Goal: Information Seeking & Learning: Learn about a topic

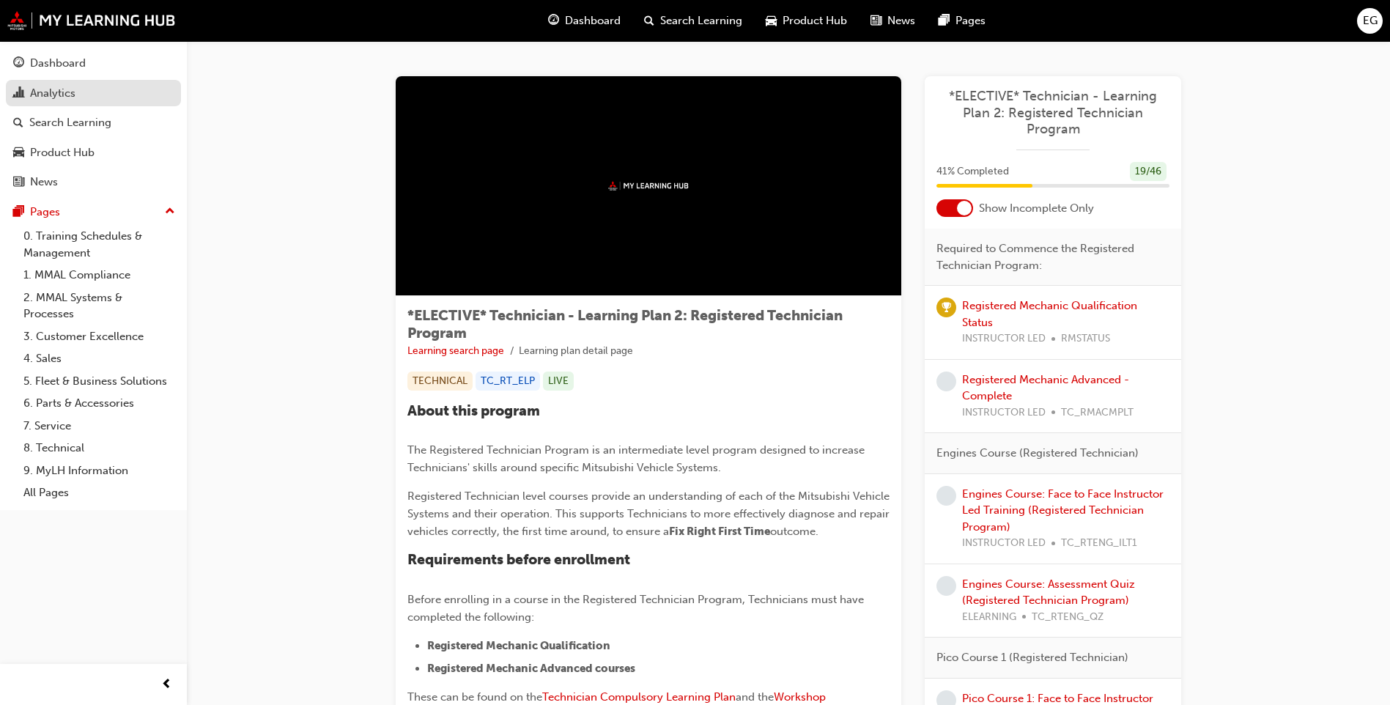
click at [82, 94] on div "Analytics" at bounding box center [93, 93] width 160 height 18
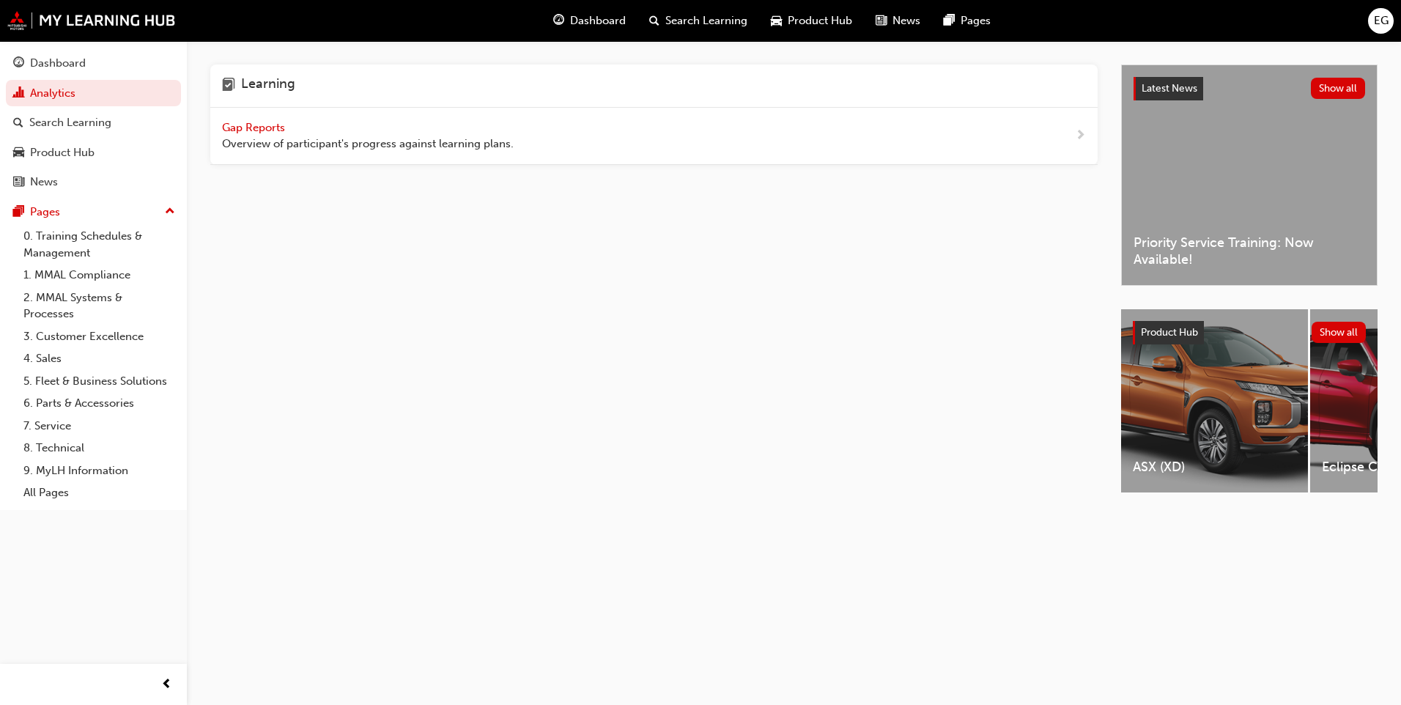
click at [259, 124] on span "Gap Reports" at bounding box center [255, 127] width 66 height 13
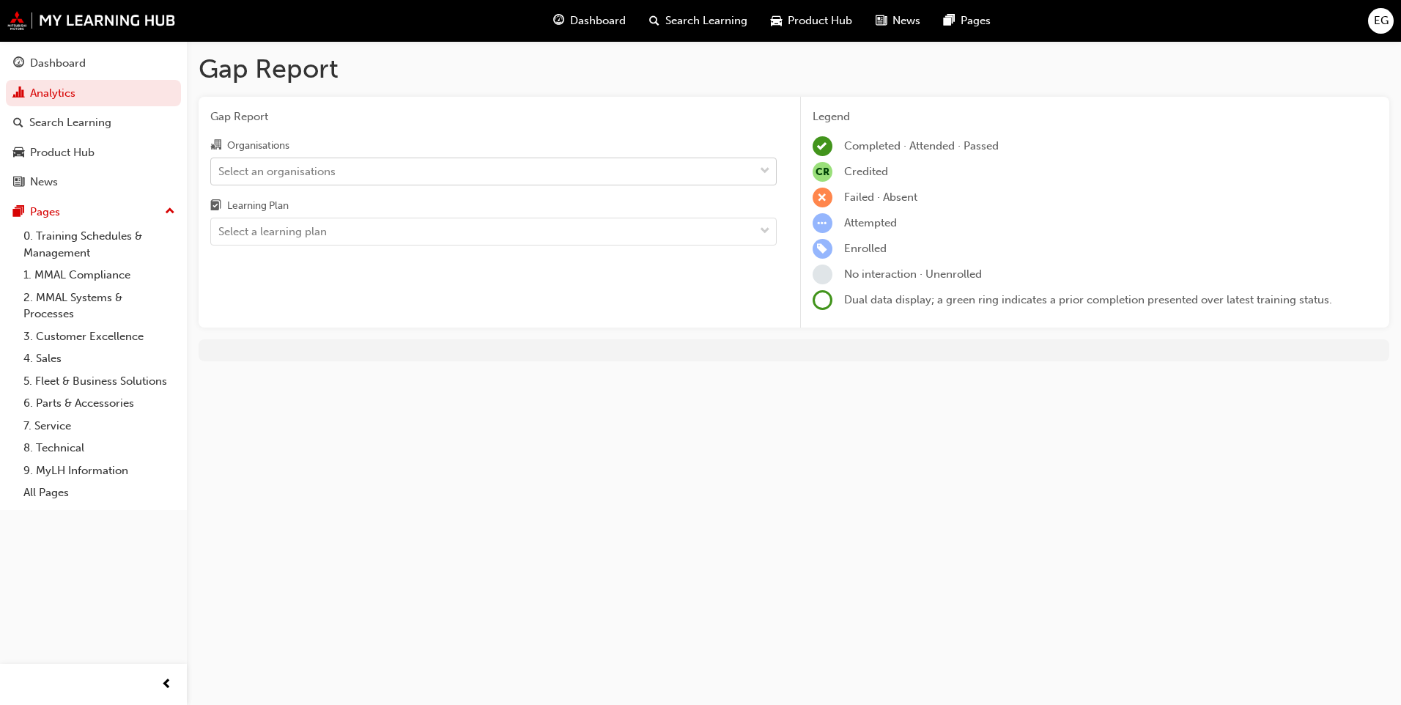
click at [418, 178] on div "Select an organisations" at bounding box center [482, 171] width 543 height 26
click at [220, 177] on input "Organisations Select an organisations" at bounding box center [218, 170] width 1 height 12
click at [444, 134] on div "Gap Report Organisations Select an organisations Learning Plan Select a learnin…" at bounding box center [494, 212] width 590 height 231
click at [475, 229] on div "Select a learning plan" at bounding box center [482, 232] width 543 height 26
click at [220, 229] on input "Learning Plan Select a learning plan" at bounding box center [218, 231] width 1 height 12
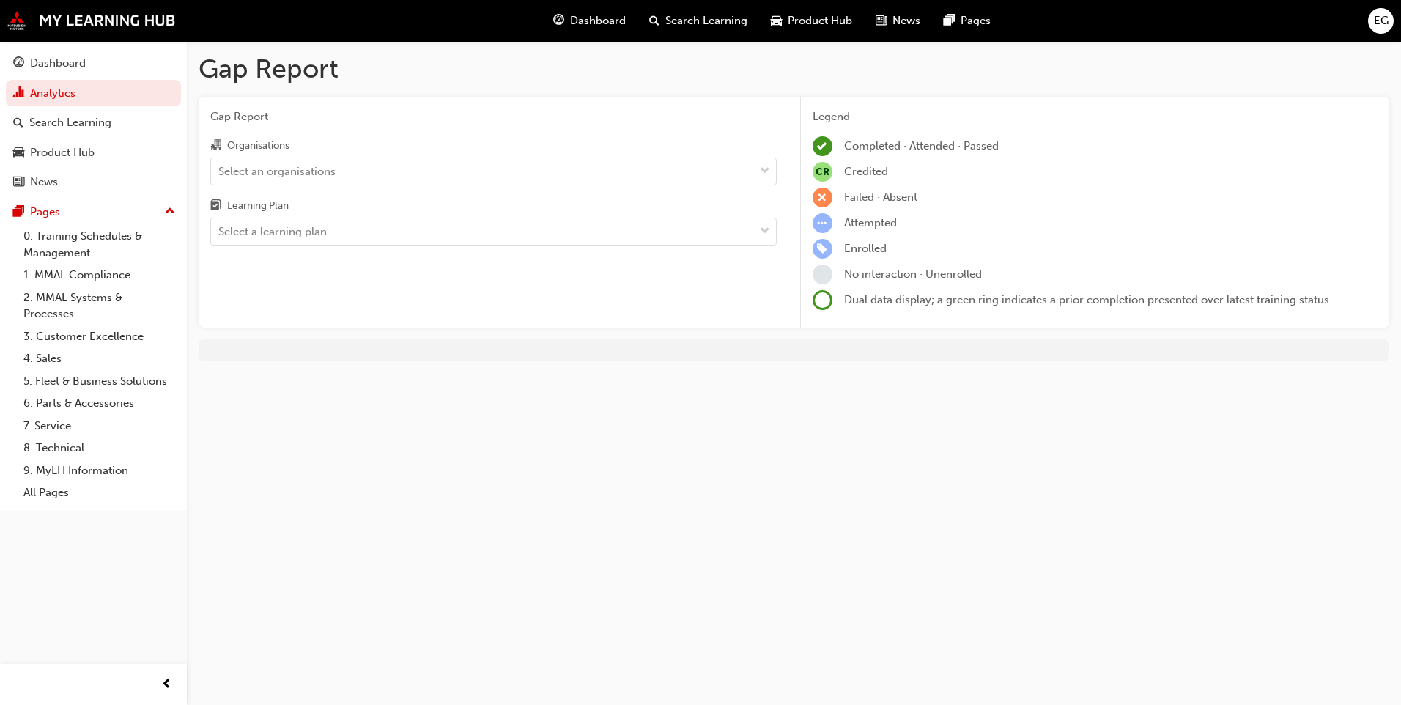
click at [493, 113] on span "Gap Report" at bounding box center [493, 116] width 566 height 17
click at [102, 120] on div "Search Learning" at bounding box center [70, 122] width 82 height 17
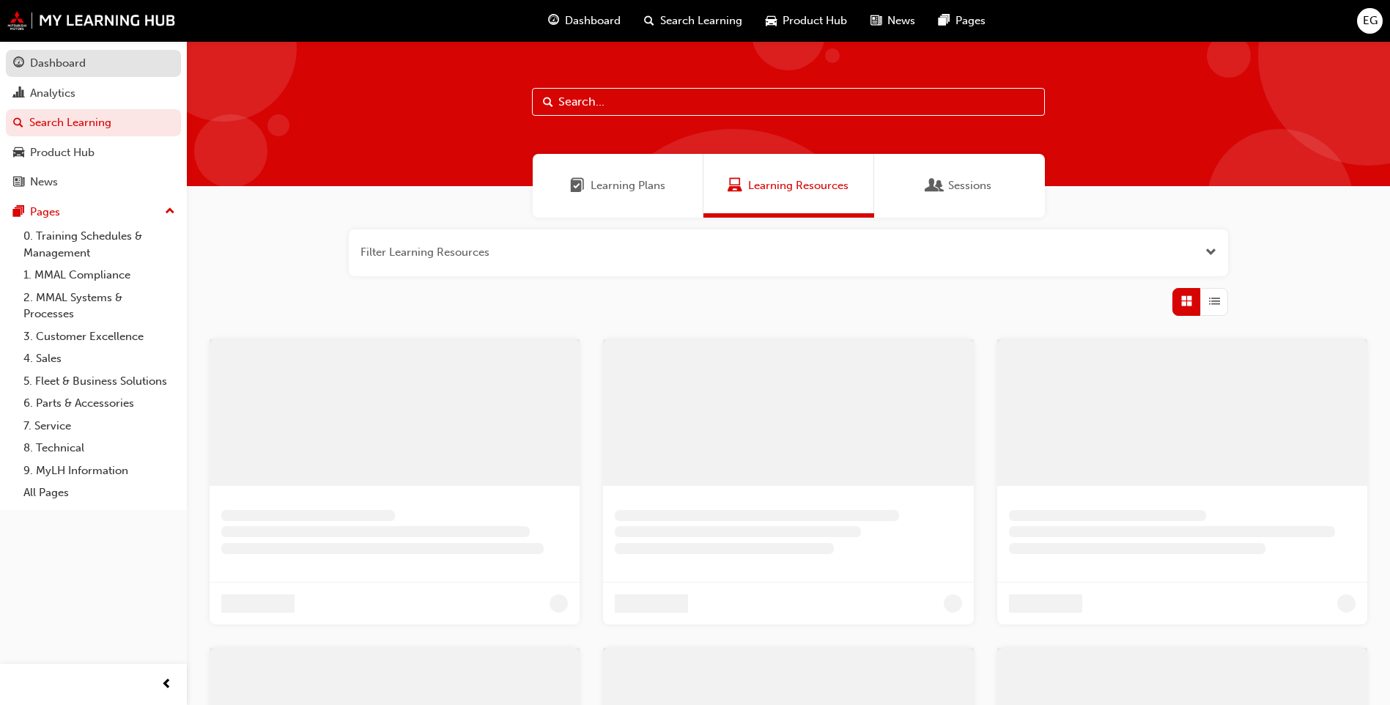
click at [77, 62] on div "Dashboard" at bounding box center [58, 63] width 56 height 17
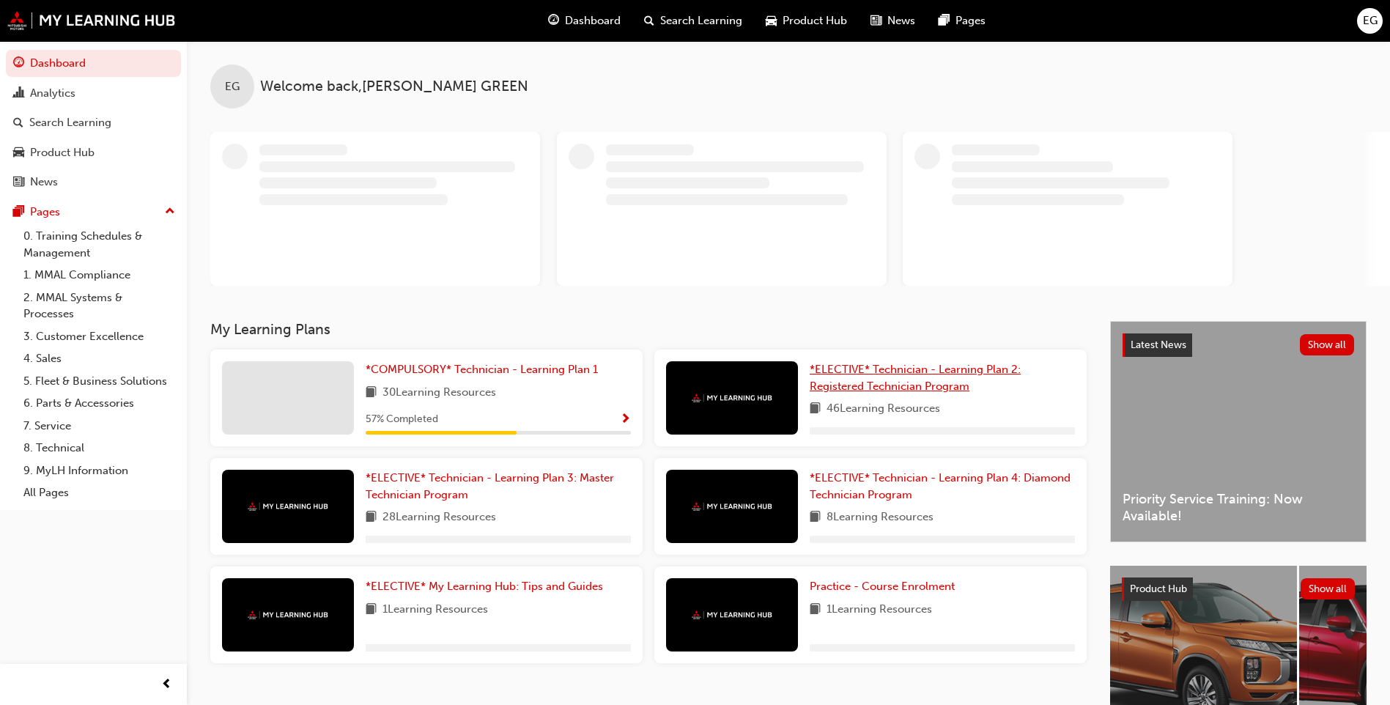
click at [943, 362] on link "*ELECTIVE* Technician - Learning Plan 2: Registered Technician Program" at bounding box center [941, 377] width 265 height 33
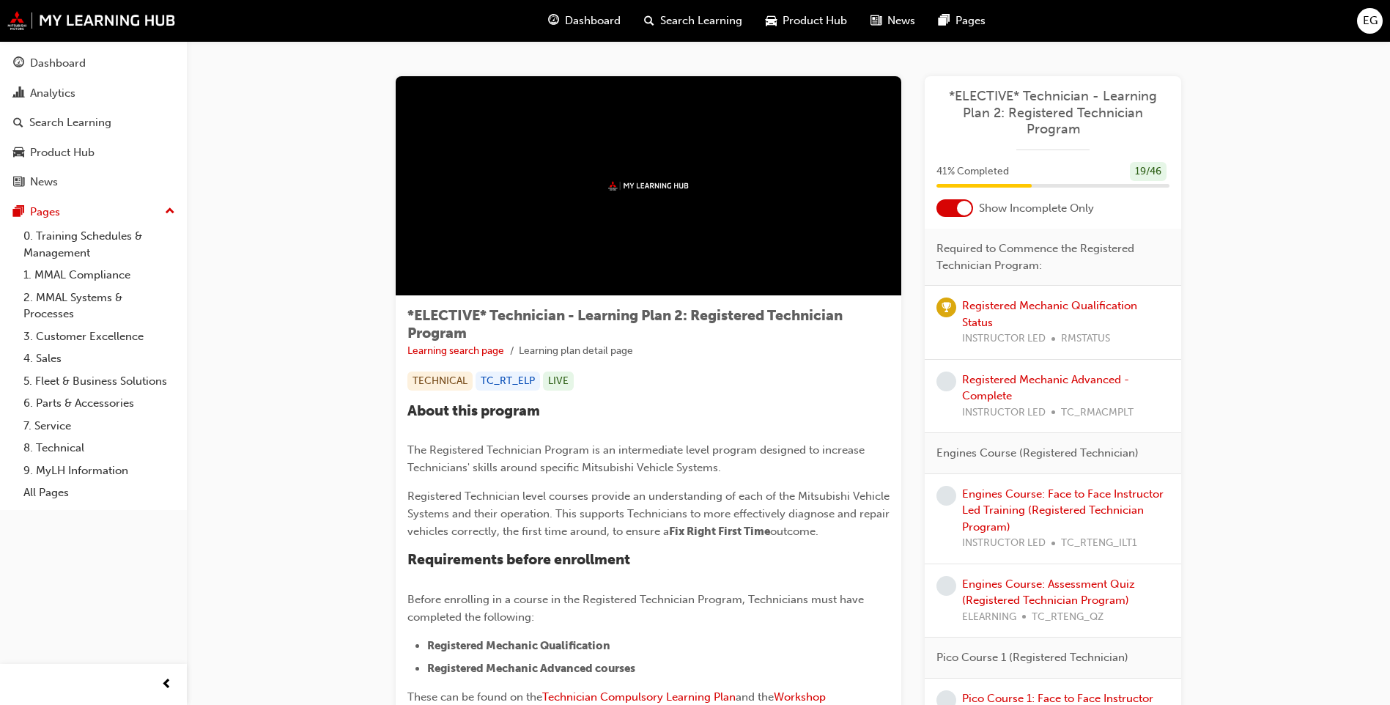
click at [946, 207] on div at bounding box center [954, 208] width 37 height 18
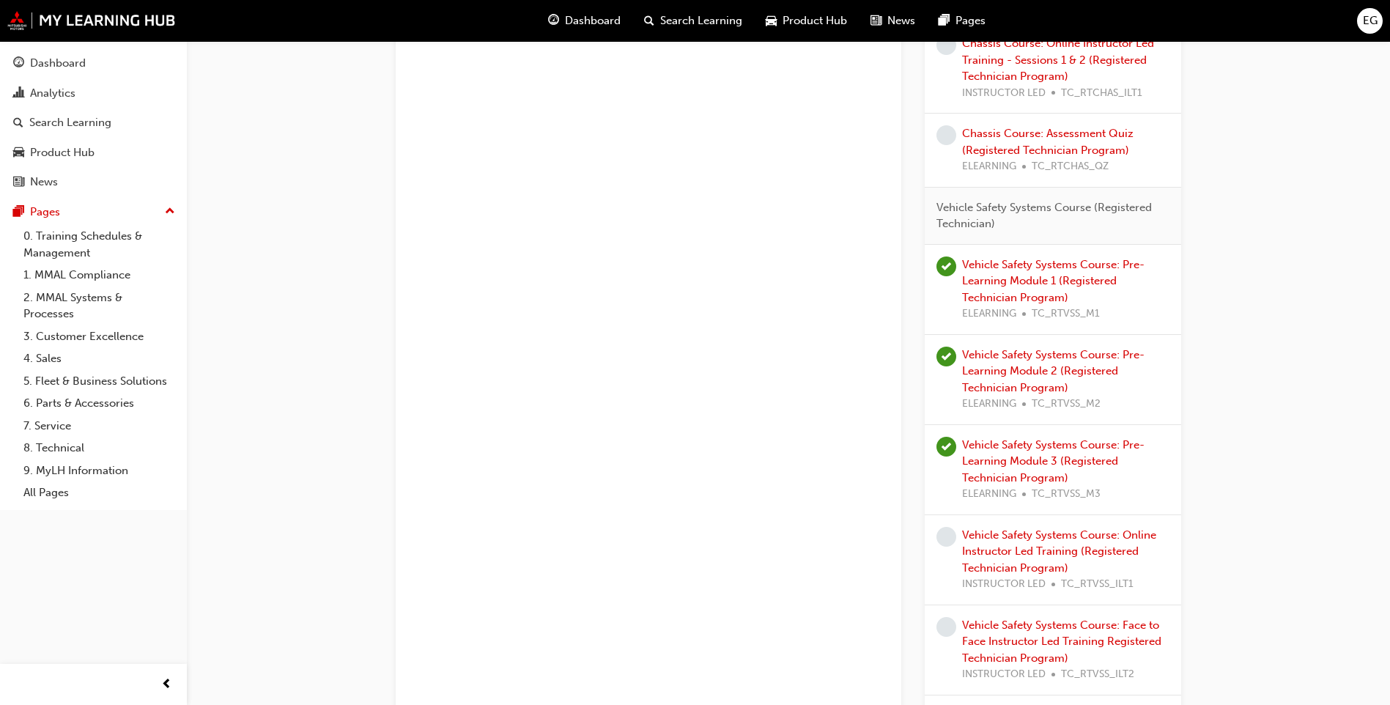
scroll to position [2491, 0]
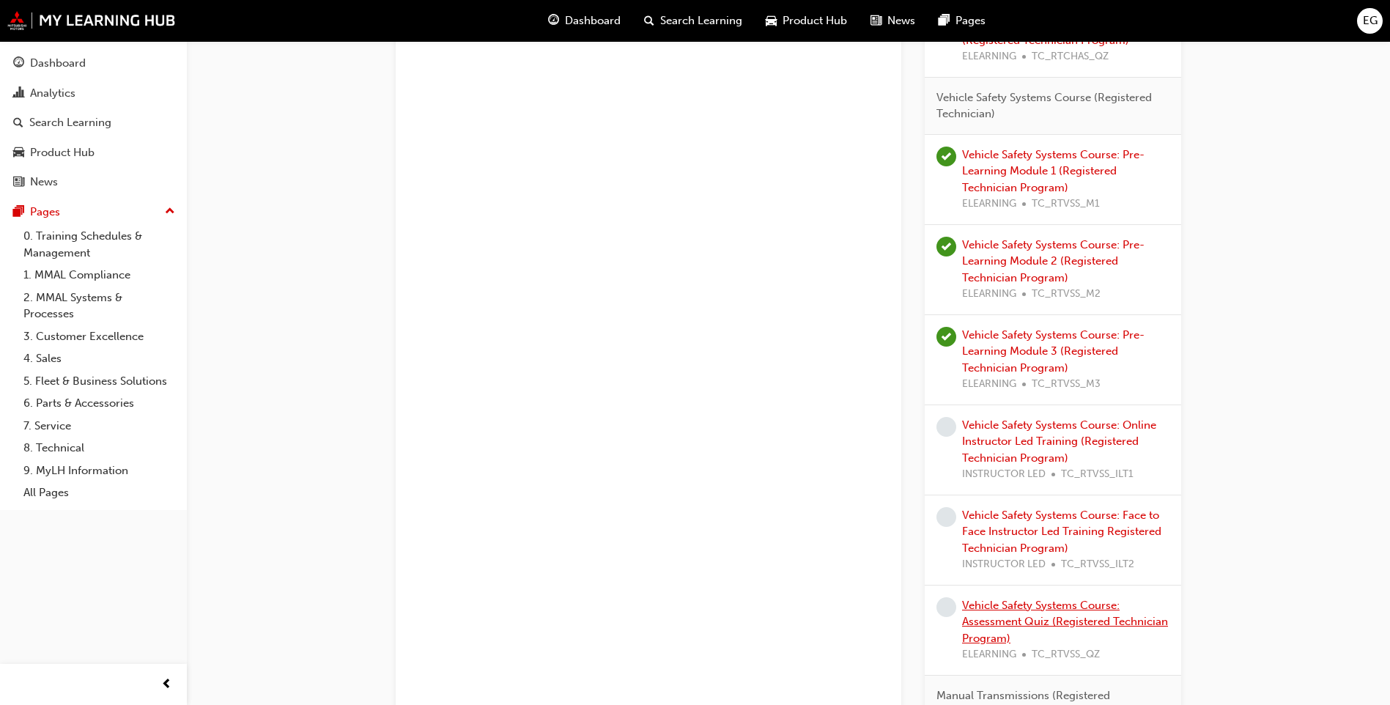
click at [1094, 605] on link "Vehicle Safety Systems Course: Assessment Quiz (Registered Technician Program)" at bounding box center [1065, 621] width 206 height 46
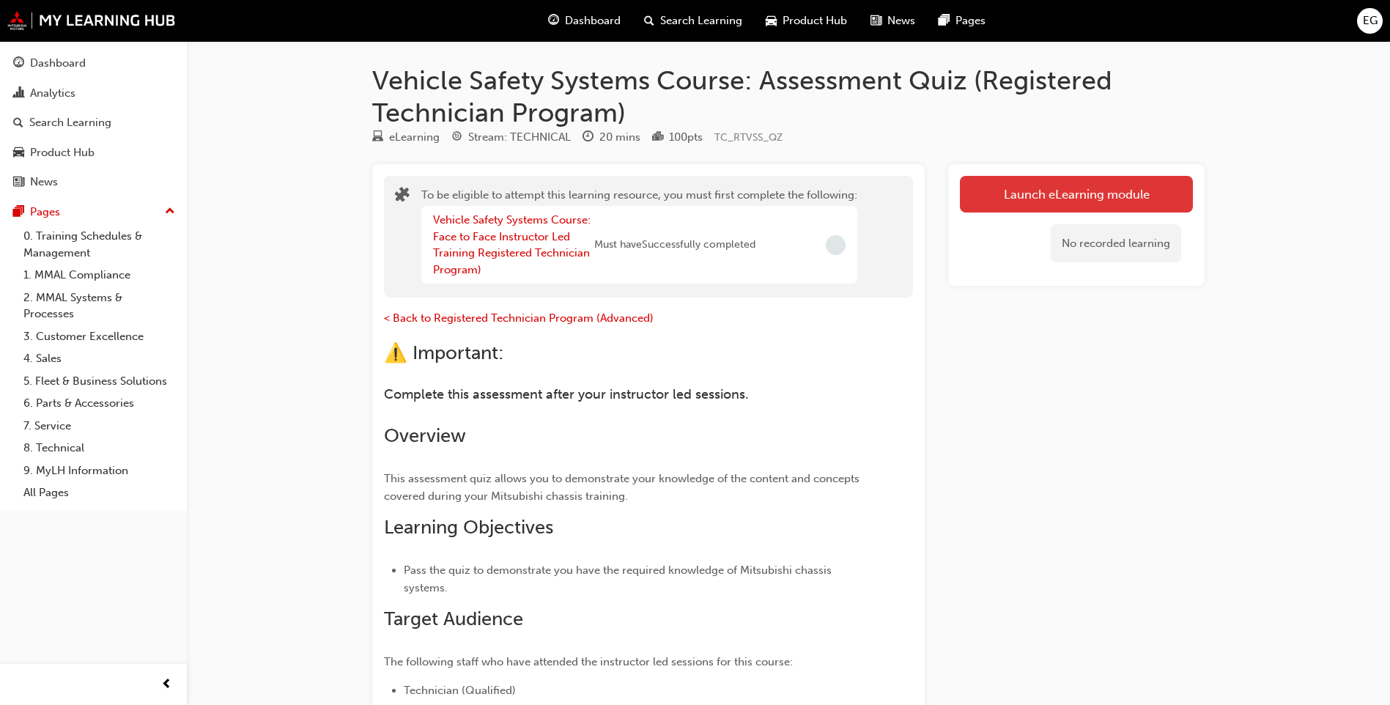
click at [1034, 191] on button "Launch eLearning module" at bounding box center [1076, 194] width 233 height 37
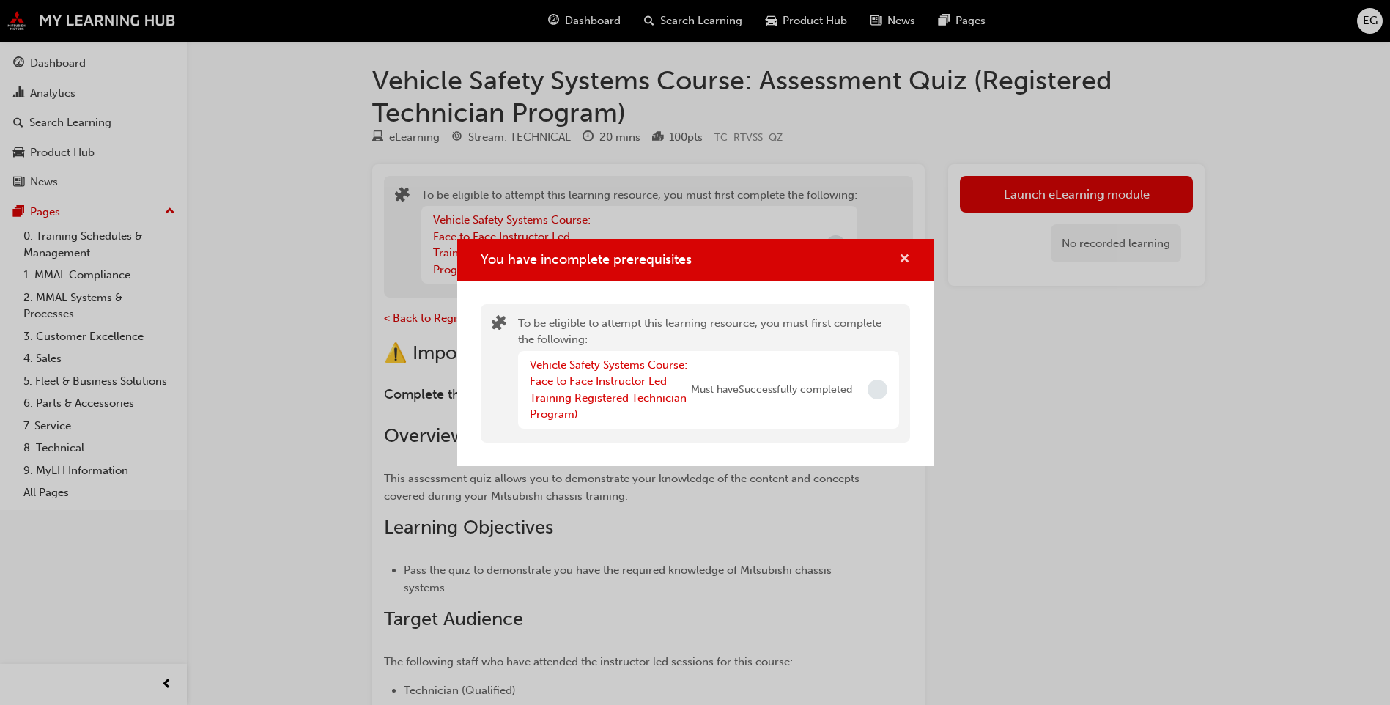
click at [900, 258] on span "cross-icon" at bounding box center [904, 259] width 11 height 13
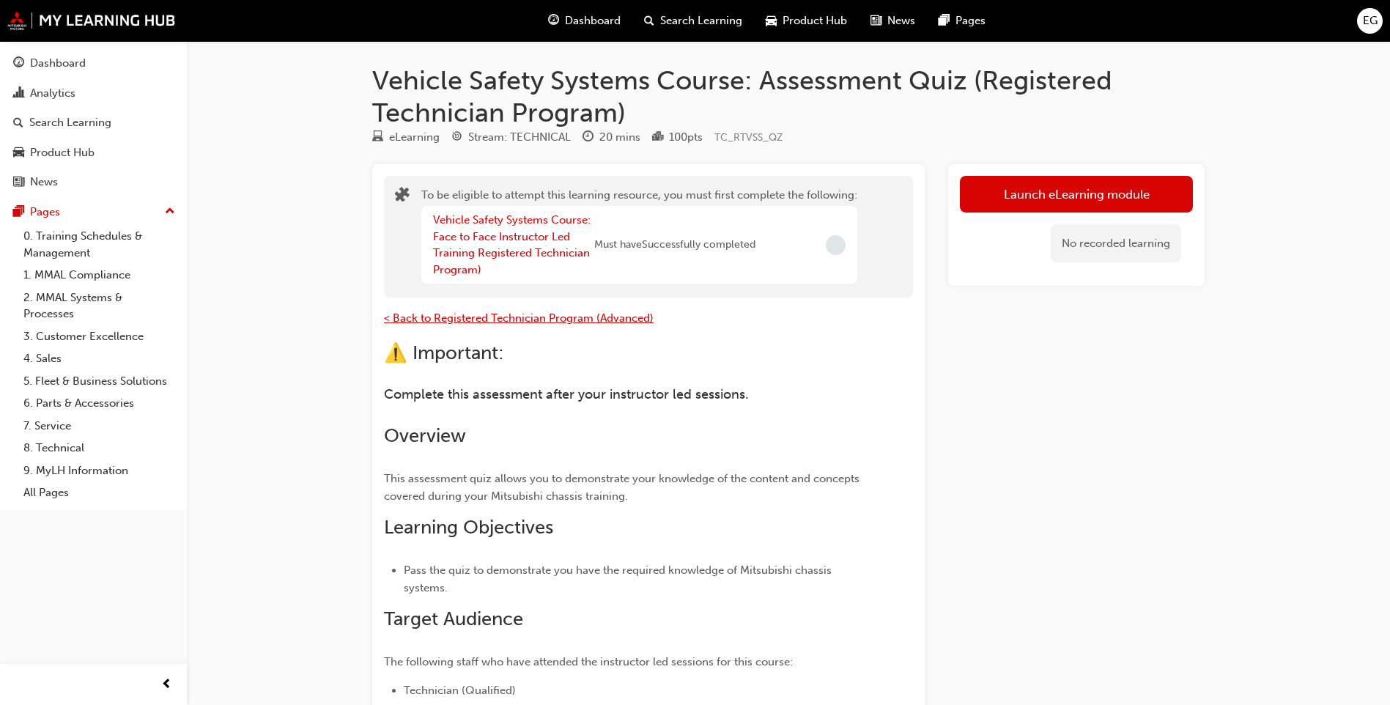
click at [473, 314] on span "< Back to Registered Technician Program (Advanced)" at bounding box center [519, 317] width 270 height 13
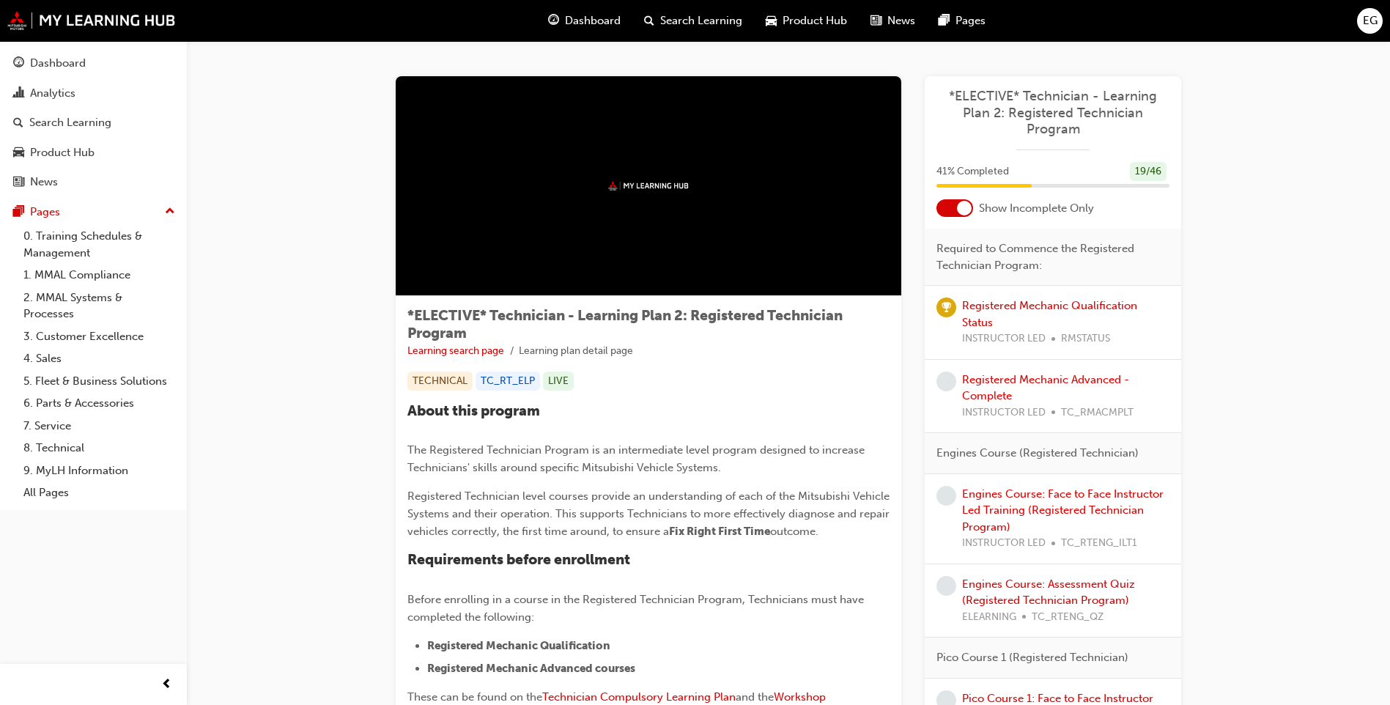
click at [964, 212] on div at bounding box center [964, 208] width 15 height 15
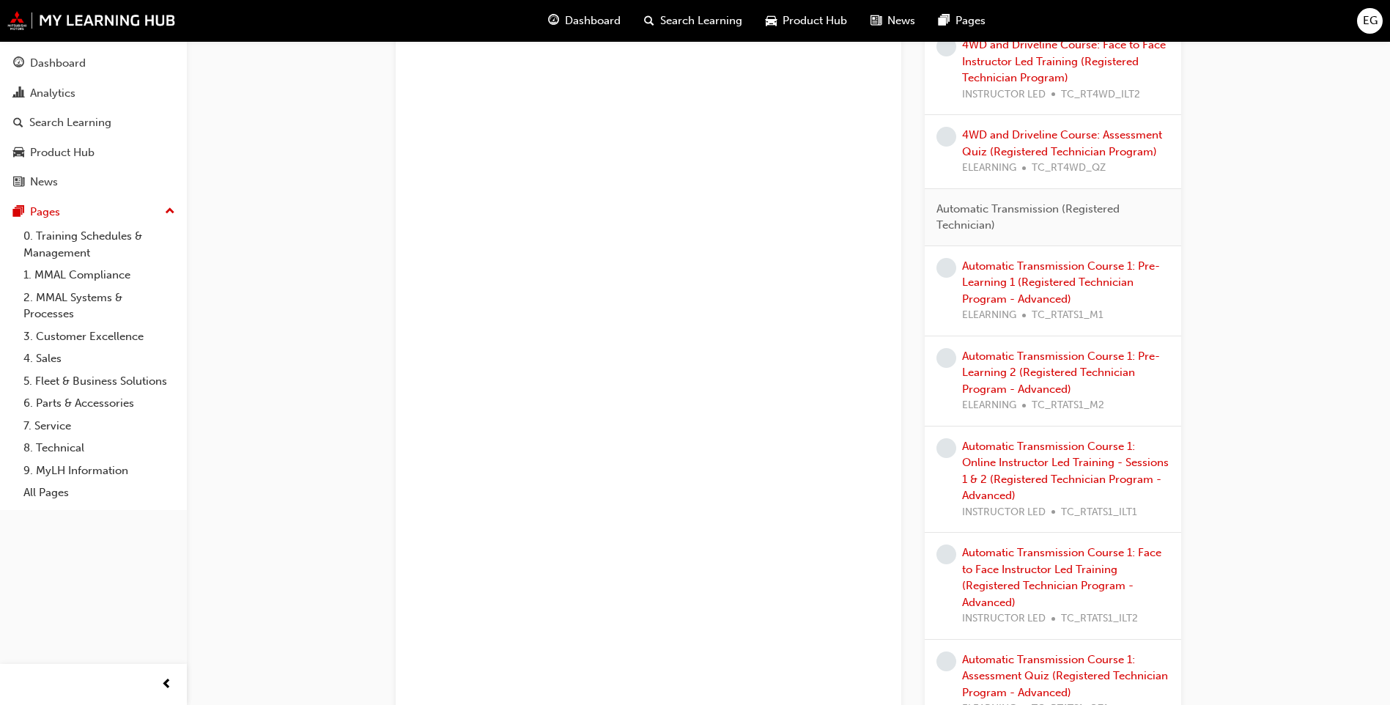
scroll to position [3663, 0]
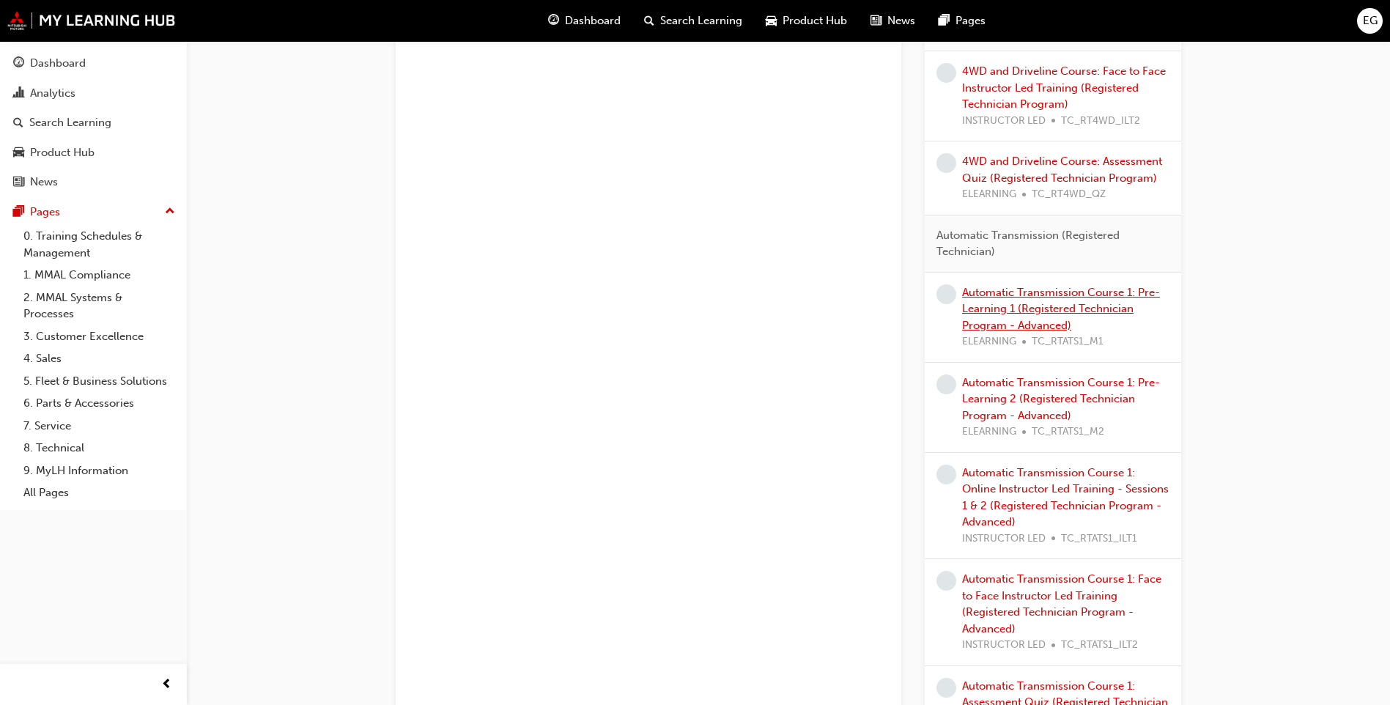
click at [1094, 297] on link "Automatic Transmission Course 1: Pre-Learning 1 (Registered Technician Program …" at bounding box center [1061, 309] width 198 height 46
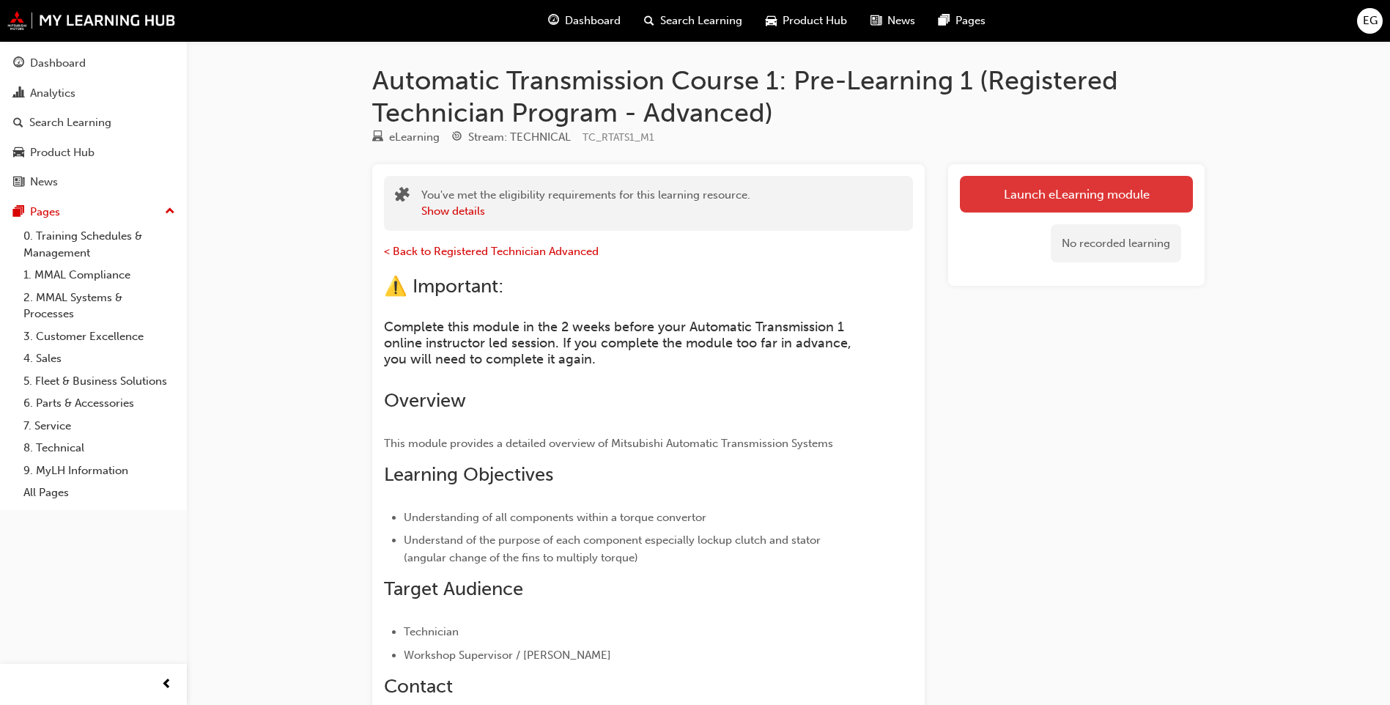
click at [1022, 184] on link "Launch eLearning module" at bounding box center [1076, 194] width 233 height 37
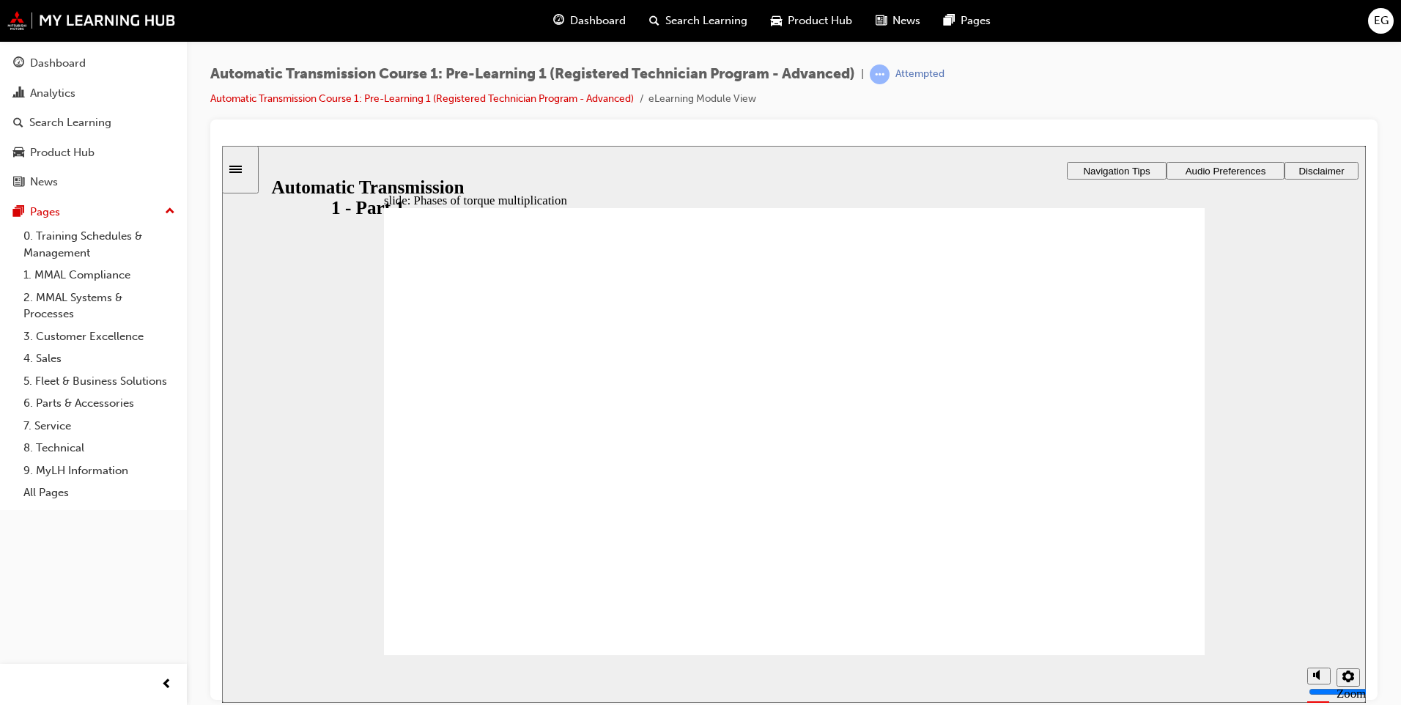
radio input "true"
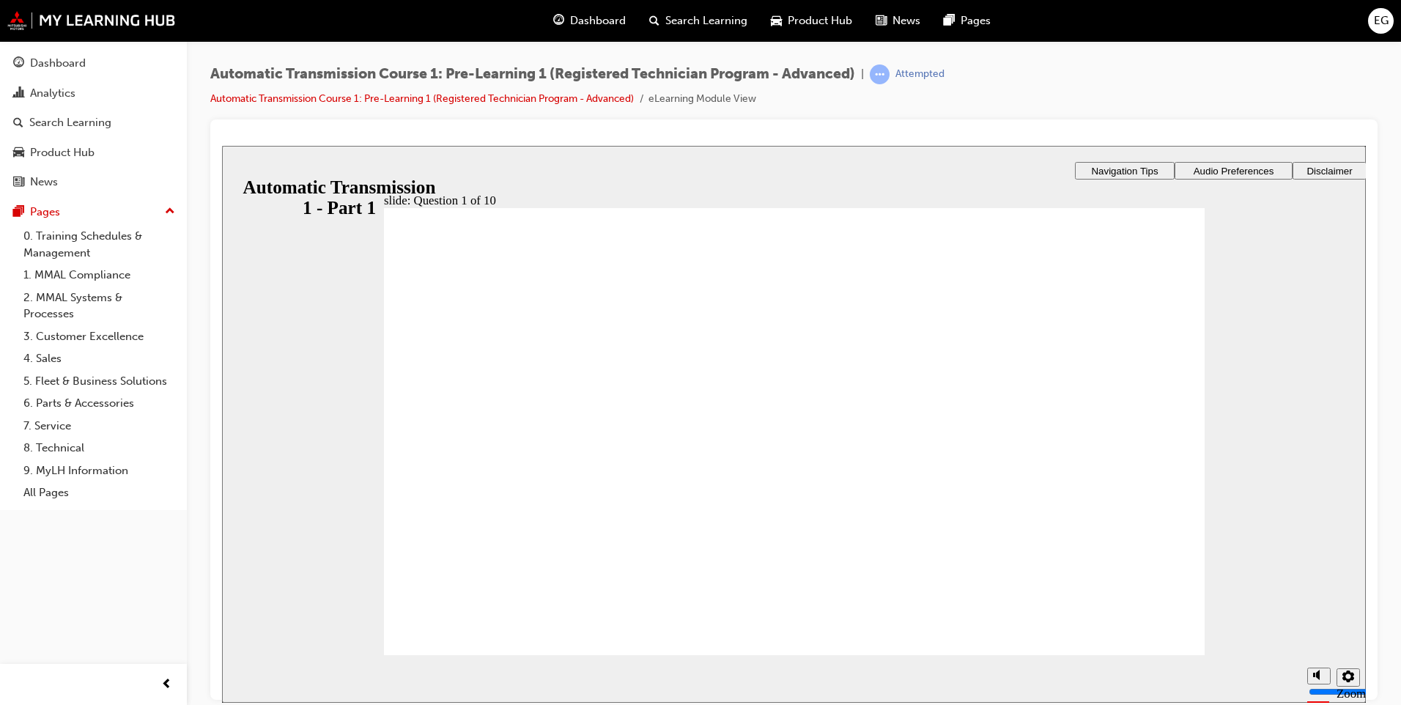
radio input "true"
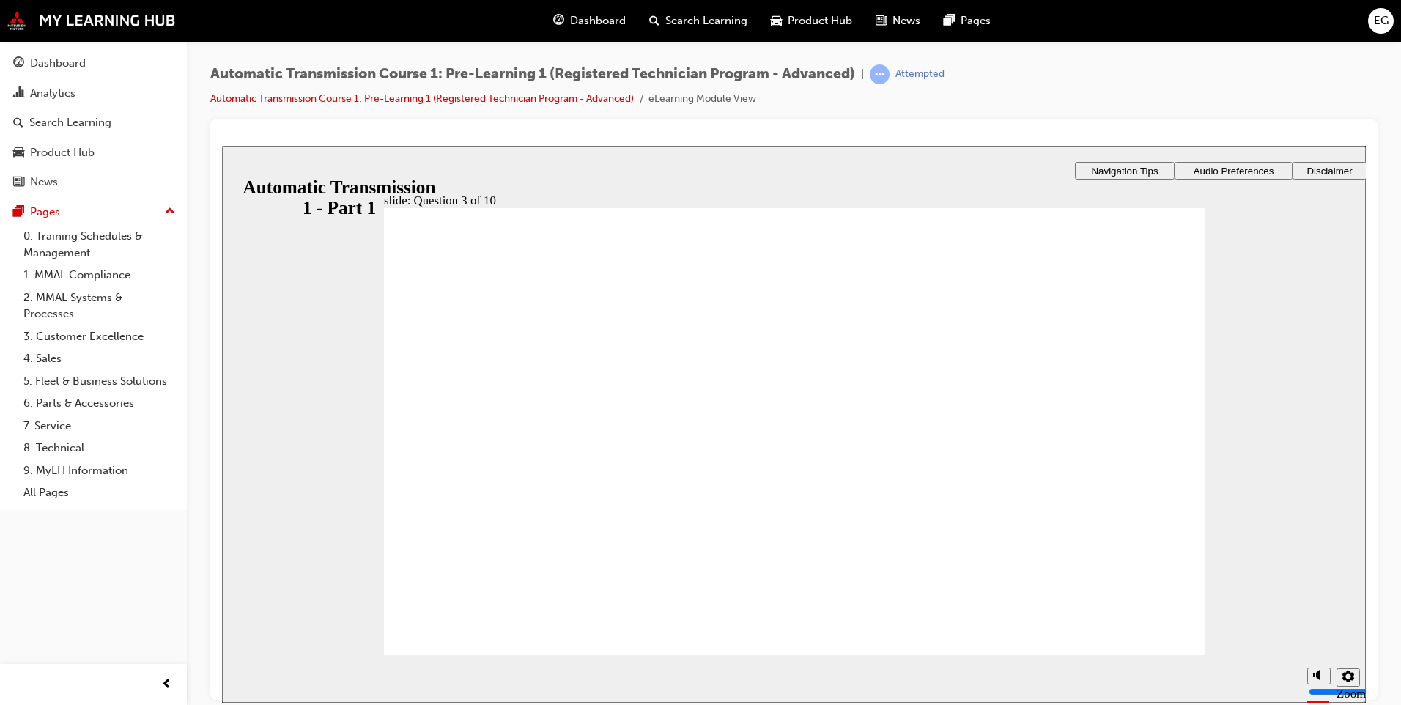
radio input "true"
drag, startPoint x: 461, startPoint y: 631, endPoint x: 467, endPoint y: 661, distance: 29.9
click at [464, 654] on div "slide: Question 3 of 10 Rectangle 1 Rectangle 3 Question 3 of 10 Is the followi…" at bounding box center [793, 423] width 1143 height 557
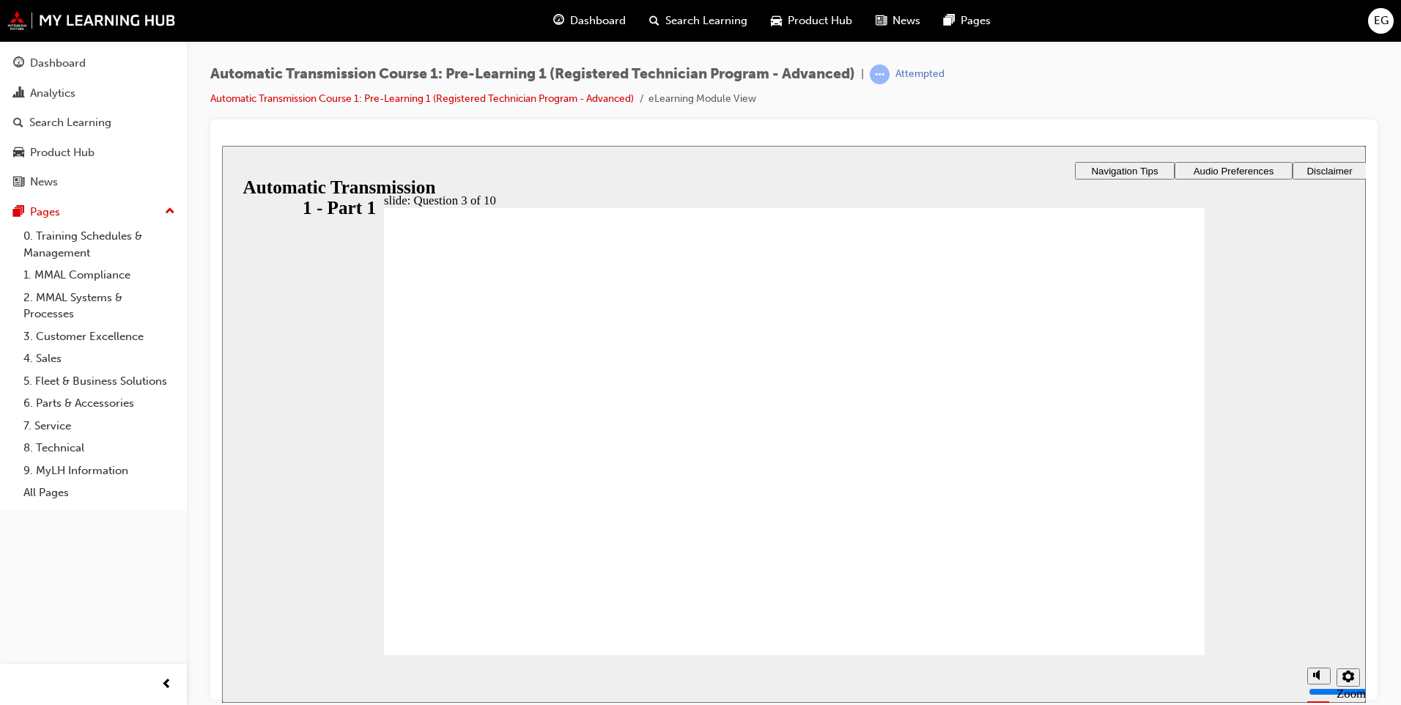
radio input "true"
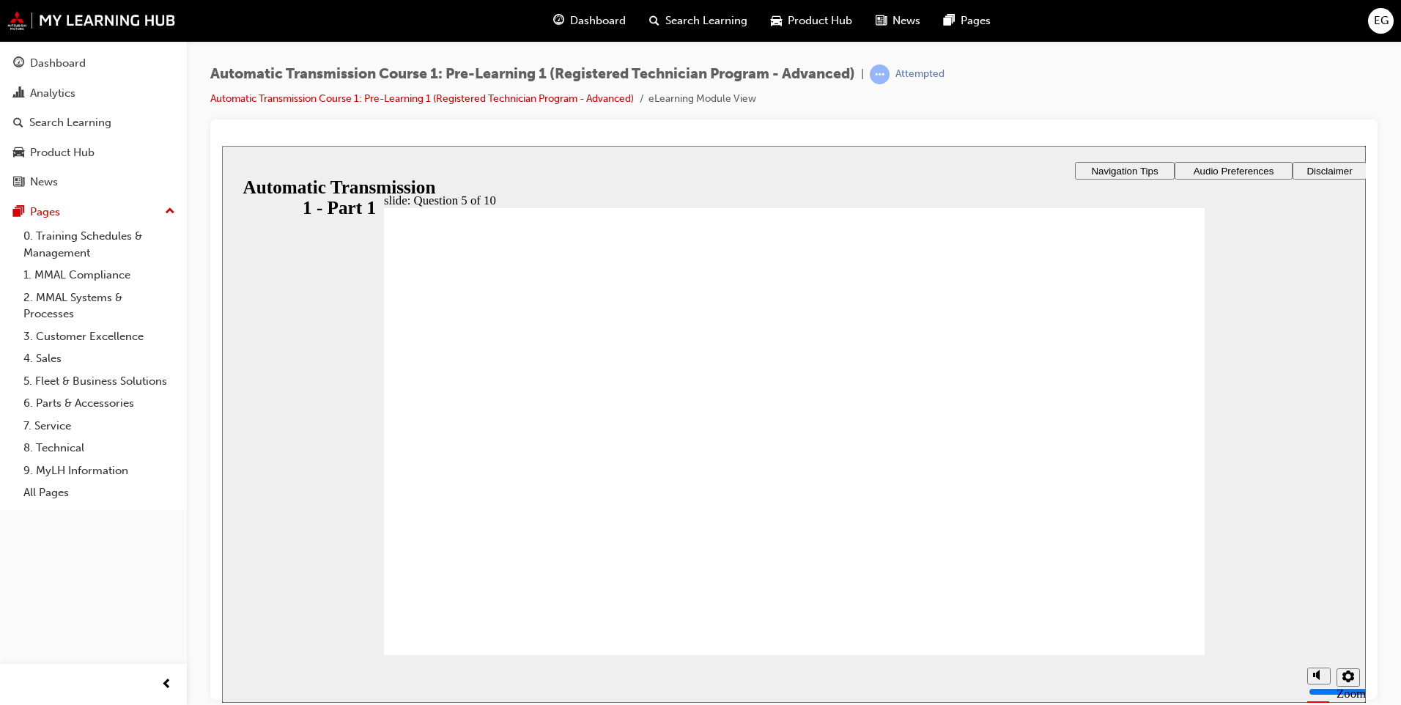
checkbox input "true"
drag, startPoint x: 514, startPoint y: 451, endPoint x: 527, endPoint y: 483, distance: 34.8
checkbox input "true"
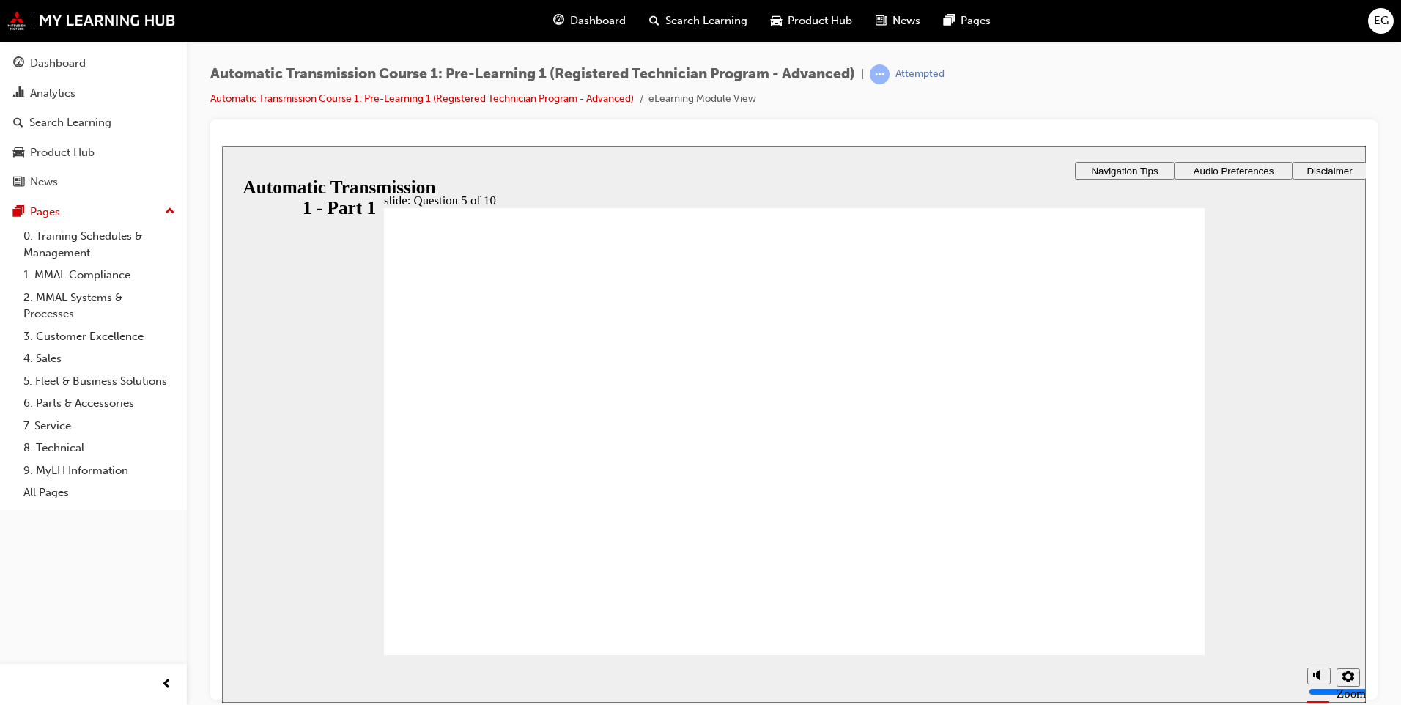
radio input "true"
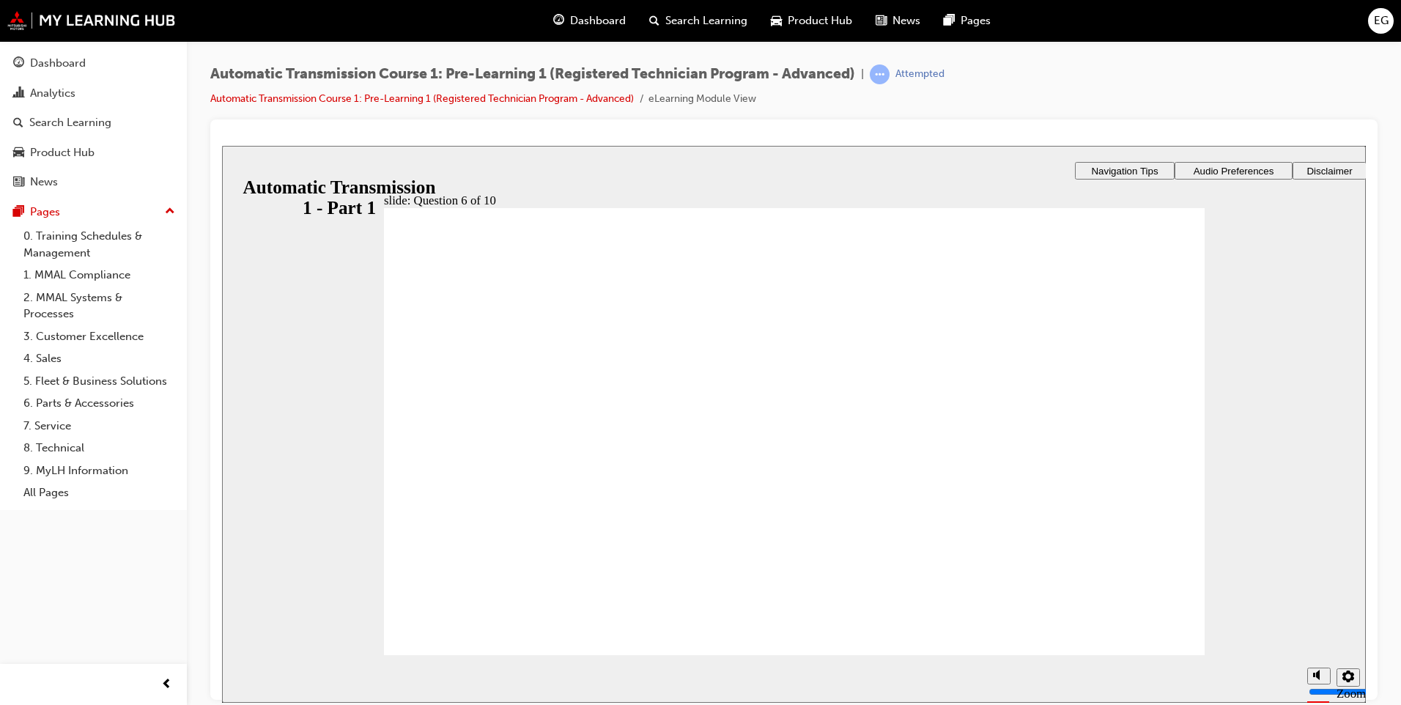
radio input "true"
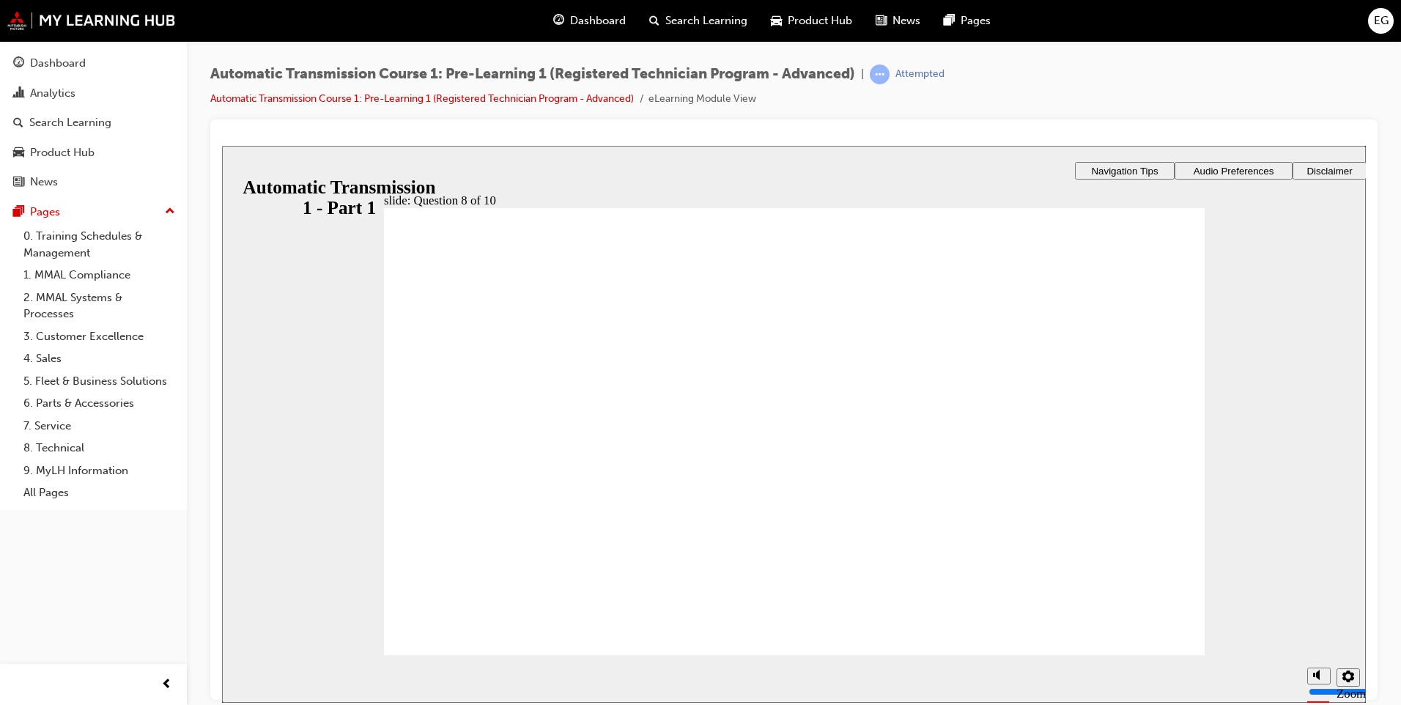
radio input "true"
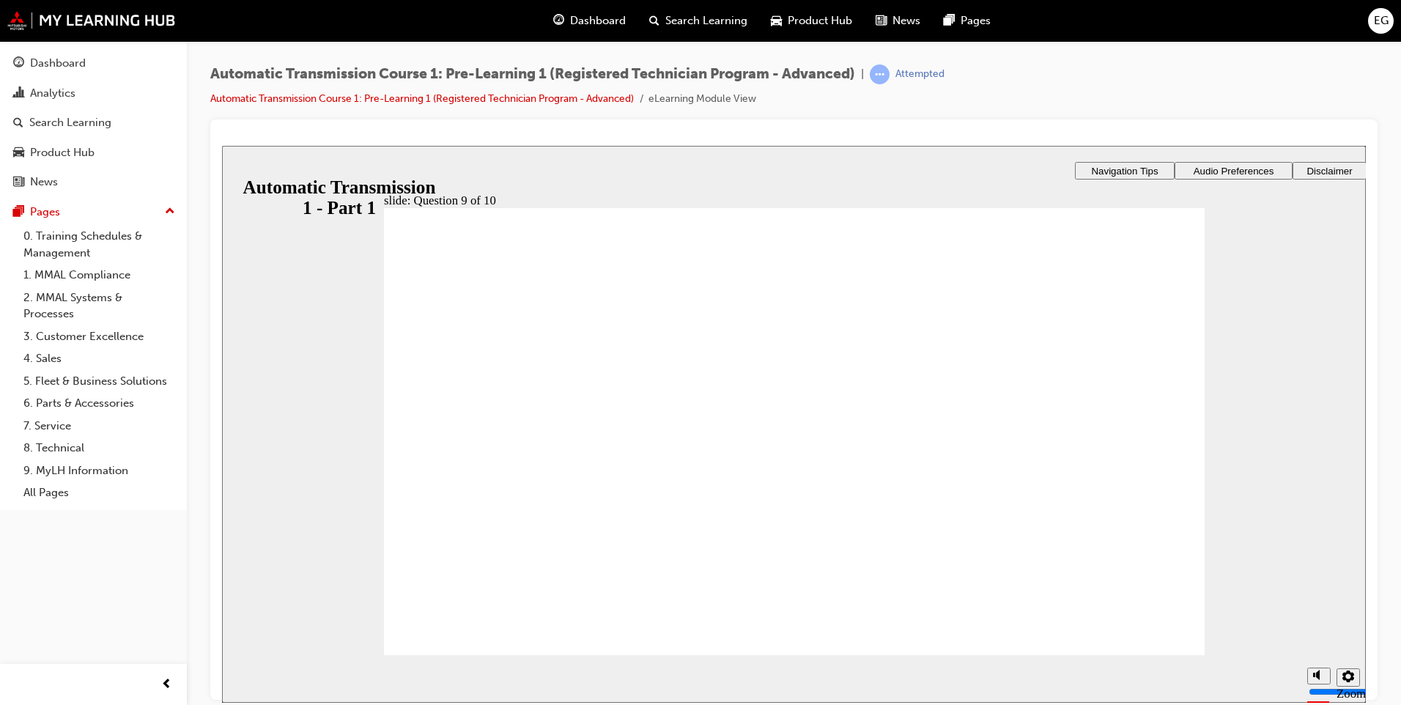
radio input "true"
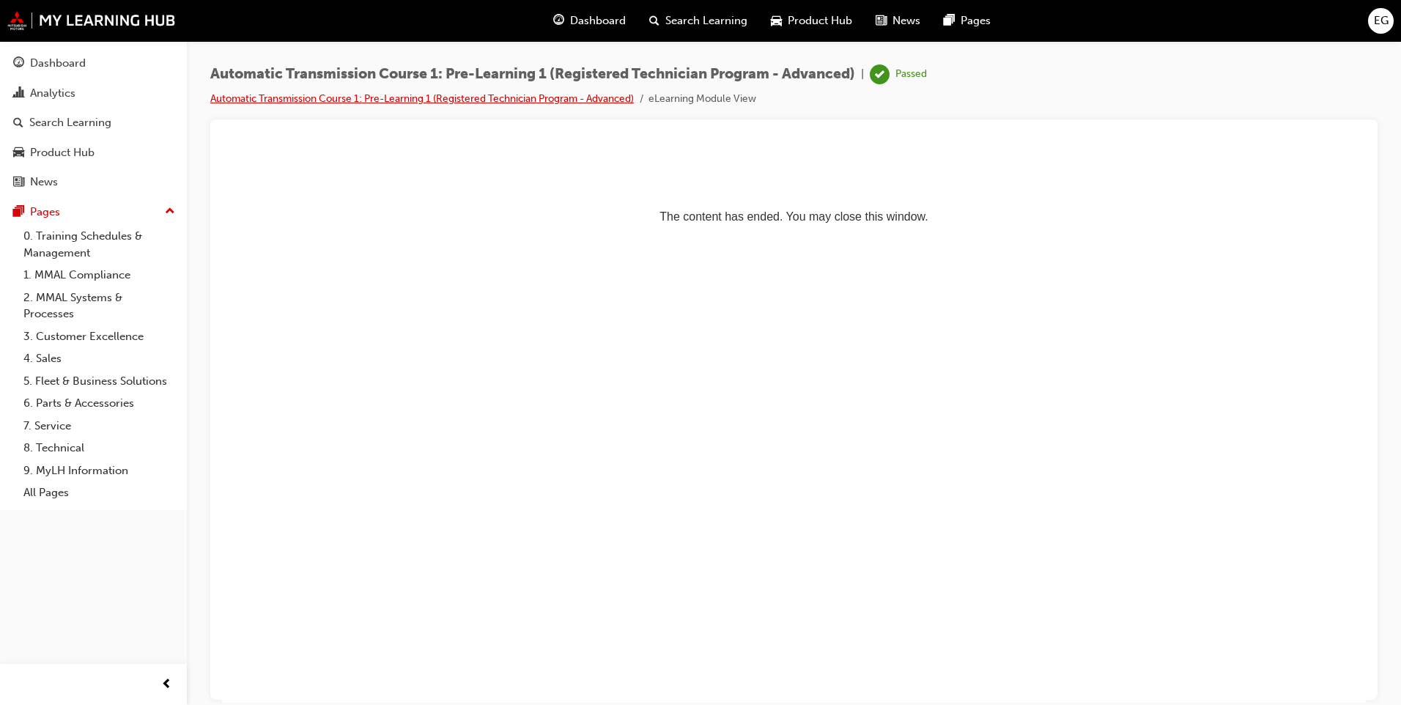
click at [500, 94] on link "Automatic Transmission Course 1: Pre-Learning 1 (Registered Technician Program …" at bounding box center [421, 98] width 423 height 12
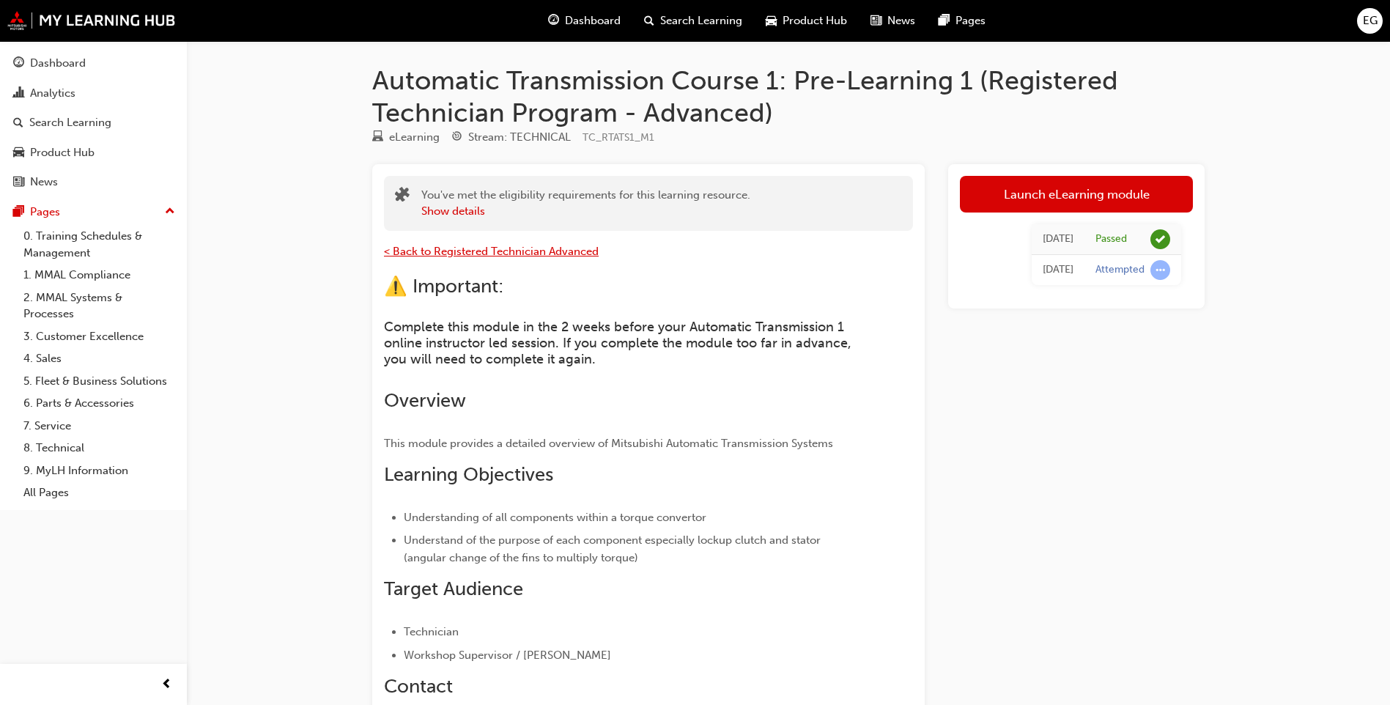
click at [471, 256] on span "< Back to Registered Technician Advanced" at bounding box center [491, 251] width 215 height 13
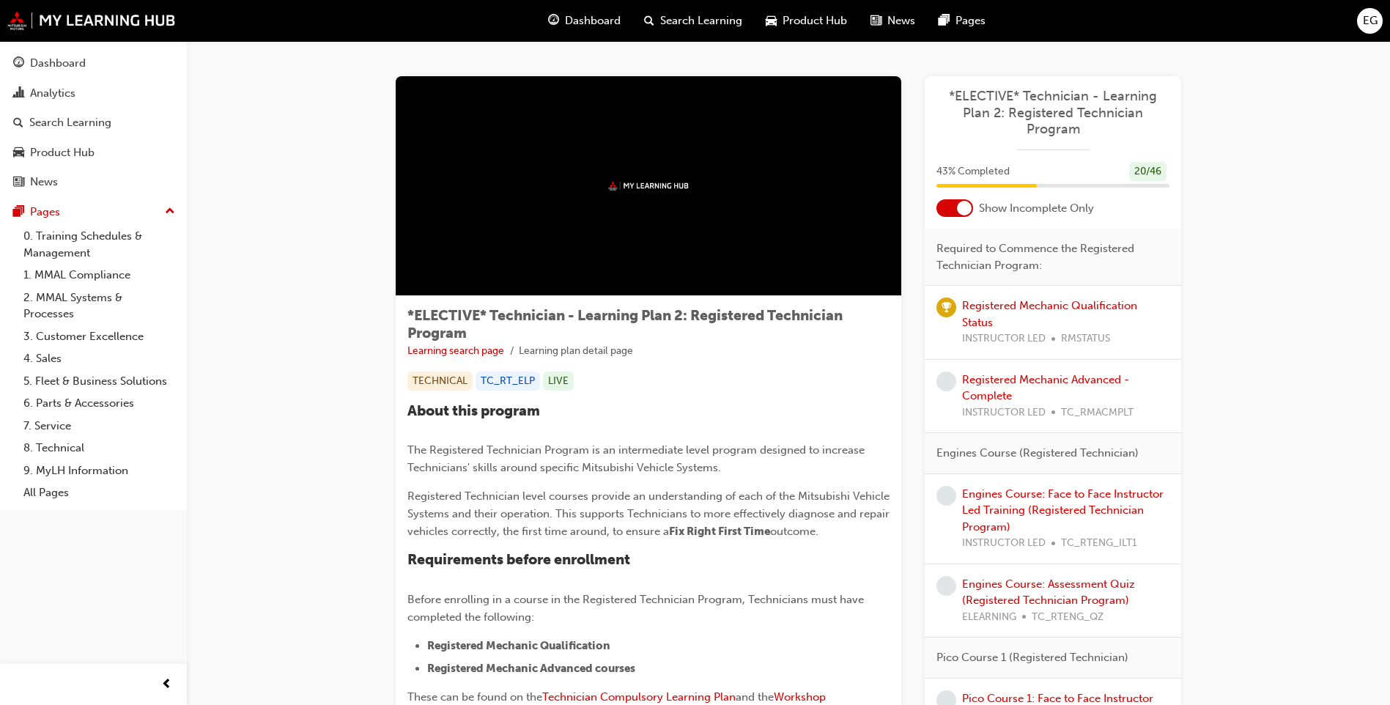
click at [949, 207] on div at bounding box center [954, 208] width 37 height 18
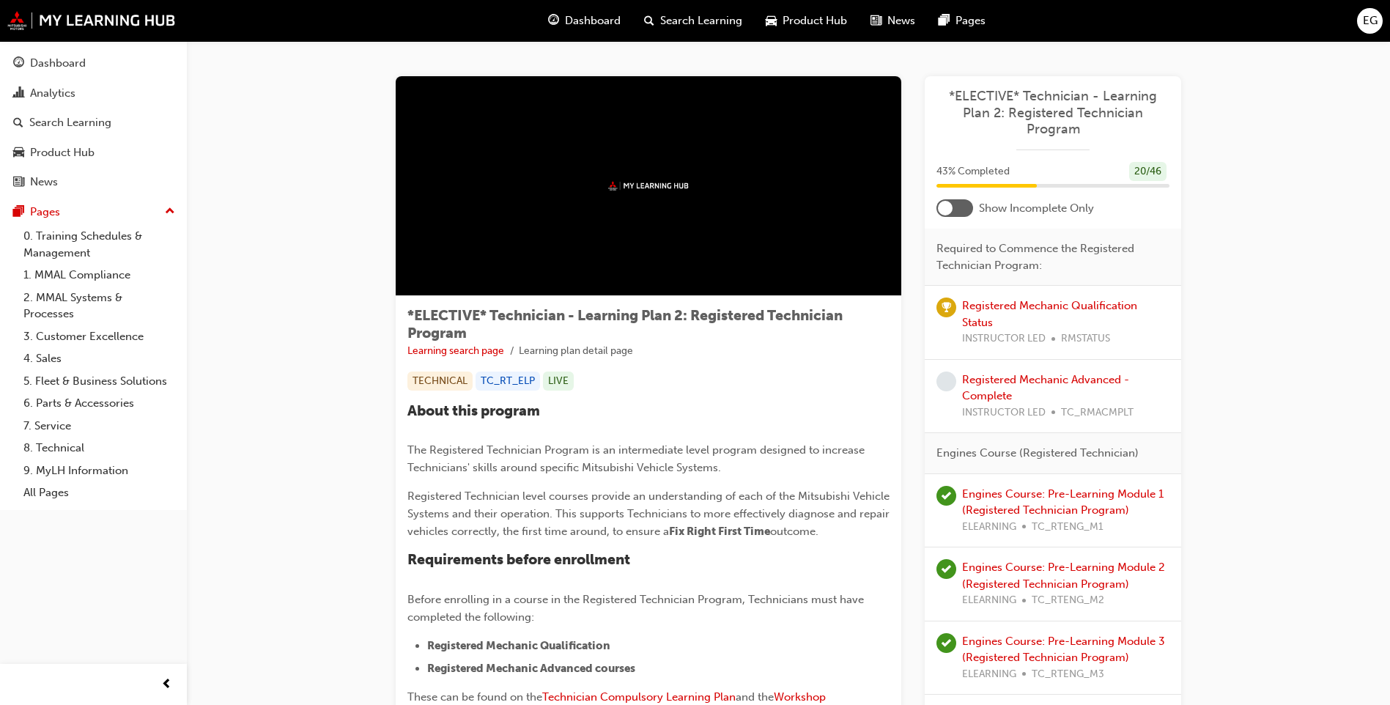
click at [949, 207] on div at bounding box center [945, 208] width 15 height 15
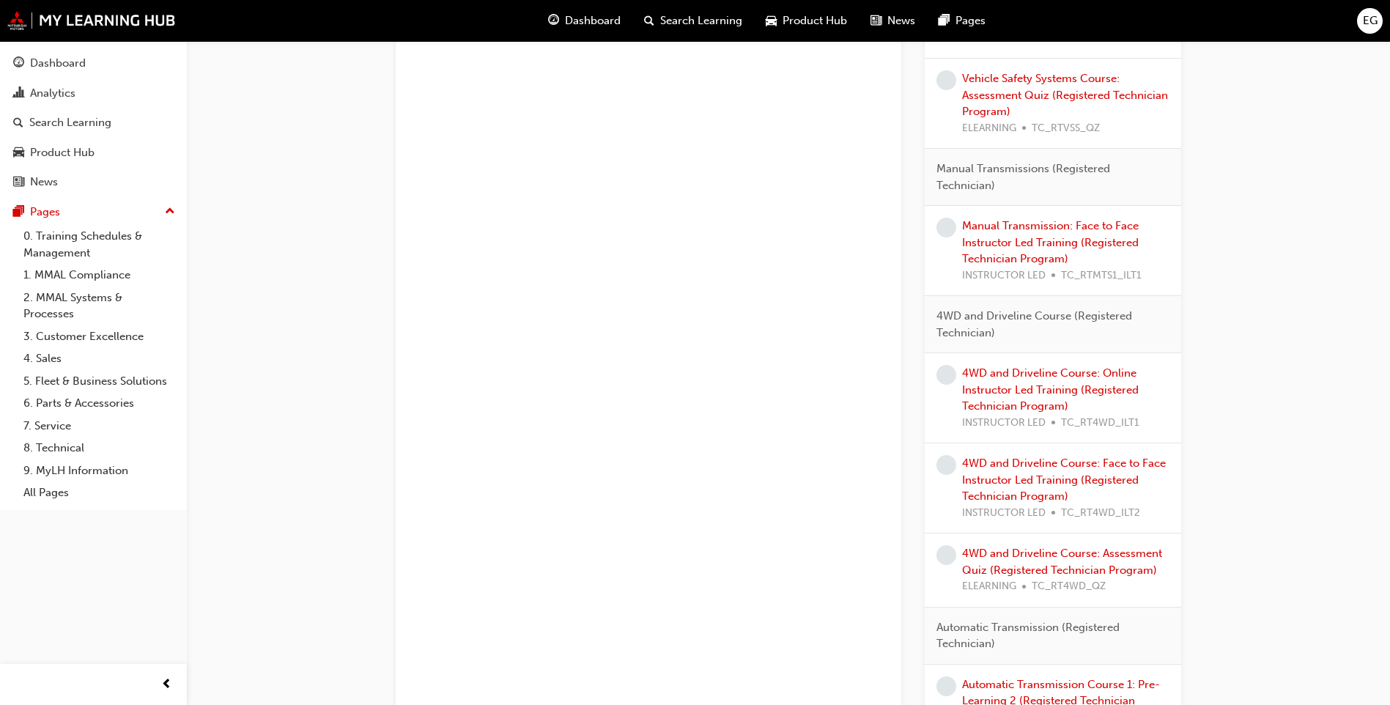
scroll to position [1758, 0]
click at [984, 390] on link "4WD and Driveline Course: Online Instructor Led Training (Registered Technician…" at bounding box center [1050, 388] width 177 height 46
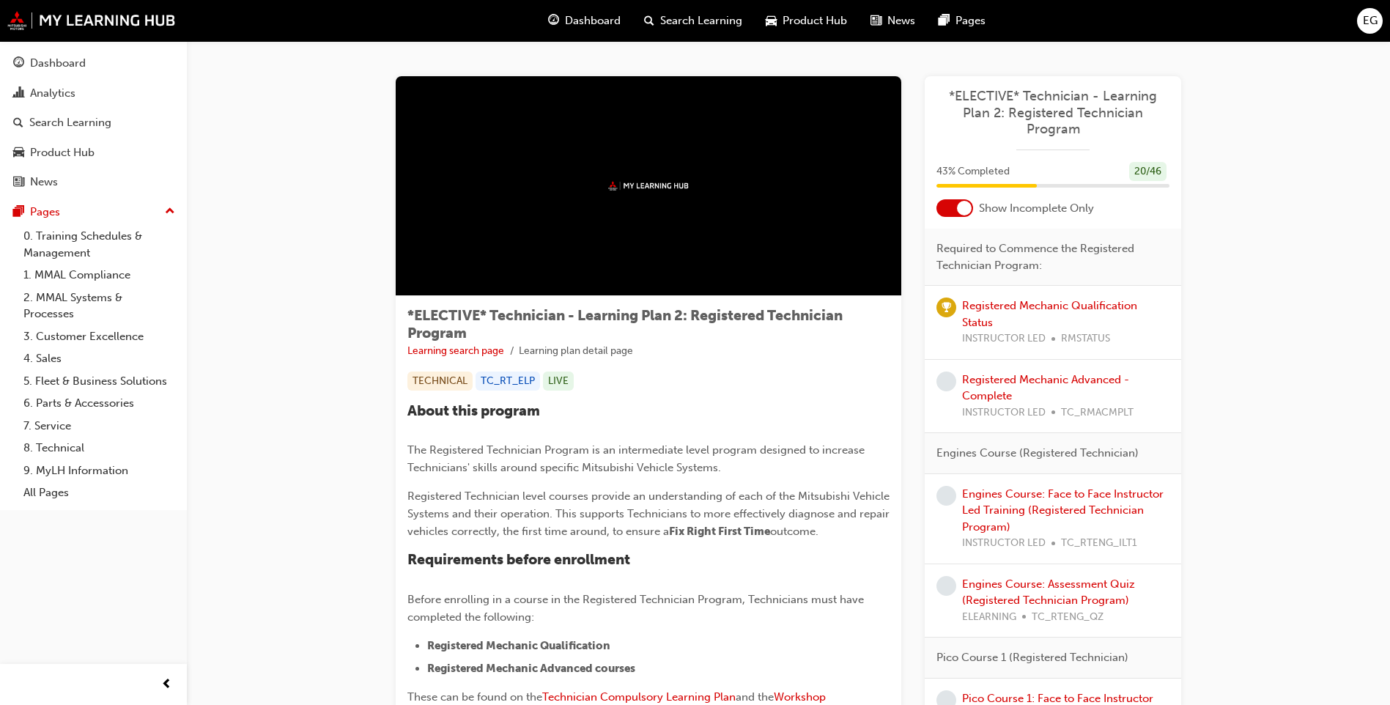
click at [963, 215] on div at bounding box center [954, 208] width 37 height 18
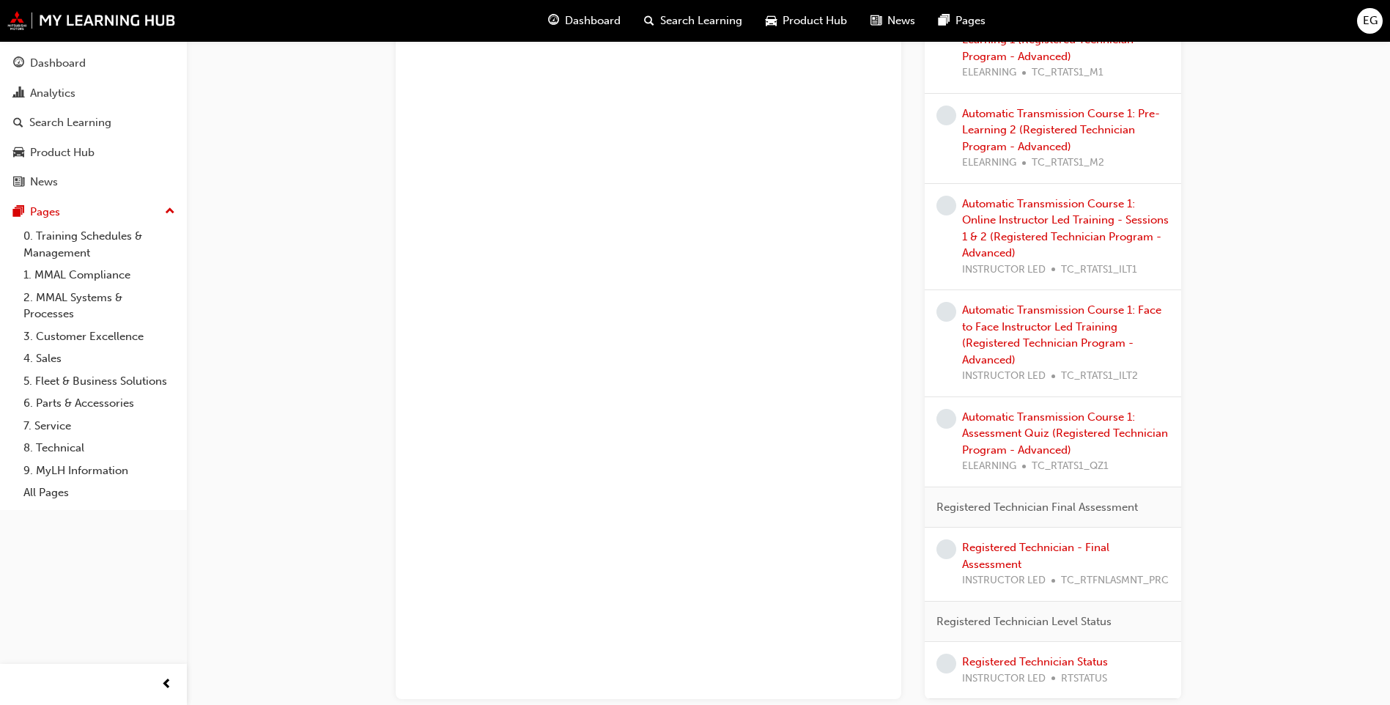
scroll to position [3956, 0]
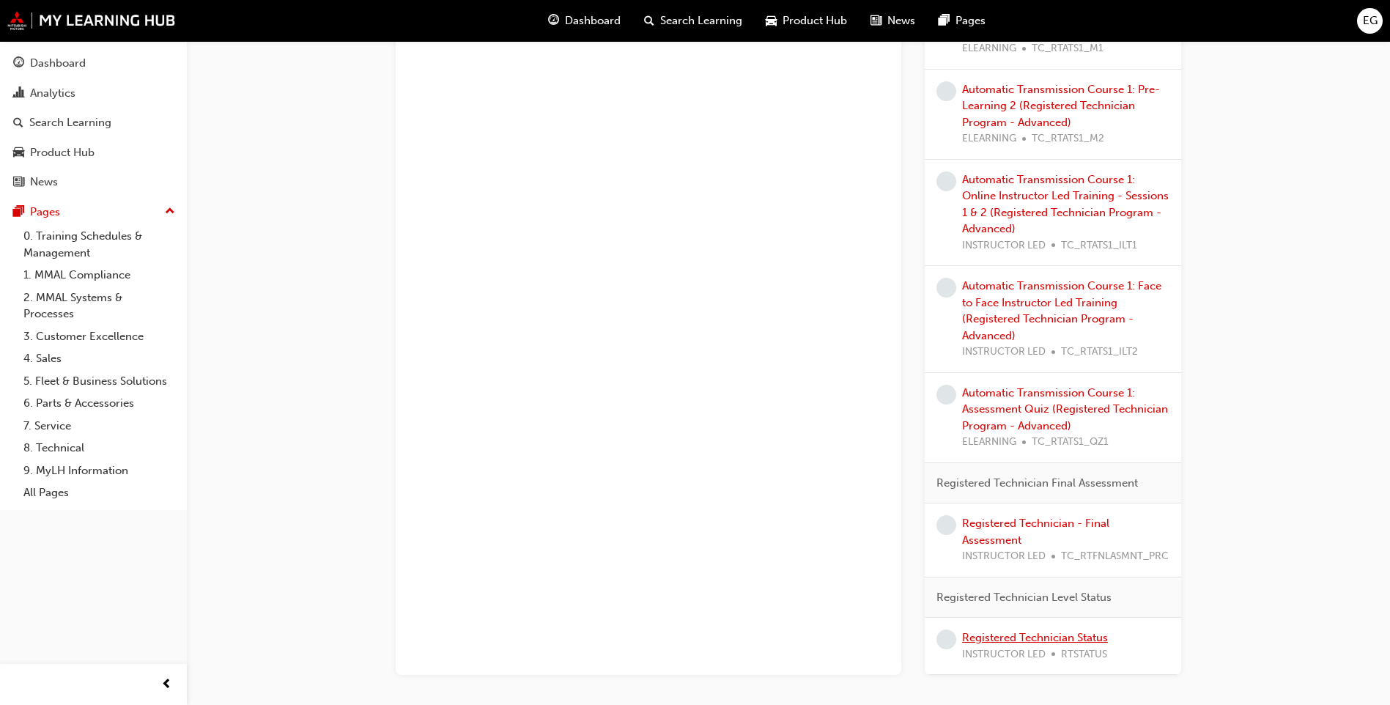
click at [1088, 634] on link "Registered Technician Status" at bounding box center [1035, 637] width 146 height 13
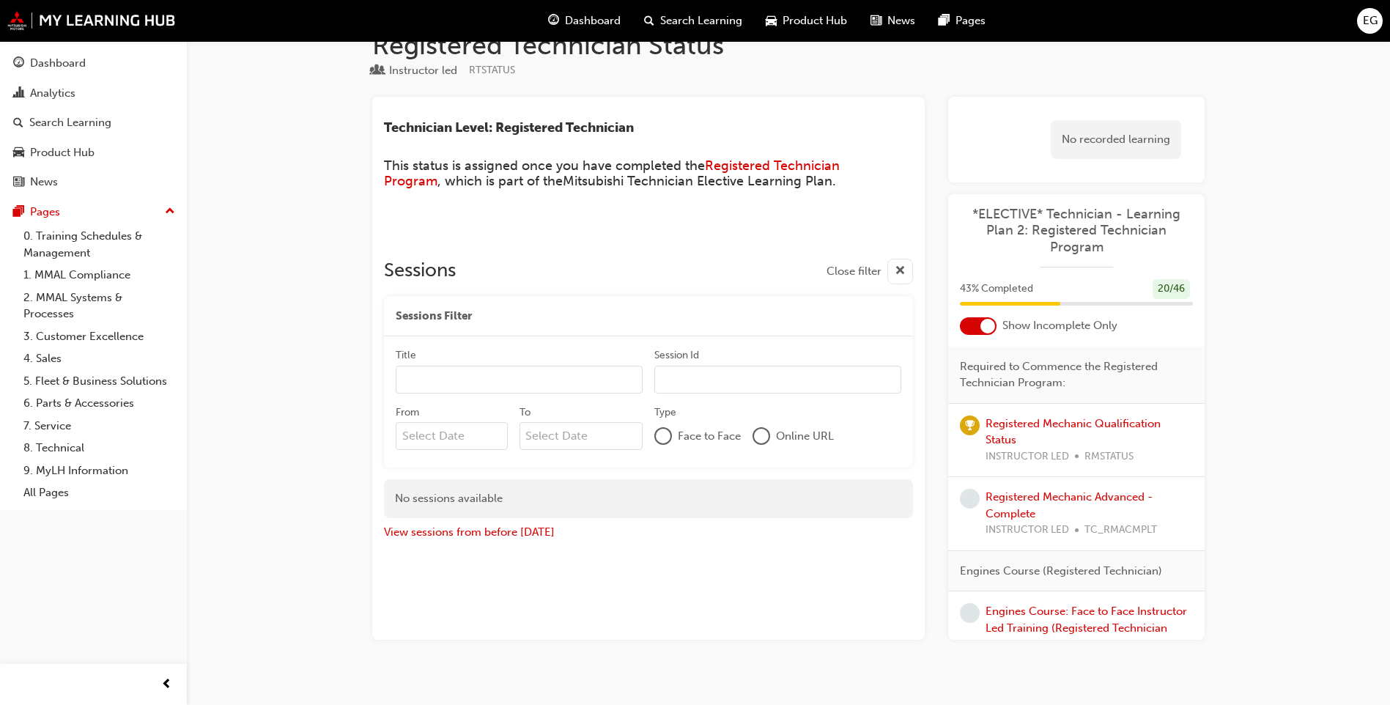
scroll to position [53, 0]
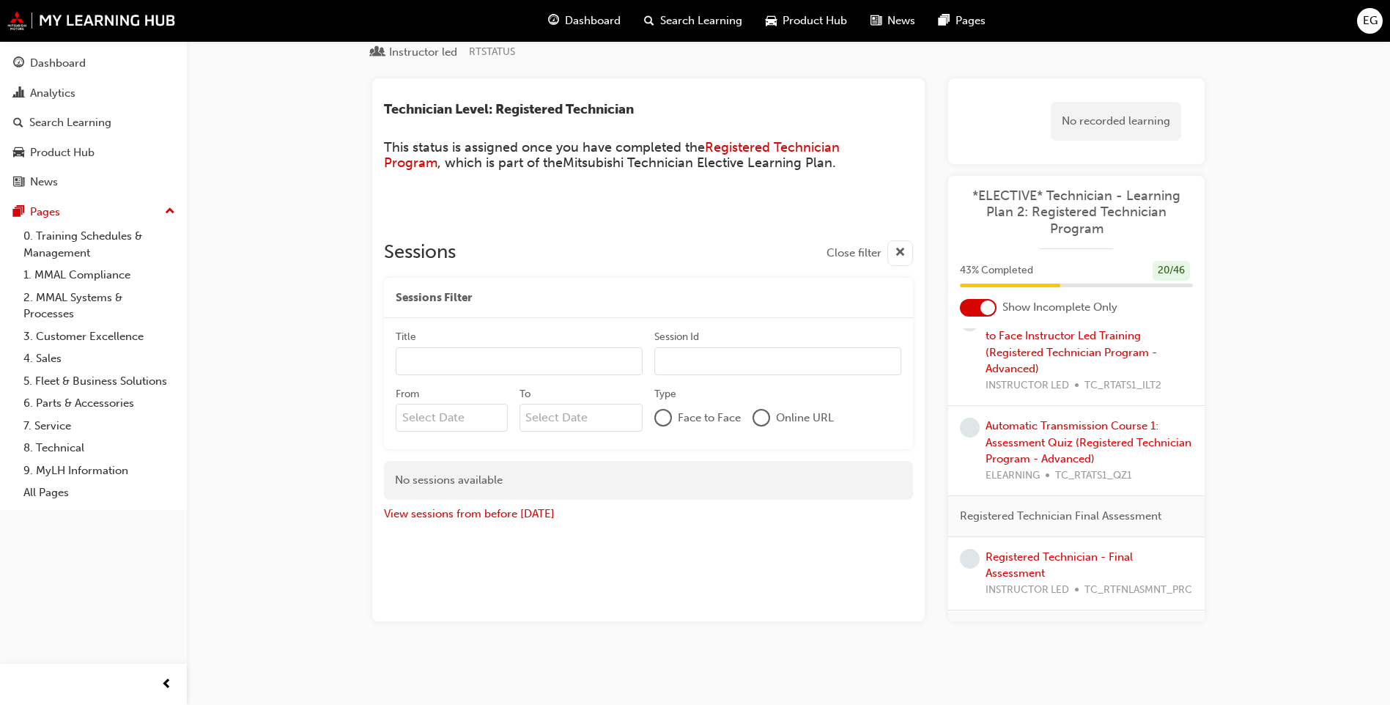
click at [964, 304] on div at bounding box center [978, 308] width 37 height 18
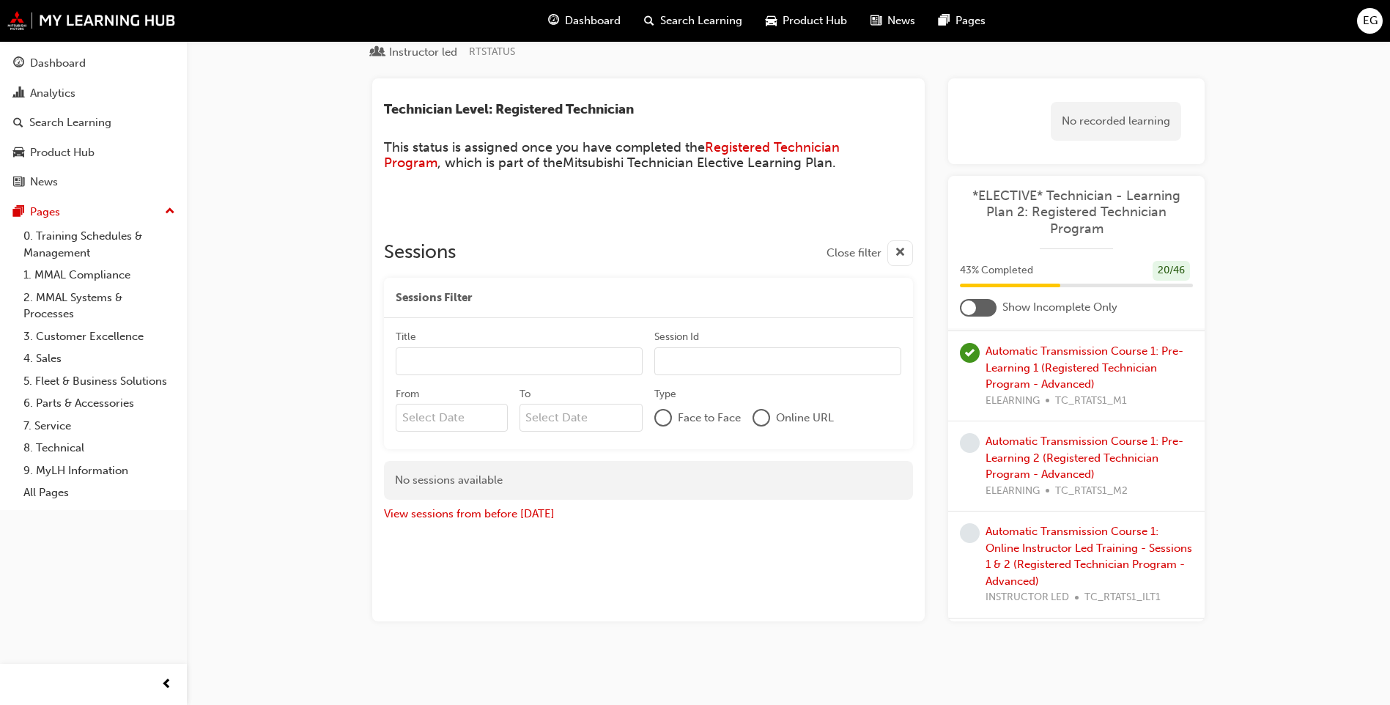
scroll to position [3702, 0]
click at [1061, 462] on link "Automatic Transmission Course 1: Pre-Learning 2 (Registered Technician Program …" at bounding box center [1084, 458] width 198 height 46
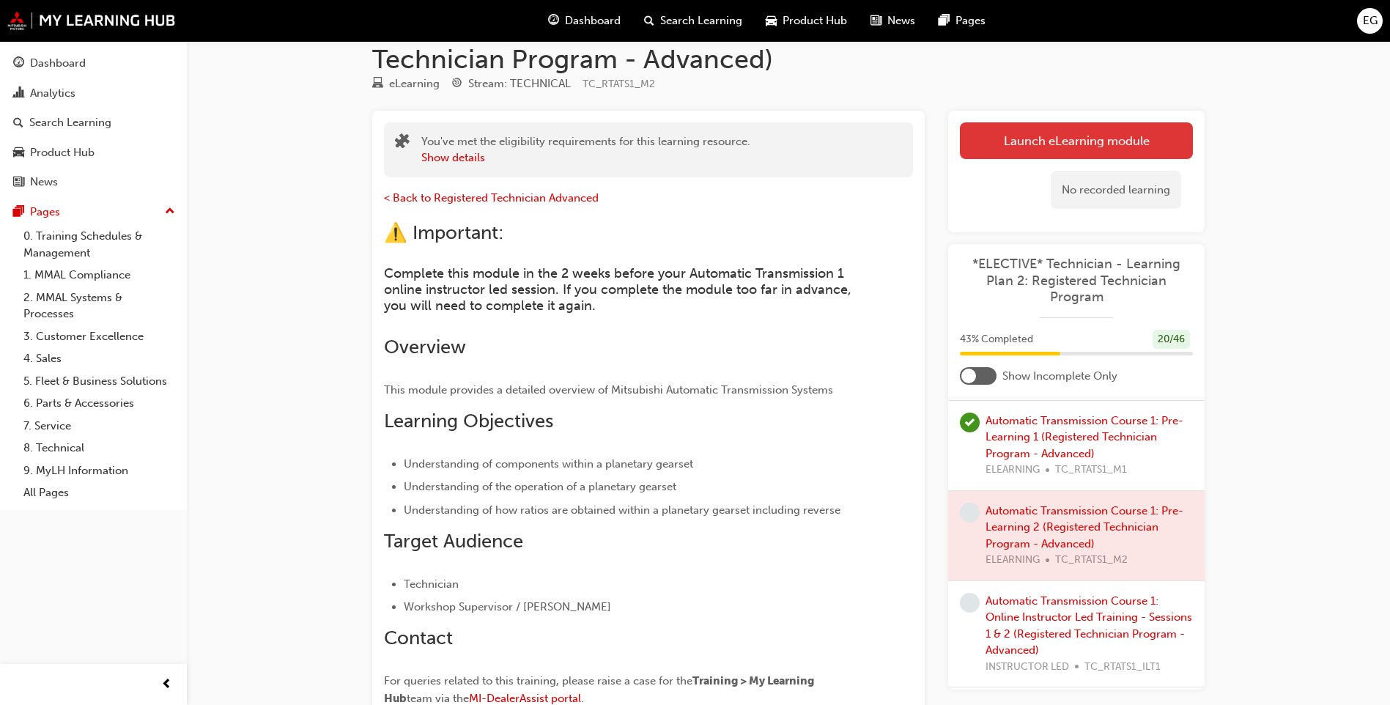
click at [1068, 133] on link "Launch eLearning module" at bounding box center [1076, 140] width 233 height 37
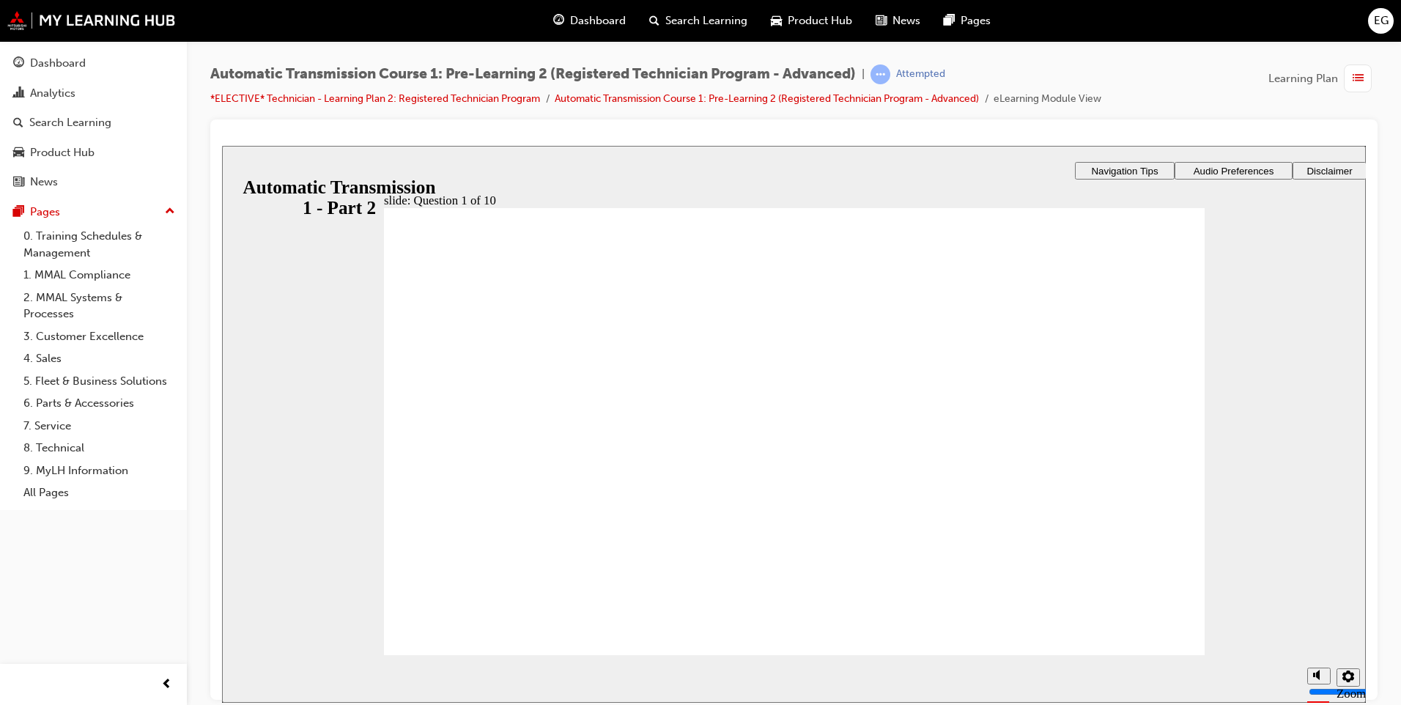
radio input "true"
checkbox input "true"
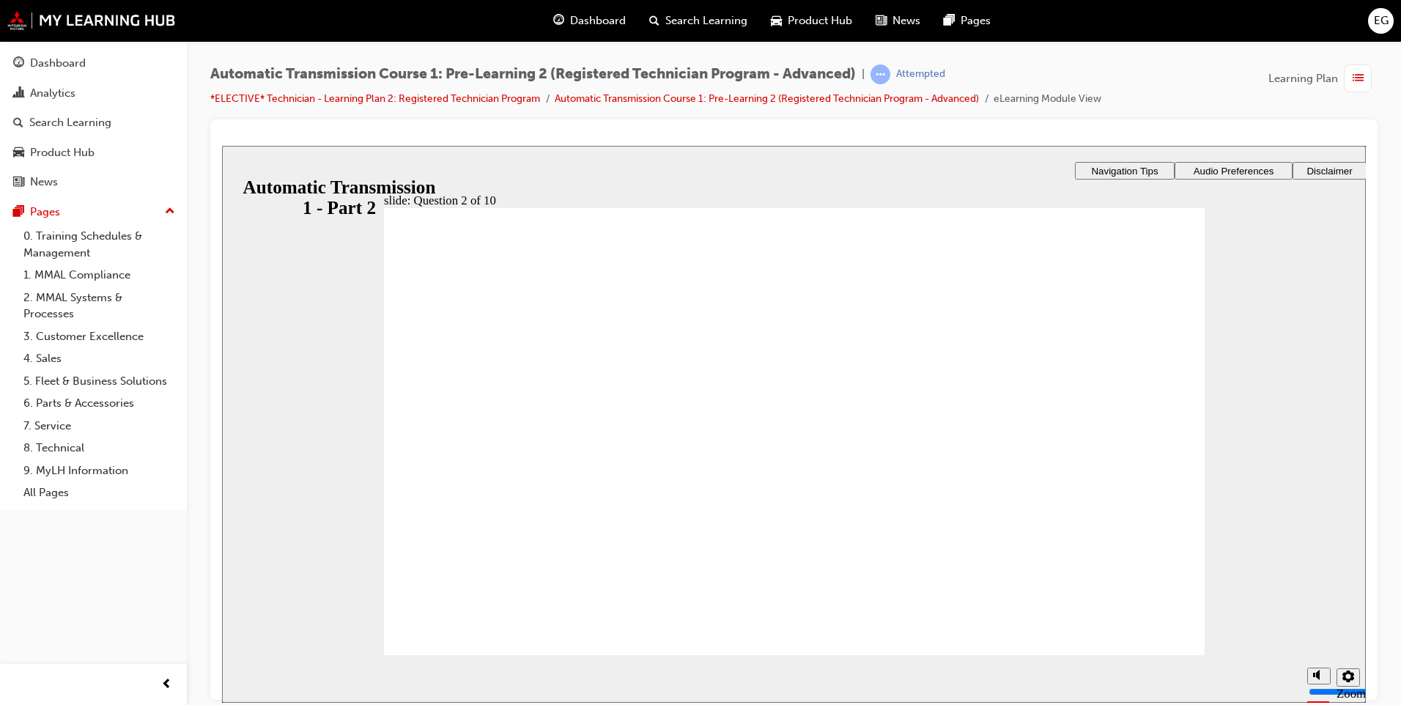
checkbox input "true"
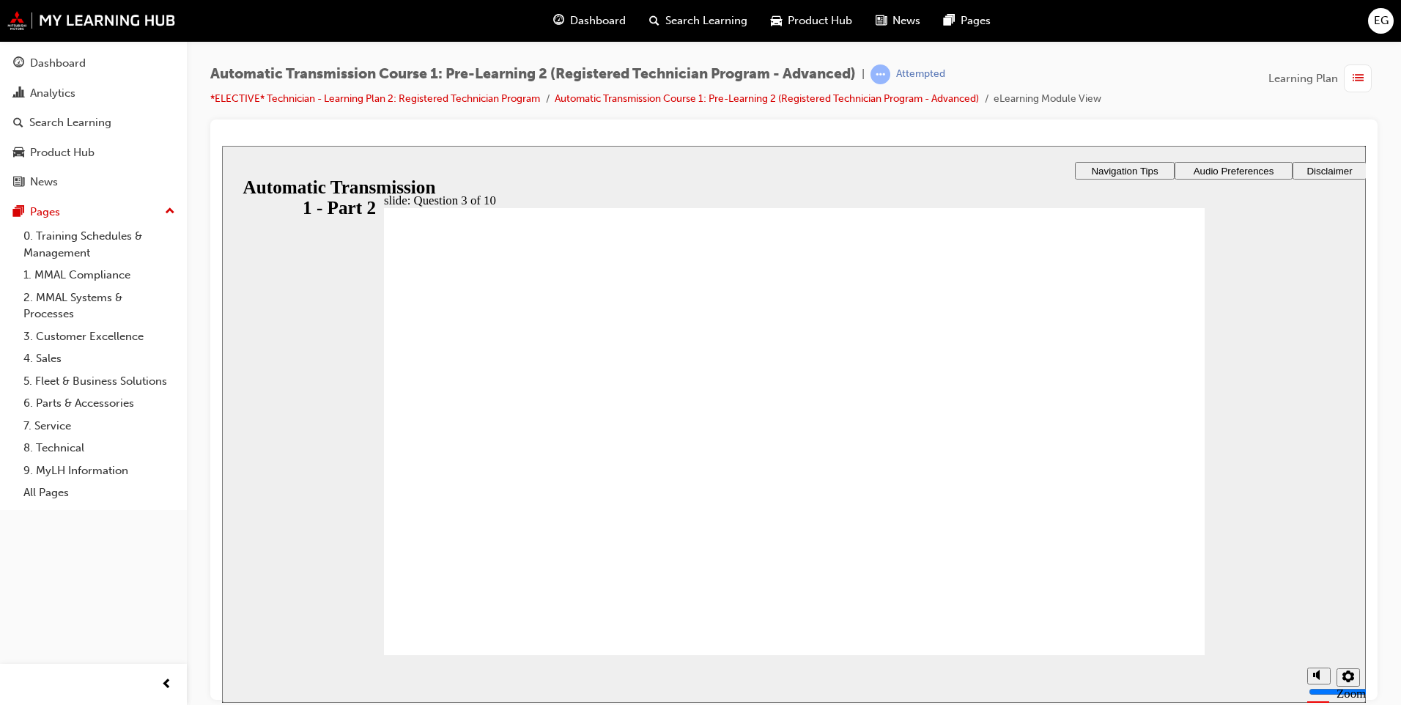
radio input "true"
click at [655, 101] on link "Automatic Transmission Course 1: Pre-Learning 2 (Registered Technician Program …" at bounding box center [767, 98] width 424 height 12
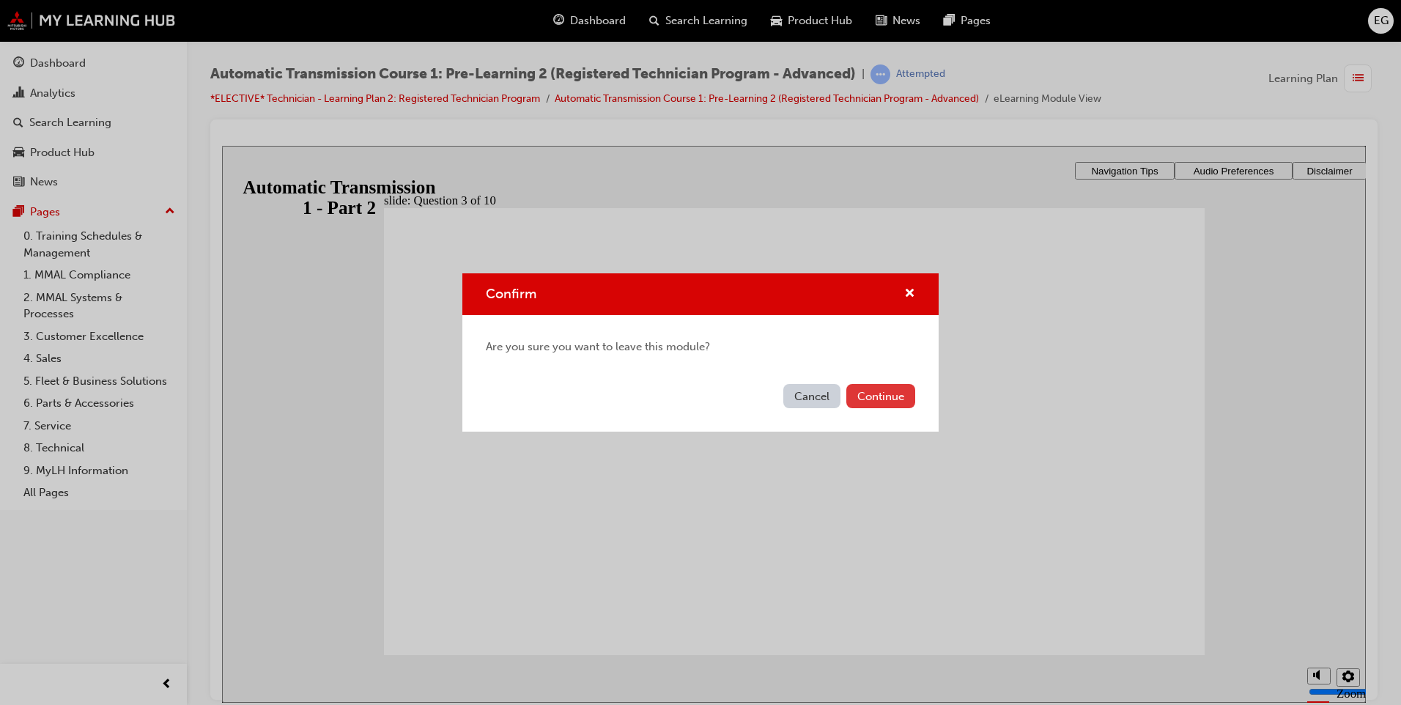
click at [910, 396] on button "Continue" at bounding box center [880, 396] width 69 height 24
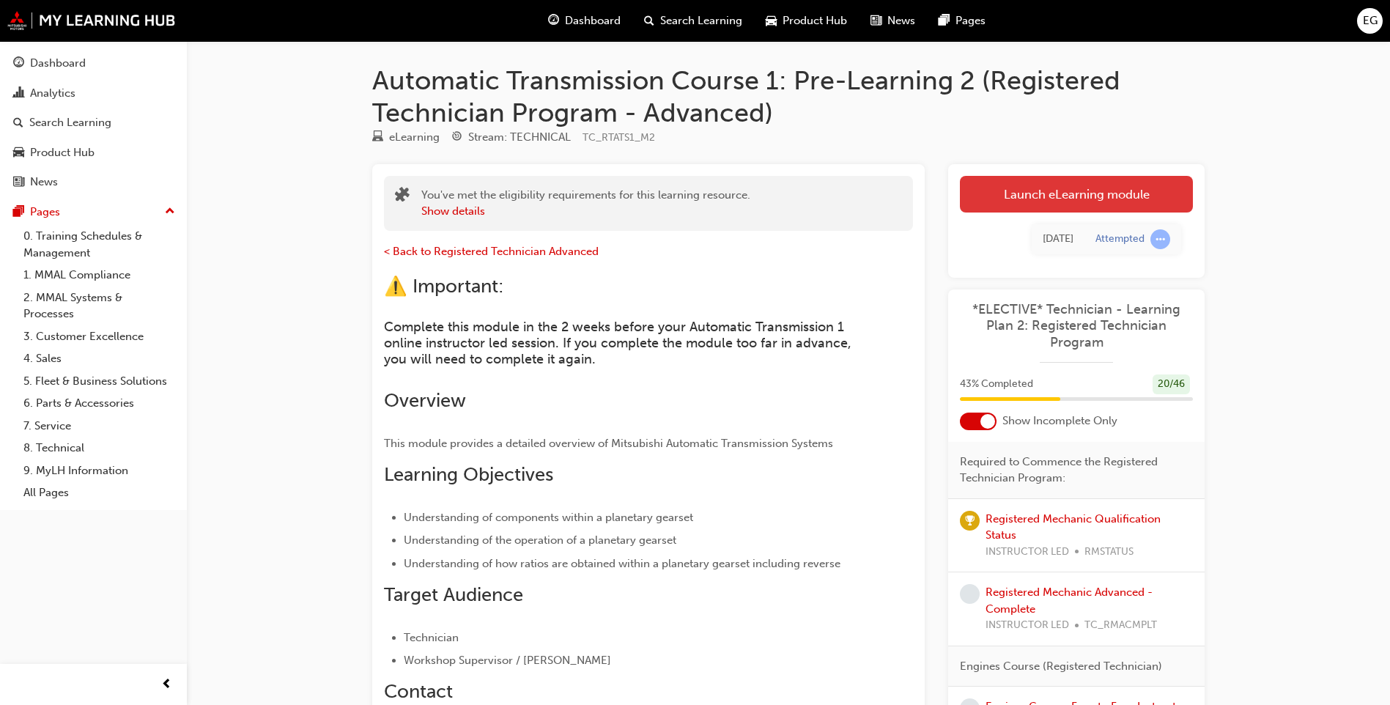
click at [1078, 199] on link "Launch eLearning module" at bounding box center [1076, 194] width 233 height 37
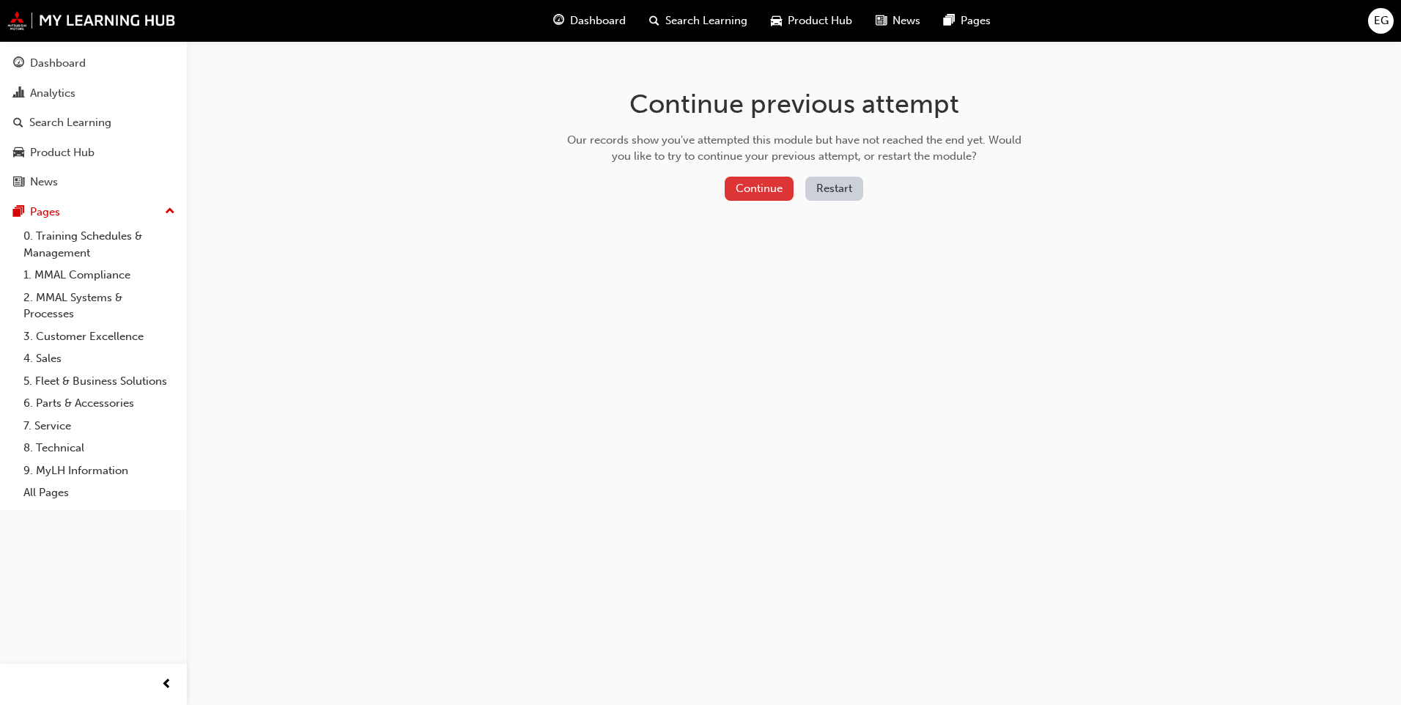
click at [764, 188] on button "Continue" at bounding box center [758, 189] width 69 height 24
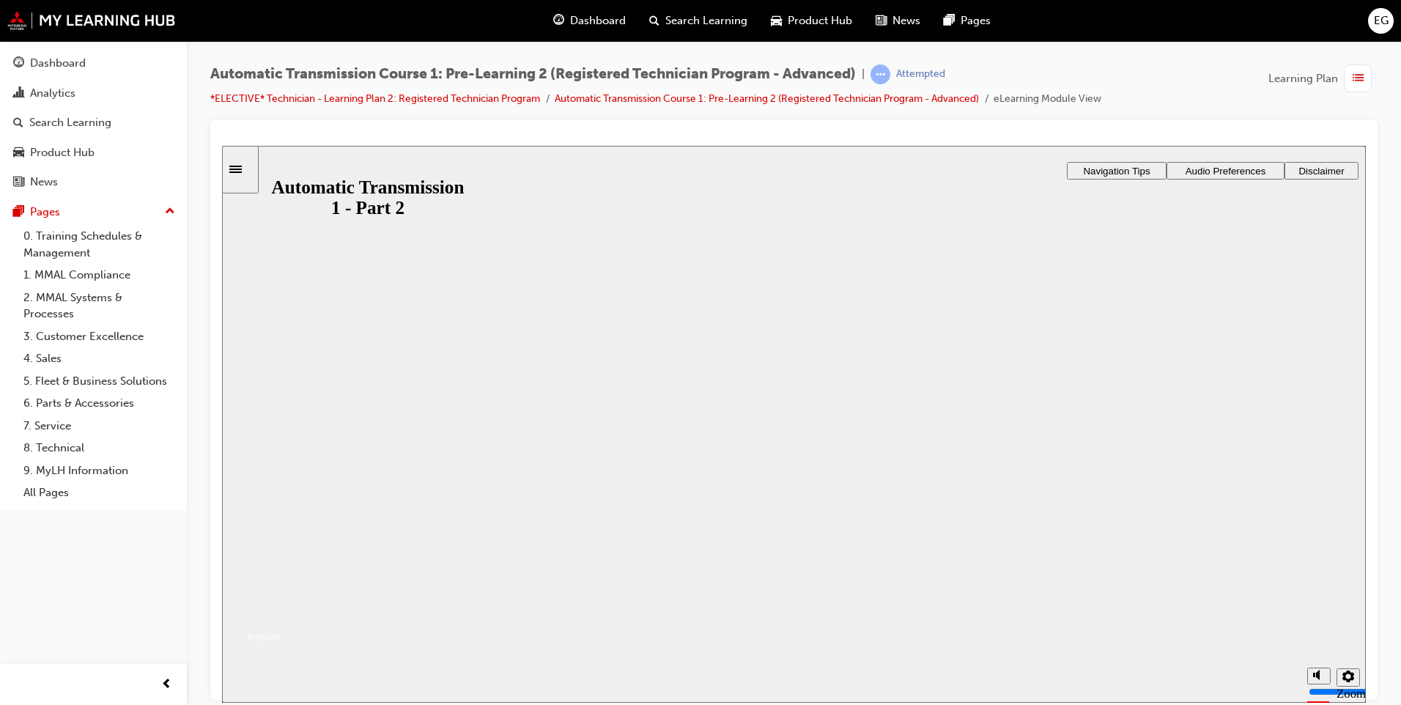
click at [280, 609] on button "Resume" at bounding box center [251, 618] width 58 height 19
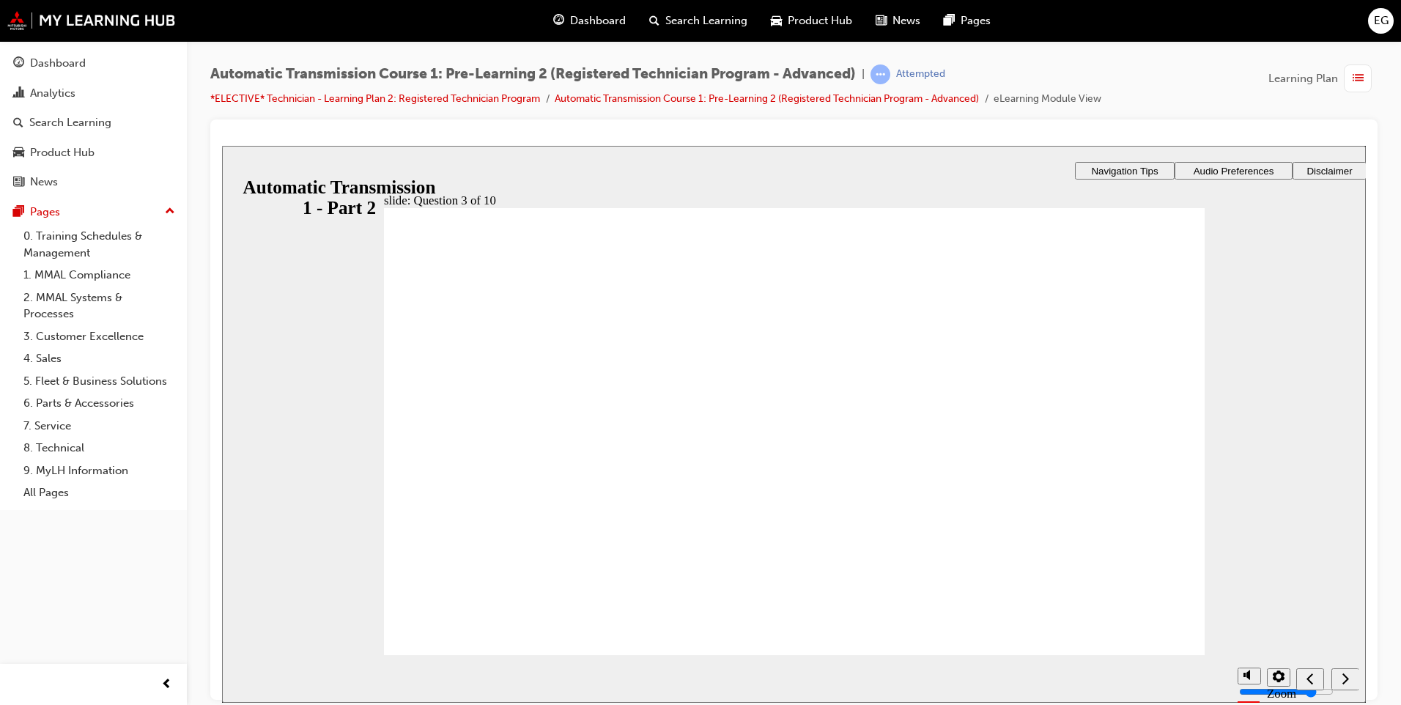
radio input "true"
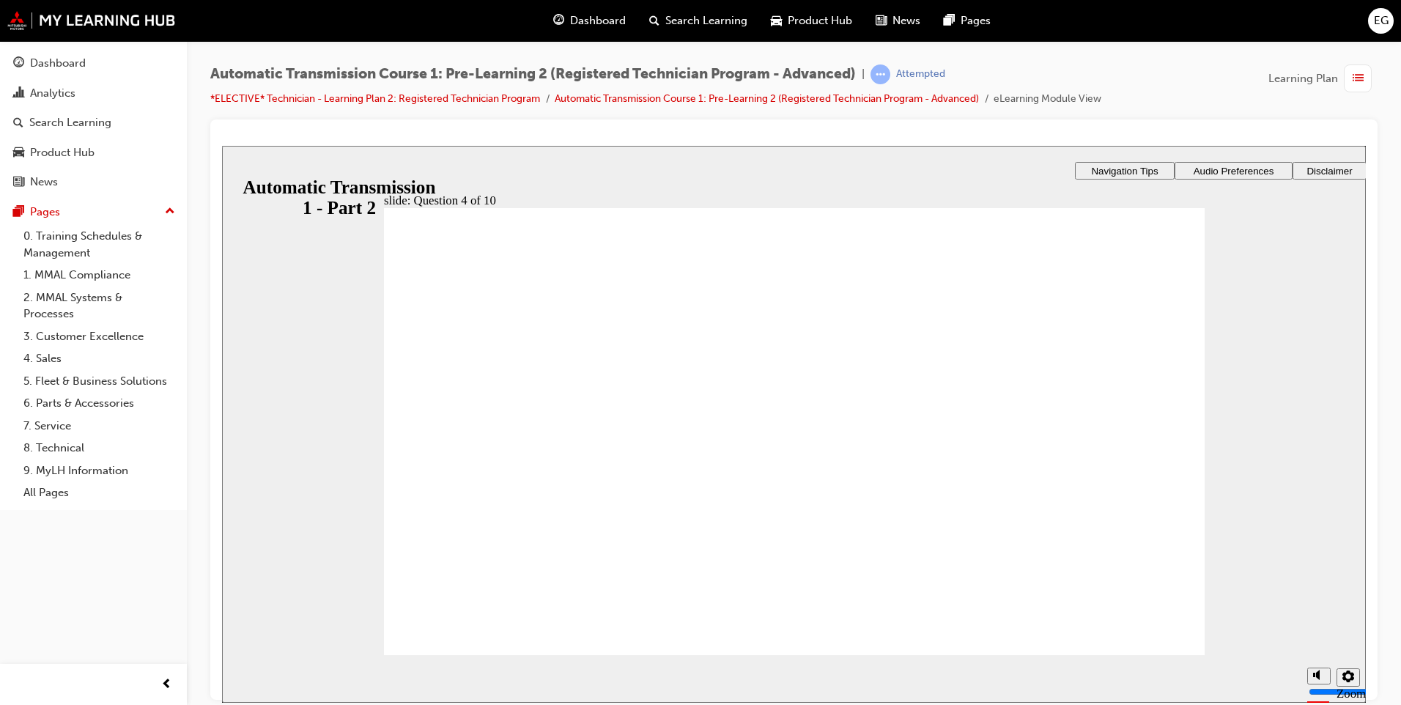
radio input "true"
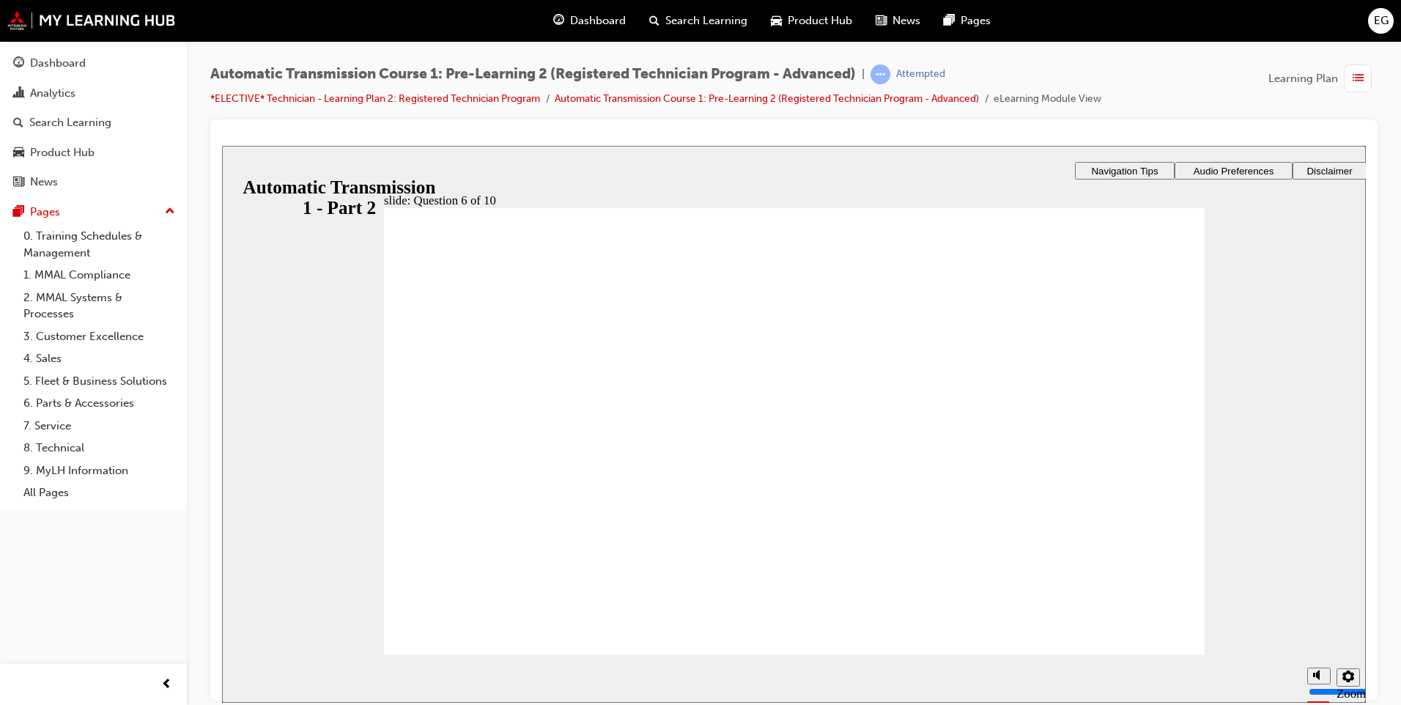
radio input "true"
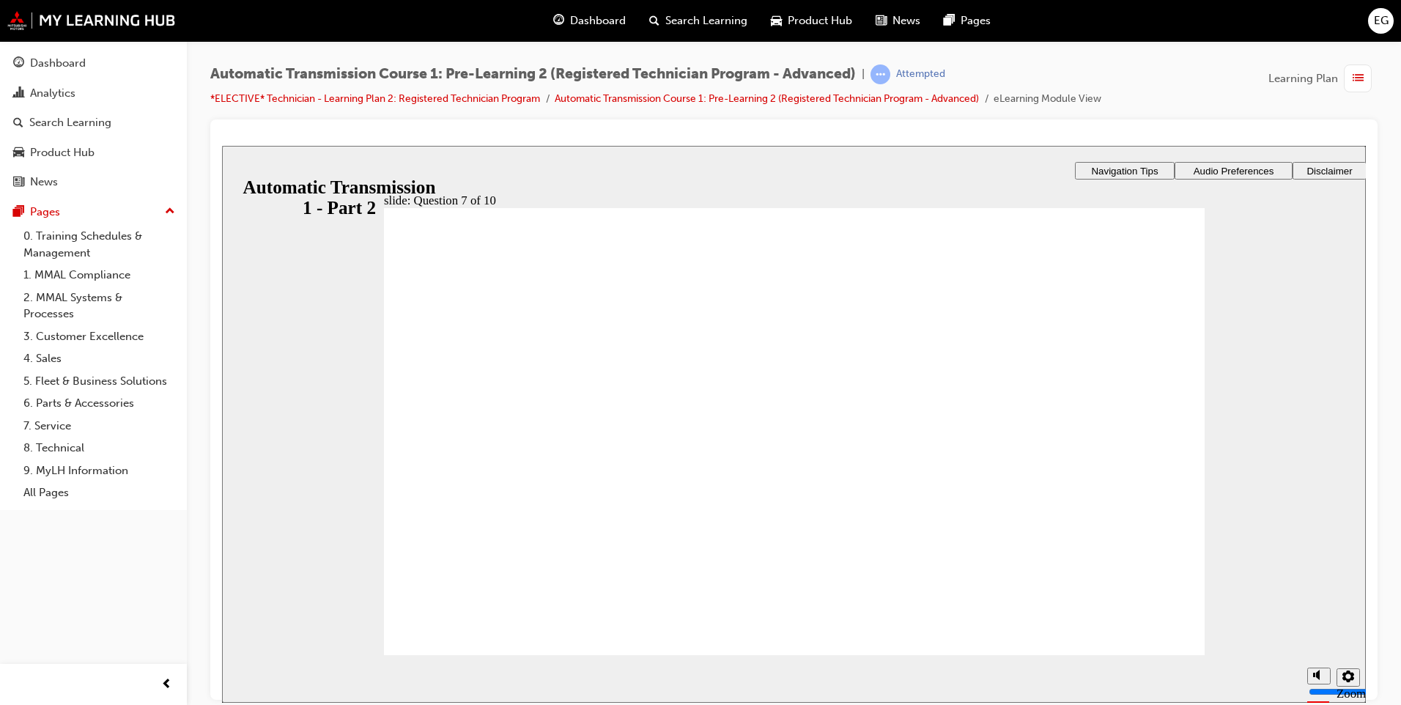
radio input "true"
checkbox input "true"
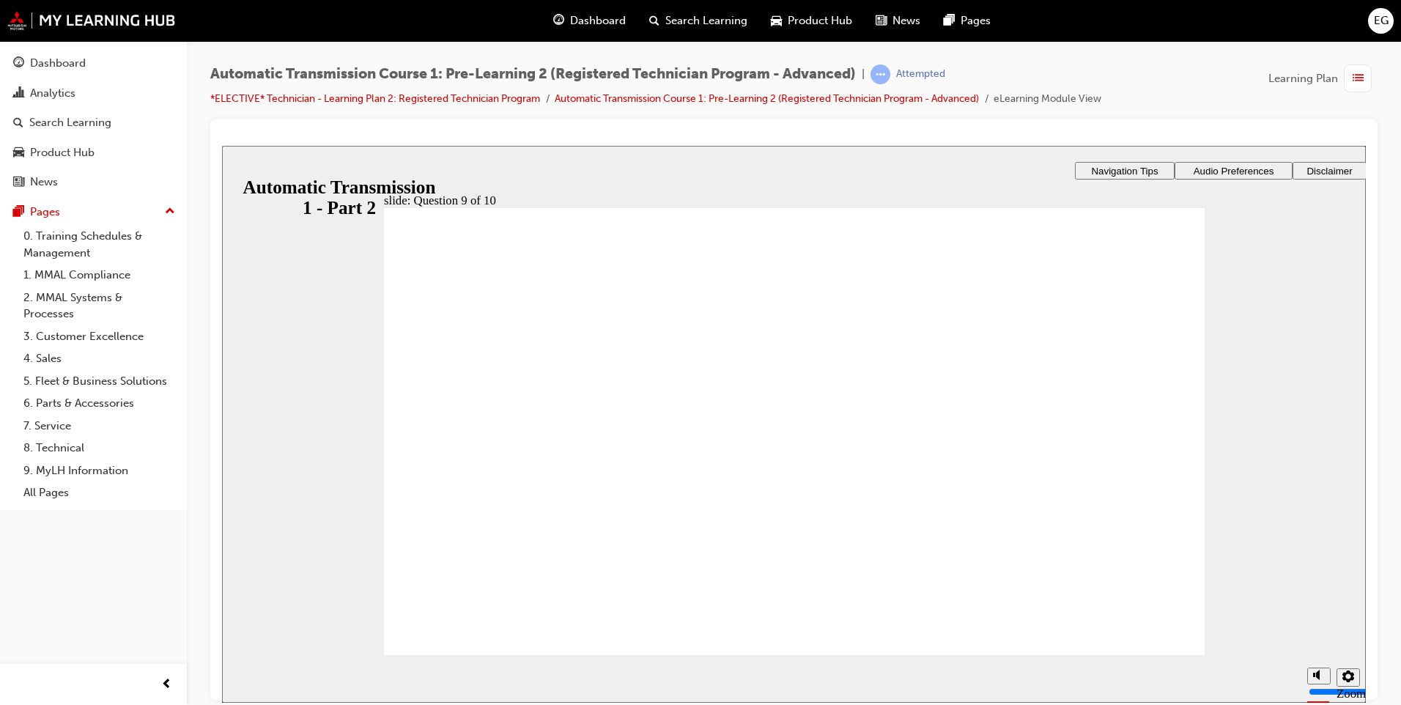
checkbox input "true"
radio input "true"
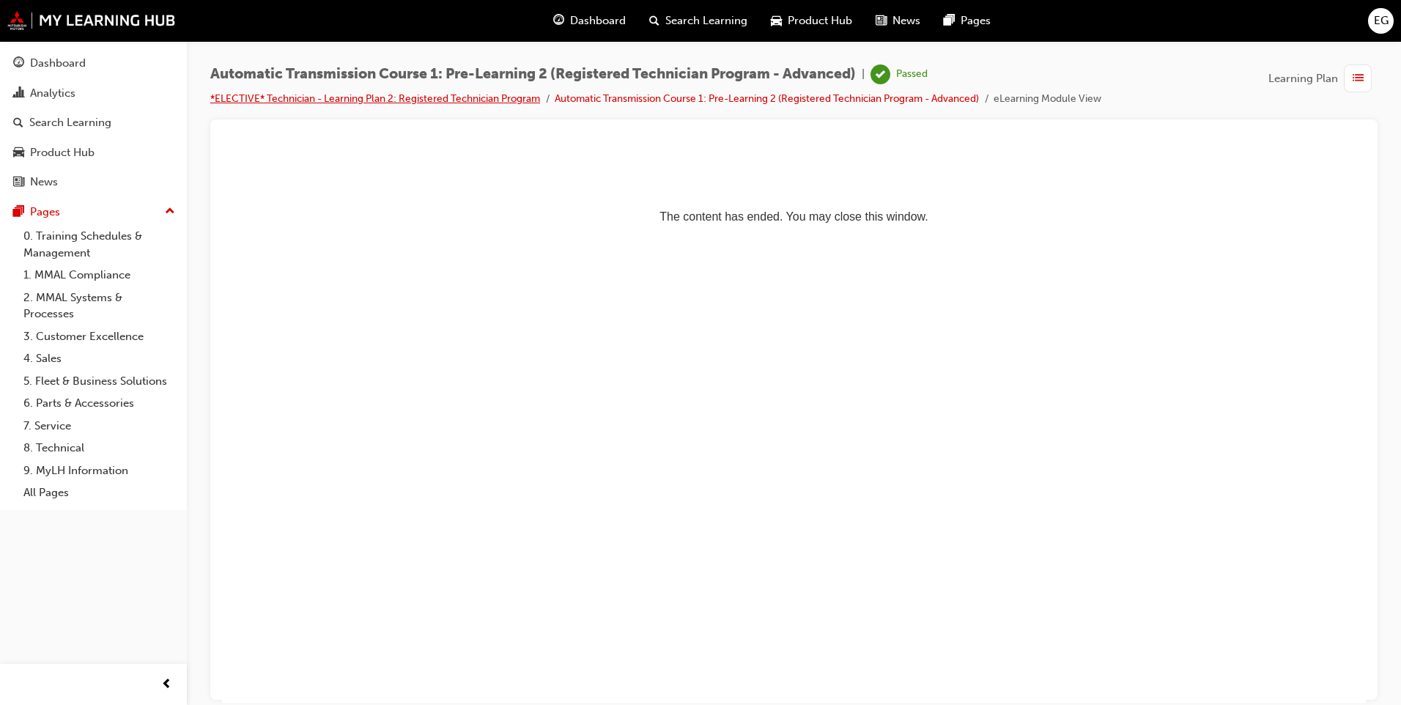
click at [418, 95] on link "*ELECTIVE* Technician - Learning Plan 2: Registered Technician Program" at bounding box center [375, 98] width 330 height 12
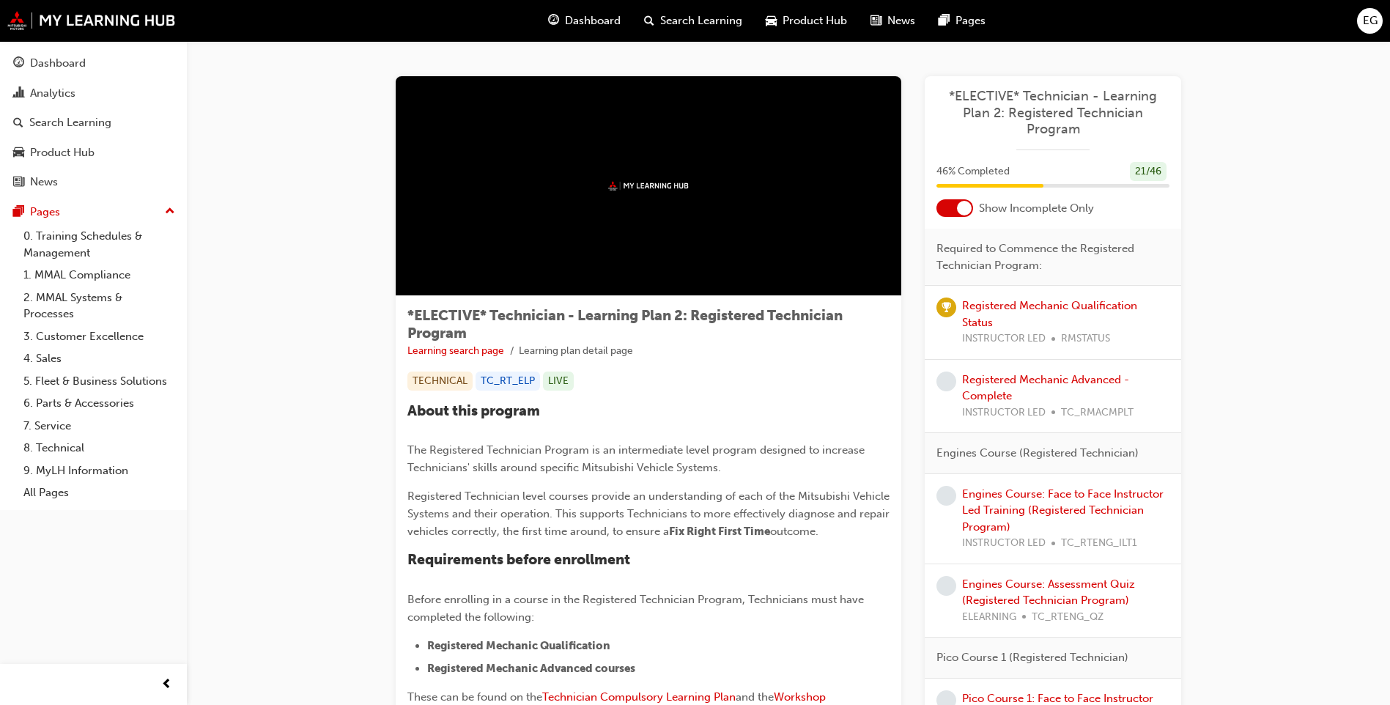
click at [946, 212] on div at bounding box center [954, 208] width 37 height 18
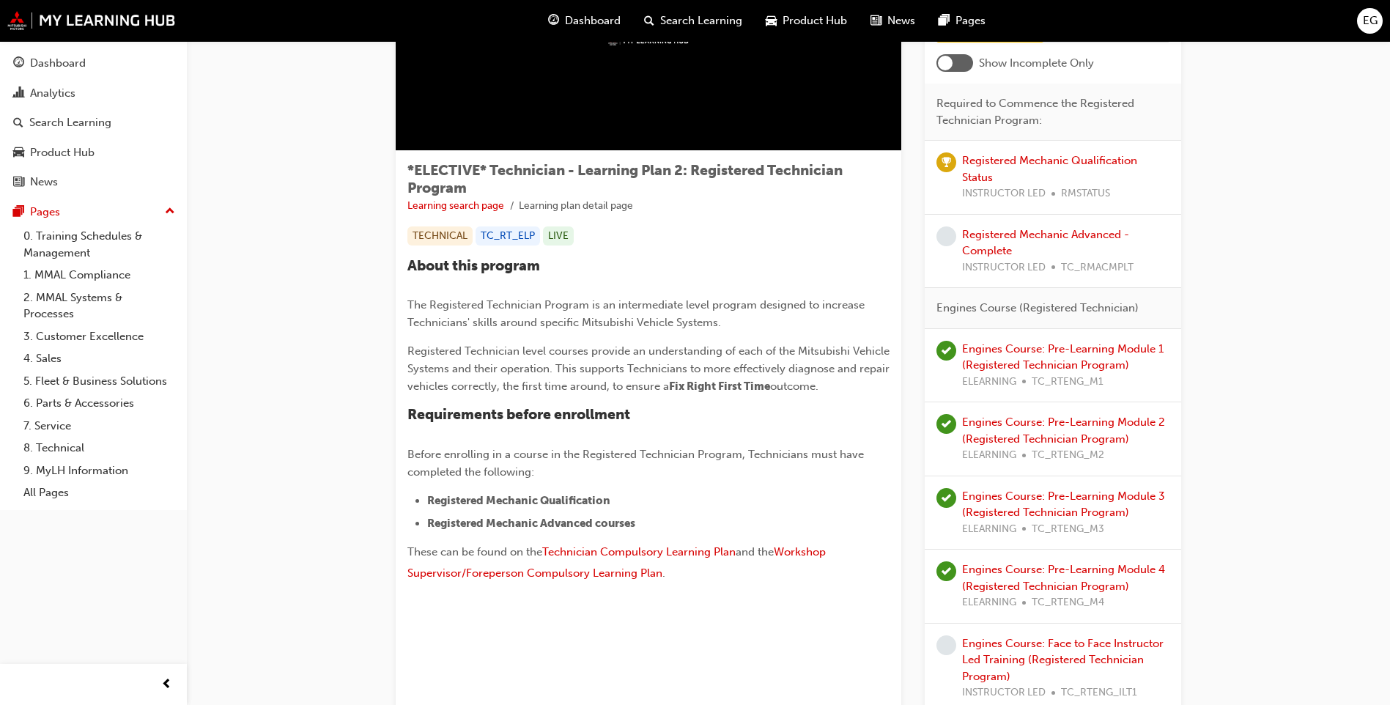
scroll to position [147, 0]
click at [1065, 231] on link "Registered Mechanic Advanced - Complete" at bounding box center [1045, 241] width 167 height 30
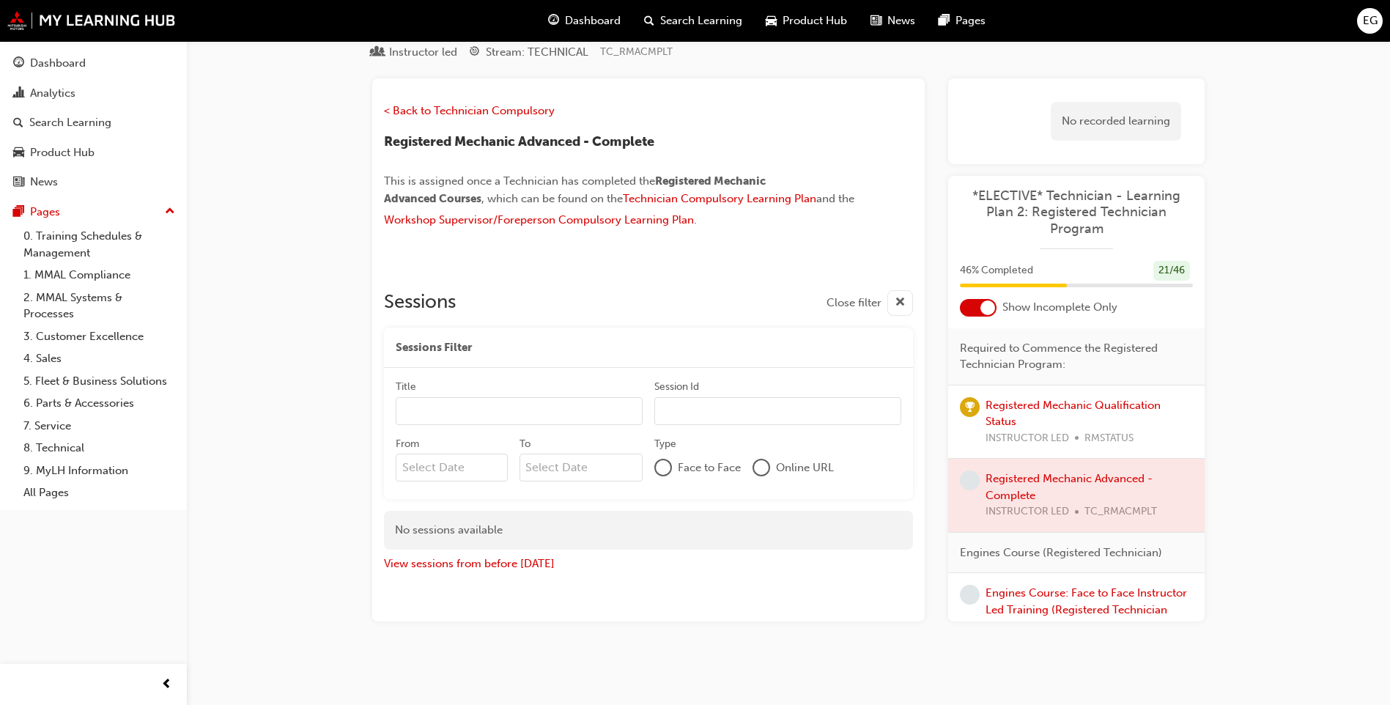
click at [968, 311] on div at bounding box center [978, 308] width 37 height 18
click at [977, 300] on div at bounding box center [978, 308] width 37 height 18
click at [504, 114] on span "< Back to Technician Compulsory" at bounding box center [469, 110] width 171 height 13
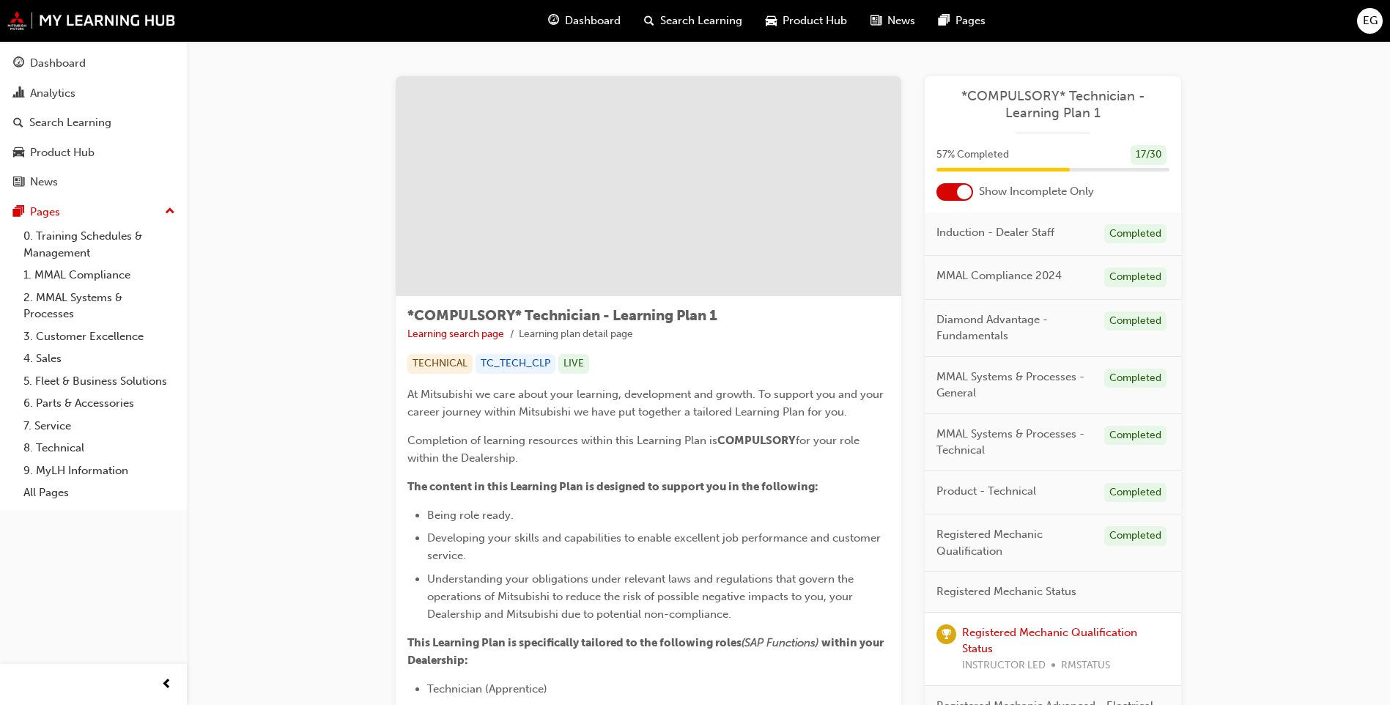
click at [942, 190] on div at bounding box center [954, 192] width 37 height 18
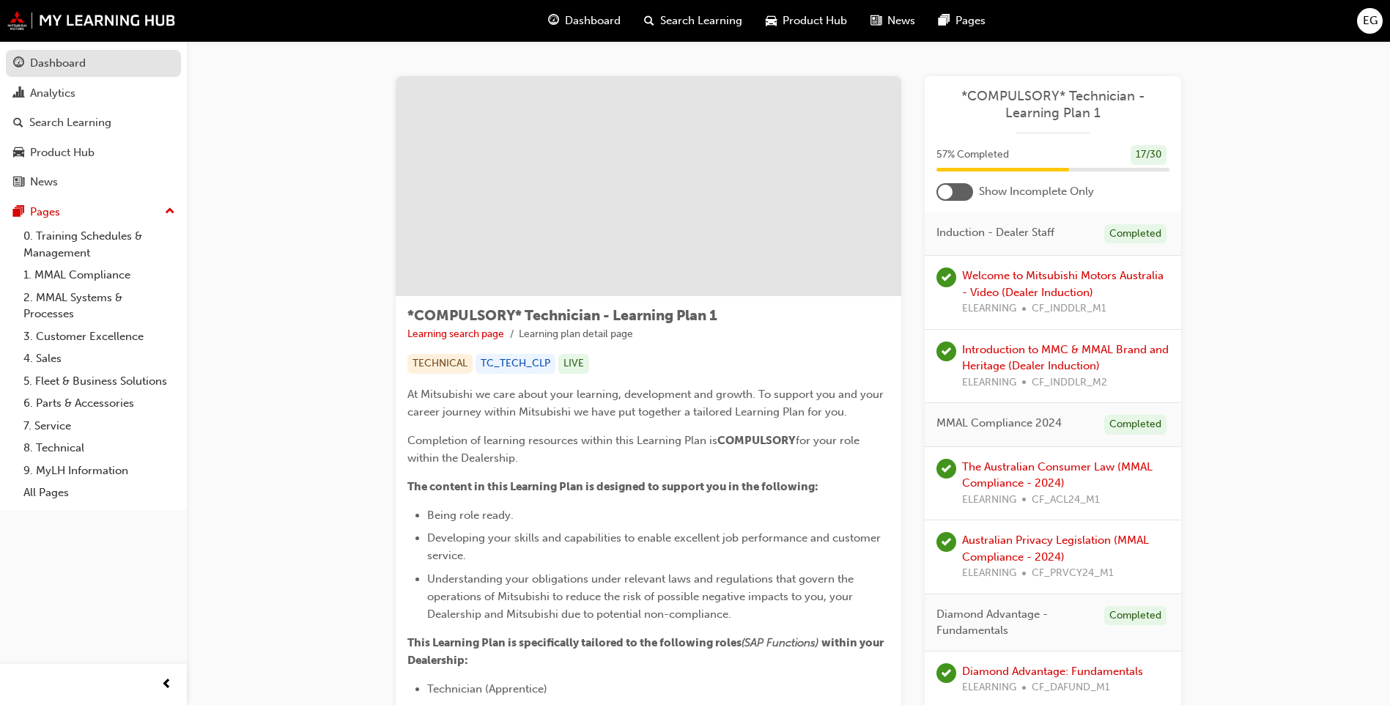
click at [106, 61] on div "Dashboard" at bounding box center [93, 63] width 160 height 18
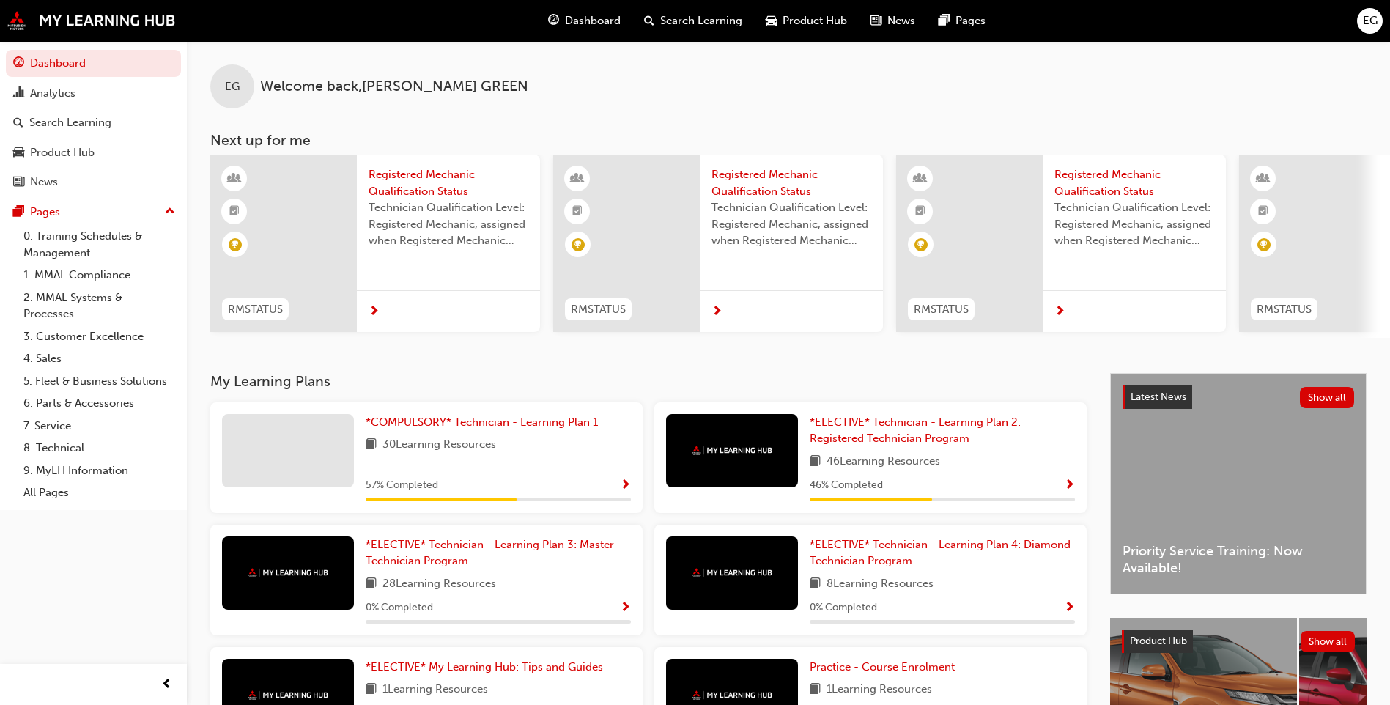
click at [934, 425] on span "*ELECTIVE* Technician - Learning Plan 2: Registered Technician Program" at bounding box center [914, 430] width 211 height 30
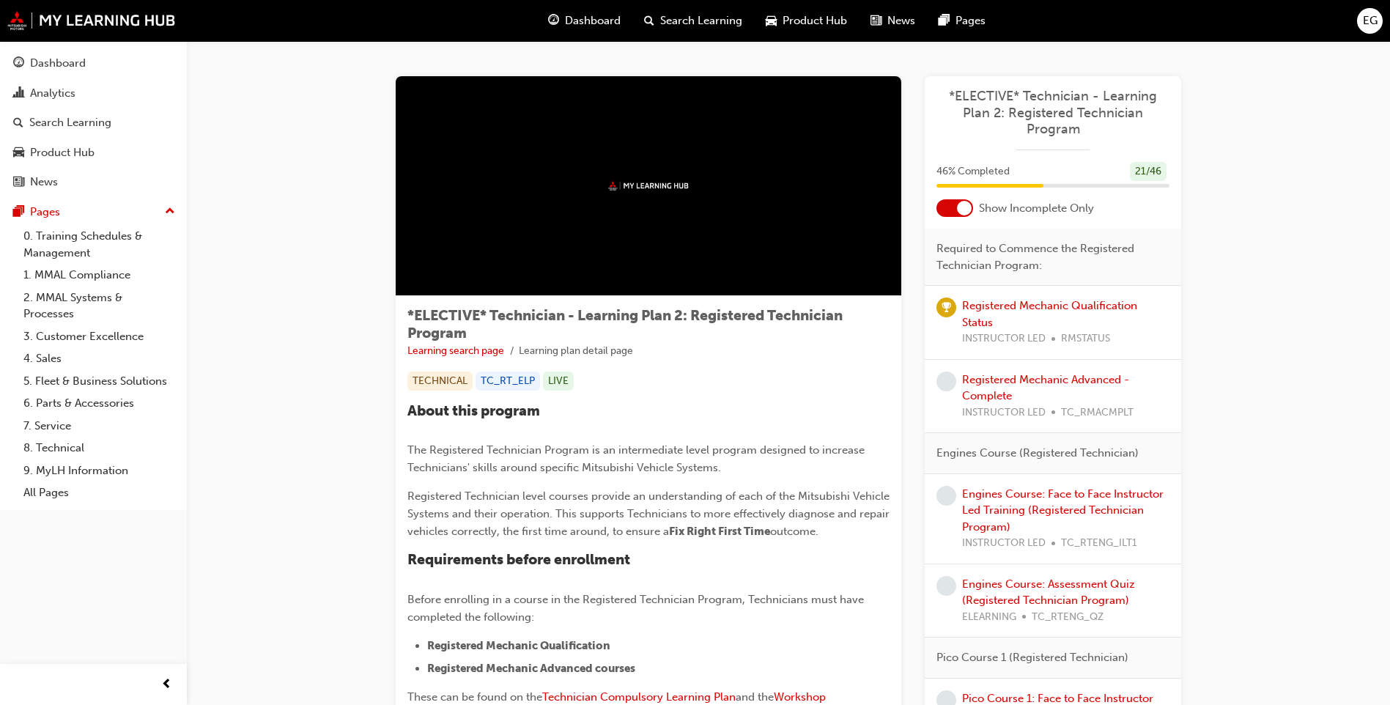
click at [1362, 22] on span "EG" at bounding box center [1369, 20] width 15 height 17
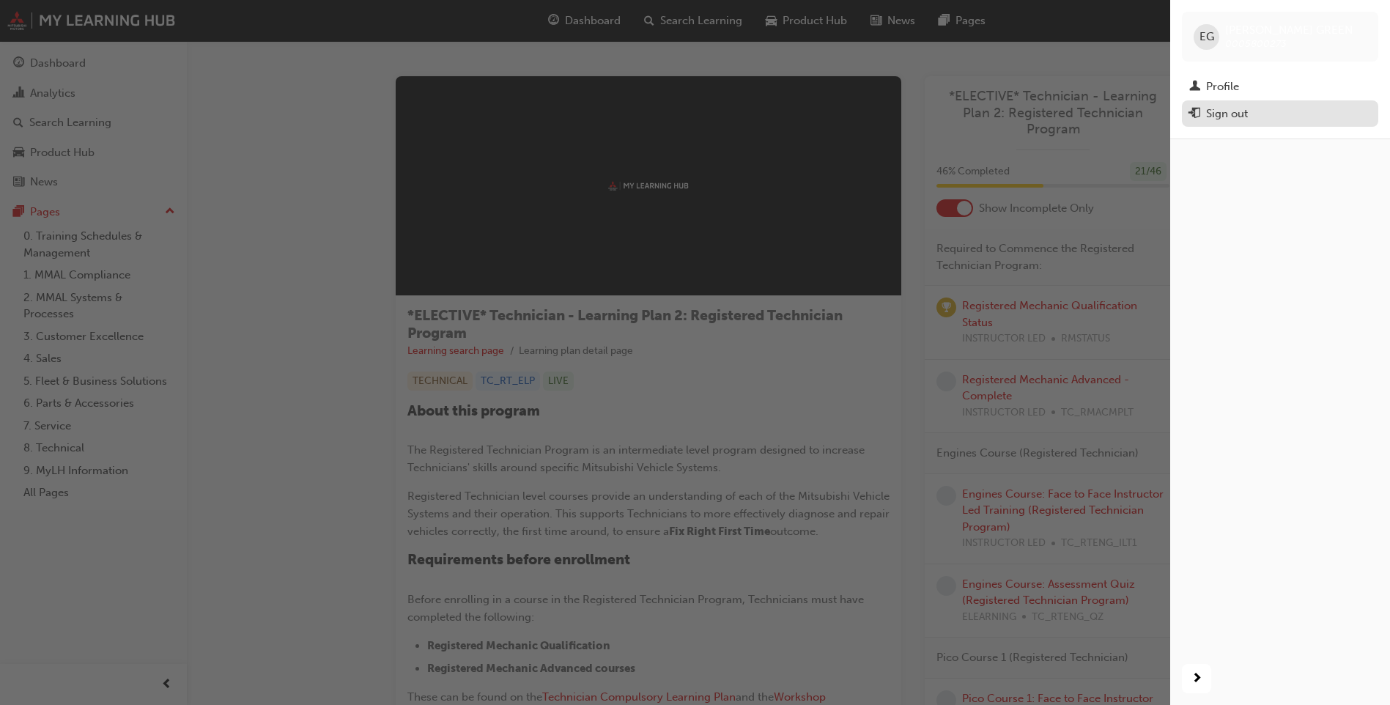
click at [1227, 110] on div "Sign out" at bounding box center [1227, 113] width 42 height 17
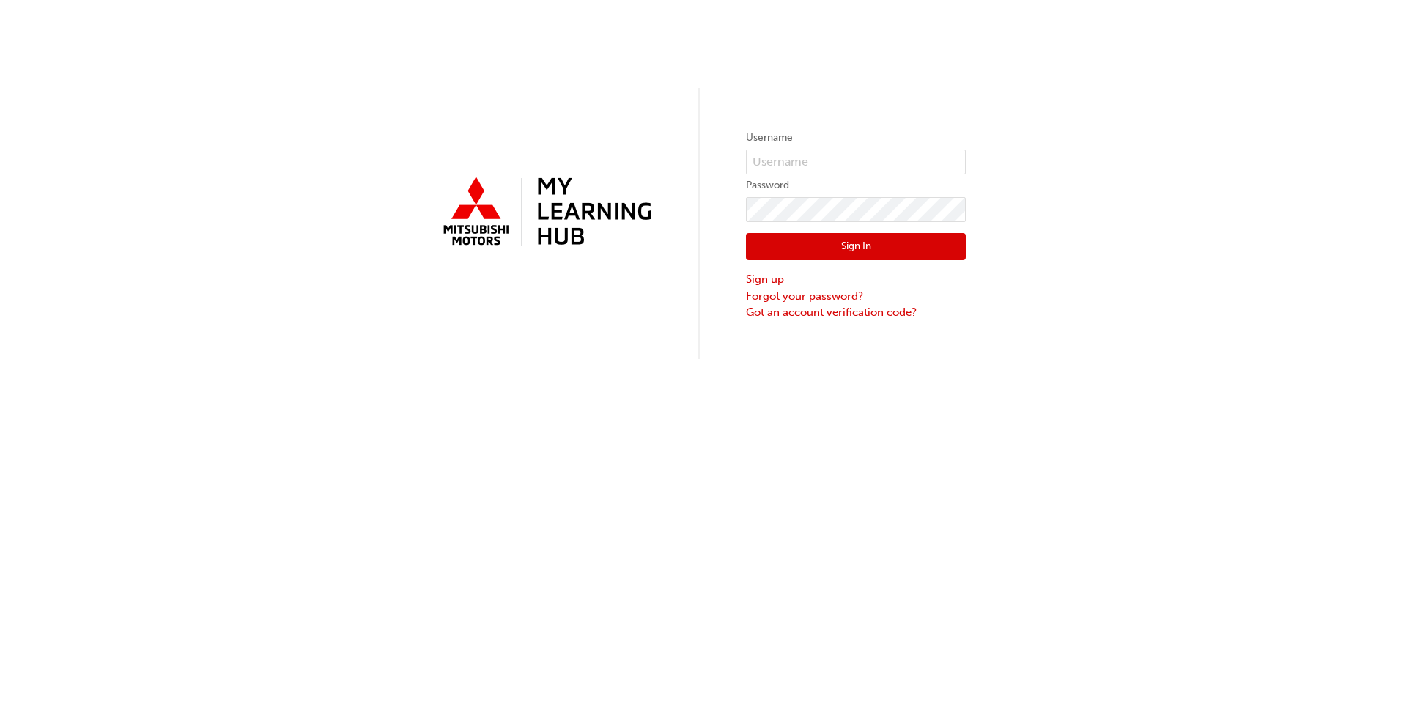
type input "0005800273"
click at [891, 238] on button "Sign In" at bounding box center [856, 247] width 220 height 28
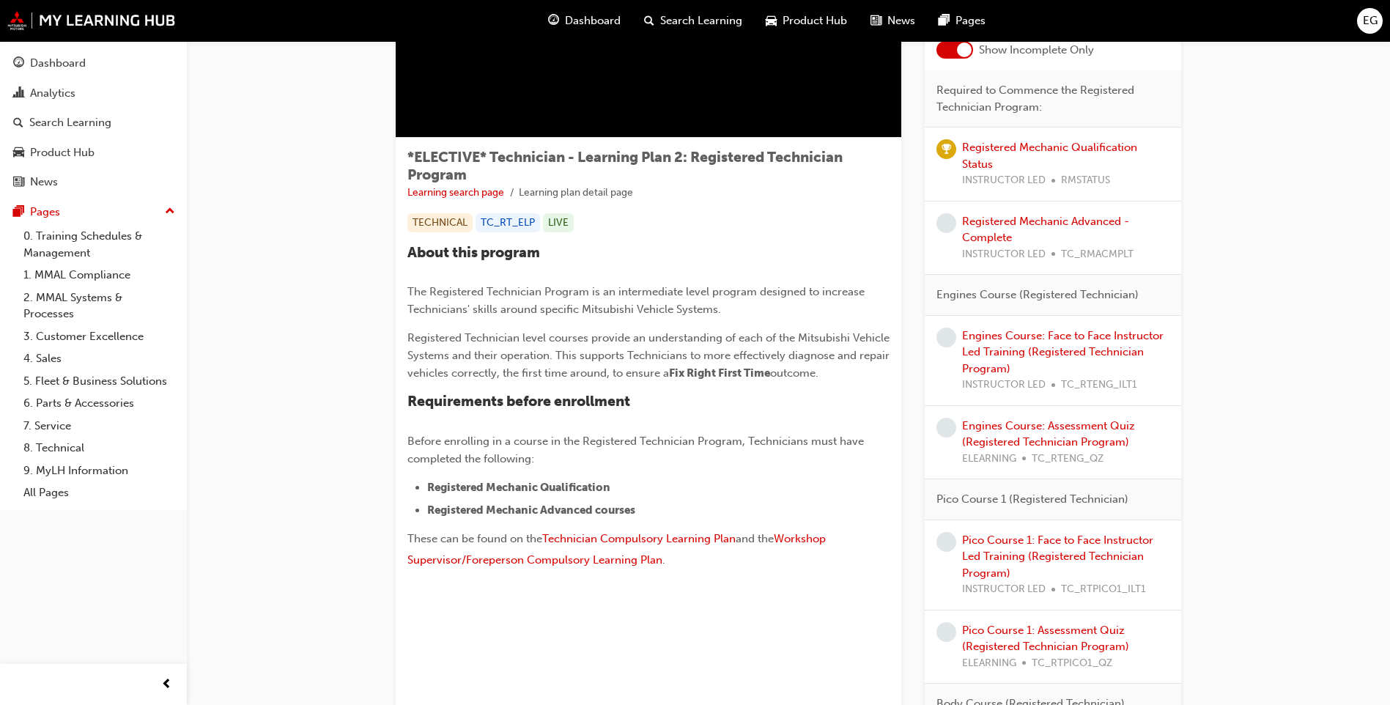
scroll to position [73, 0]
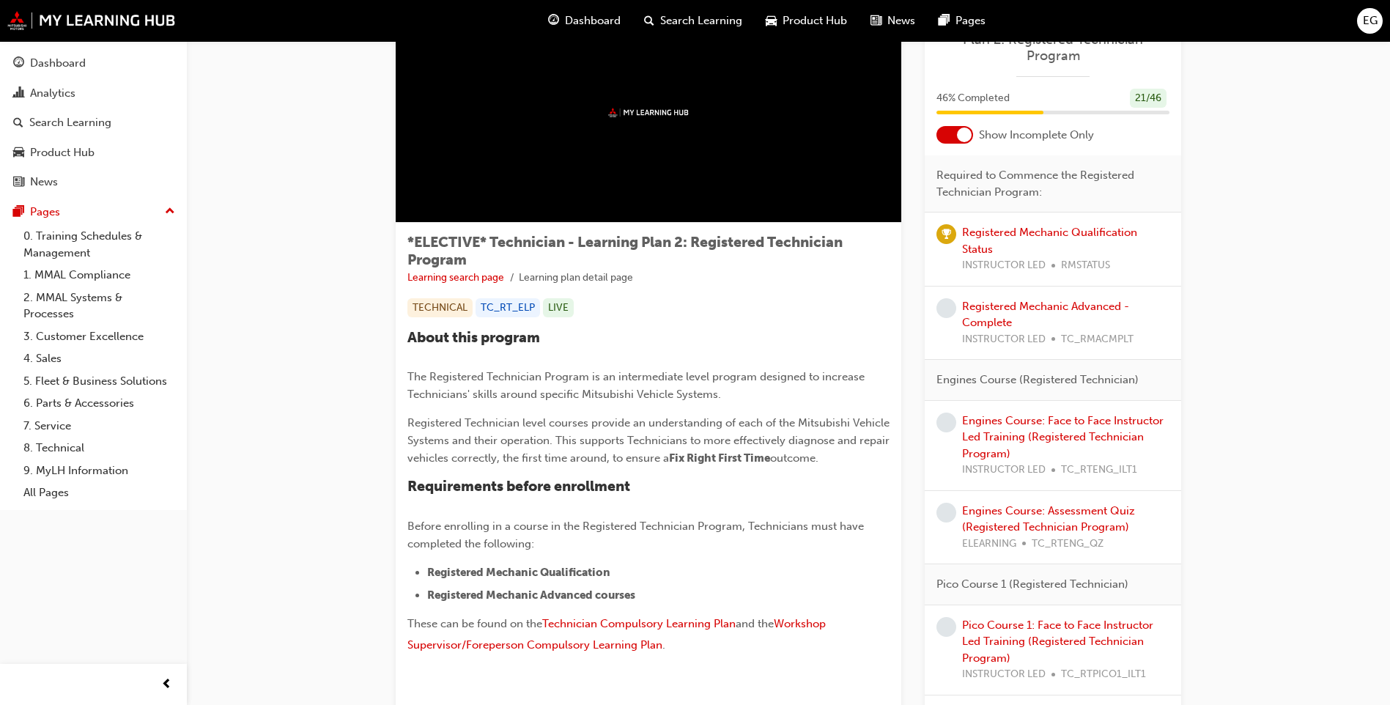
click at [964, 128] on div at bounding box center [964, 134] width 15 height 15
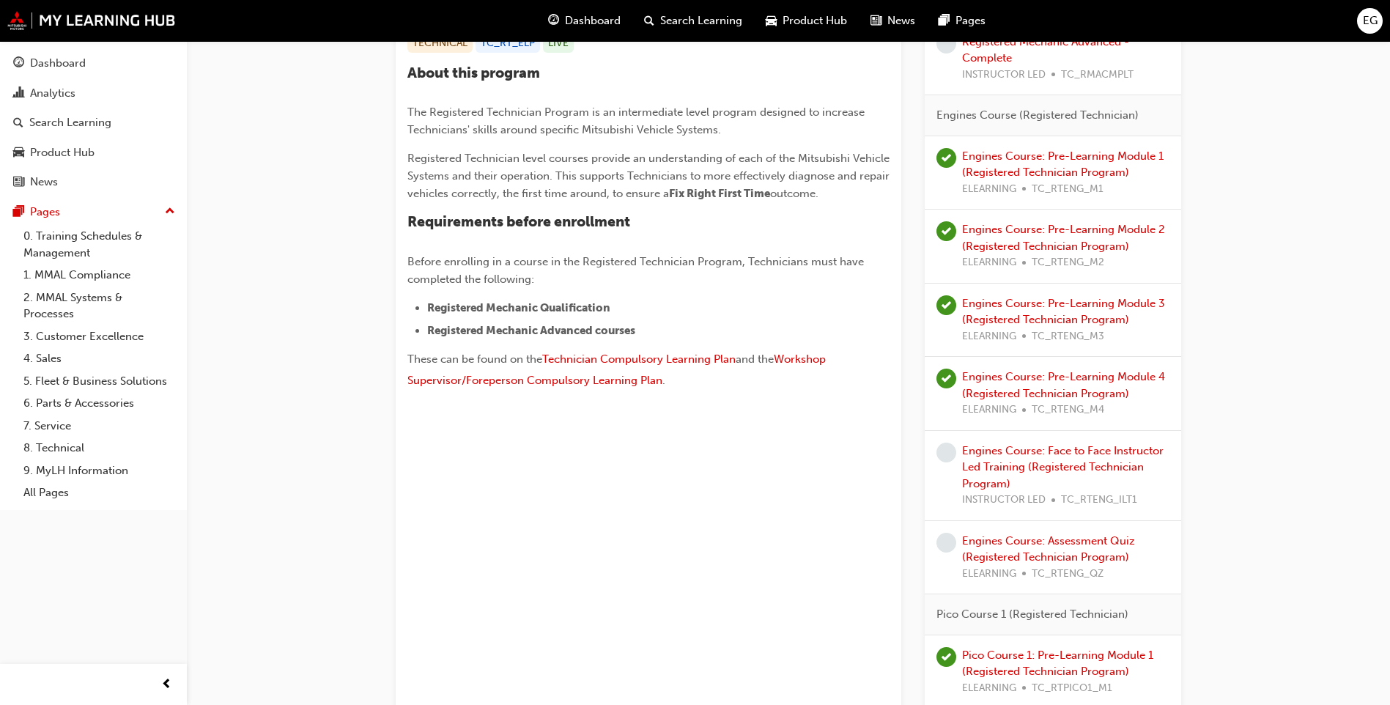
scroll to position [440, 0]
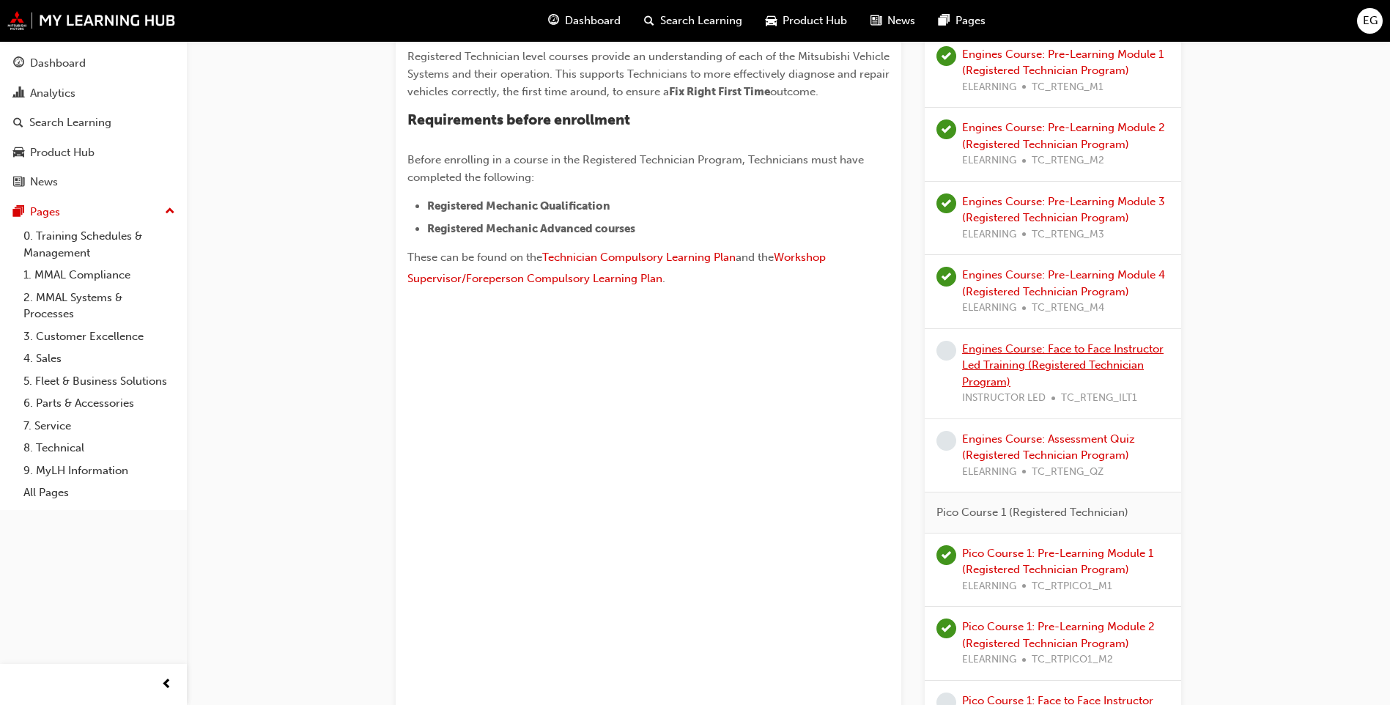
click at [1099, 363] on link "Engines Course: Face to Face Instructor Led Training (Registered Technician Pro…" at bounding box center [1062, 365] width 201 height 46
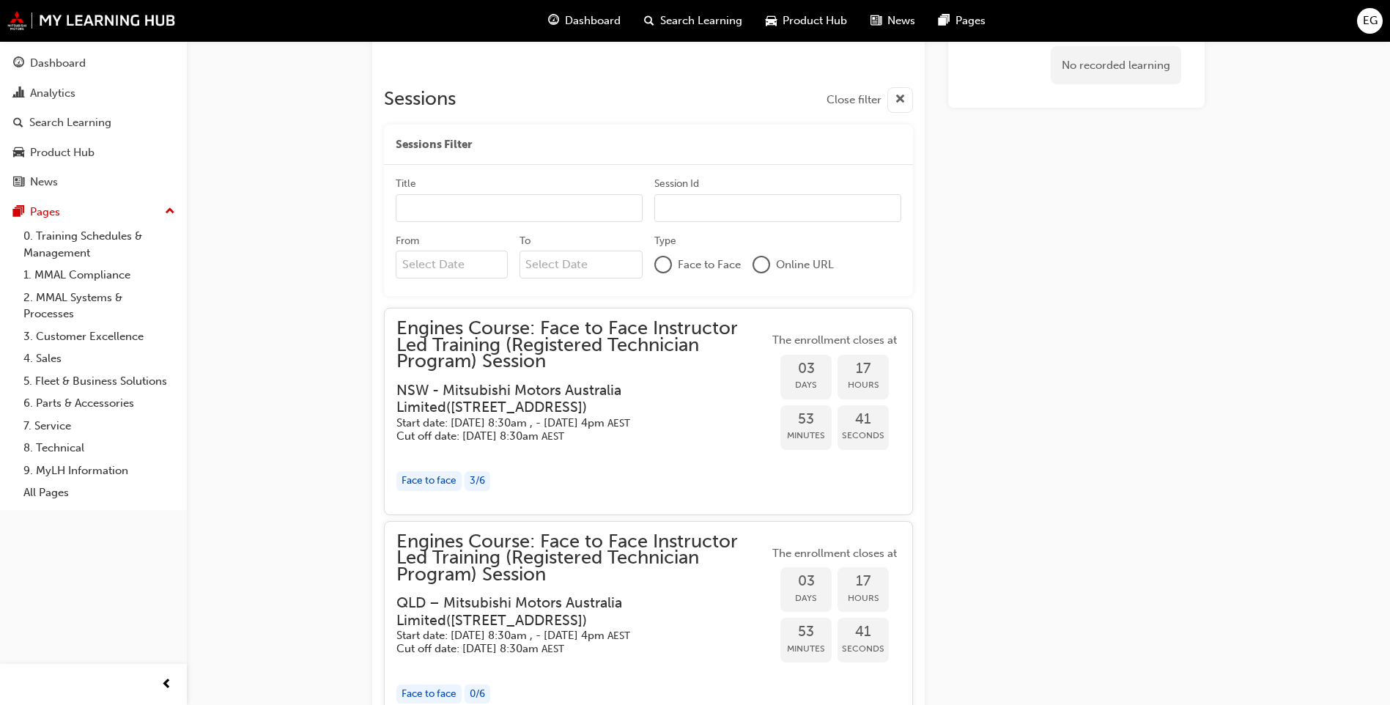
scroll to position [954, 0]
click at [434, 470] on div "Face to face" at bounding box center [428, 480] width 65 height 20
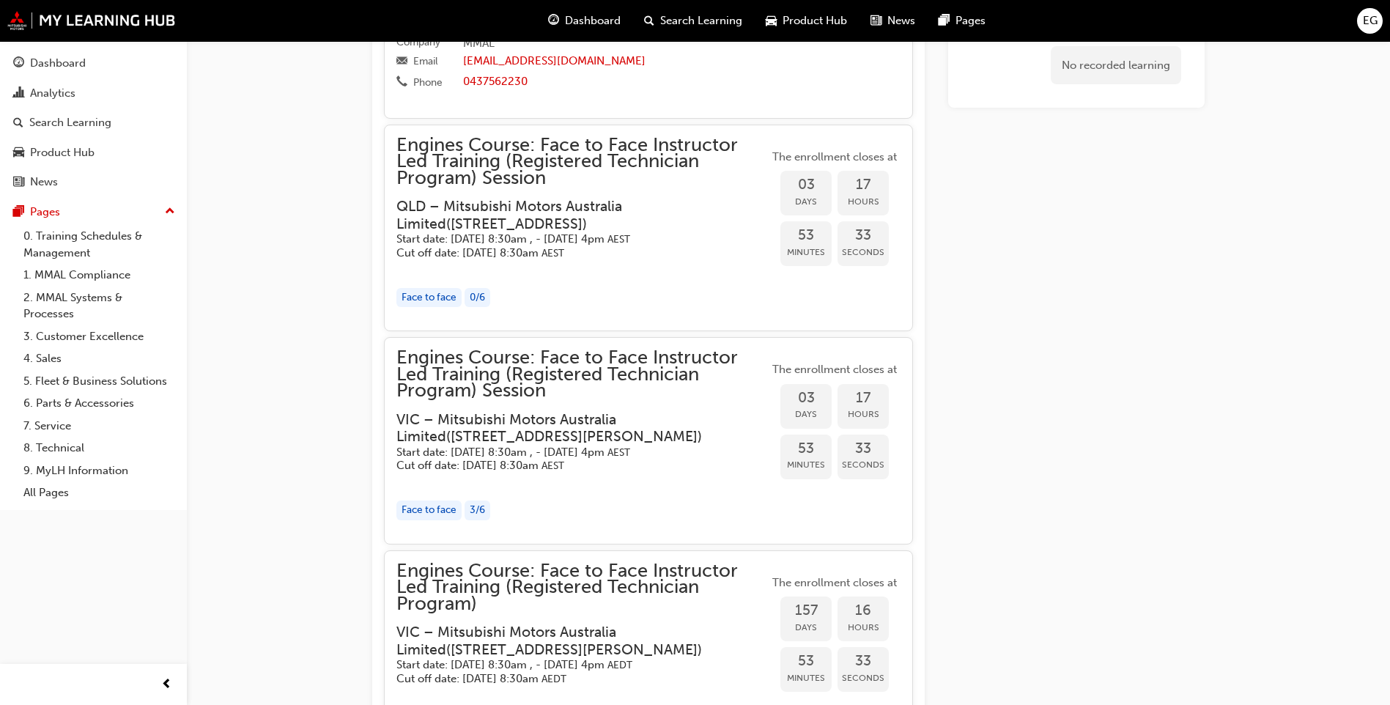
scroll to position [2566, 0]
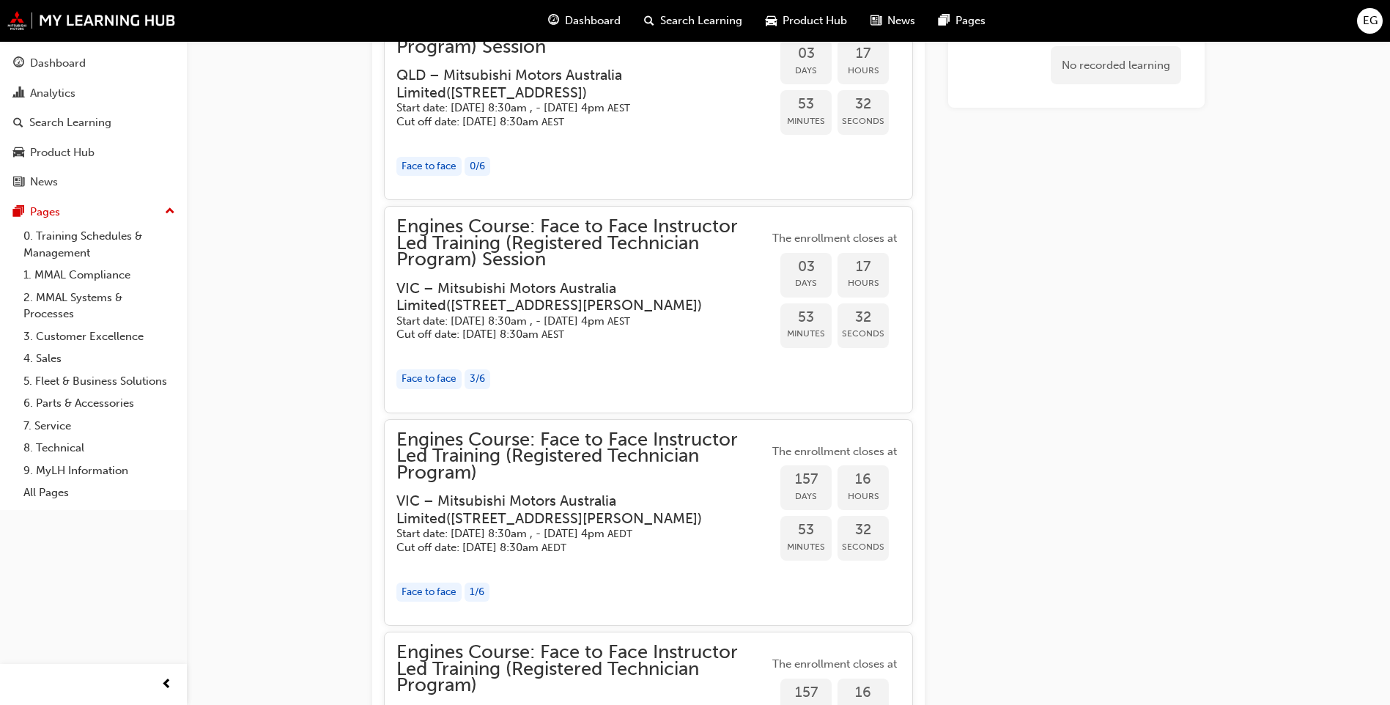
click at [522, 341] on div "button" at bounding box center [582, 349] width 372 height 17
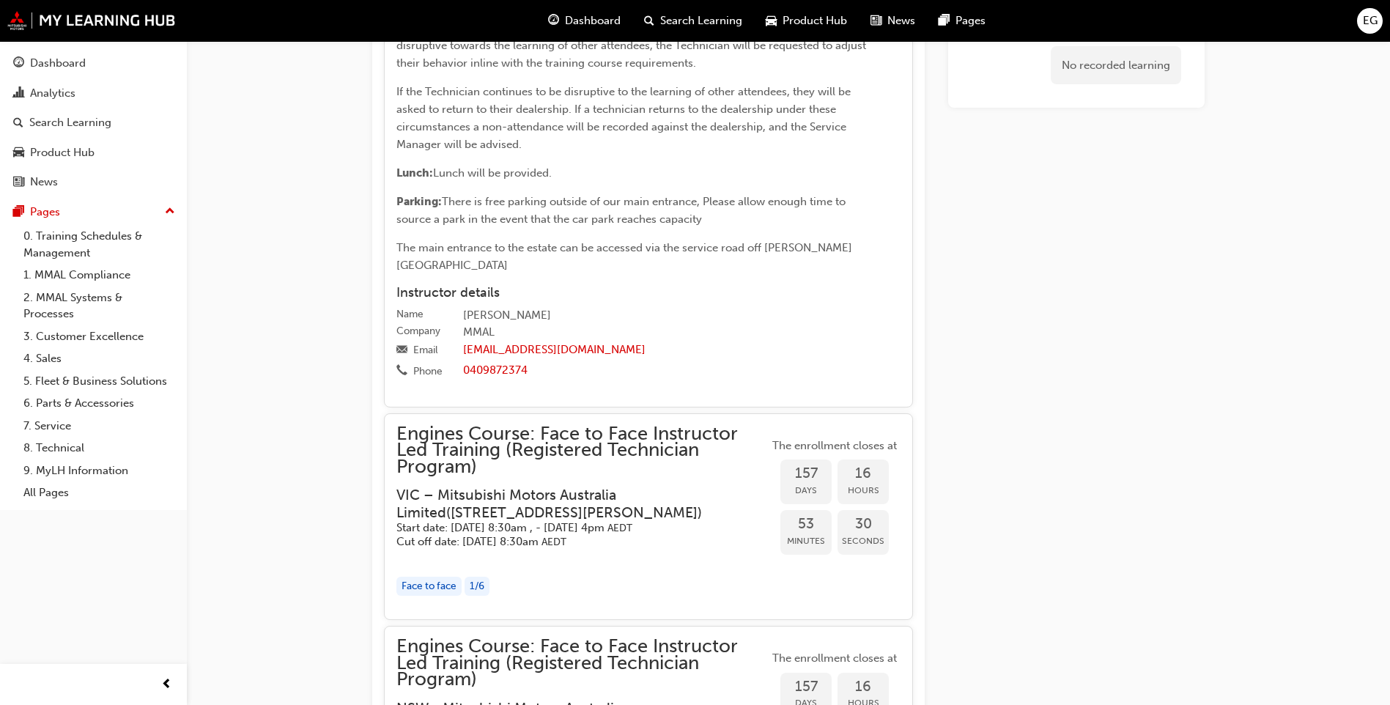
scroll to position [3591, 0]
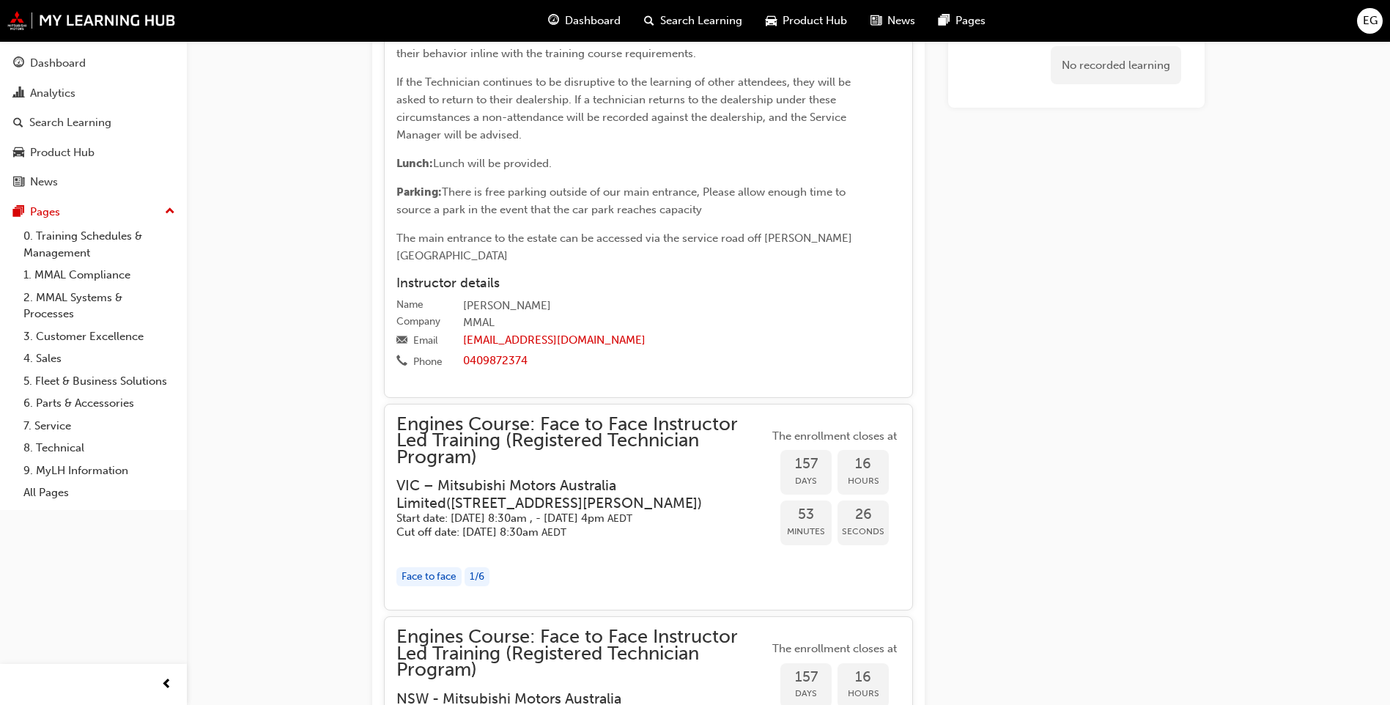
click at [801, 472] on span "Days" at bounding box center [805, 480] width 51 height 17
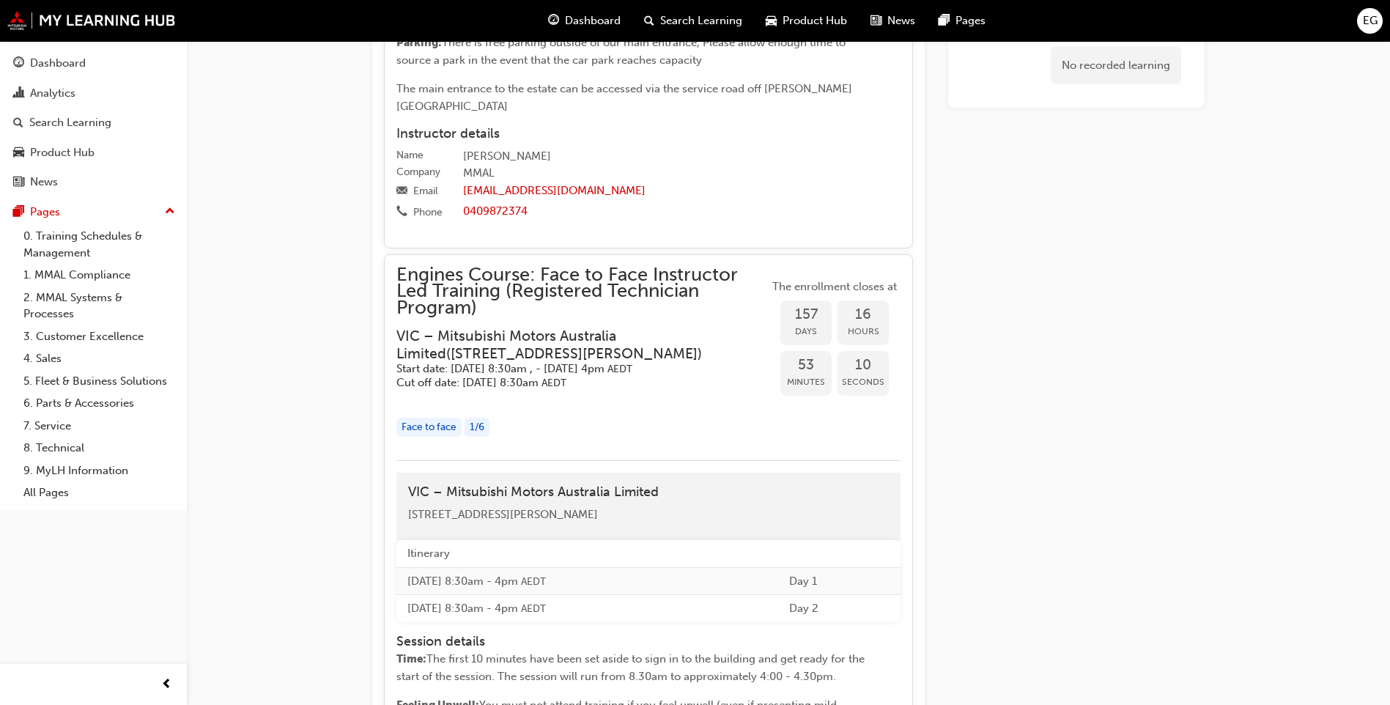
scroll to position [3738, 0]
click at [684, 270] on span "Engines Course: Face to Face Instructor Led Training (Registered Technician Pro…" at bounding box center [582, 295] width 372 height 50
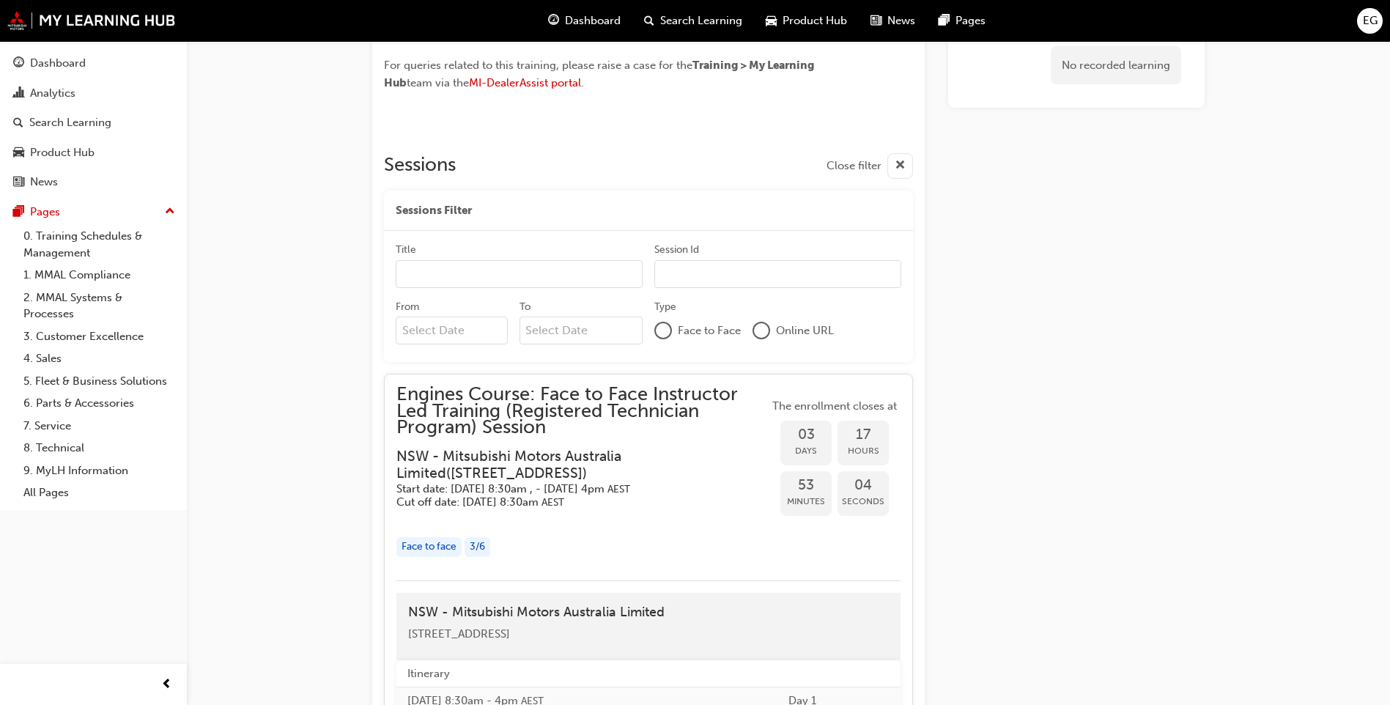
scroll to position [735, 0]
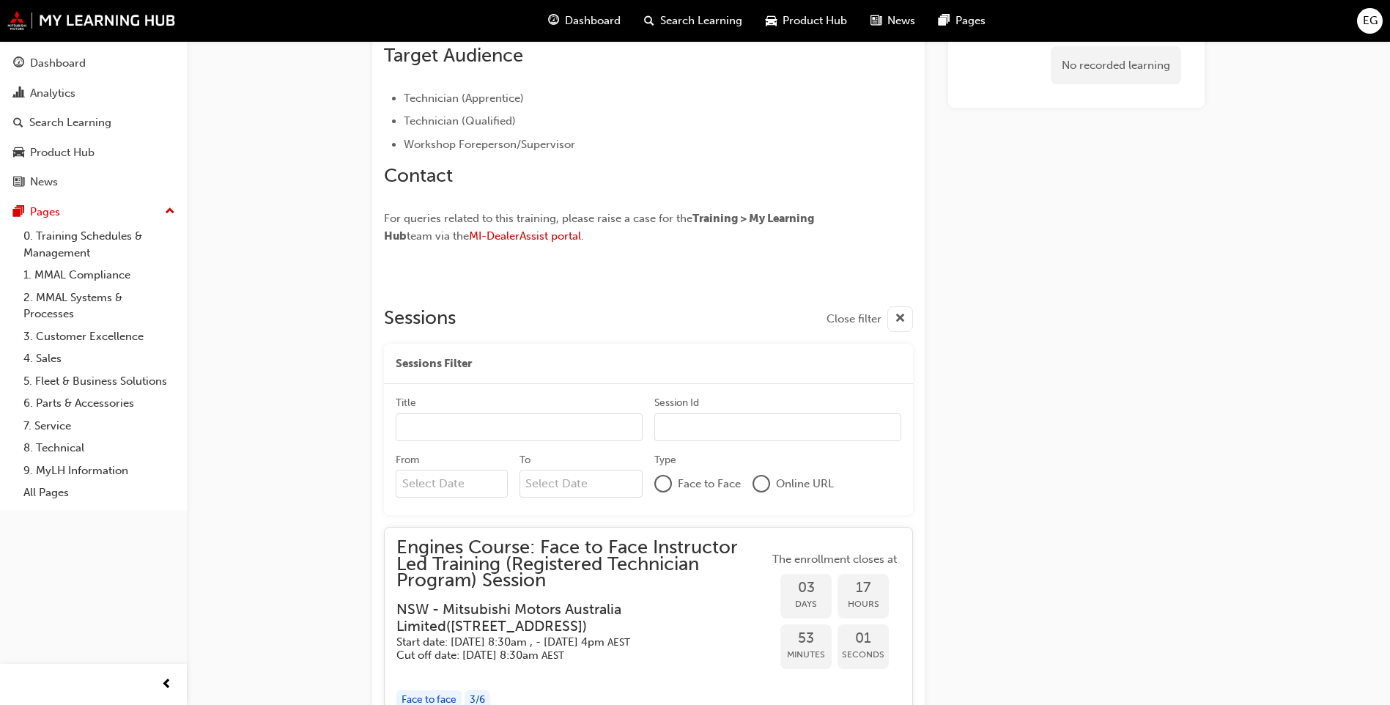
click at [763, 476] on div at bounding box center [761, 483] width 15 height 15
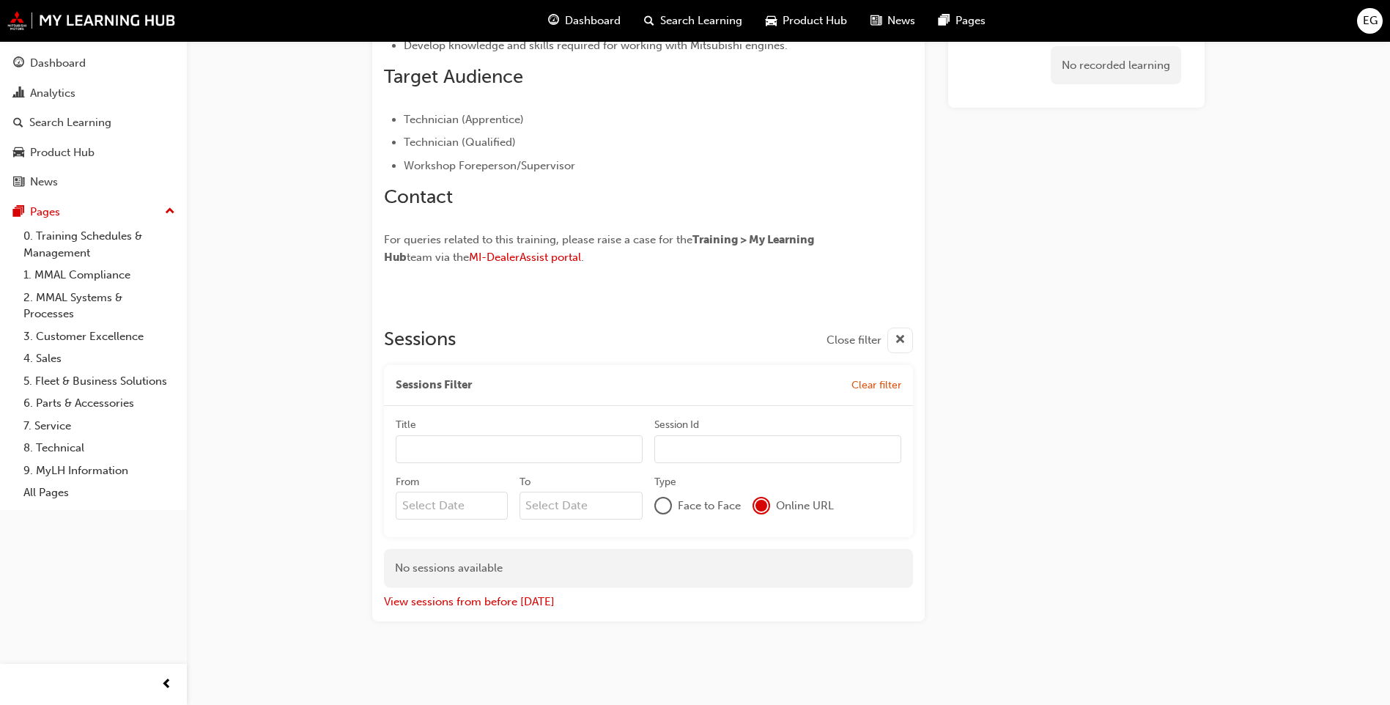
scroll to position [696, 0]
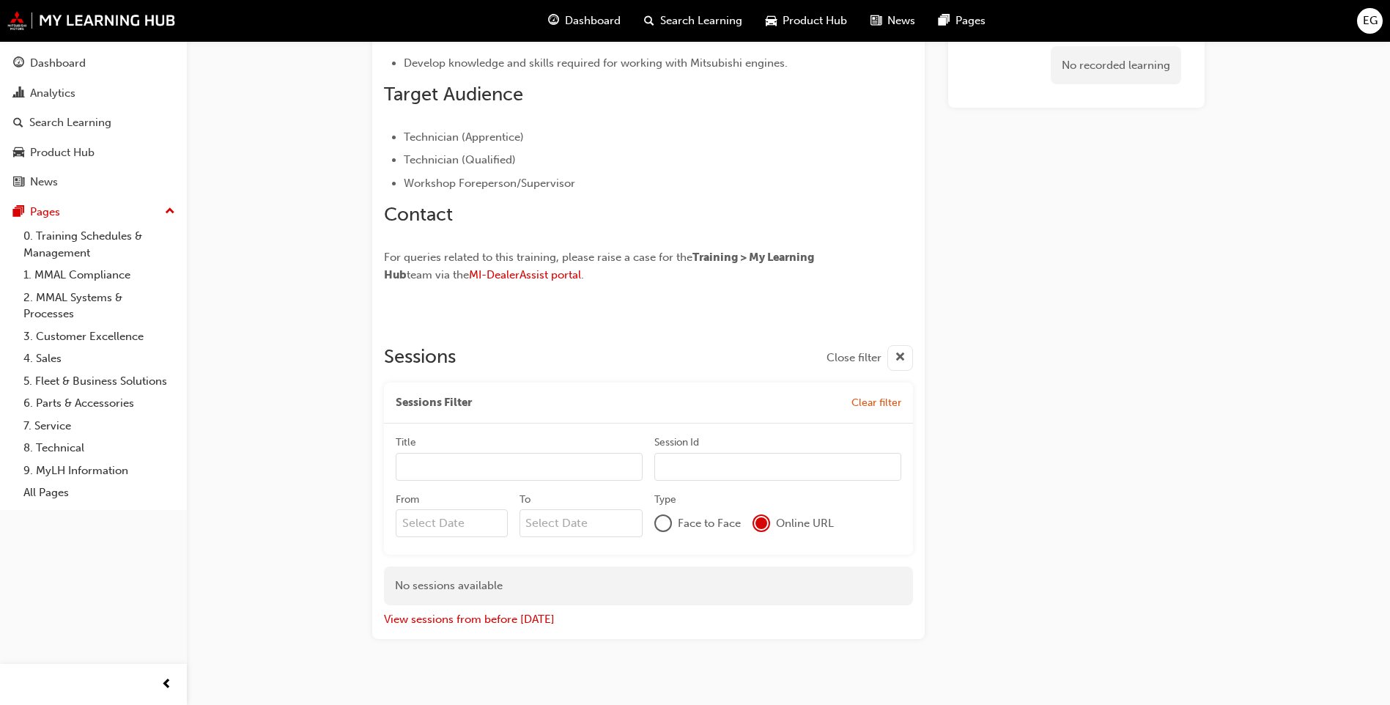
click at [663, 516] on div at bounding box center [663, 523] width 15 height 15
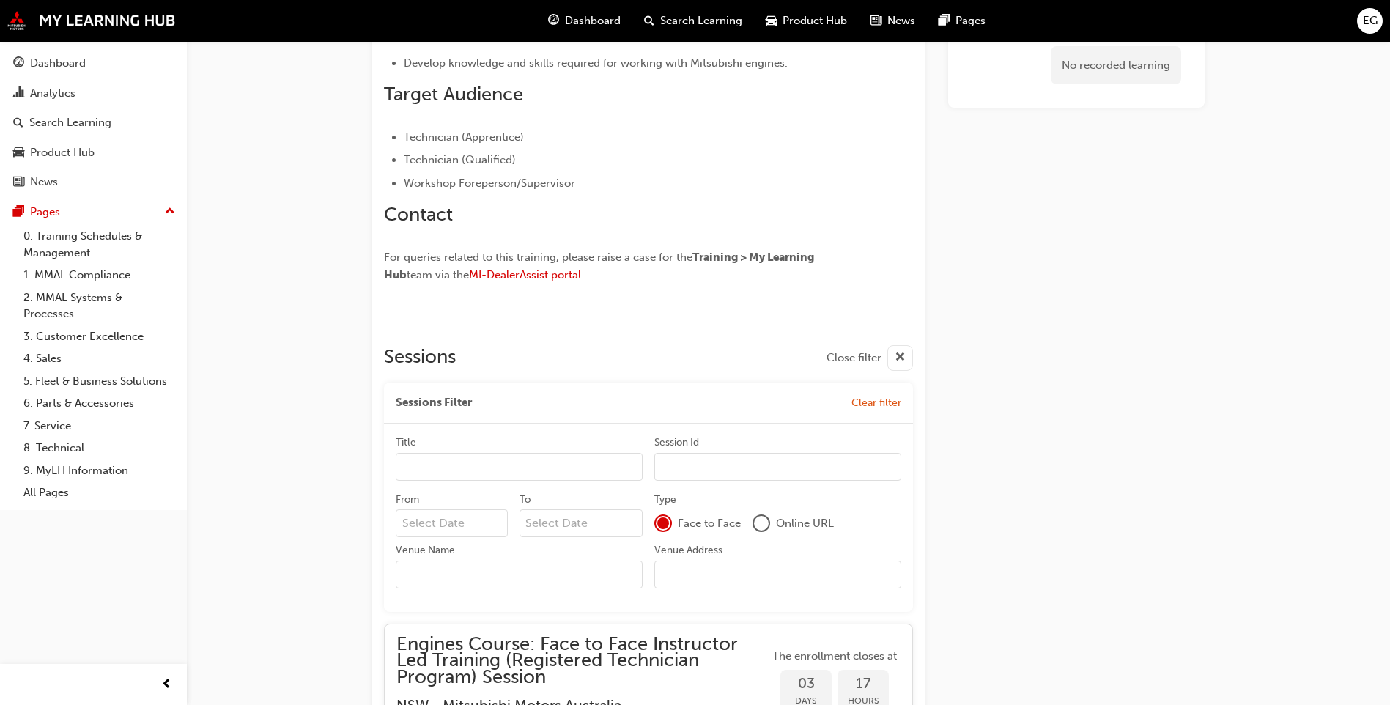
click at [757, 516] on div at bounding box center [761, 523] width 15 height 15
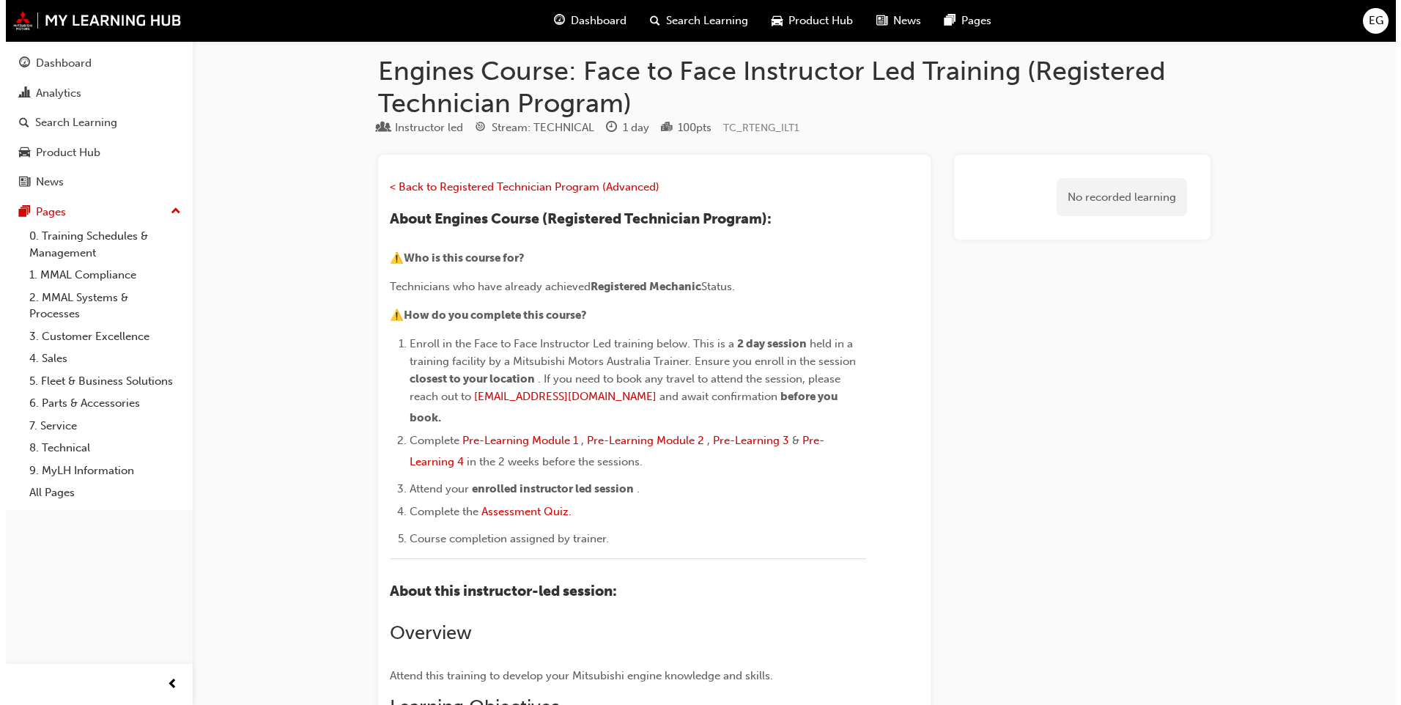
scroll to position [0, 0]
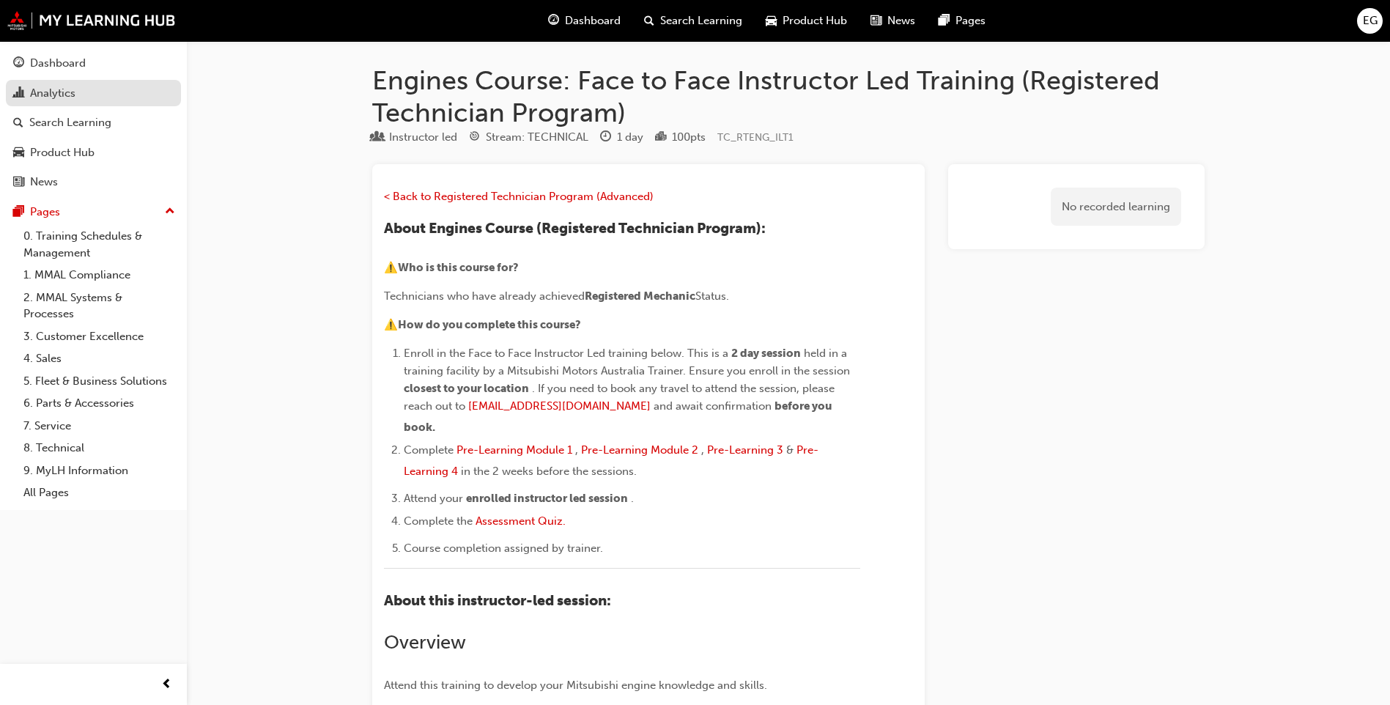
click at [100, 96] on div "Analytics" at bounding box center [93, 93] width 160 height 18
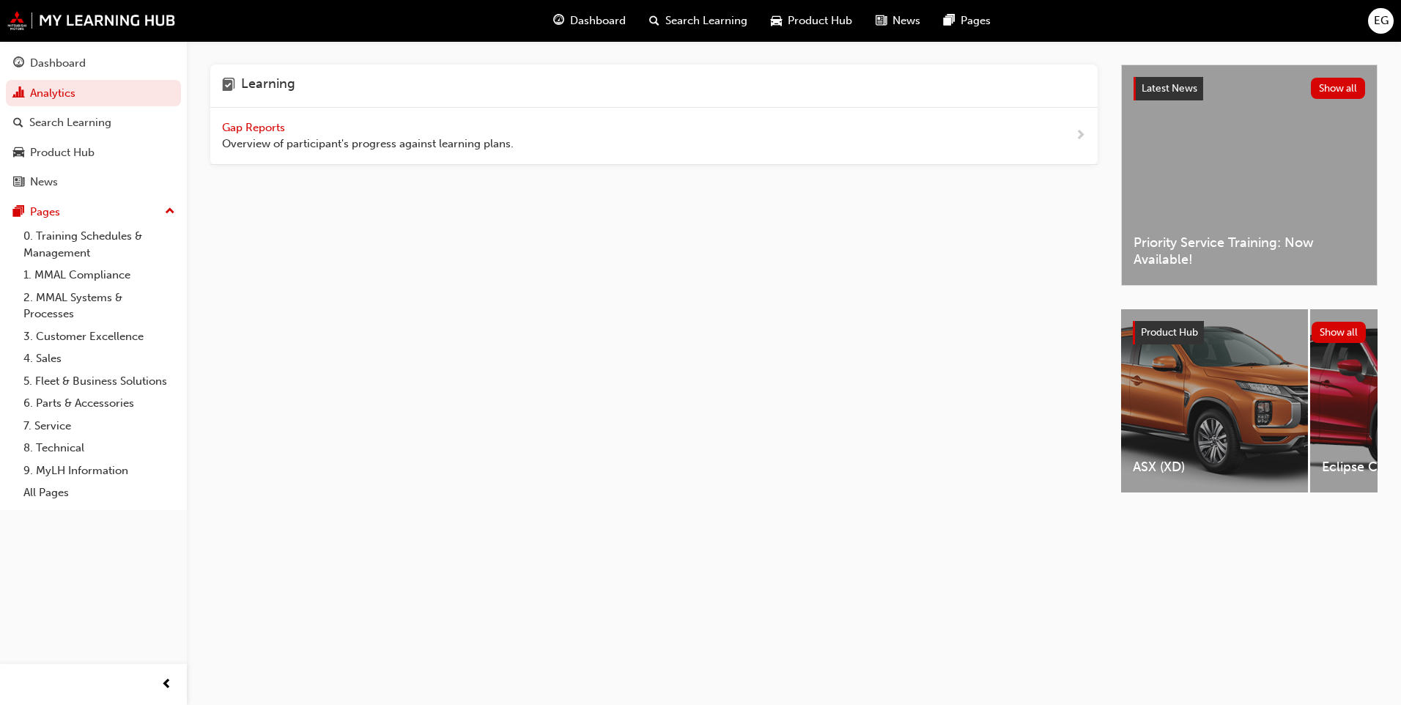
click at [261, 124] on span "Gap Reports" at bounding box center [255, 127] width 66 height 13
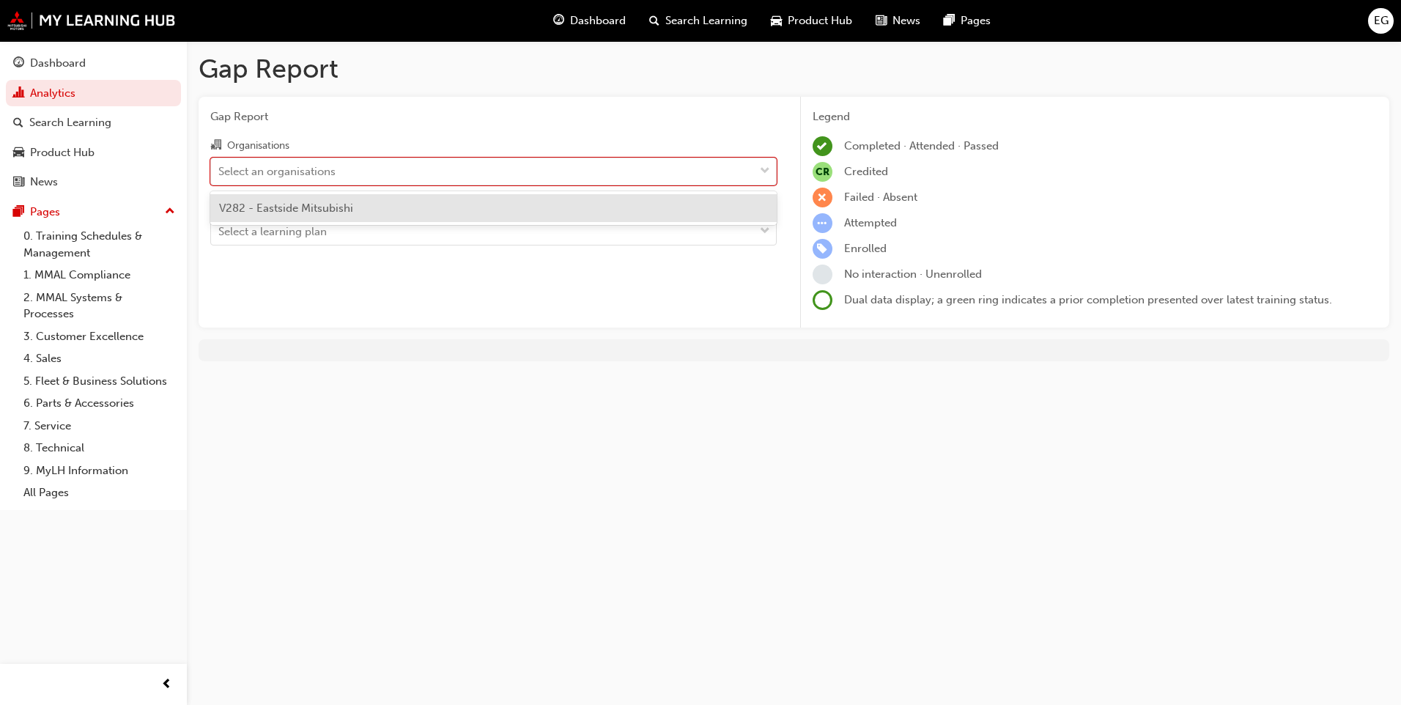
click at [406, 127] on div "Gap Report Organisations option V282 - Eastside Mitsubishi focused, 1 of 1. 1 r…" at bounding box center [494, 212] width 590 height 231
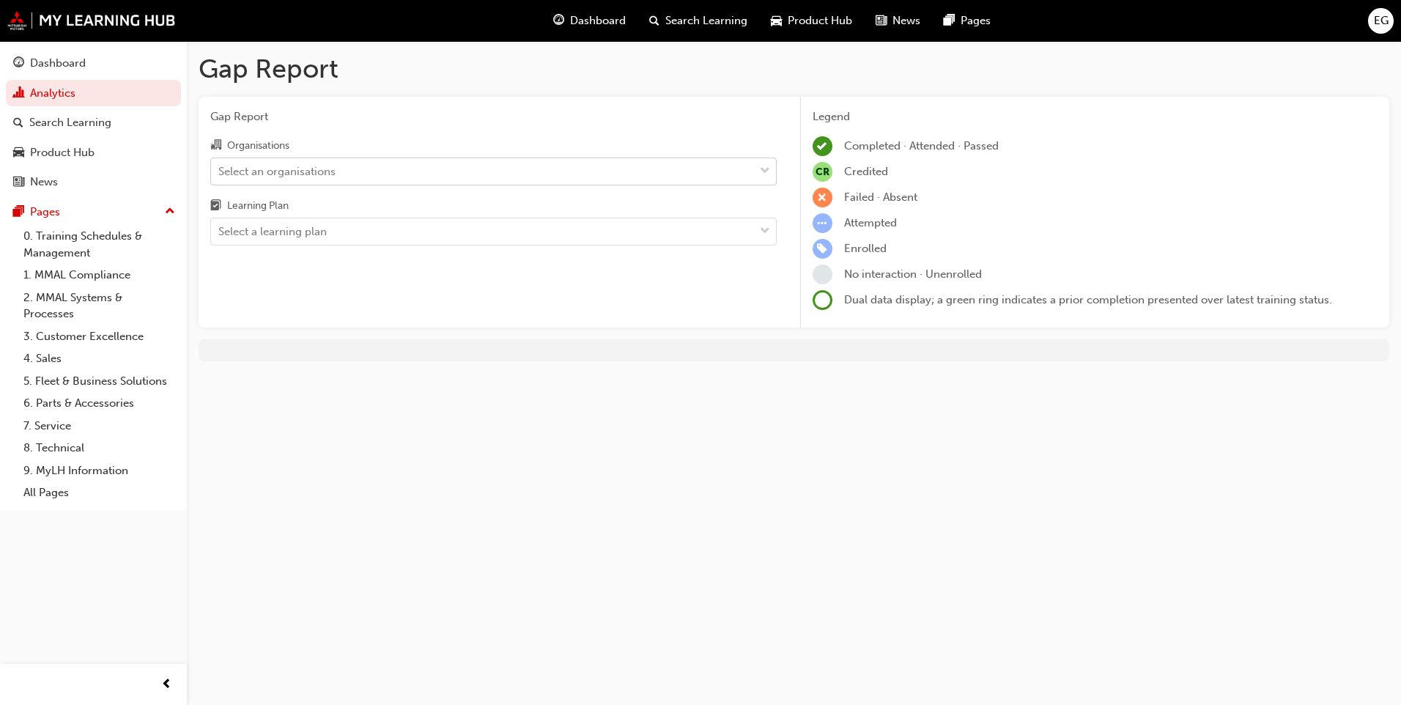
click at [398, 164] on div "Select an organisations" at bounding box center [482, 171] width 543 height 26
click at [220, 164] on input "Organisations Select an organisations" at bounding box center [218, 170] width 1 height 12
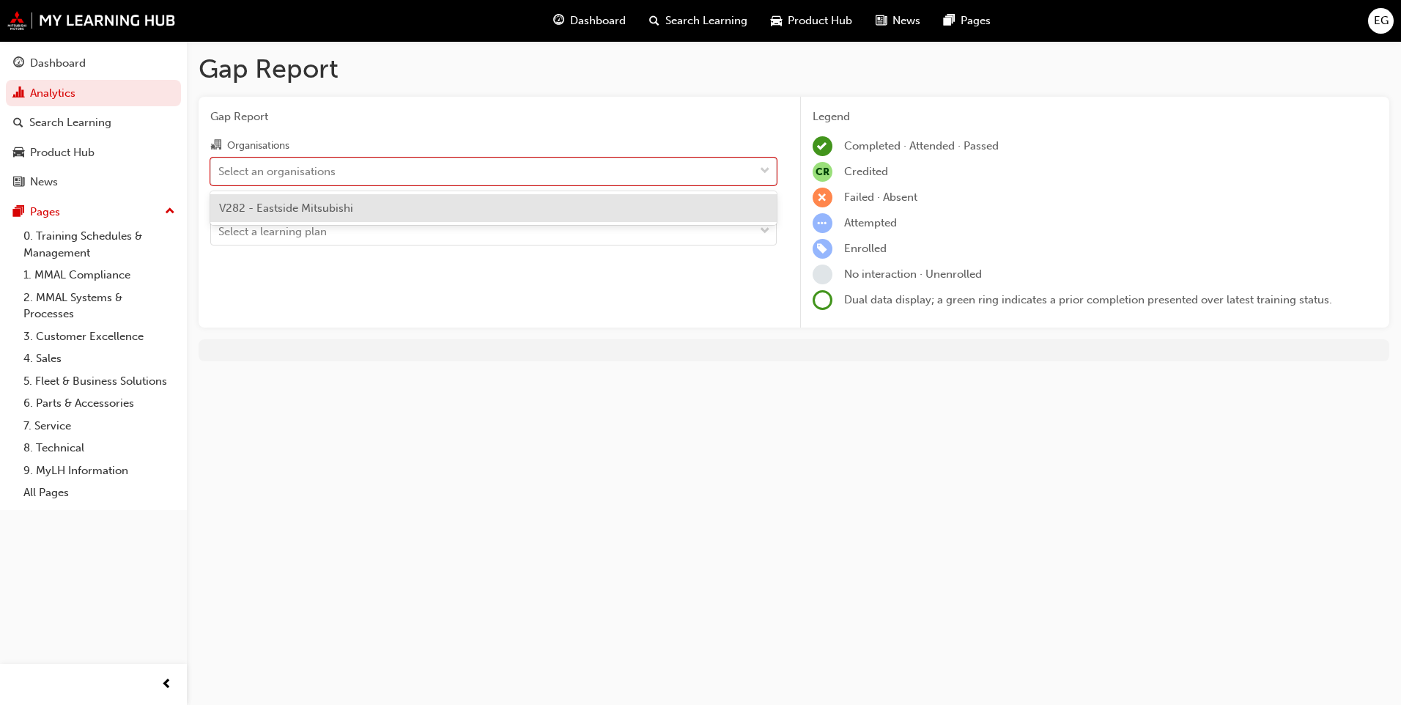
click at [379, 199] on div "V282 - Eastside Mitsubishi" at bounding box center [493, 208] width 566 height 29
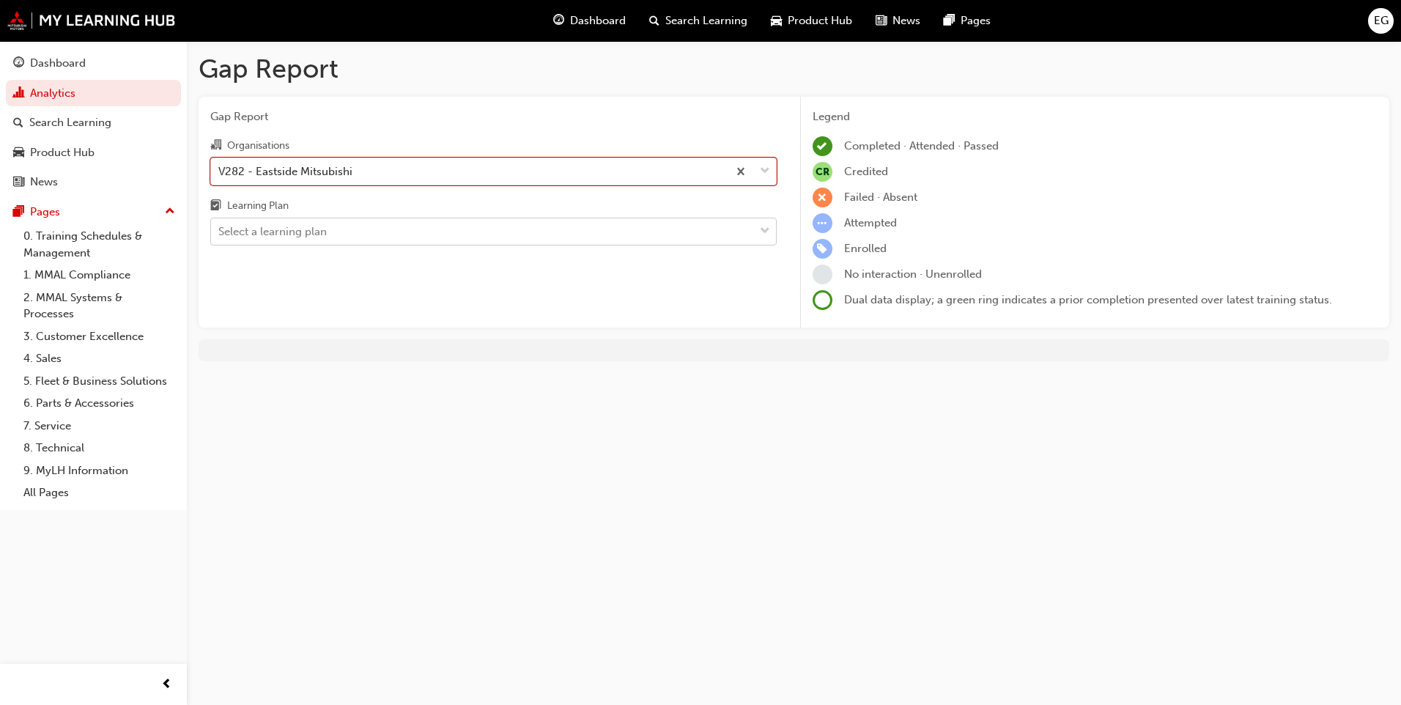
click at [738, 226] on div "Select a learning plan" at bounding box center [482, 232] width 543 height 26
click at [220, 226] on input "Learning Plan Select a learning plan" at bounding box center [218, 231] width 1 height 12
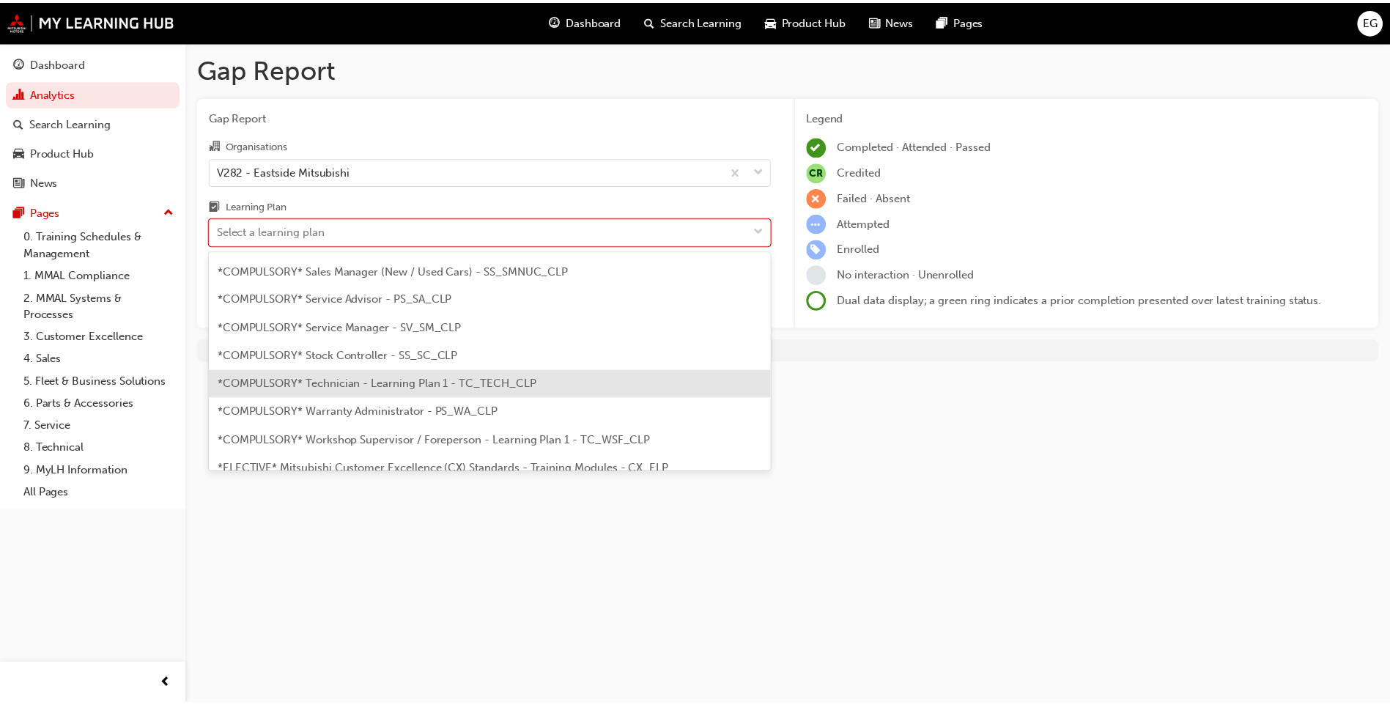
scroll to position [513, 0]
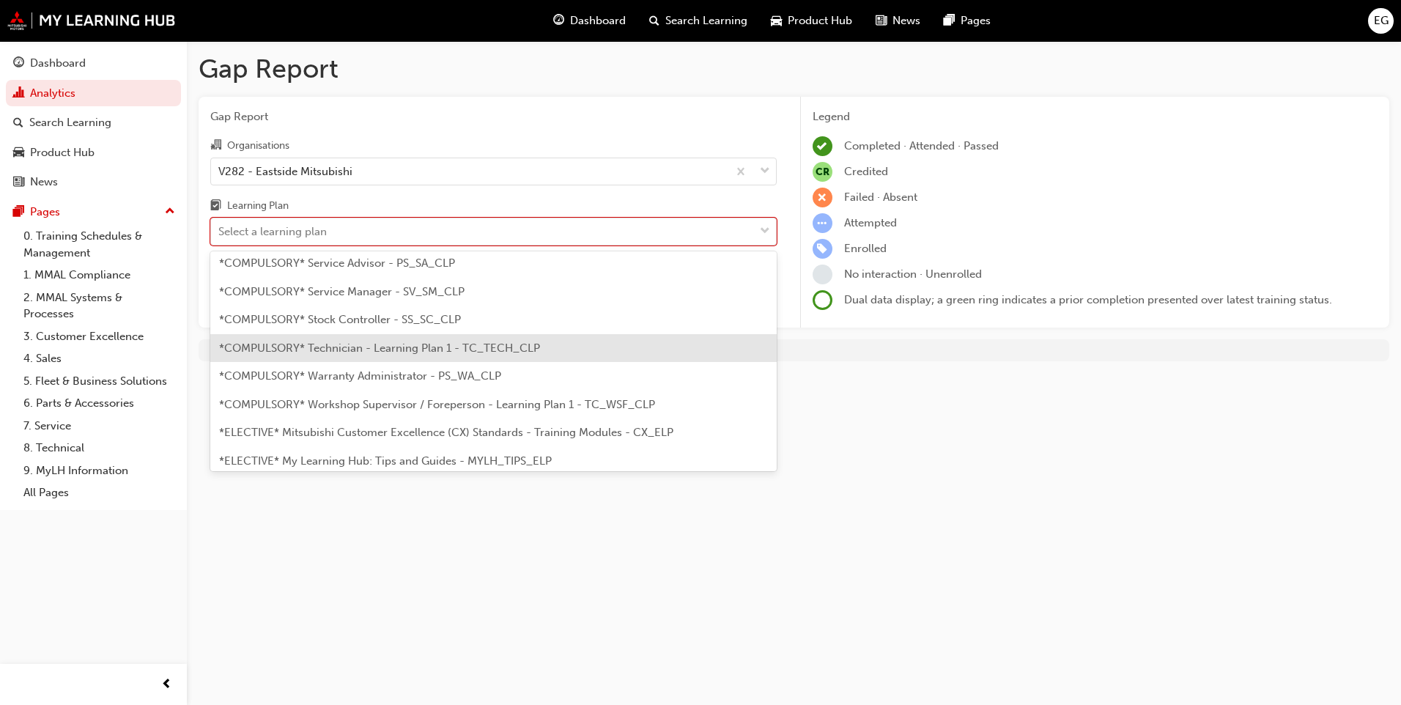
click at [416, 351] on span "*COMPULSORY* Technician - Learning Plan 1 - TC_TECH_CLP" at bounding box center [379, 347] width 321 height 13
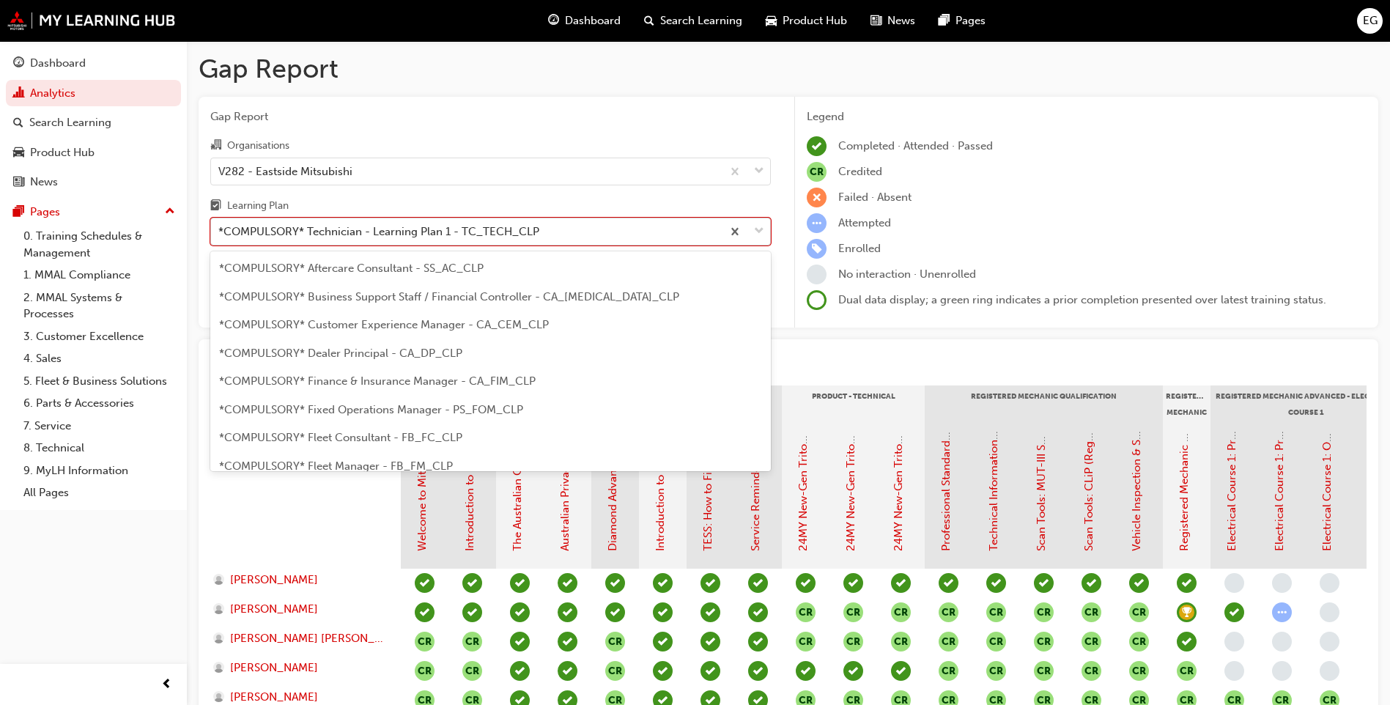
click at [760, 225] on span "down-icon" at bounding box center [759, 231] width 10 height 19
click at [220, 225] on input "Learning Plan option *COMPULSORY* Technician - Learning Plan 1 - TC_TECH_CLP, s…" at bounding box center [218, 231] width 1 height 12
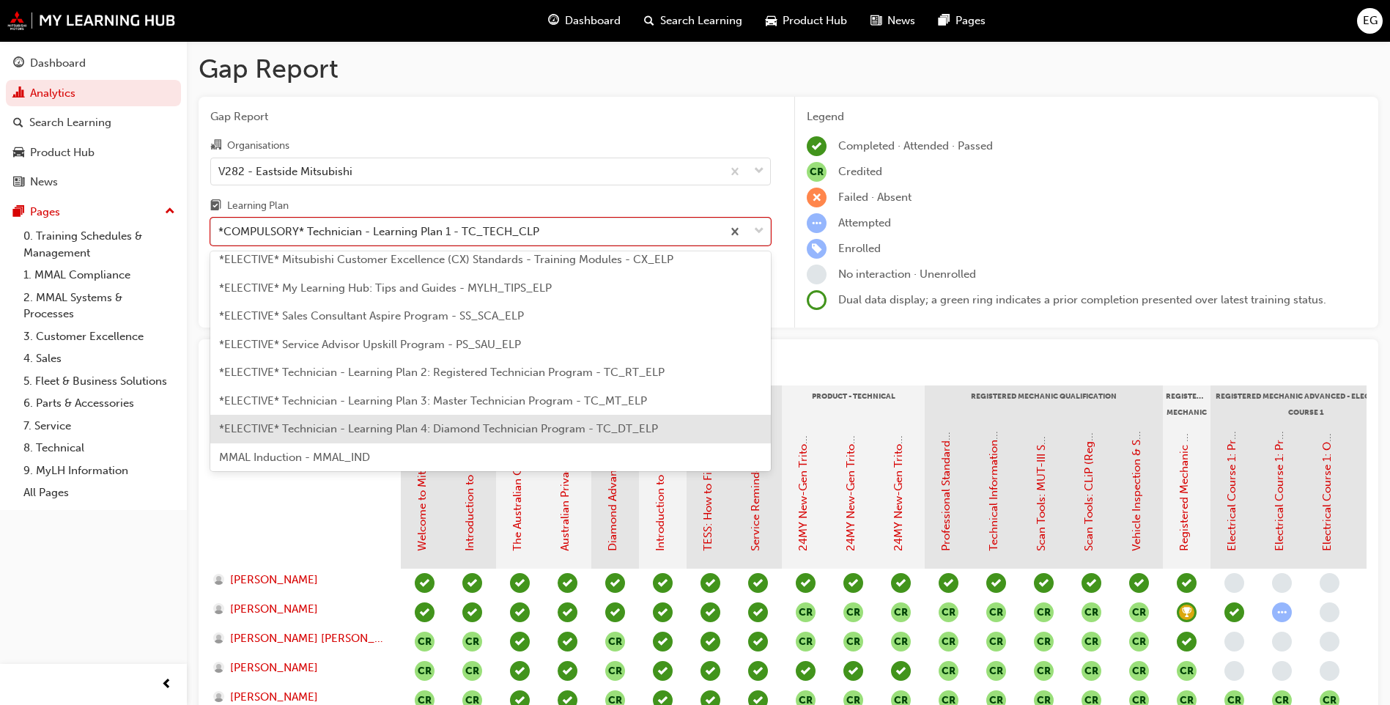
scroll to position [707, 0]
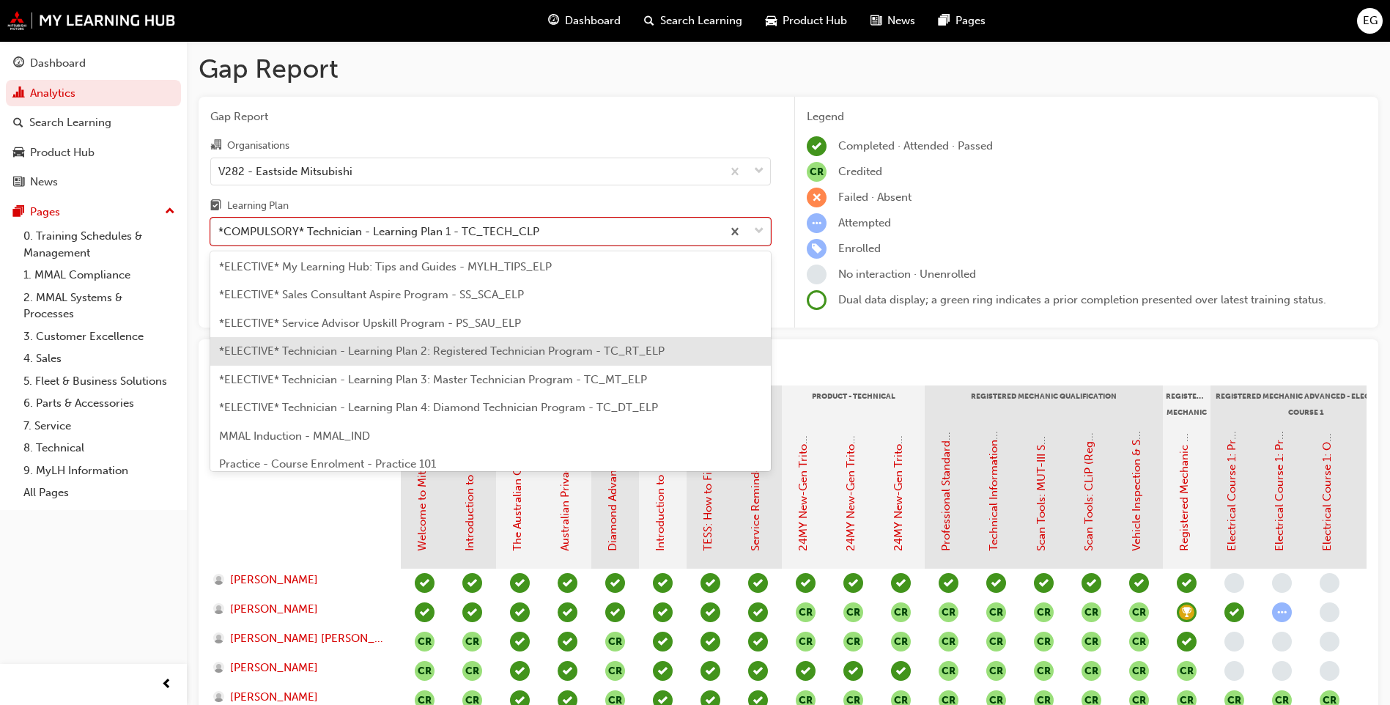
click at [531, 349] on span "*ELECTIVE* Technician - Learning Plan 2: Registered Technician Program - TC_RT_…" at bounding box center [441, 350] width 445 height 13
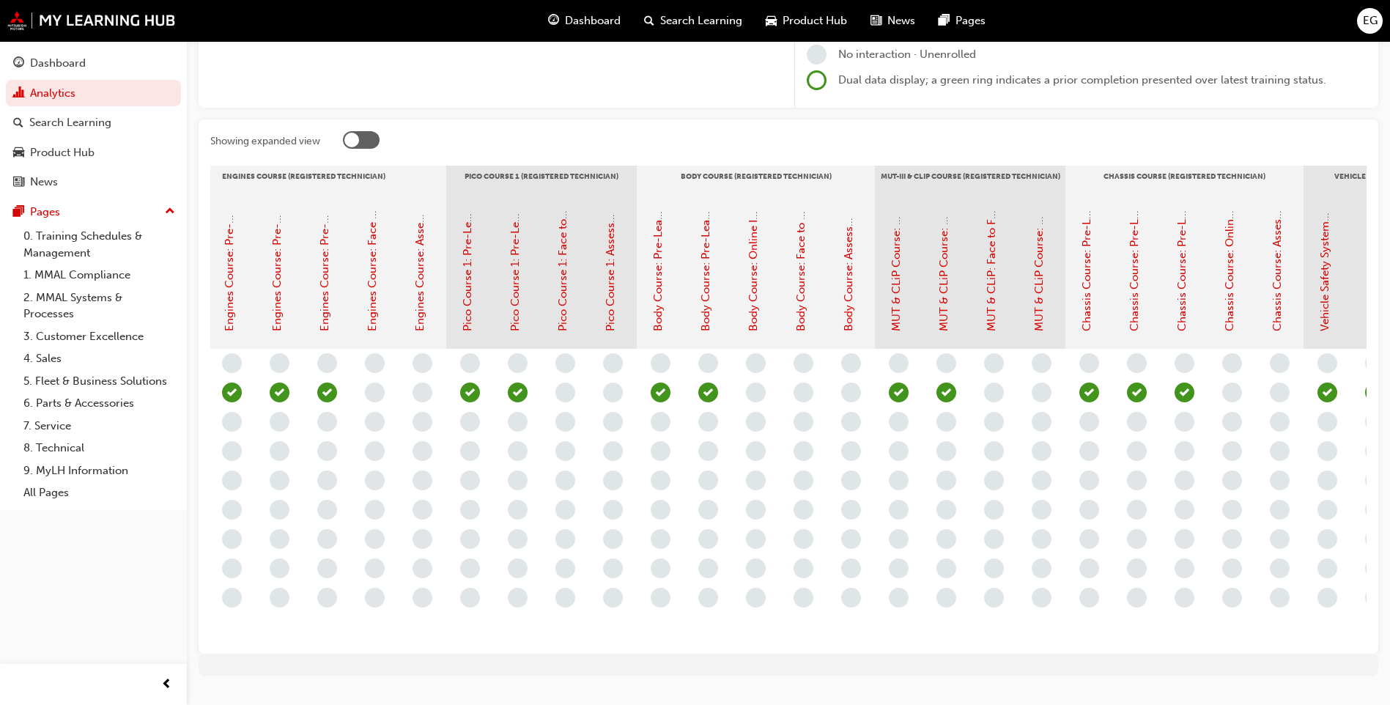
scroll to position [0, 338]
click at [415, 322] on link "Engines Course: Assessment Quiz (Registered Technician Program)" at bounding box center [417, 159] width 13 height 343
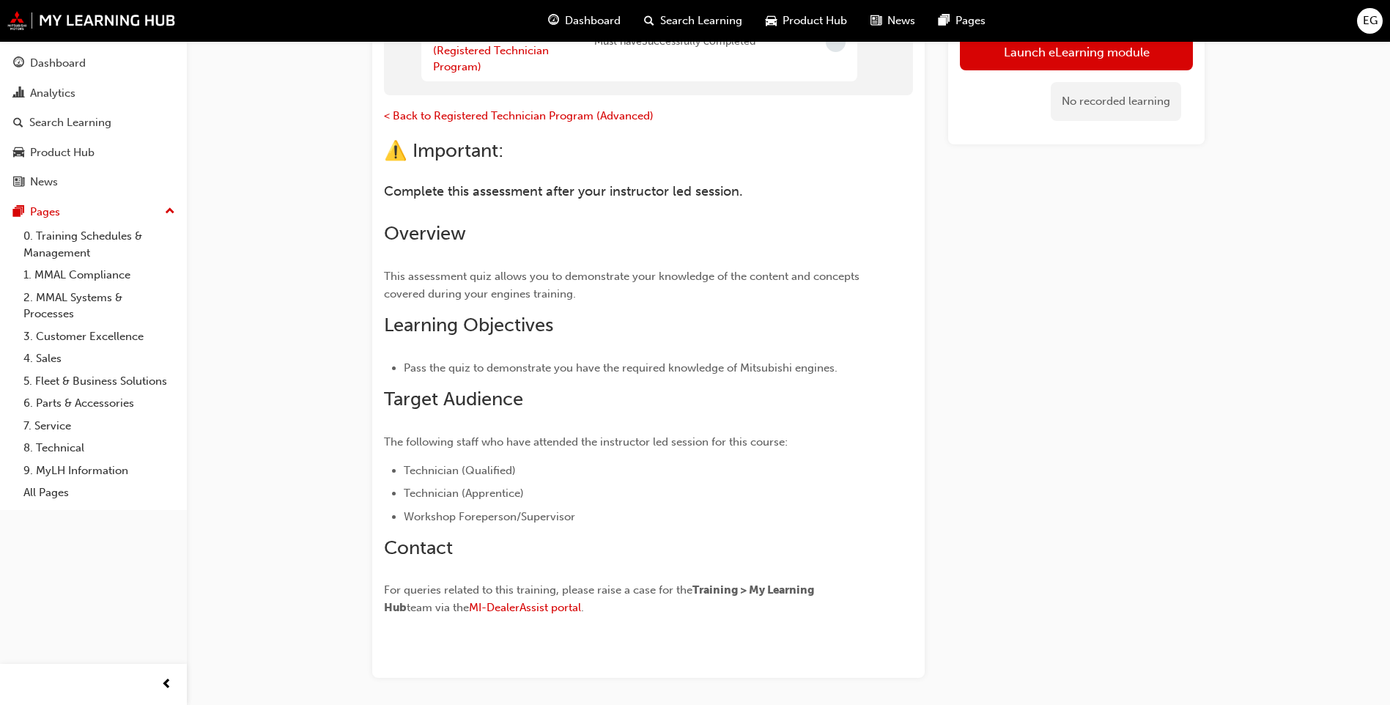
scroll to position [73, 0]
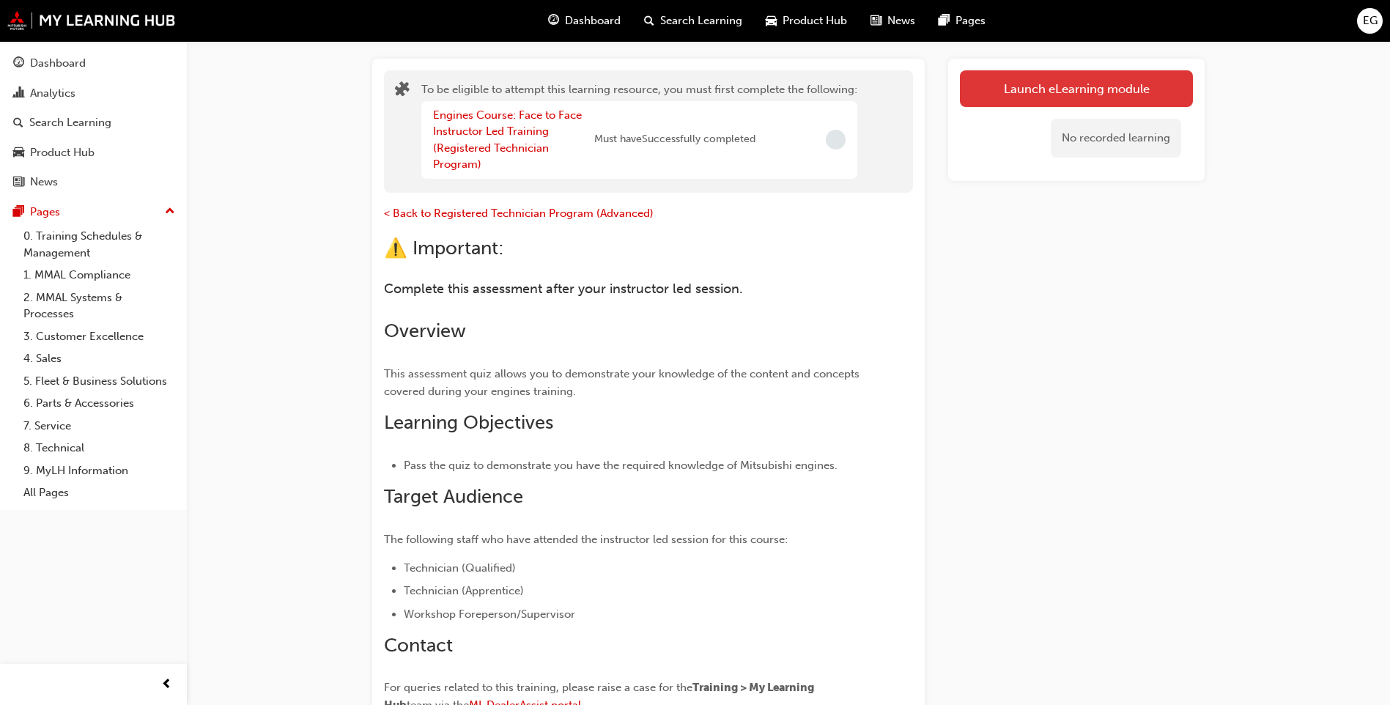
click at [1083, 81] on button "Launch eLearning module" at bounding box center [1076, 88] width 233 height 37
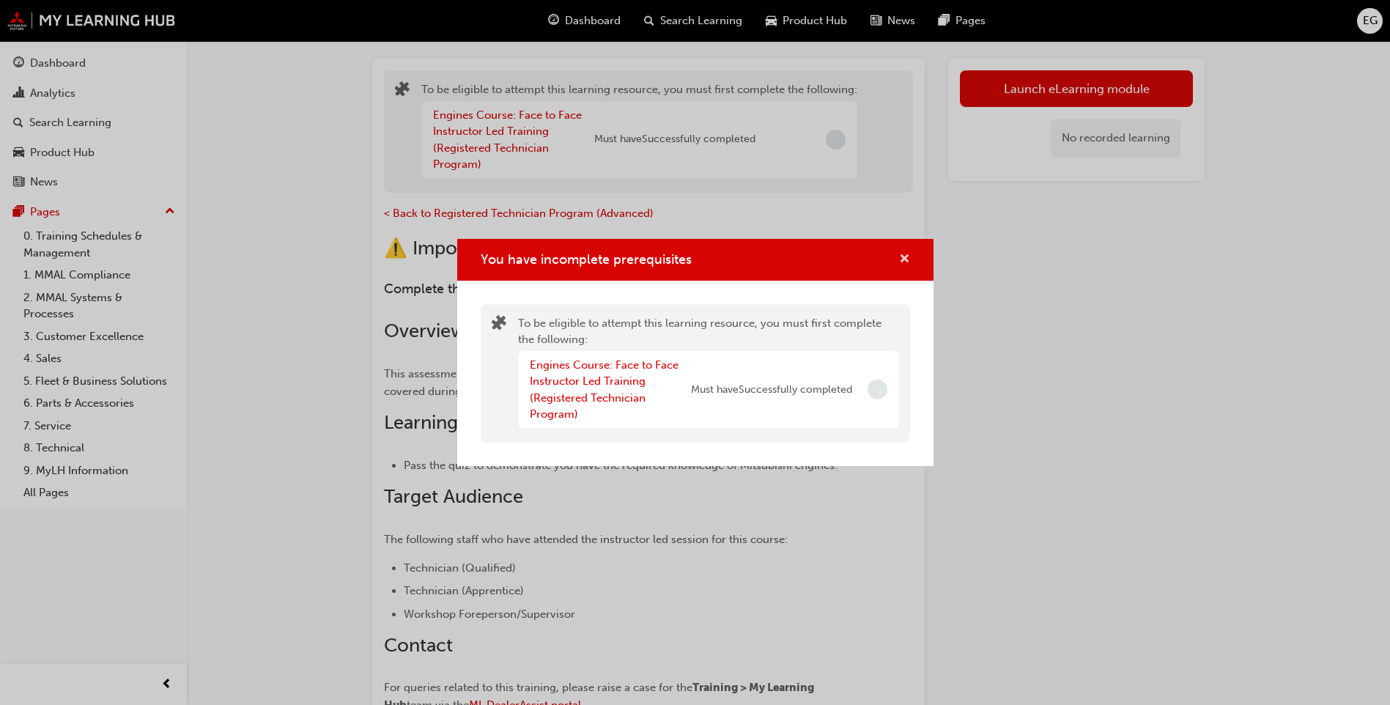
click at [900, 253] on span "cross-icon" at bounding box center [904, 259] width 11 height 13
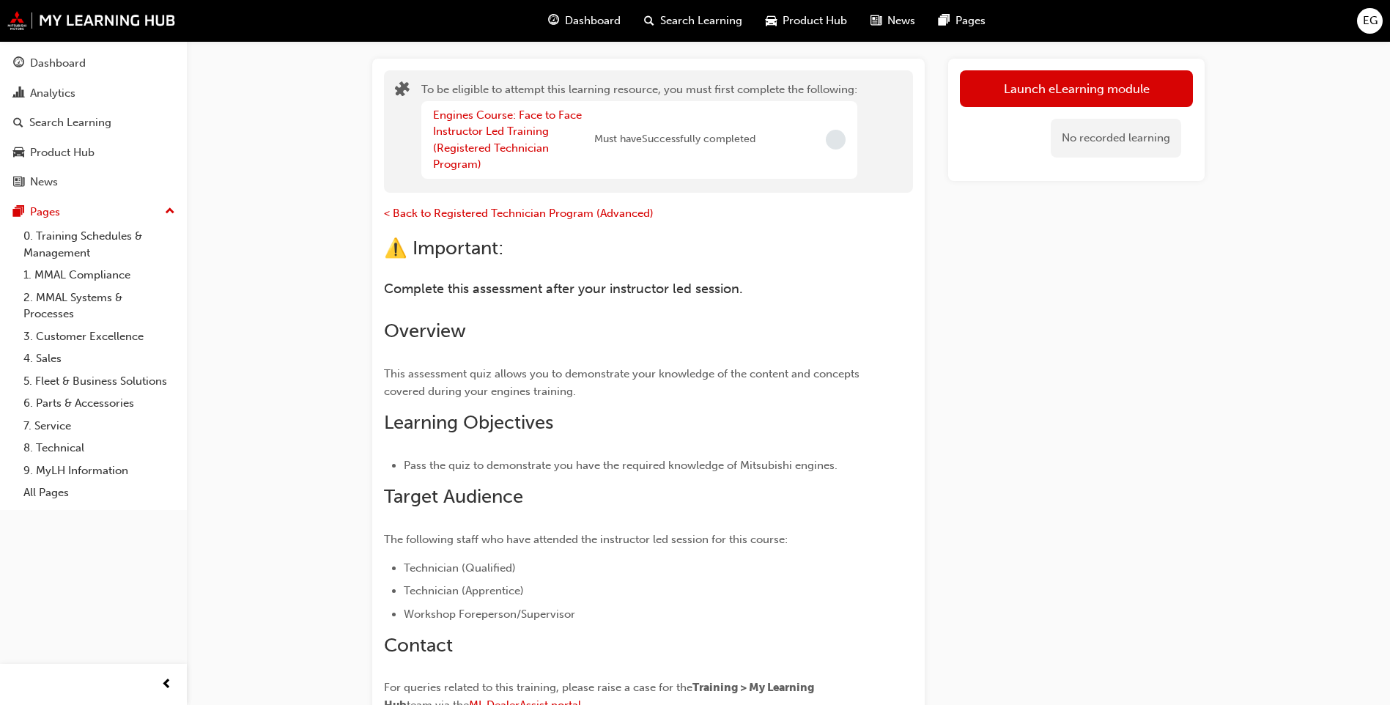
scroll to position [0, 0]
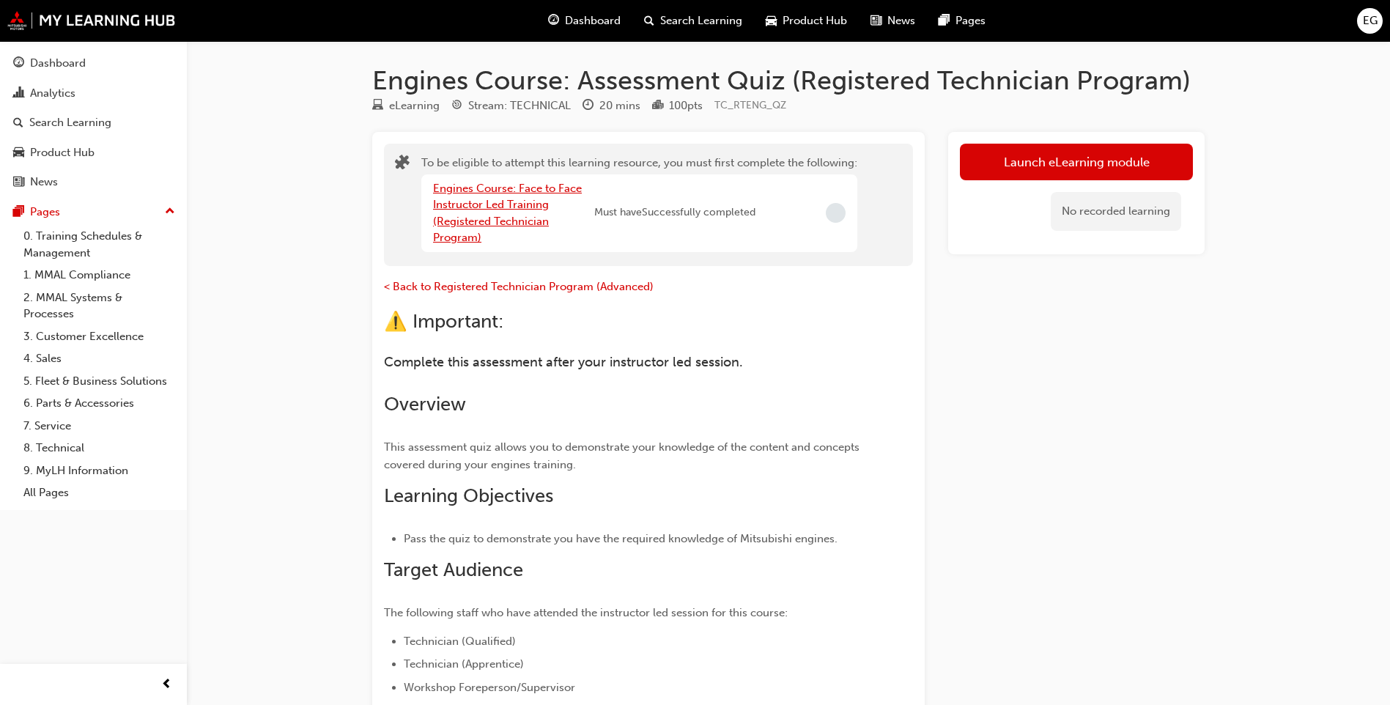
click at [509, 200] on link "Engines Course: Face to Face Instructor Led Training (Registered Technician Pro…" at bounding box center [507, 213] width 149 height 63
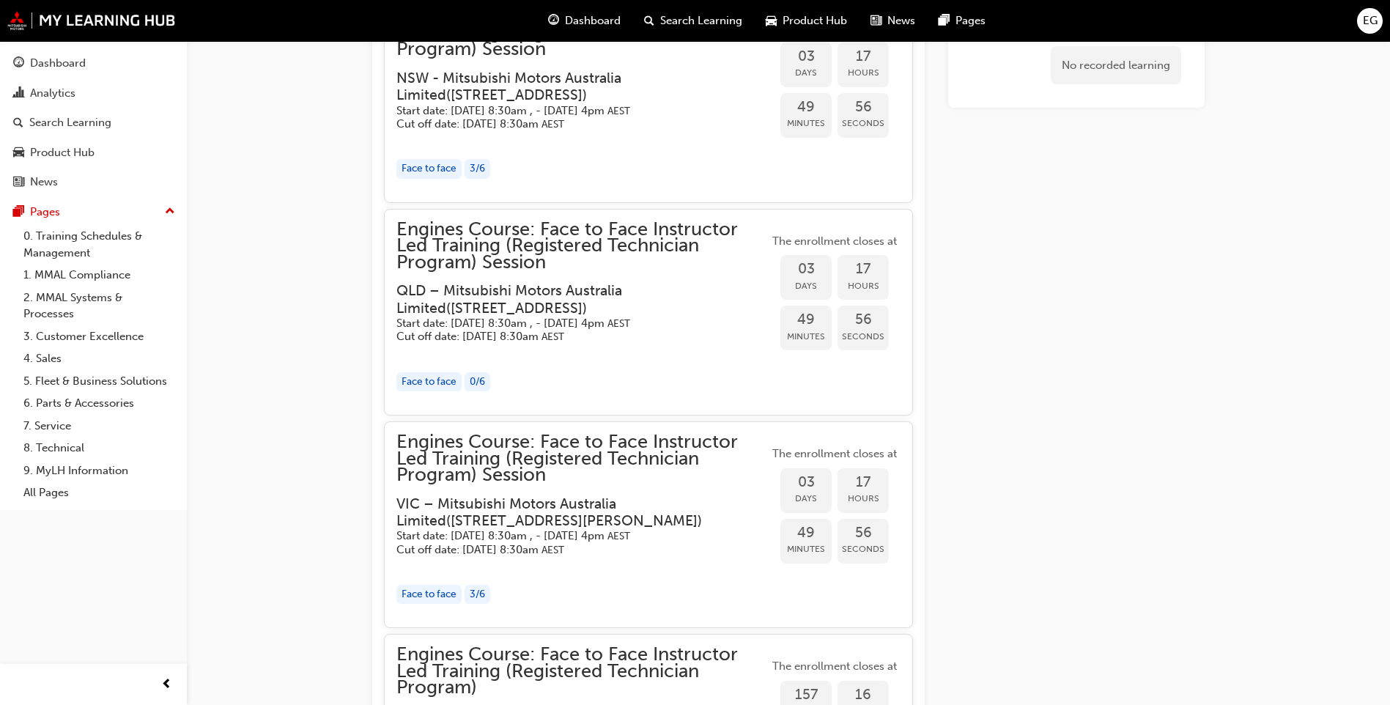
scroll to position [1319, 0]
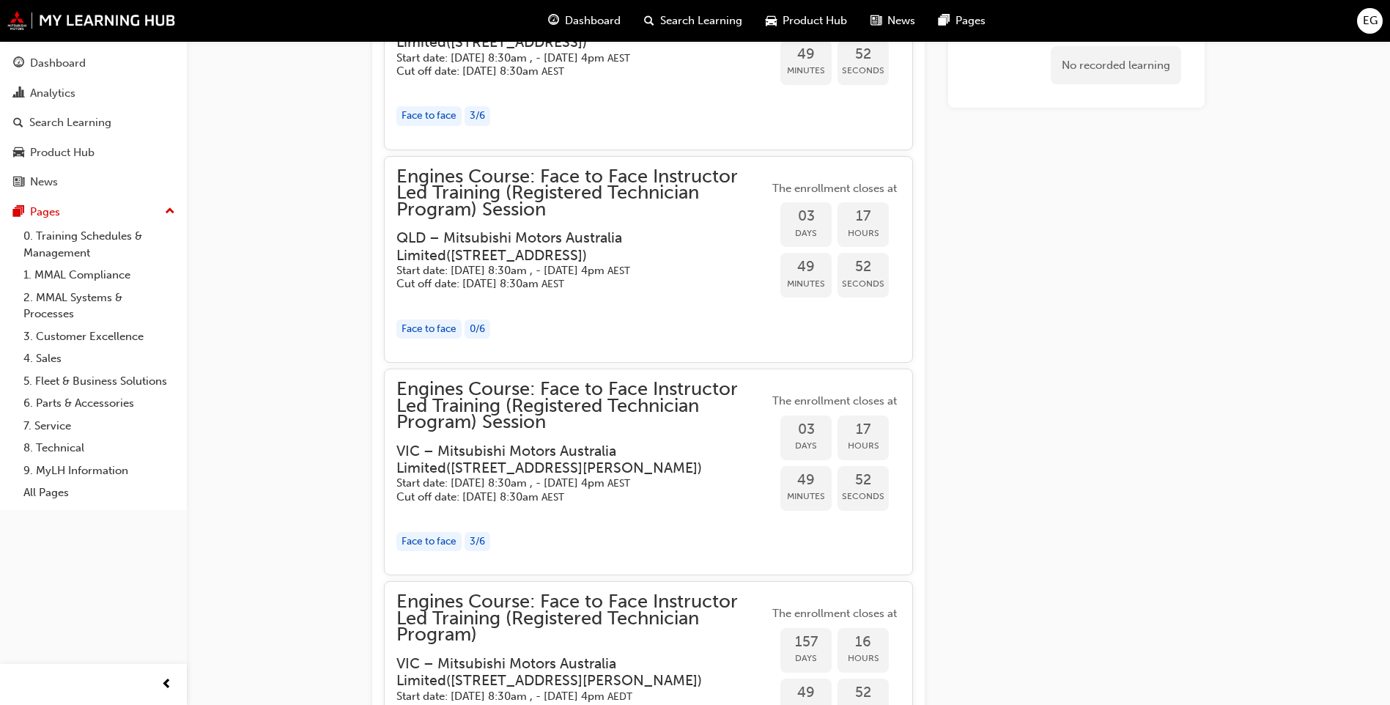
click at [431, 532] on div "Face to face" at bounding box center [428, 542] width 65 height 20
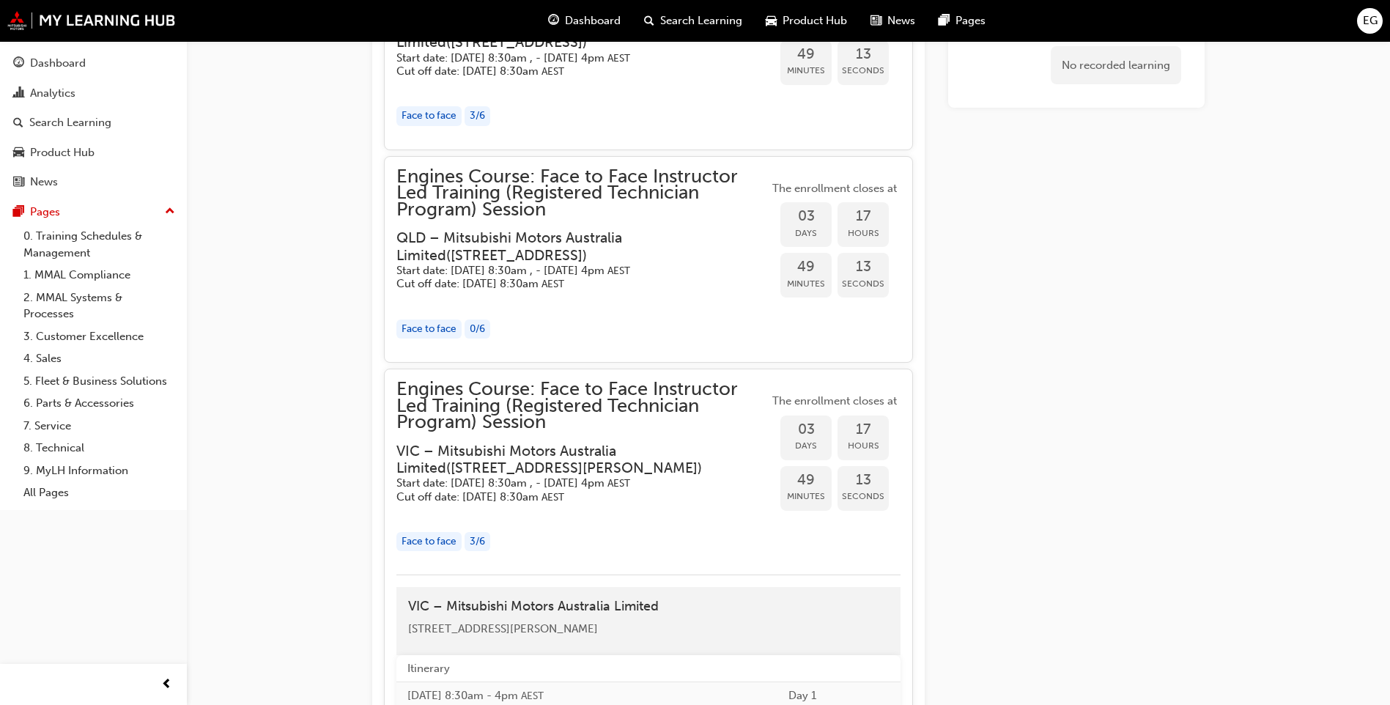
click at [661, 381] on span "Engines Course: Face to Face Instructor Led Training (Registered Technician Pro…" at bounding box center [582, 406] width 372 height 50
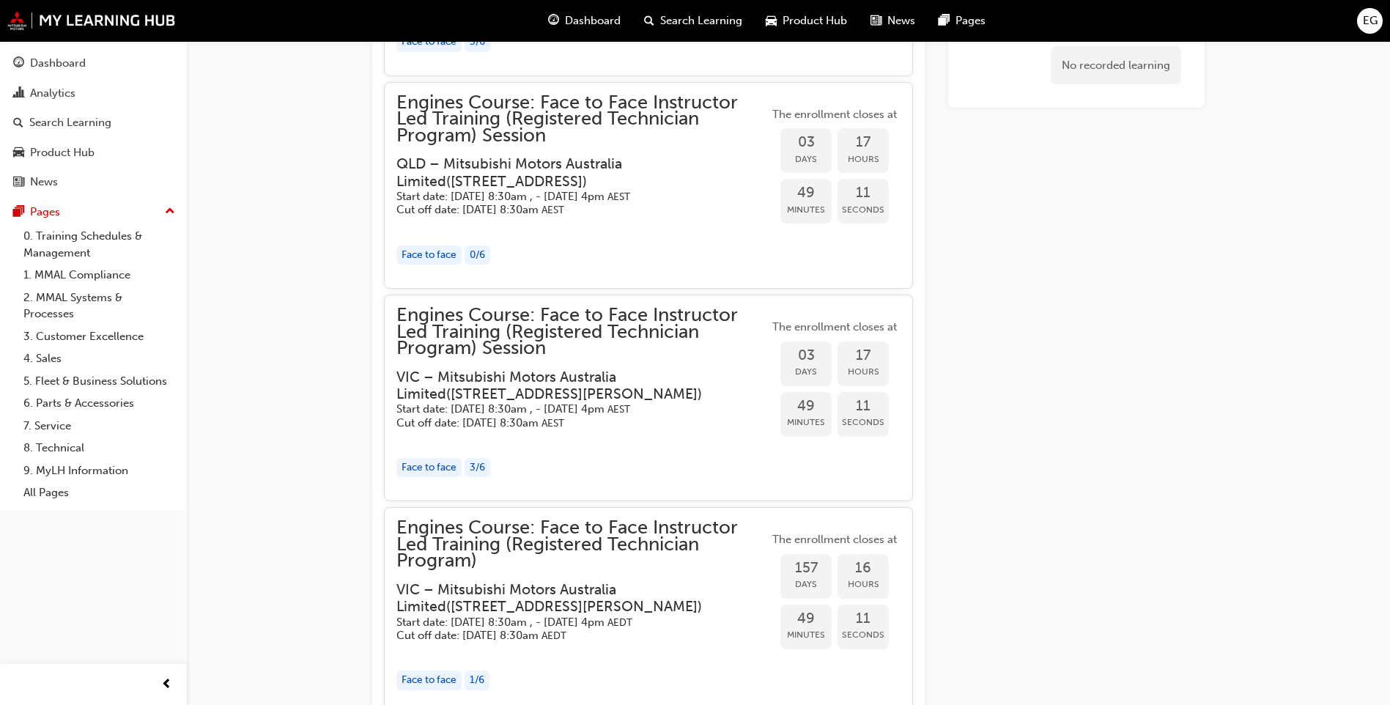
scroll to position [1099, 0]
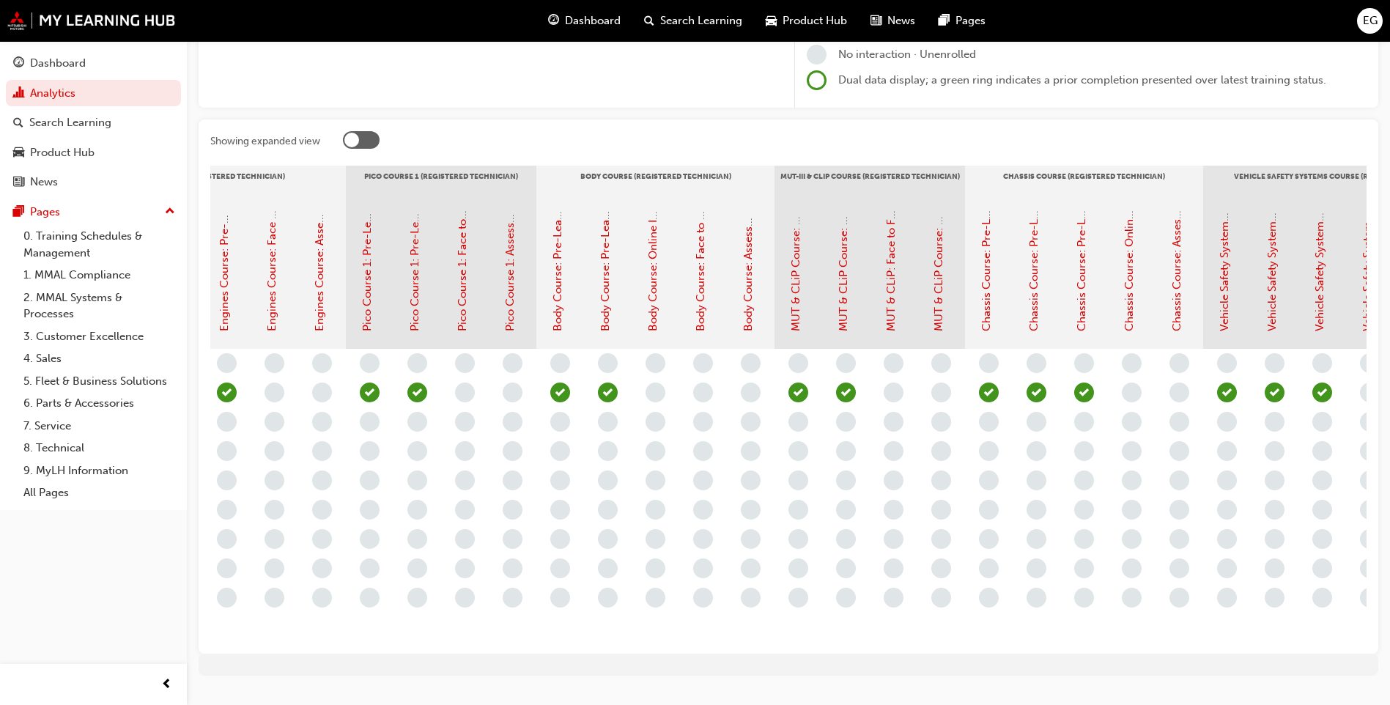
scroll to position [0, 437]
click at [1128, 267] on link "Chassis Course: Online Instructor Led Training - Sessions 1 & 2 (Registered Tec…" at bounding box center [1127, 87] width 13 height 489
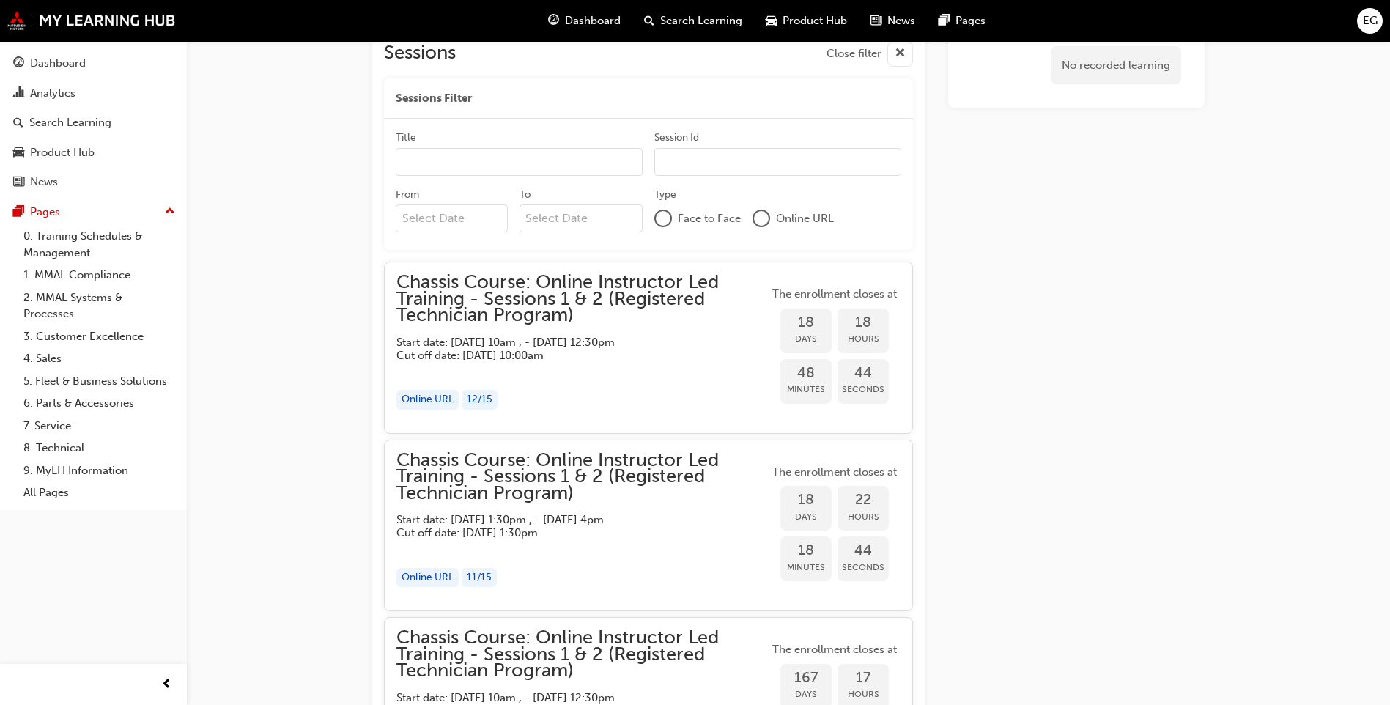
scroll to position [1099, 0]
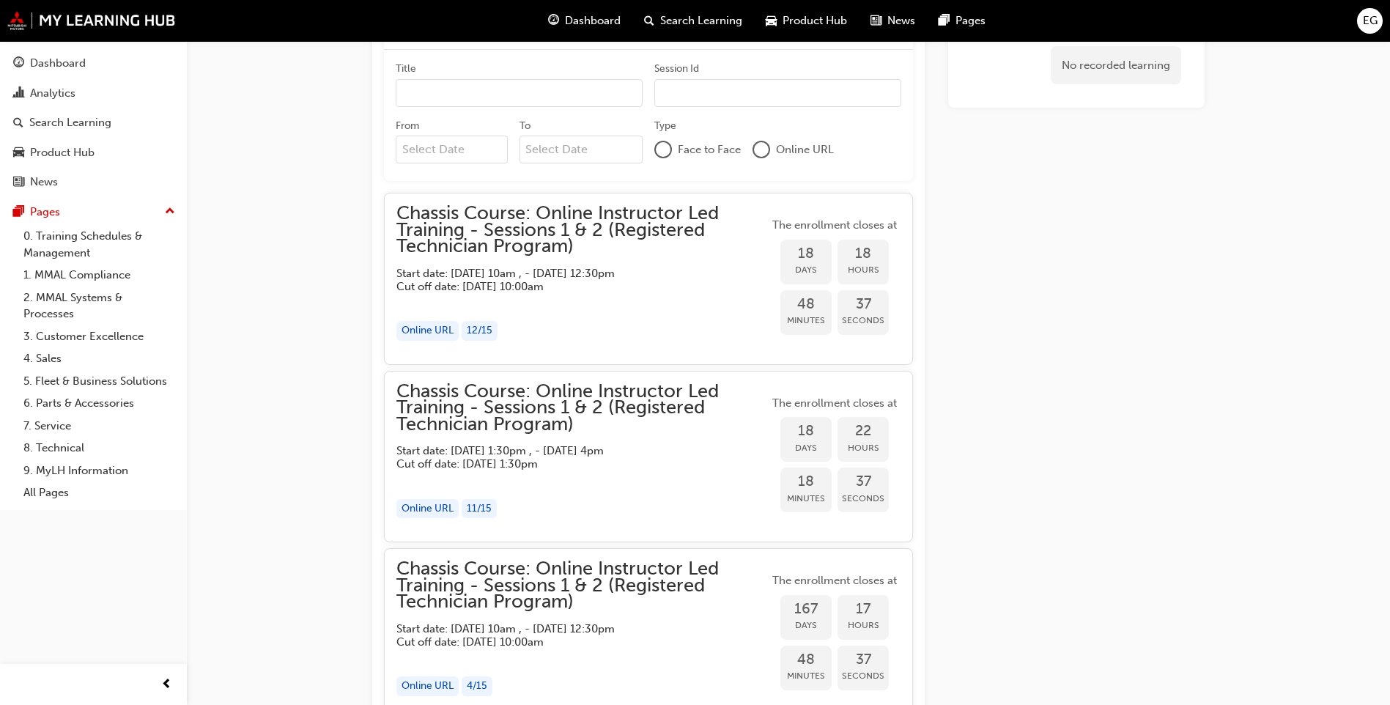
click at [637, 295] on div "button" at bounding box center [582, 301] width 372 height 17
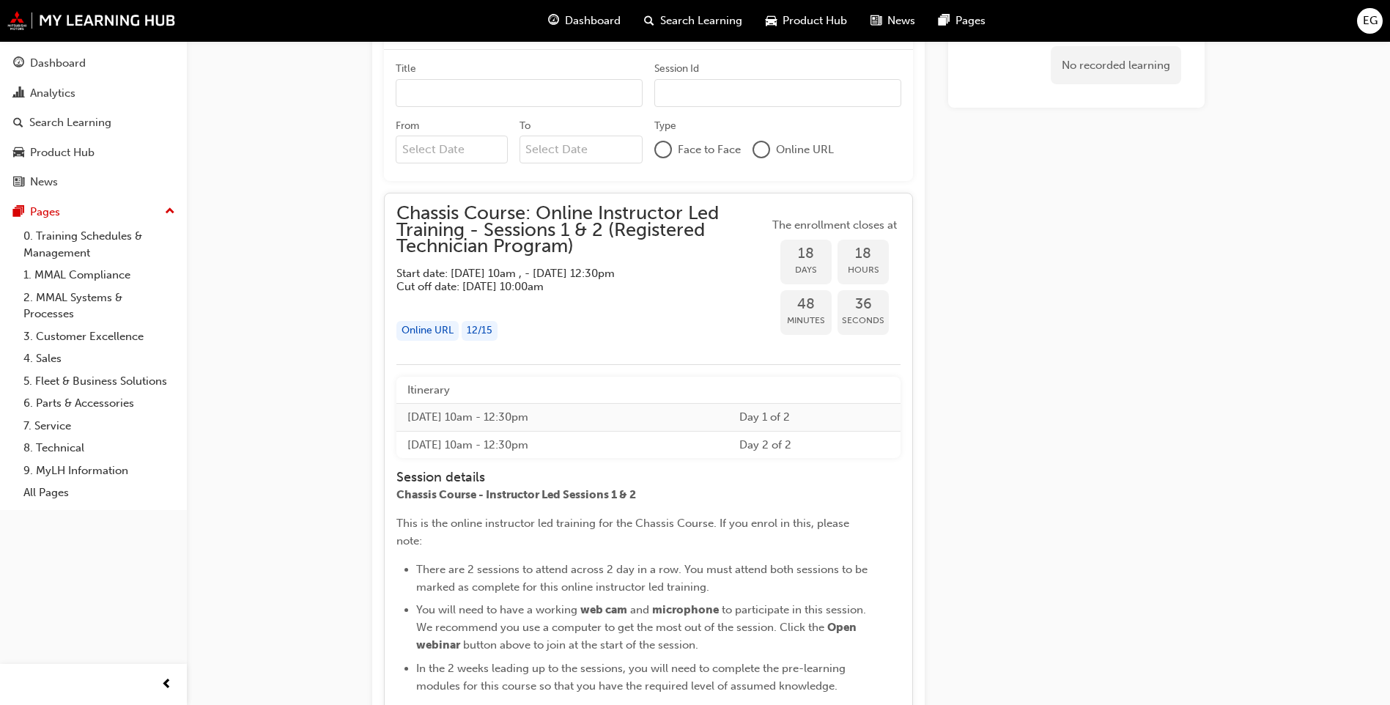
click at [811, 259] on span "18" at bounding box center [805, 253] width 51 height 17
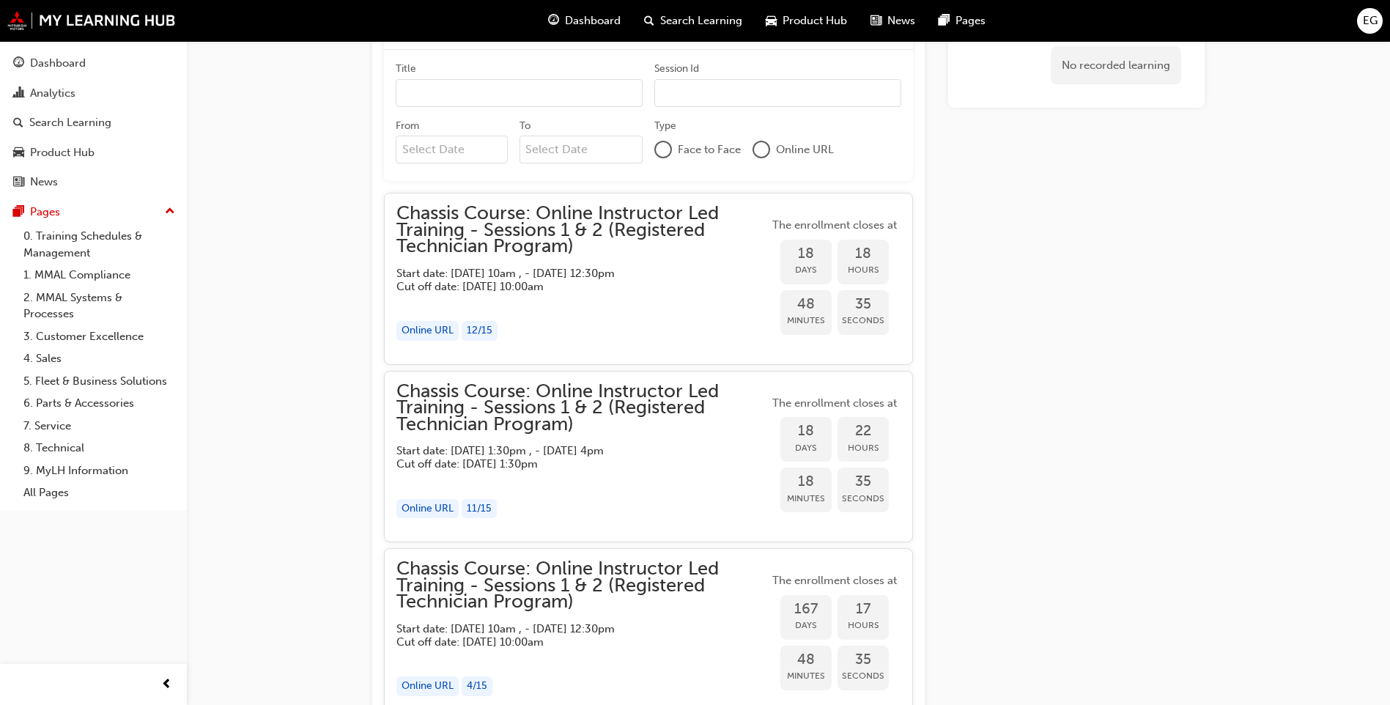
click at [811, 259] on span "18" at bounding box center [805, 253] width 51 height 17
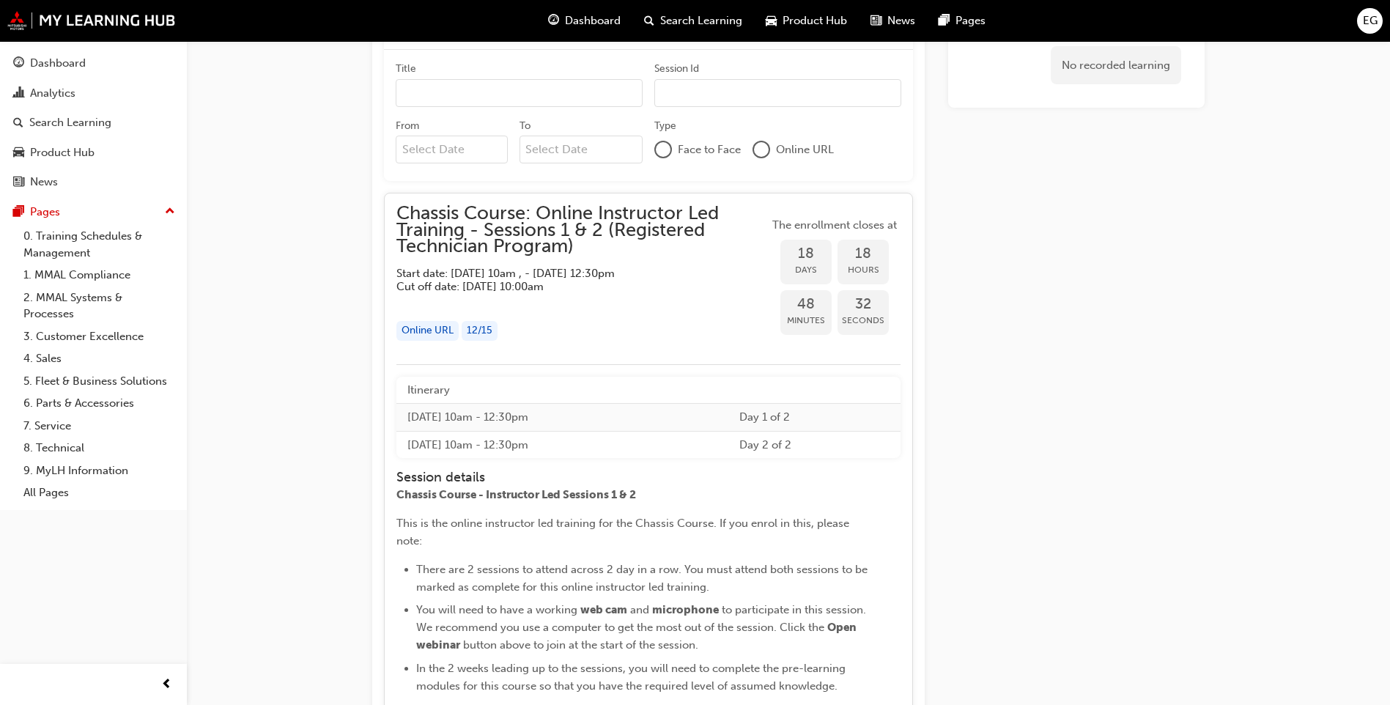
click at [671, 256] on div "Chassis Course: Online Instructor Led Training - Sessions 1 & 2 (Registered Tec…" at bounding box center [582, 249] width 372 height 88
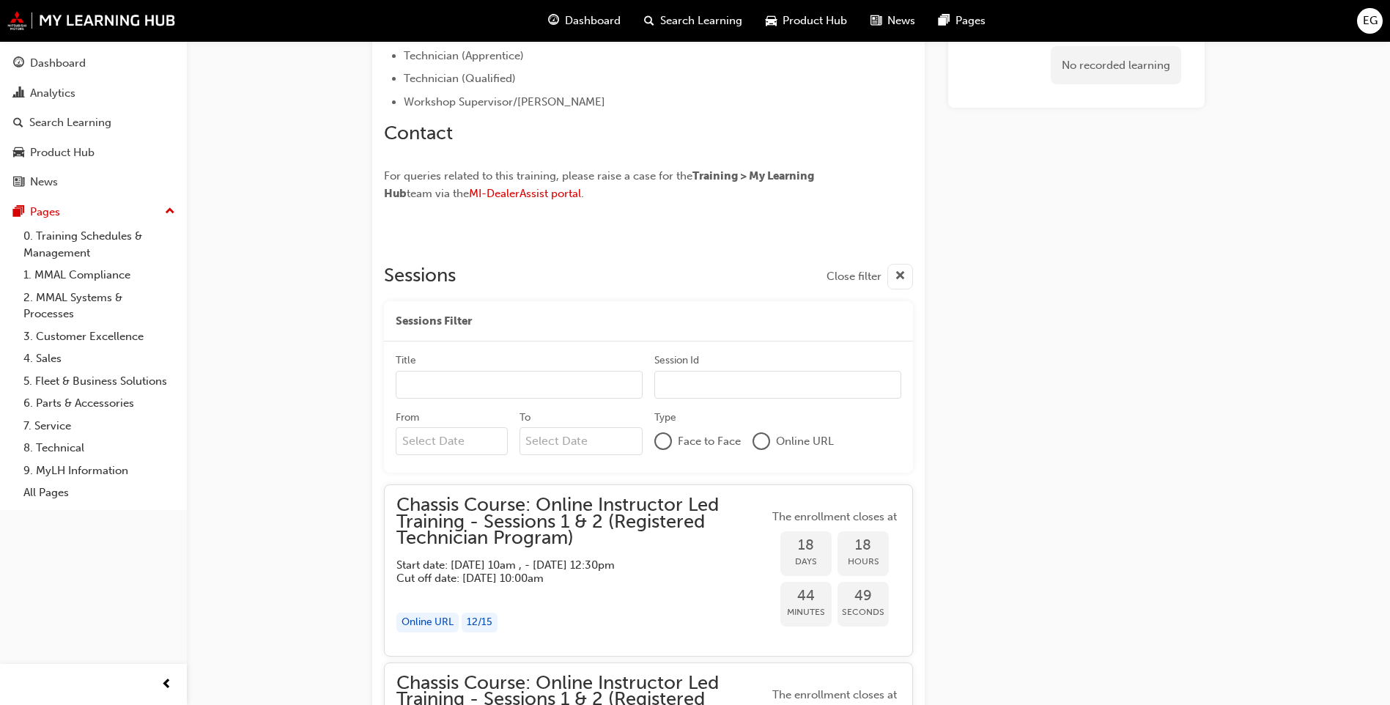
scroll to position [879, 0]
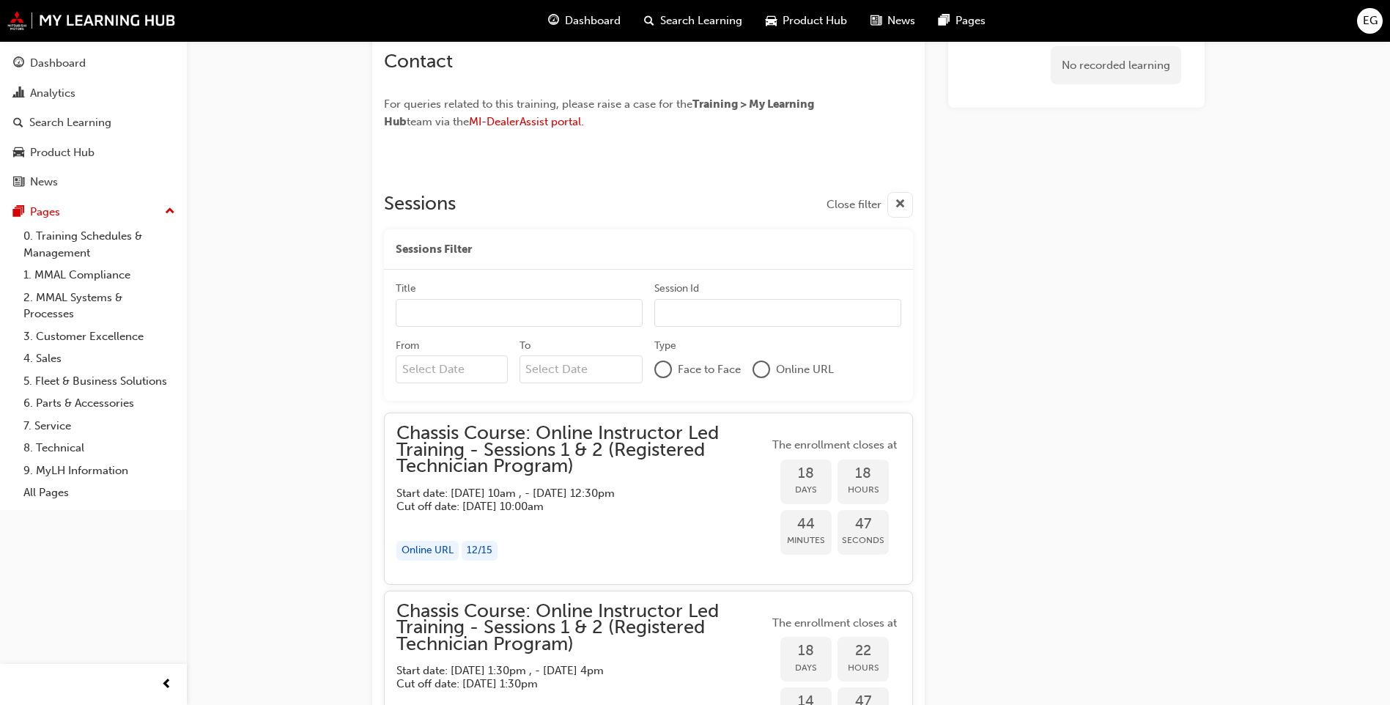
click at [719, 491] on h5 "Start date: Tue 16 Sep 2025, 10am , - Wed 17 Sep 2025, 12:30pm" at bounding box center [570, 492] width 349 height 13
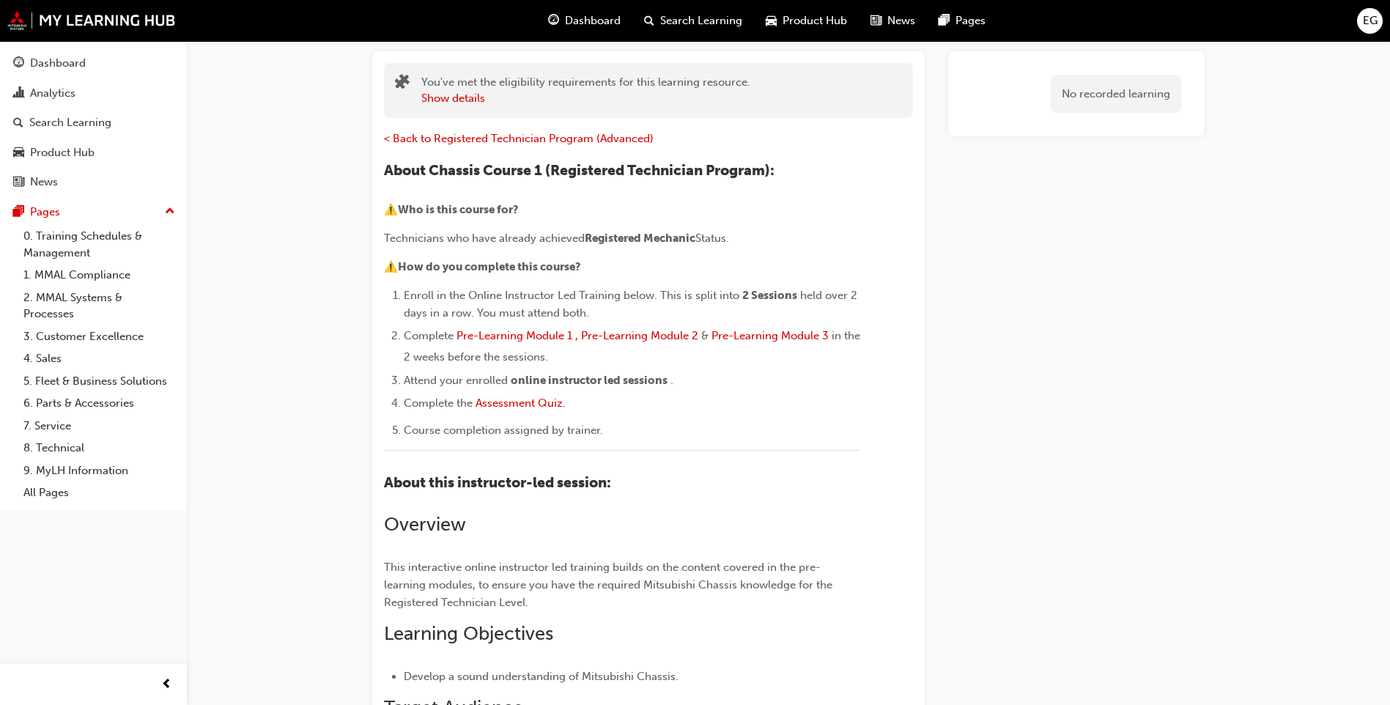
scroll to position [0, 0]
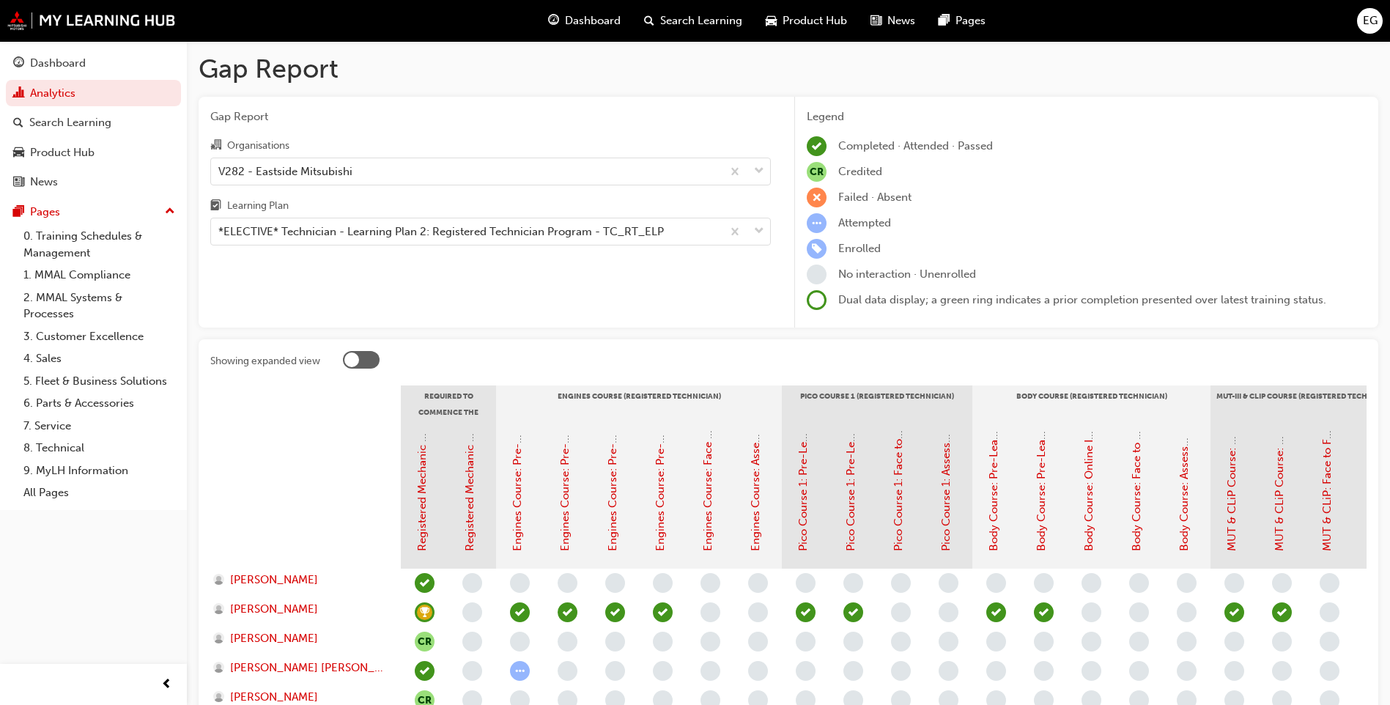
scroll to position [220, 0]
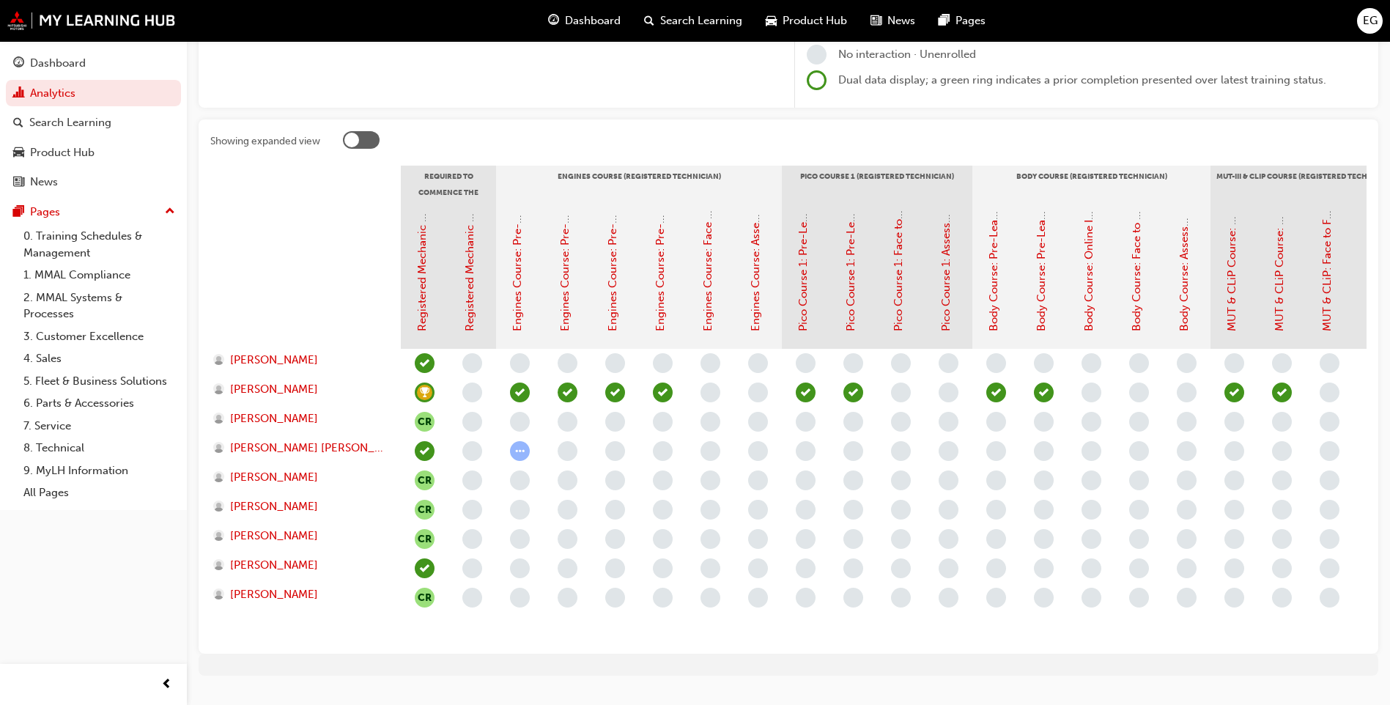
click at [426, 392] on span "learningRecordVerb_ACHIEVE-icon" at bounding box center [425, 392] width 20 height 20
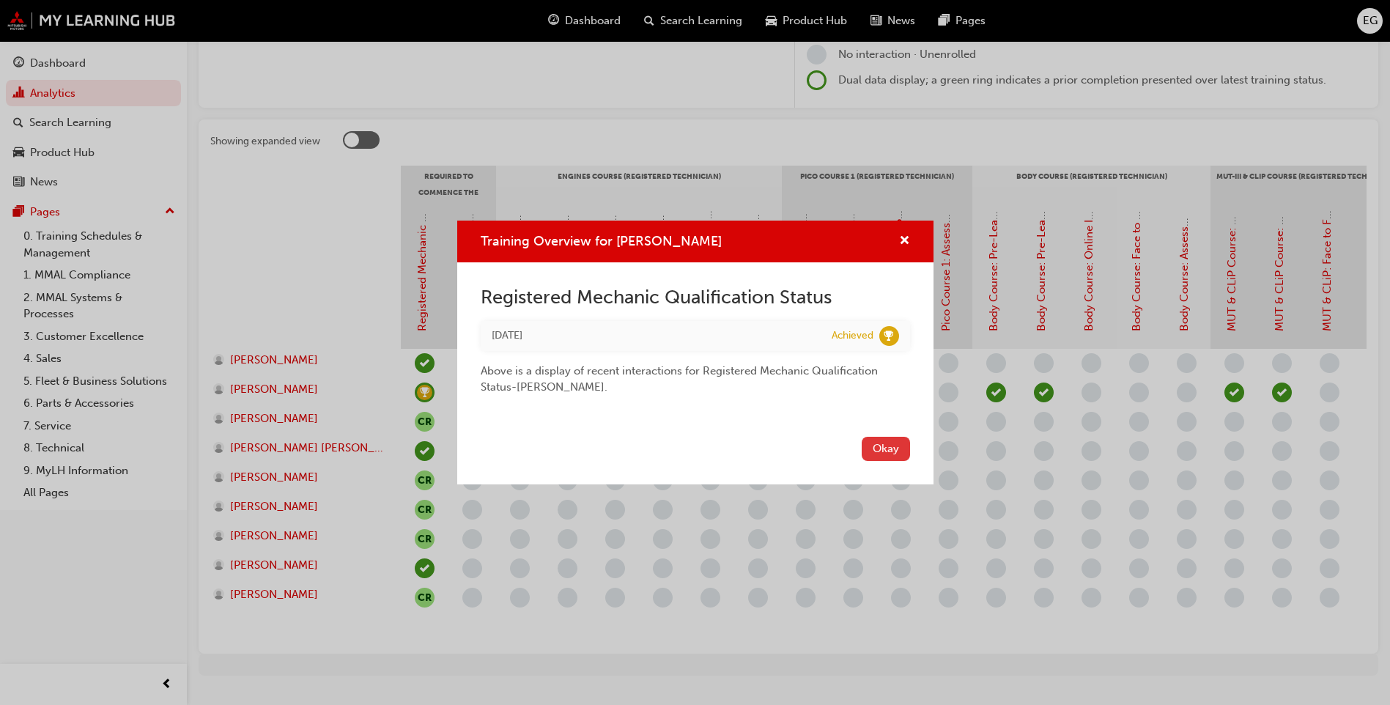
click at [865, 442] on button "Okay" at bounding box center [885, 449] width 48 height 24
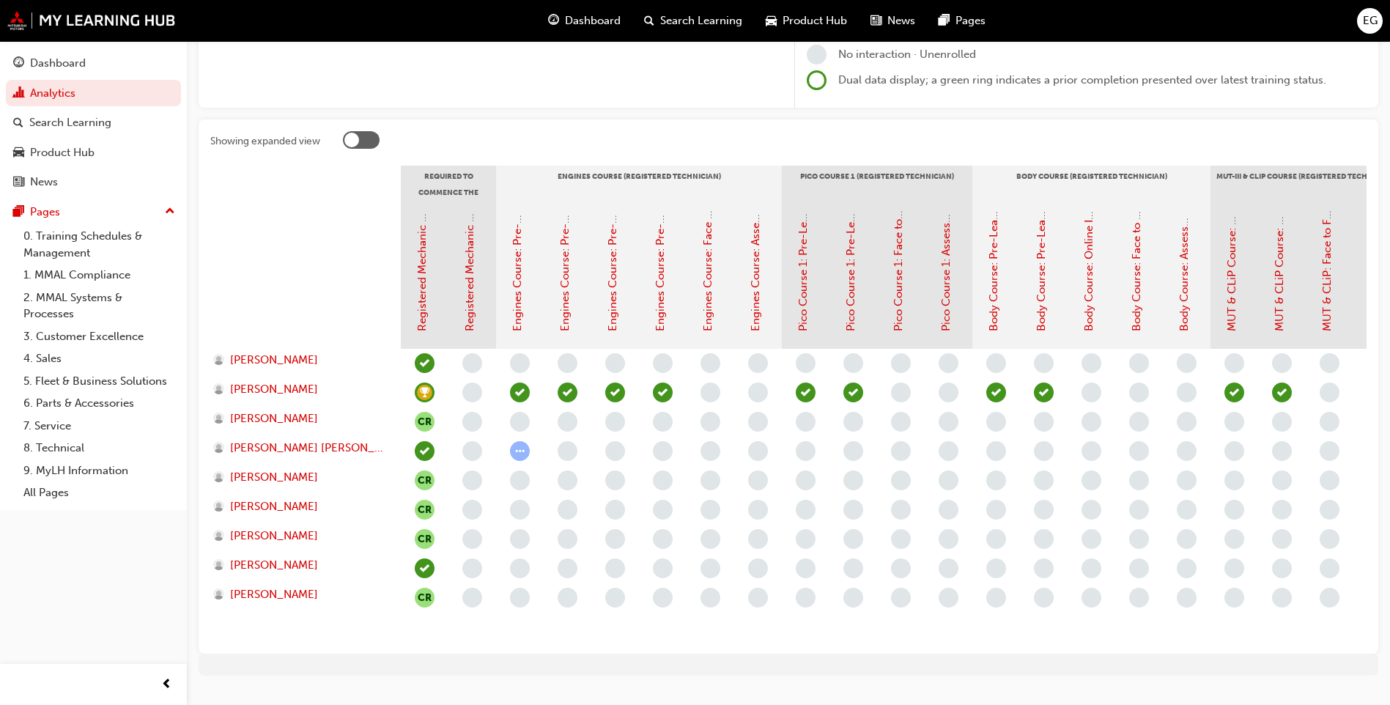
click at [419, 420] on span "CR" at bounding box center [425, 422] width 20 height 20
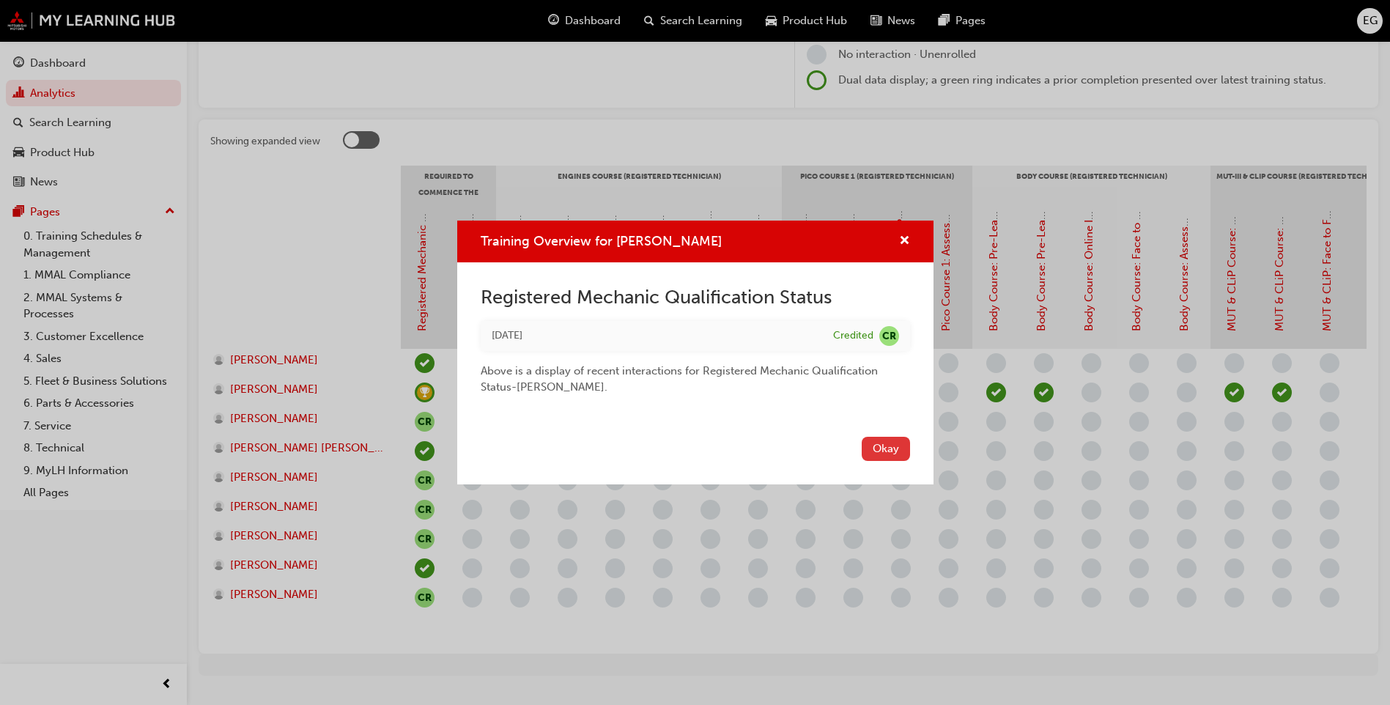
click at [875, 447] on button "Okay" at bounding box center [885, 449] width 48 height 24
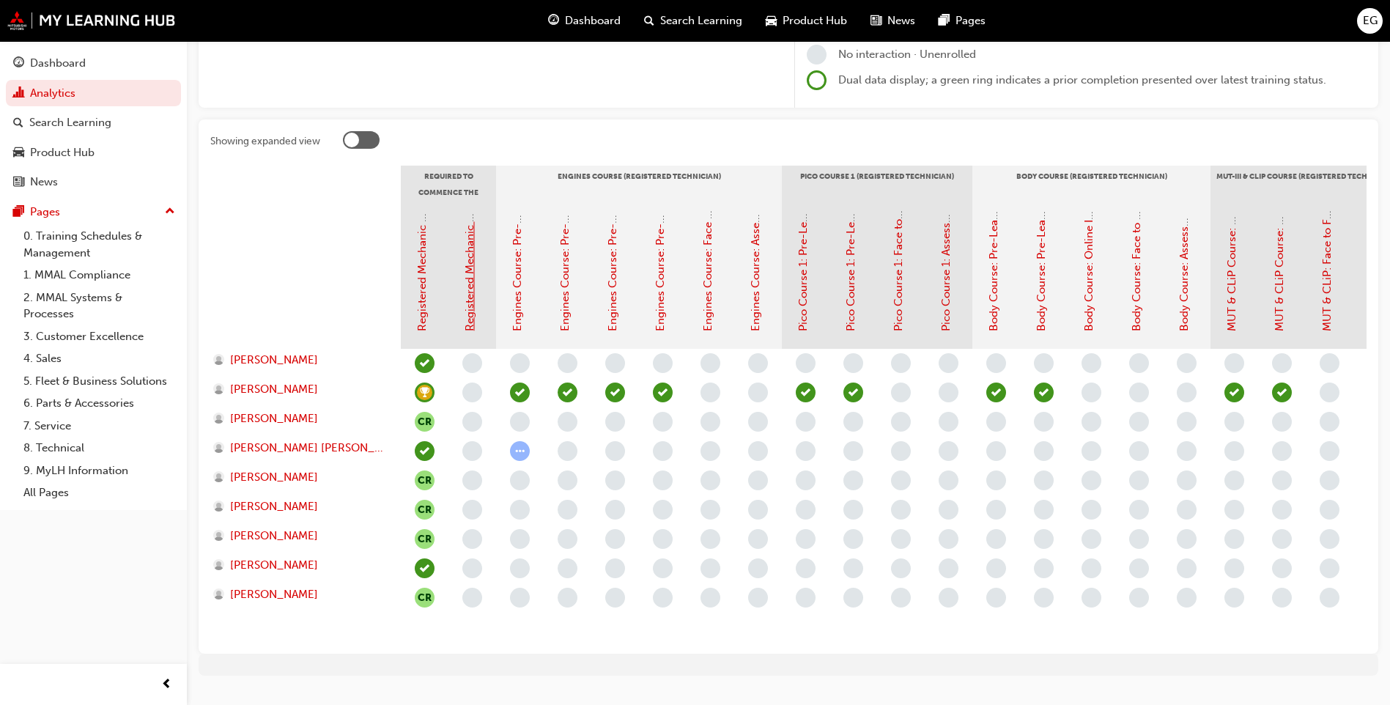
click at [469, 283] on link "Registered Mechanic Advanced - Complete" at bounding box center [469, 221] width 13 height 220
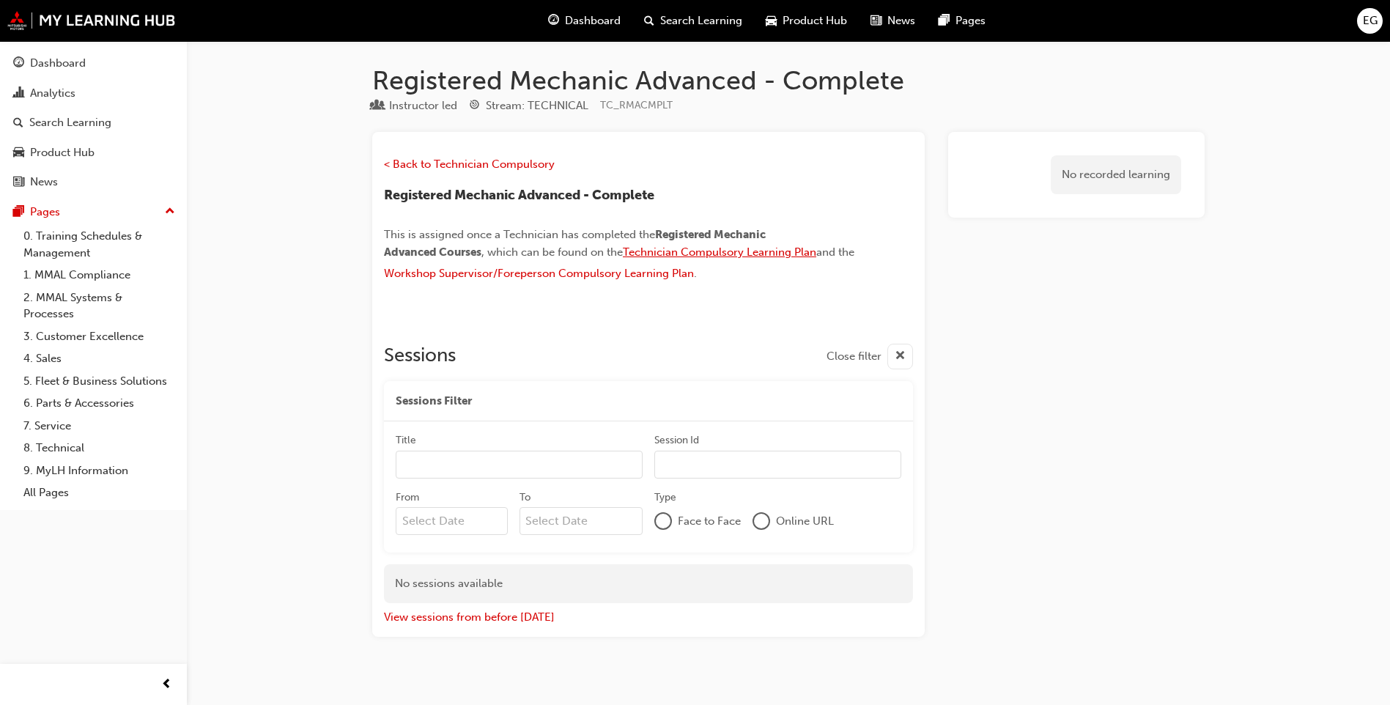
click at [724, 251] on span "Technician Compulsory Learning Plan" at bounding box center [719, 251] width 193 height 13
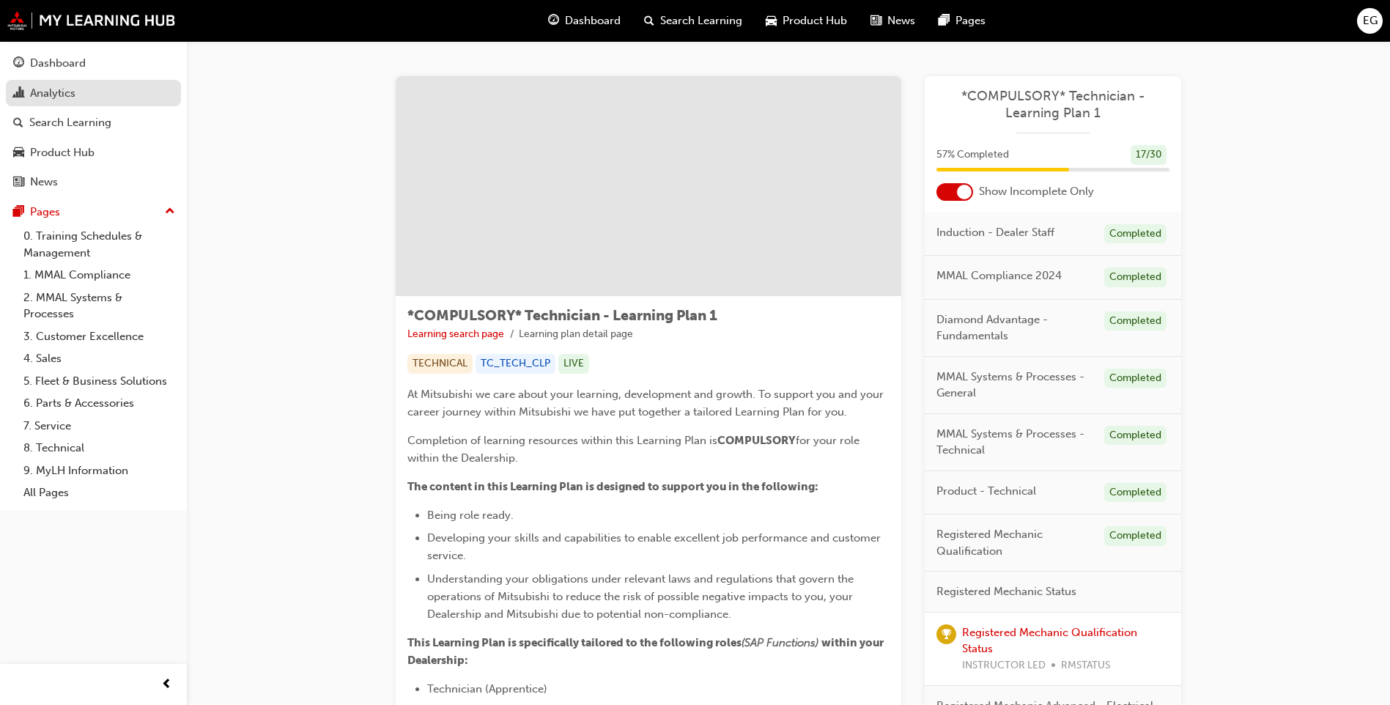
click at [60, 89] on div "Analytics" at bounding box center [52, 93] width 45 height 17
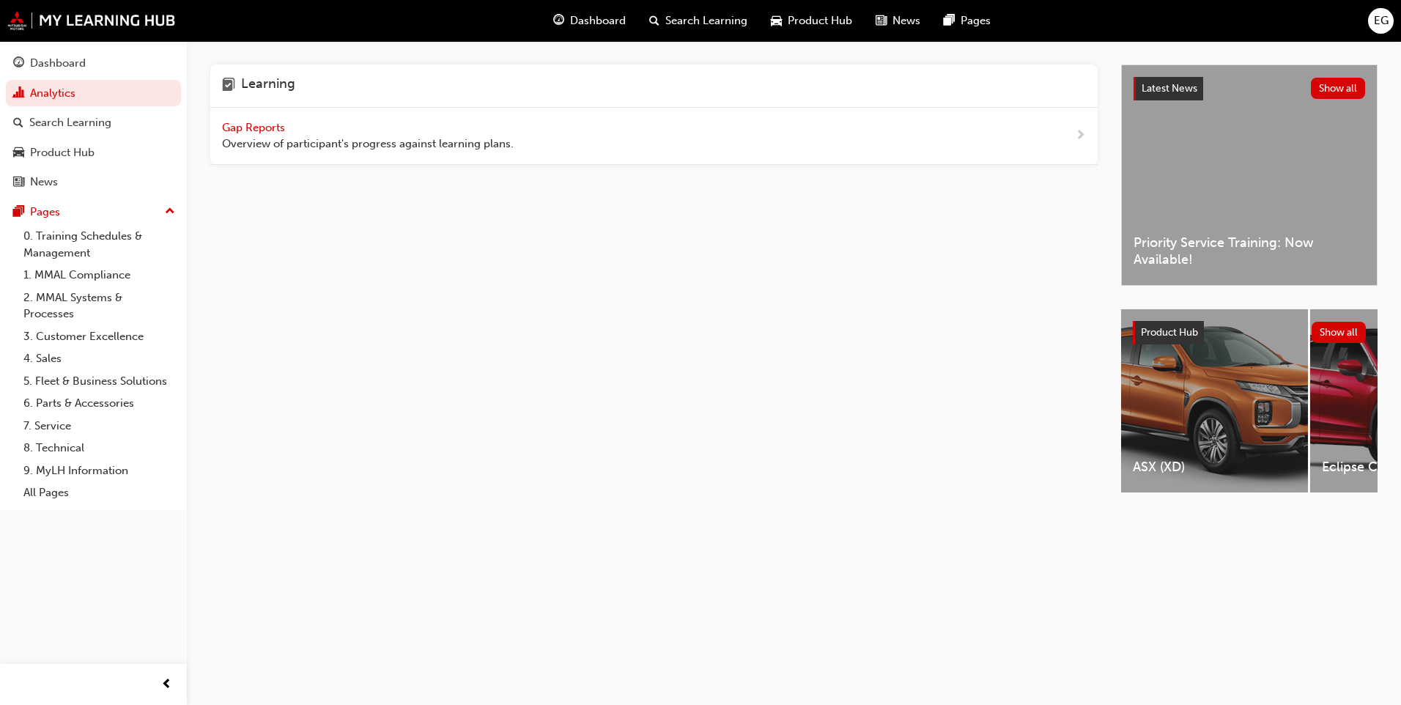
click at [237, 125] on span "Gap Reports" at bounding box center [255, 127] width 66 height 13
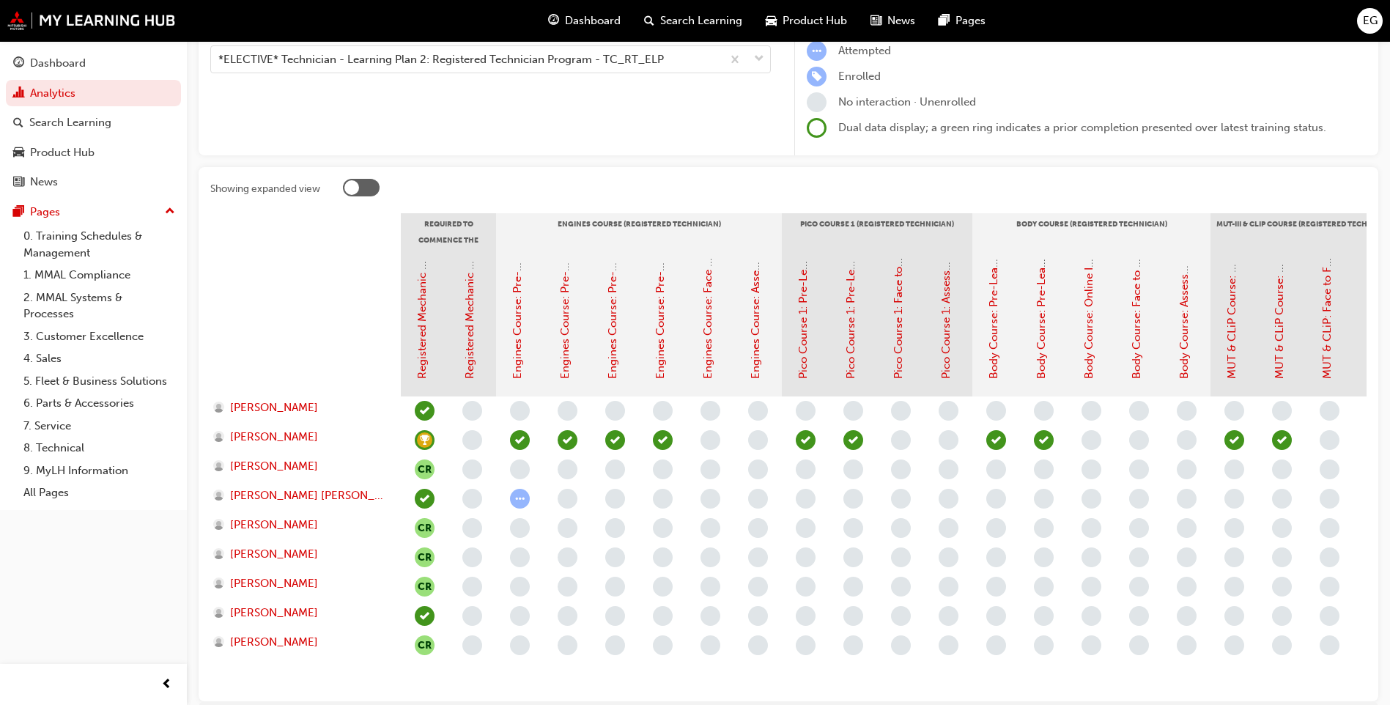
scroll to position [147, 0]
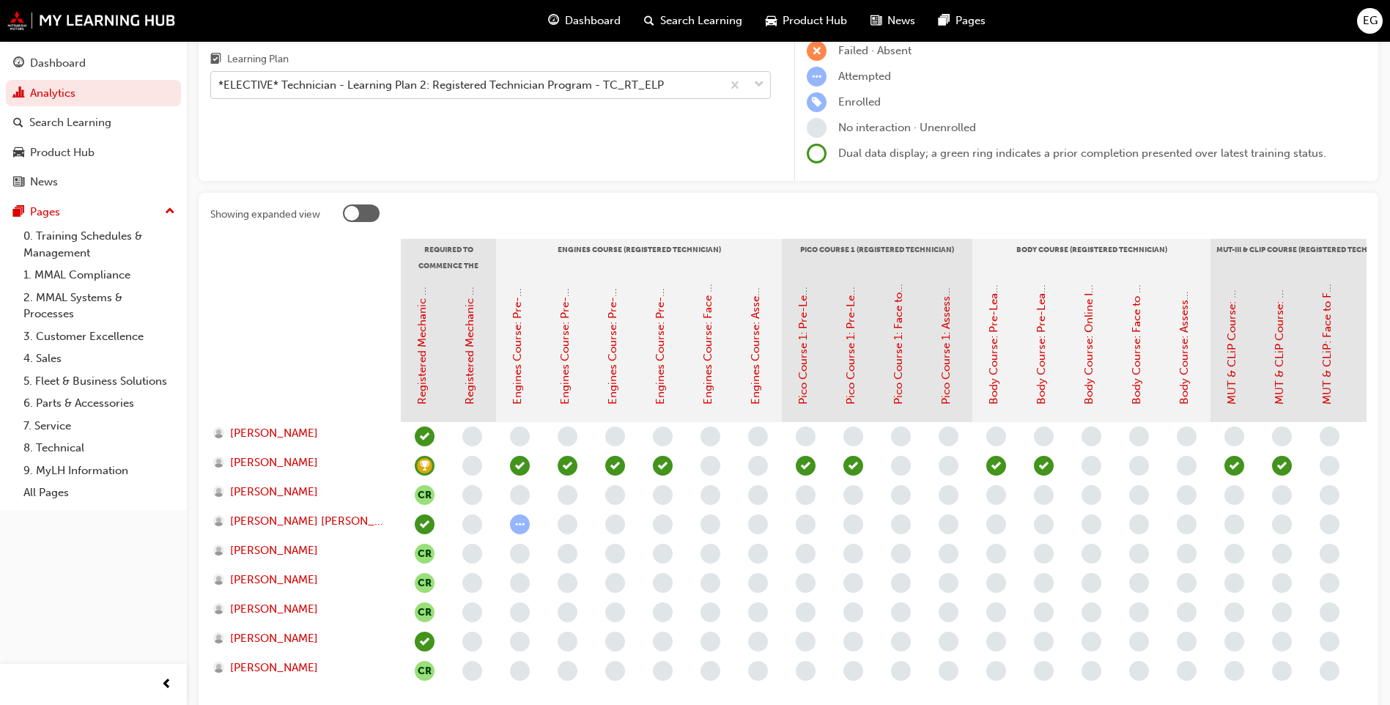
click at [754, 83] on span "down-icon" at bounding box center [759, 84] width 10 height 19
click at [220, 83] on input "Learning Plan *ELECTIVE* Technician - Learning Plan 2: Registered Technician Pr…" at bounding box center [218, 84] width 1 height 12
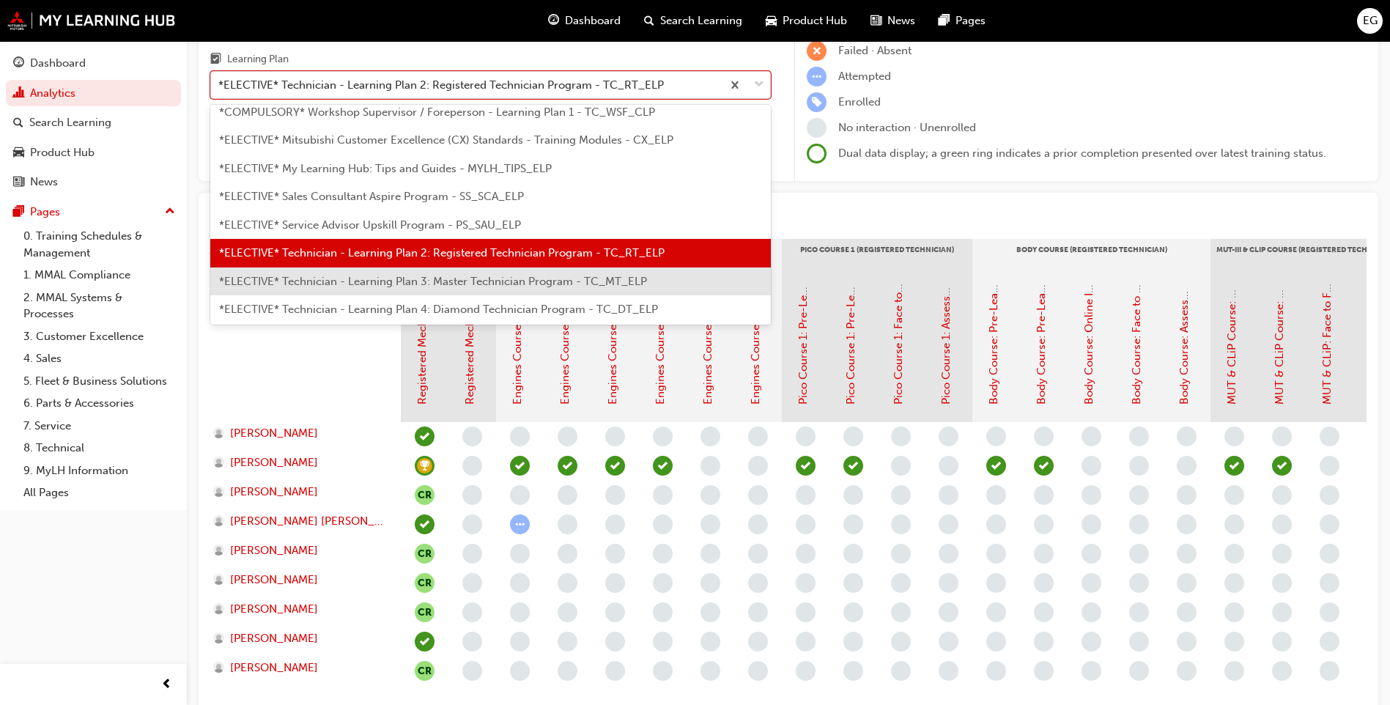
scroll to position [684, 0]
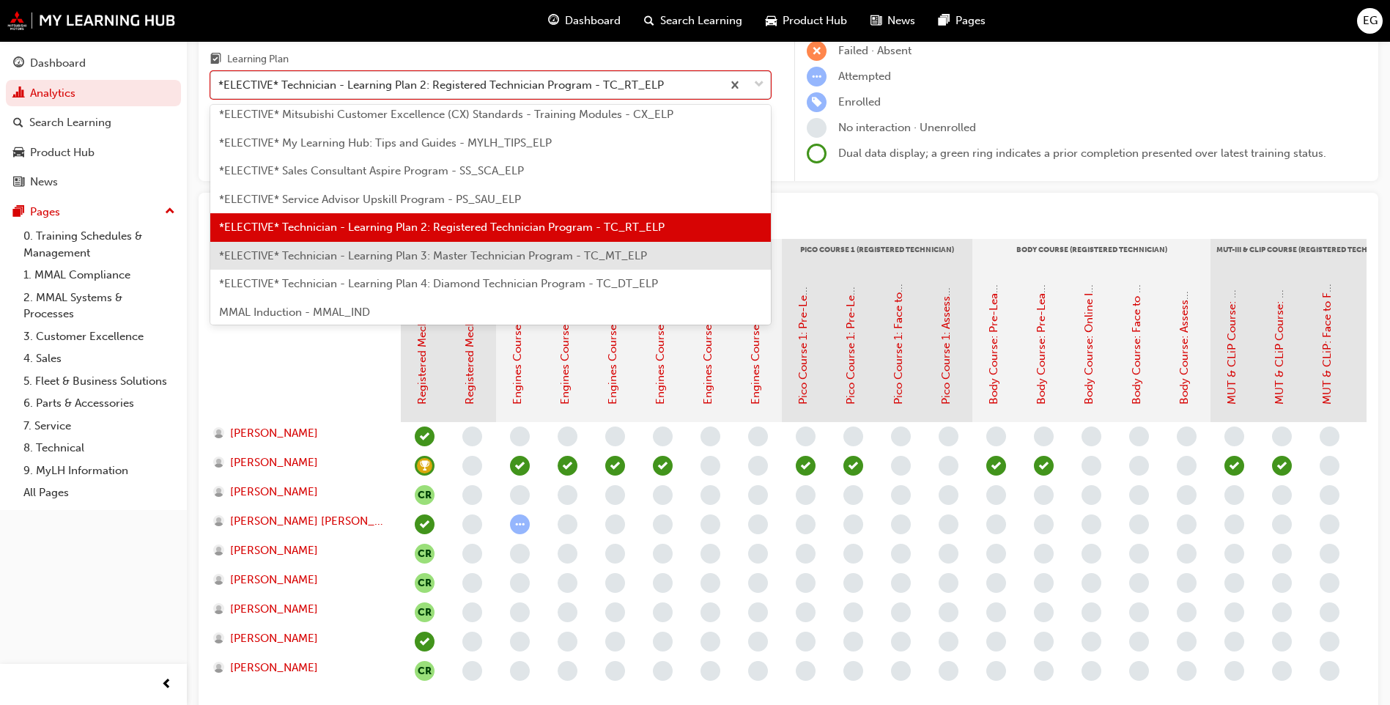
click at [481, 258] on span "*ELECTIVE* Technician - Learning Plan 3: Master Technician Program - TC_MT_ELP" at bounding box center [433, 255] width 428 height 13
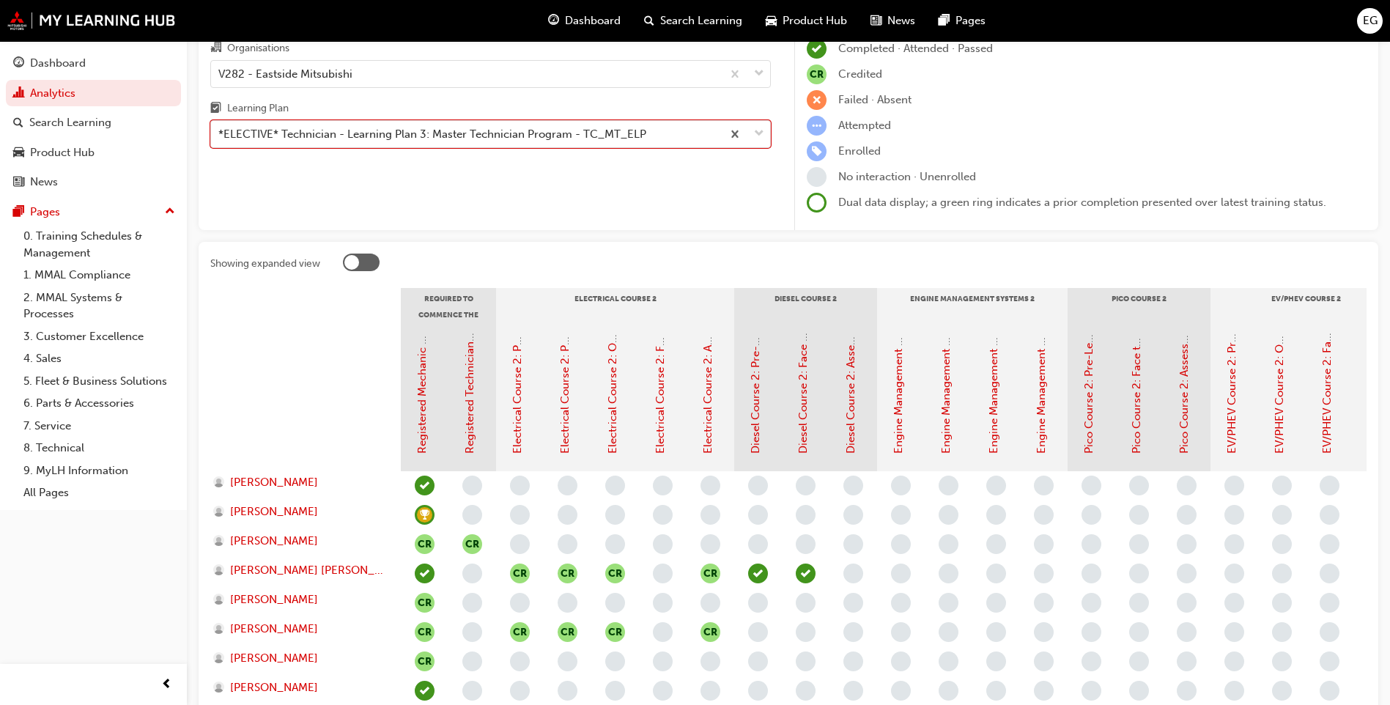
scroll to position [73, 0]
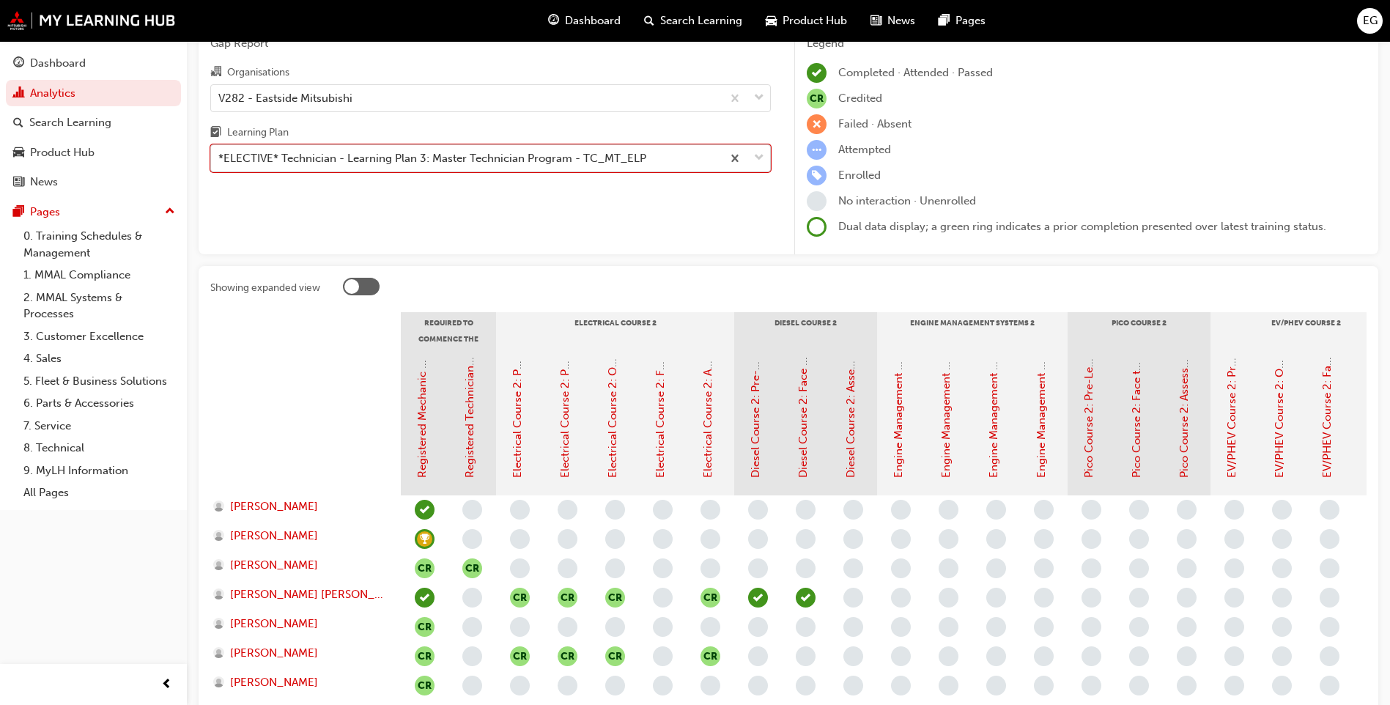
click at [761, 156] on span "down-icon" at bounding box center [759, 158] width 10 height 19
click at [220, 156] on input "Learning Plan option *ELECTIVE* Technician - Learning Plan 3: Master Technician…" at bounding box center [218, 158] width 1 height 12
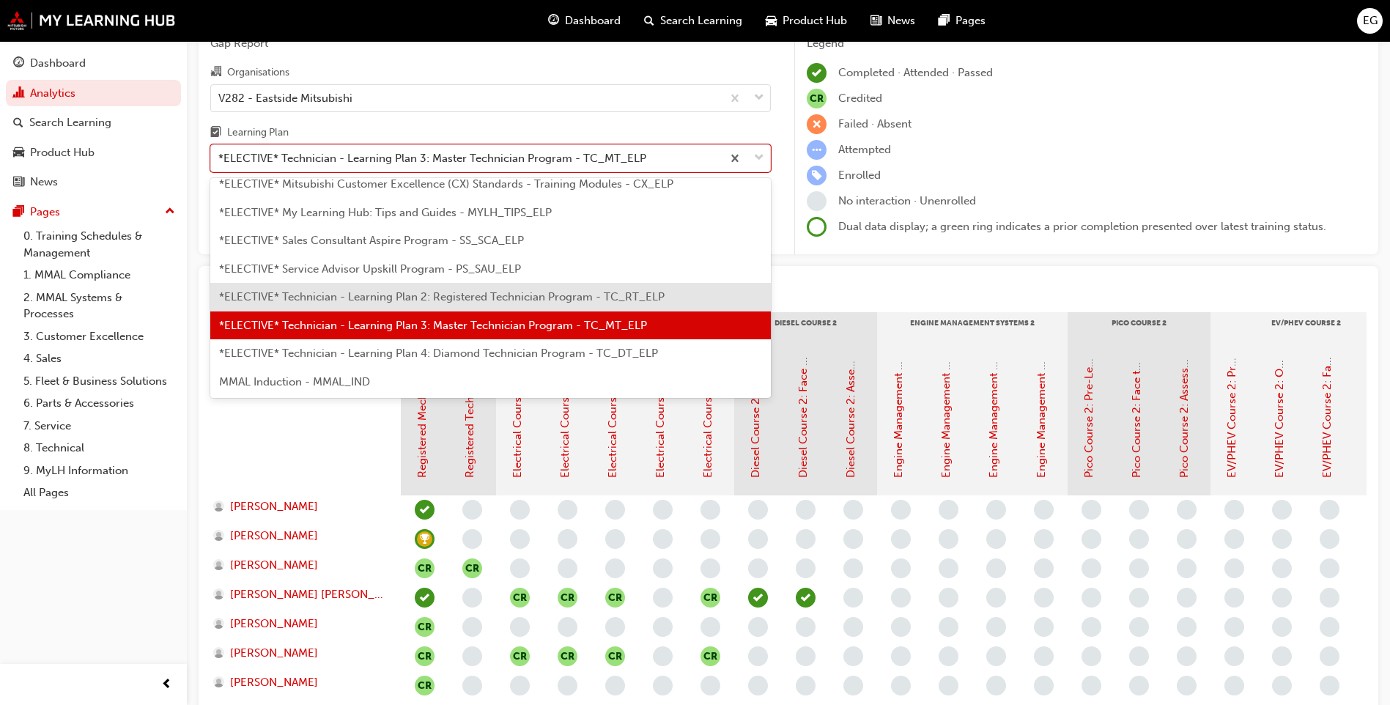
scroll to position [713, 0]
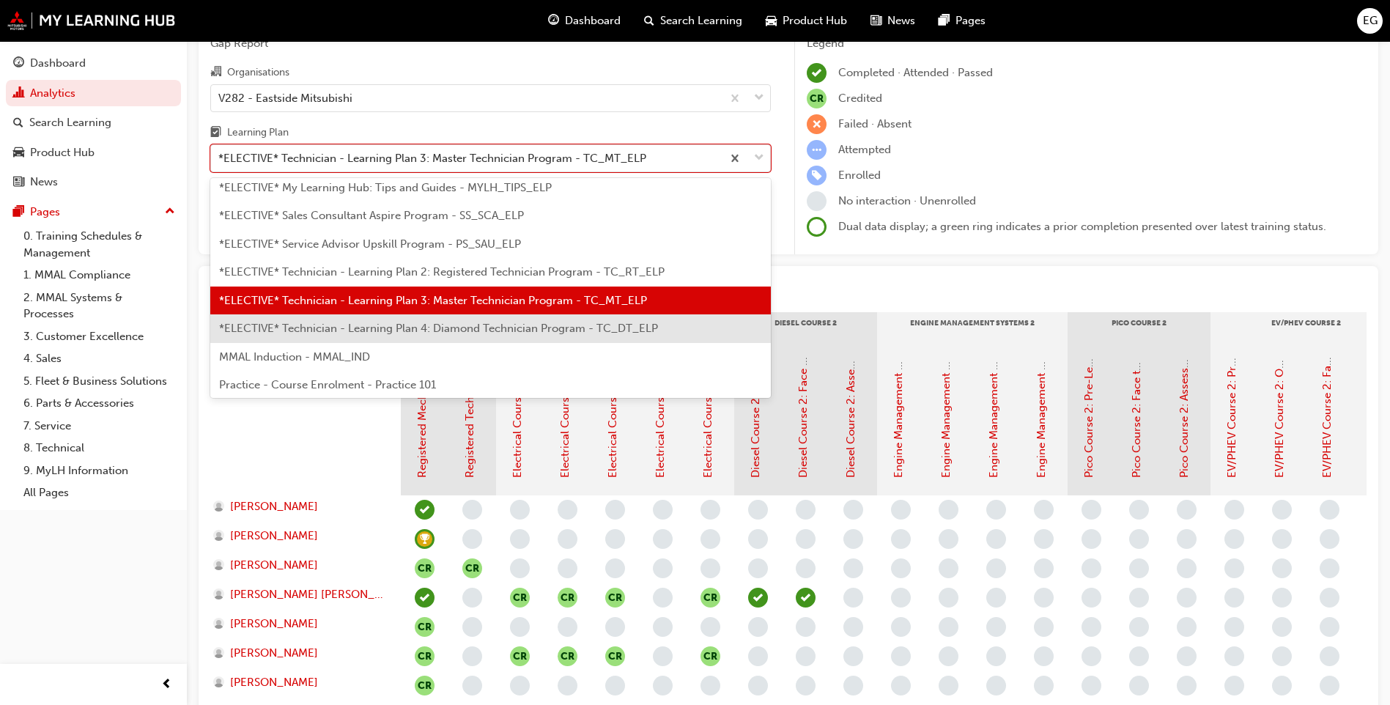
click at [489, 327] on span "*ELECTIVE* Technician - Learning Plan 4: Diamond Technician Program - TC_DT_ELP" at bounding box center [438, 328] width 439 height 13
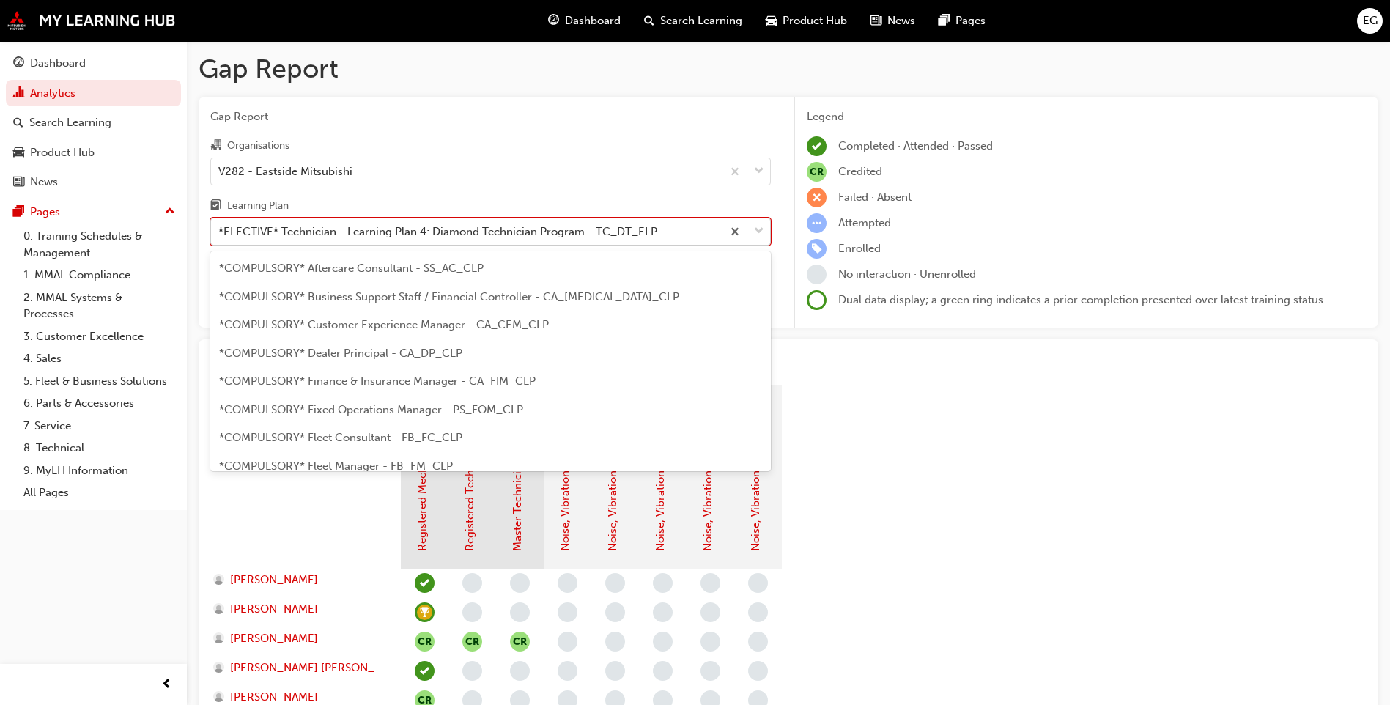
click at [758, 236] on span "down-icon" at bounding box center [759, 231] width 10 height 19
click at [220, 236] on input "Learning Plan option *ELECTIVE* Technician - Learning Plan 4: Diamond Technicia…" at bounding box center [218, 231] width 1 height 12
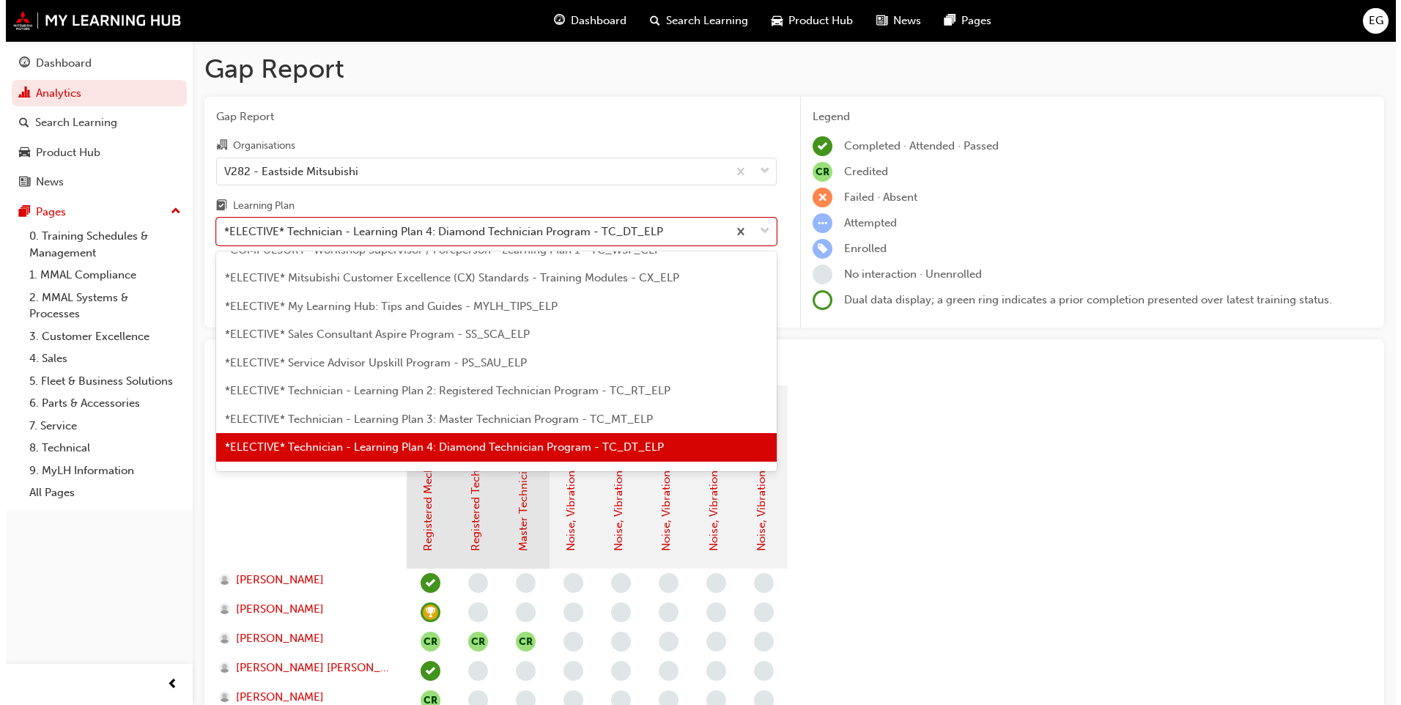
scroll to position [717, 0]
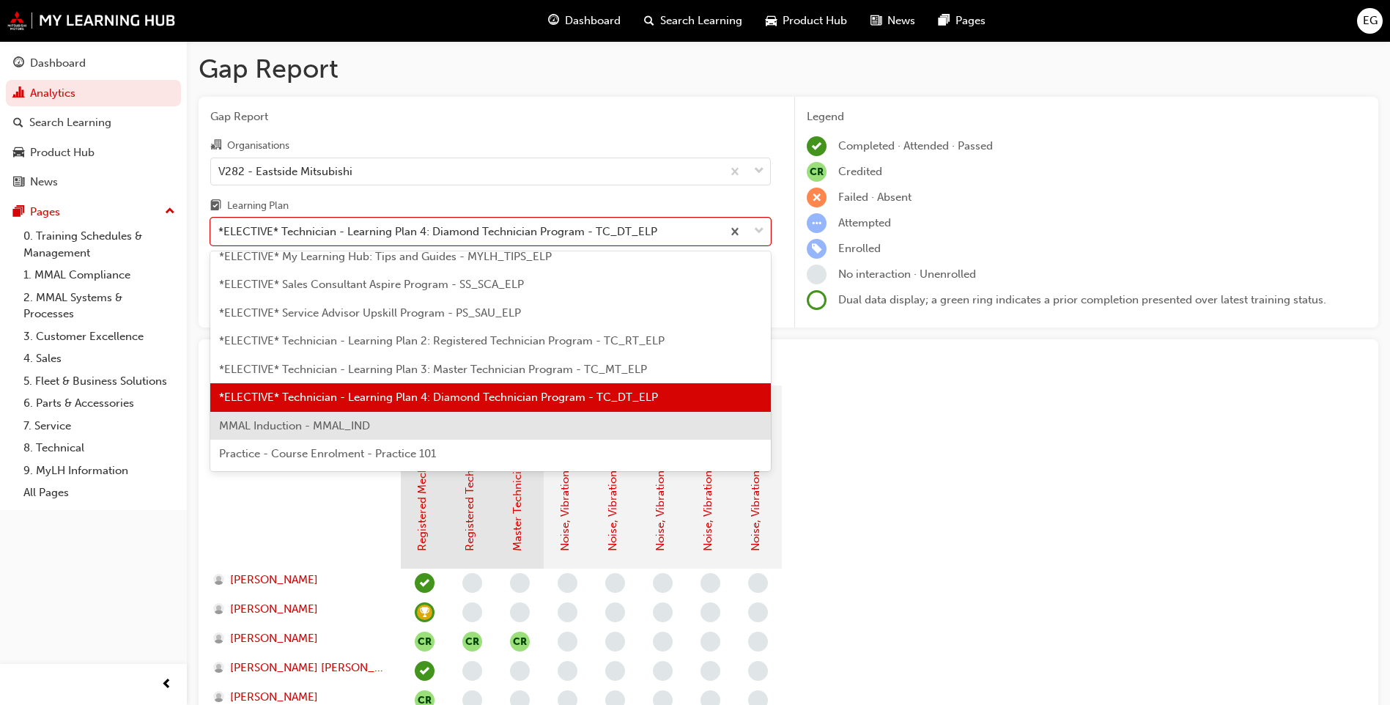
click at [440, 422] on div "MMAL Induction - MMAL_IND" at bounding box center [490, 426] width 560 height 29
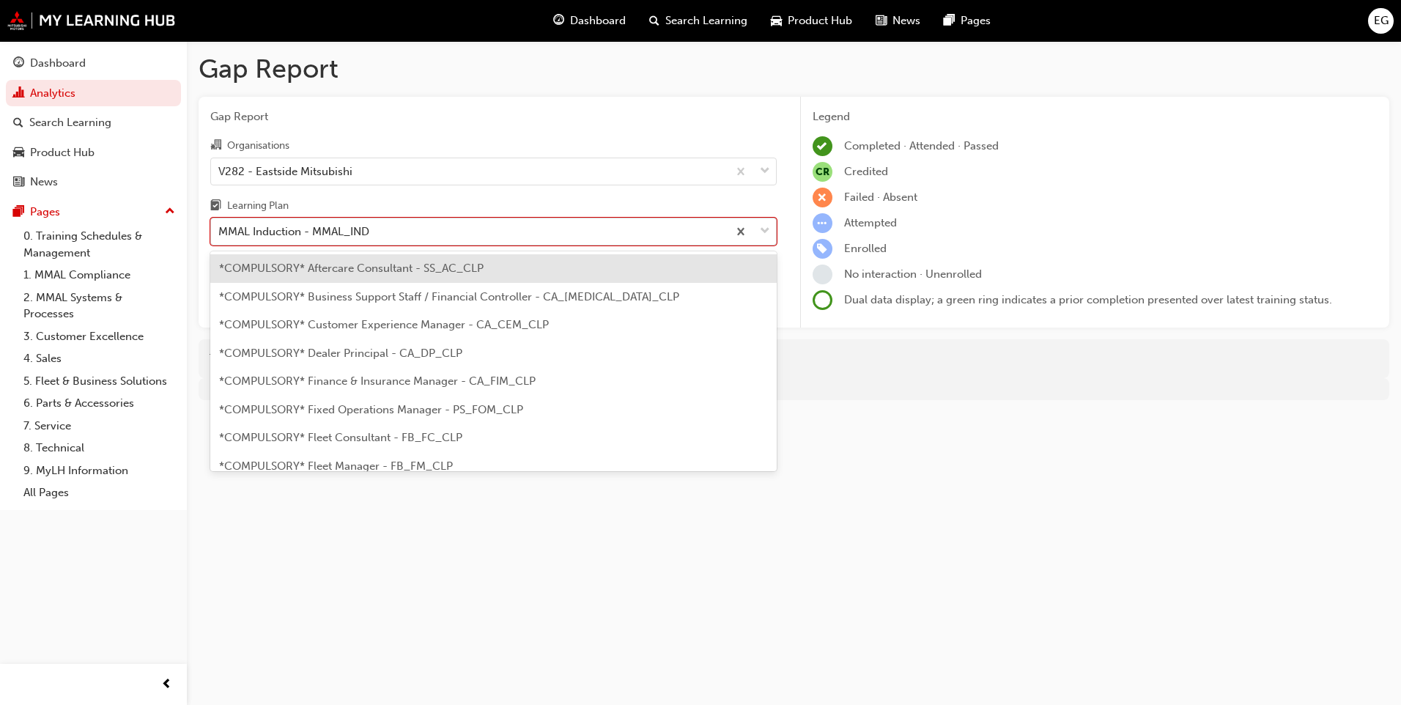
click at [767, 229] on span "down-icon" at bounding box center [765, 231] width 10 height 19
click at [220, 229] on input "Learning Plan option MMAL Induction - MMAL_IND, selected. option *COMPULSORY* A…" at bounding box center [218, 231] width 1 height 12
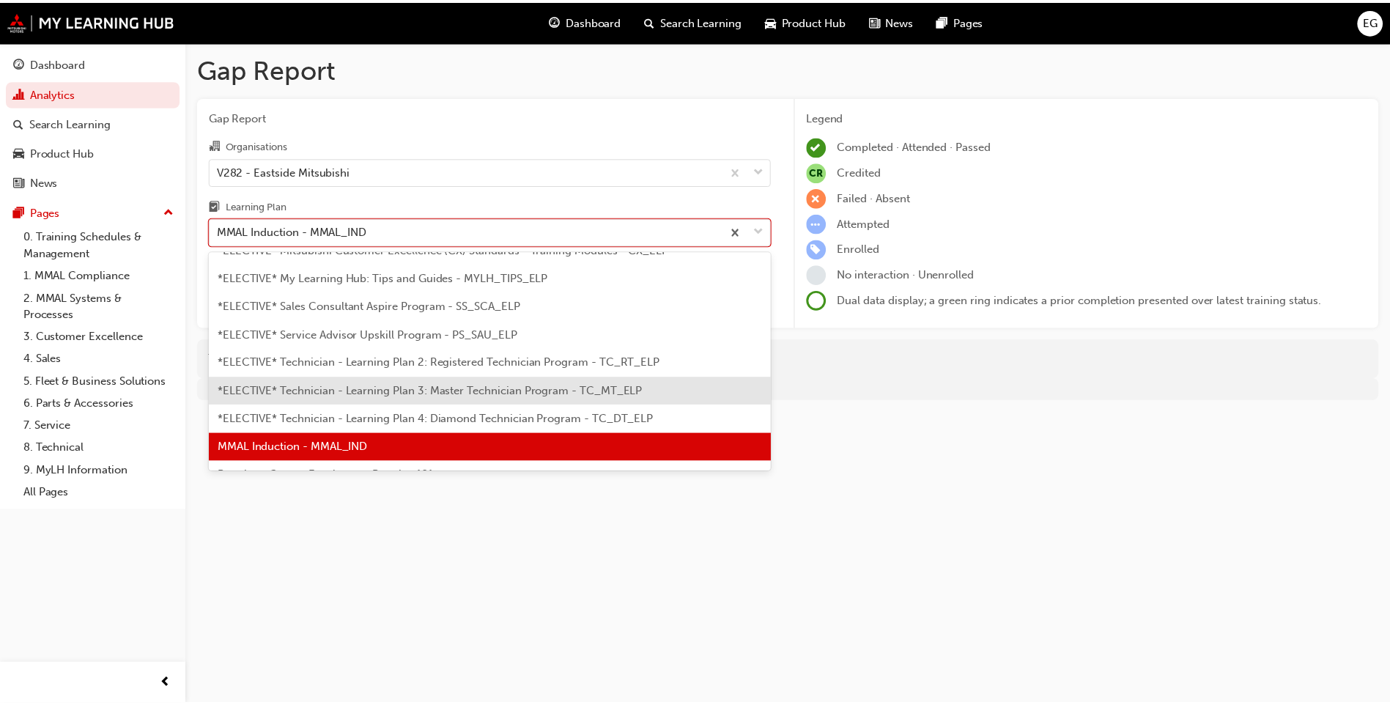
scroll to position [717, 0]
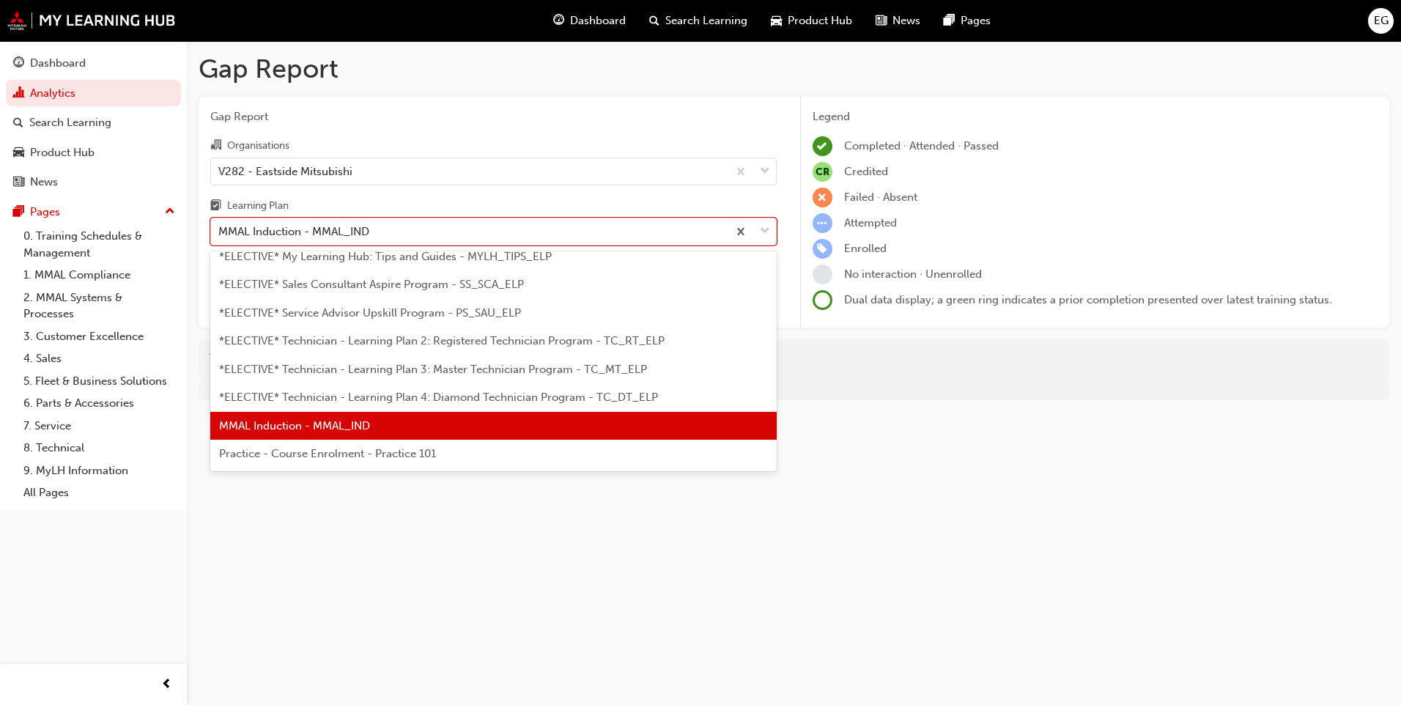
click at [370, 456] on span "Practice - Course Enrolment - Practice 101" at bounding box center [327, 453] width 217 height 13
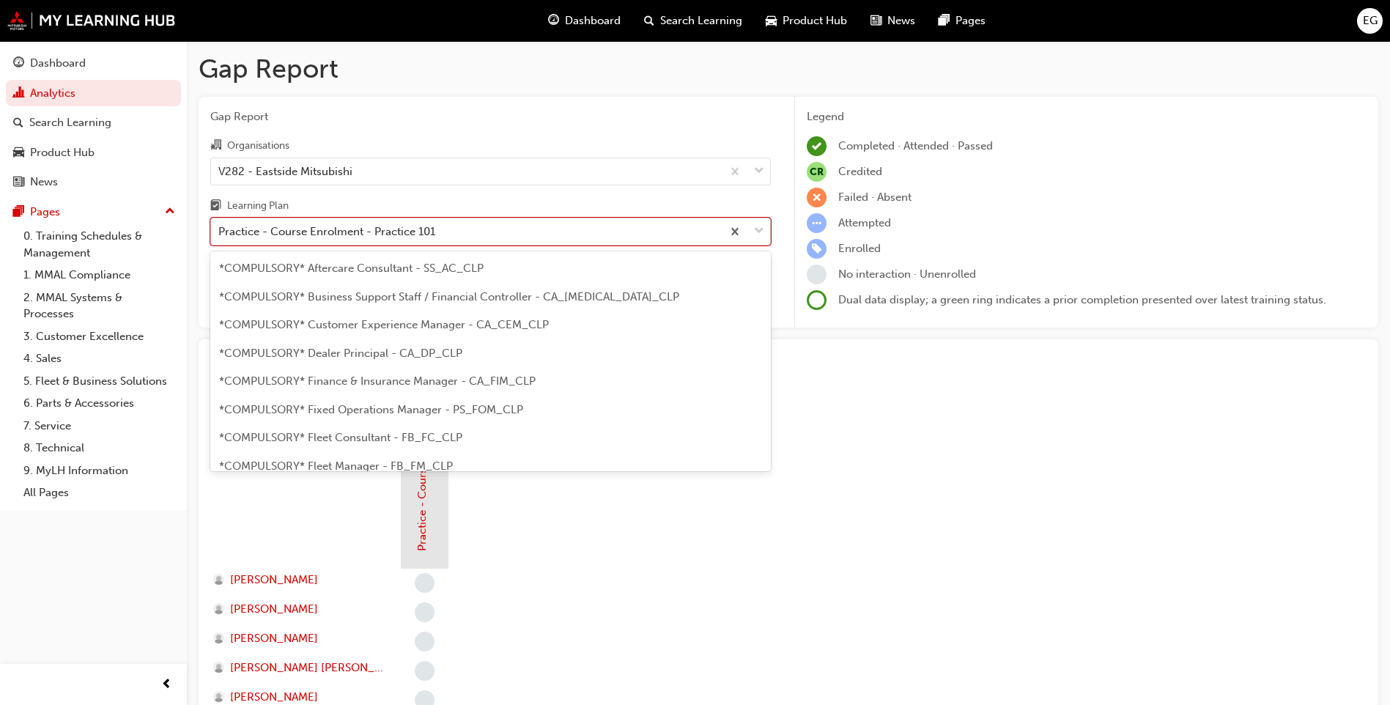
click at [763, 234] on span "down-icon" at bounding box center [759, 231] width 10 height 19
click at [220, 234] on input "Learning Plan option Practice - Course Enrolment - Practice 101, selected. opti…" at bounding box center [218, 231] width 1 height 12
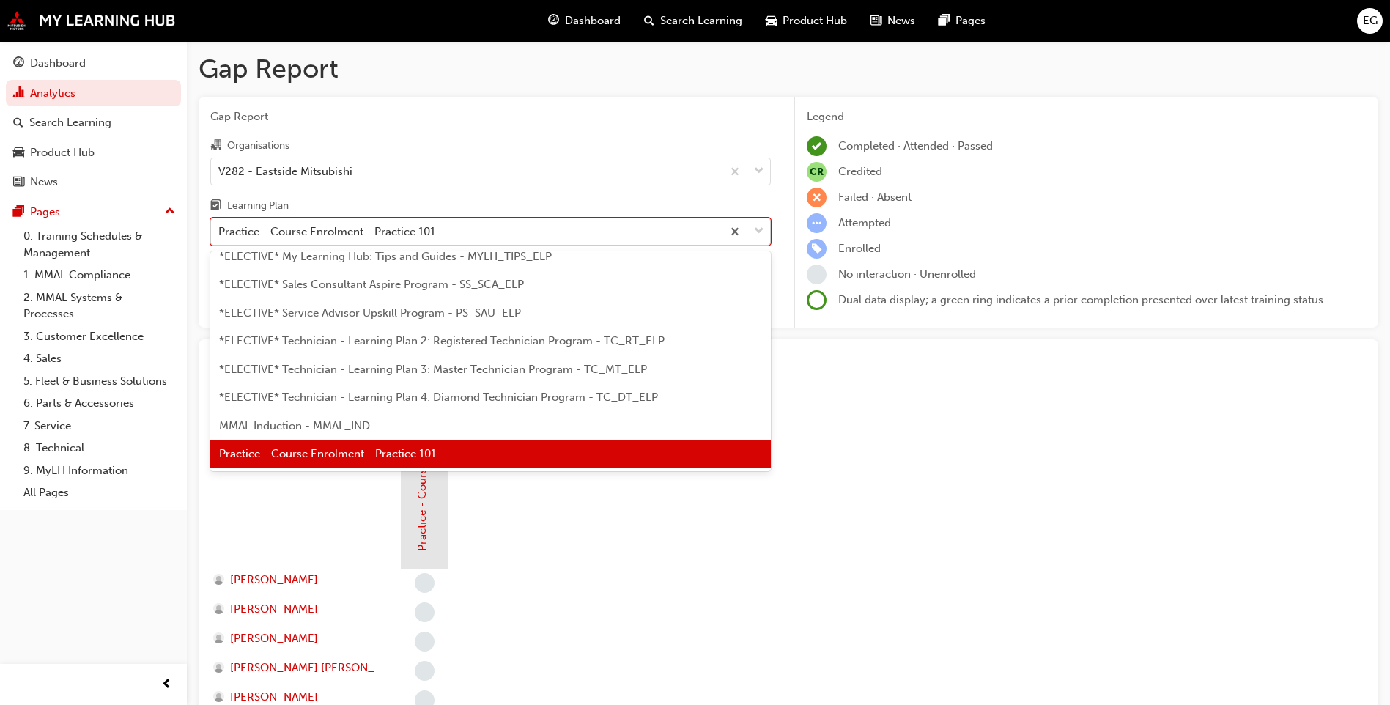
click at [752, 237] on div at bounding box center [746, 231] width 48 height 26
click at [220, 237] on input "Learning Plan option Practice - Course Enrolment - Practice 101, selected. opti…" at bounding box center [218, 231] width 1 height 12
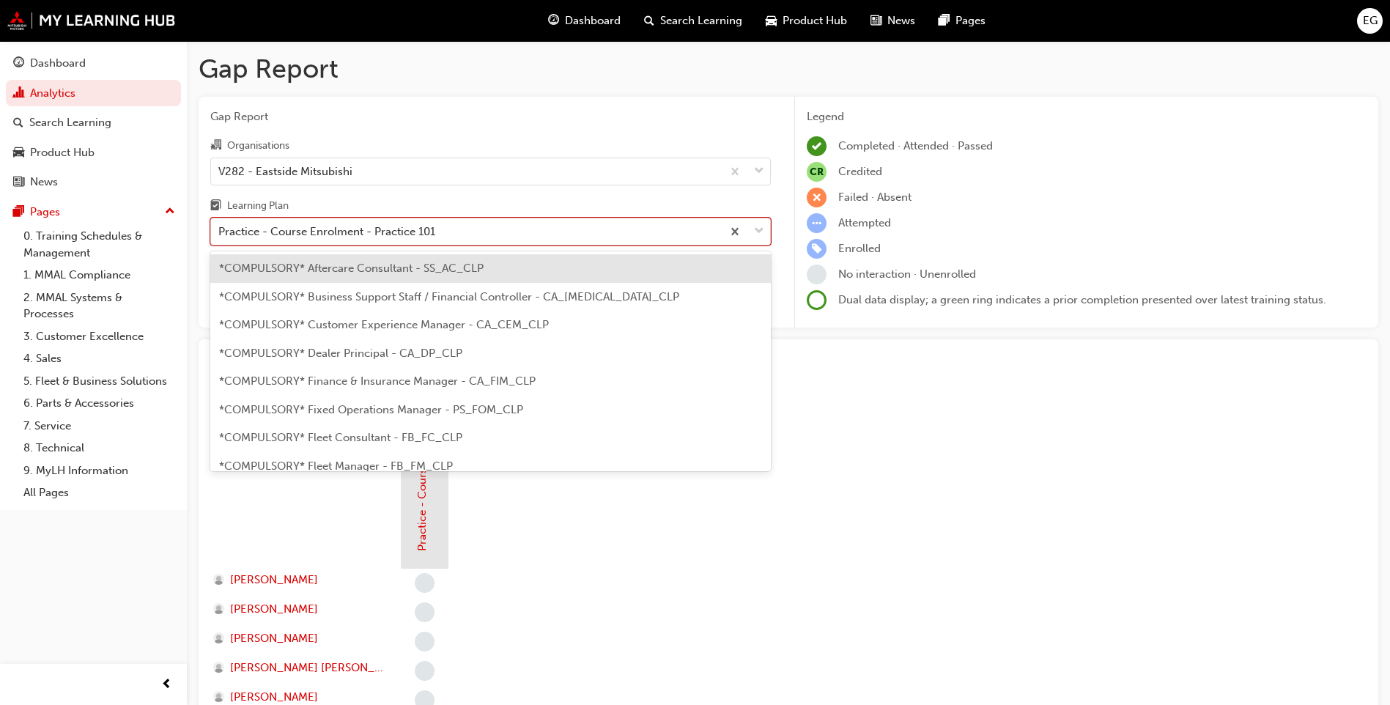
click at [760, 230] on span "down-icon" at bounding box center [759, 231] width 10 height 19
click at [220, 230] on input "Learning Plan option Practice - Course Enrolment - Practice 101, selected. opti…" at bounding box center [218, 231] width 1 height 12
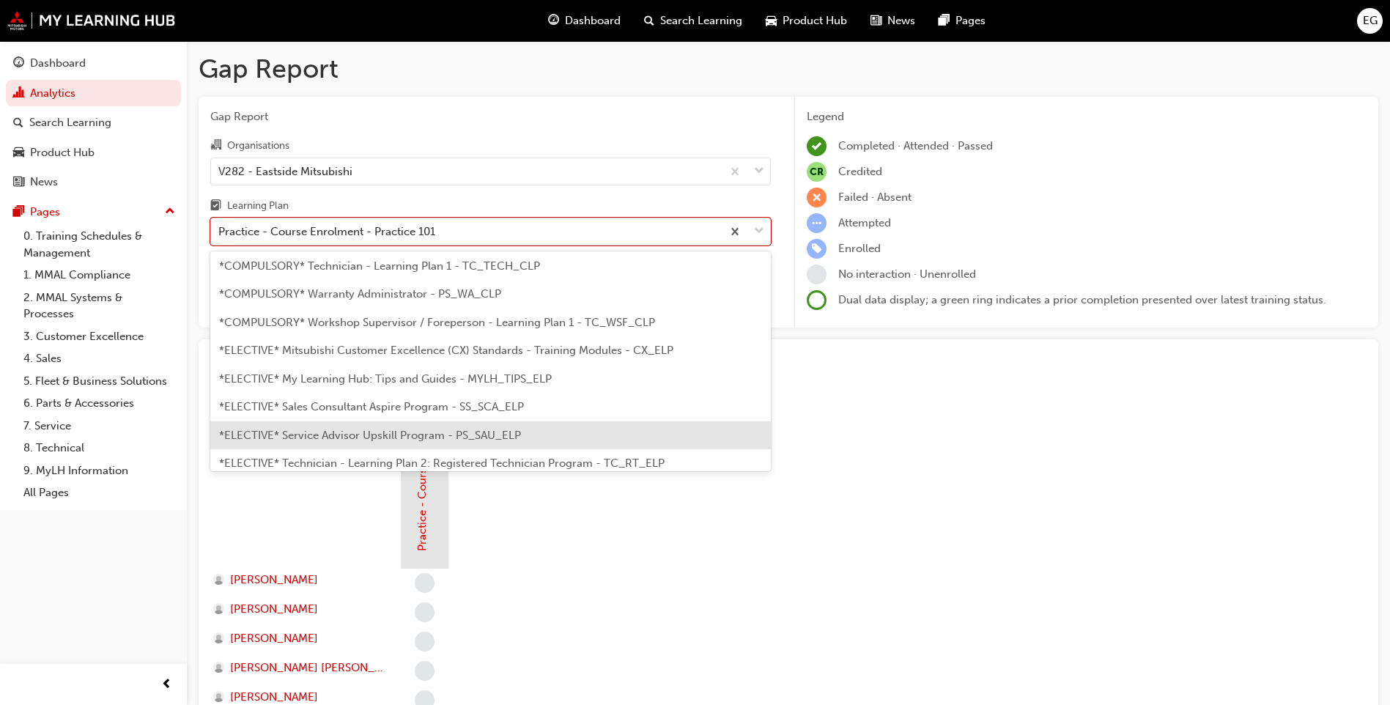
scroll to position [571, 0]
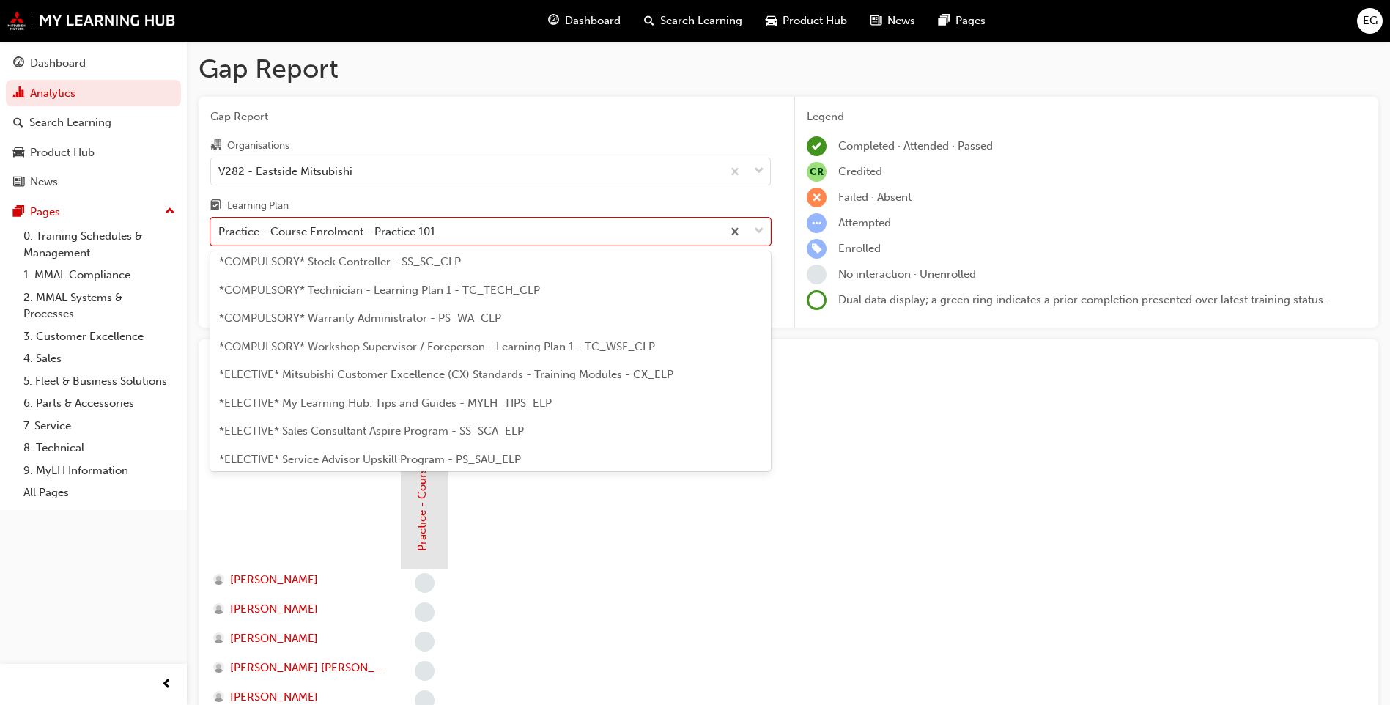
click at [454, 352] on span "*COMPULSORY* Workshop Supervisor / Foreperson - Learning Plan 1 - TC_WSF_CLP" at bounding box center [437, 346] width 436 height 13
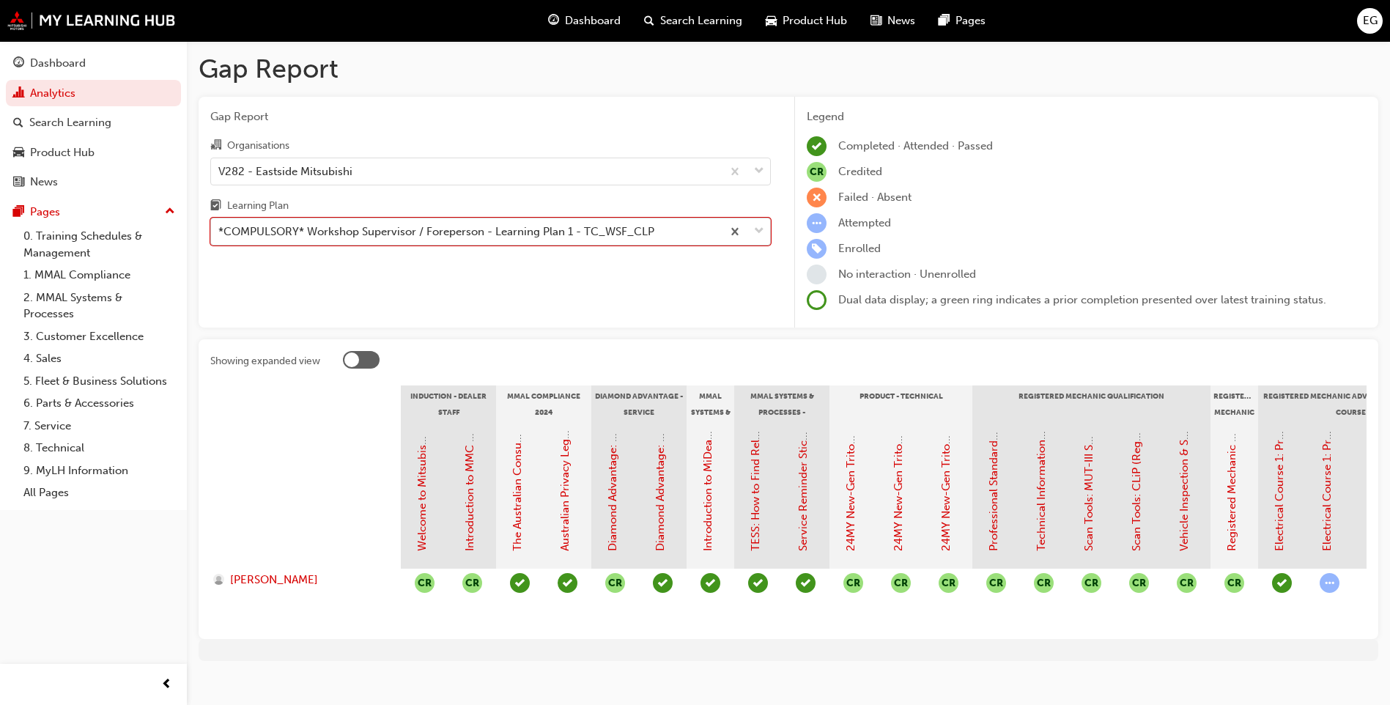
click at [765, 234] on div at bounding box center [746, 231] width 48 height 26
click at [220, 234] on input "Learning Plan option *COMPULSORY* Workshop Supervisor / Foreperson - Learning P…" at bounding box center [218, 231] width 1 height 12
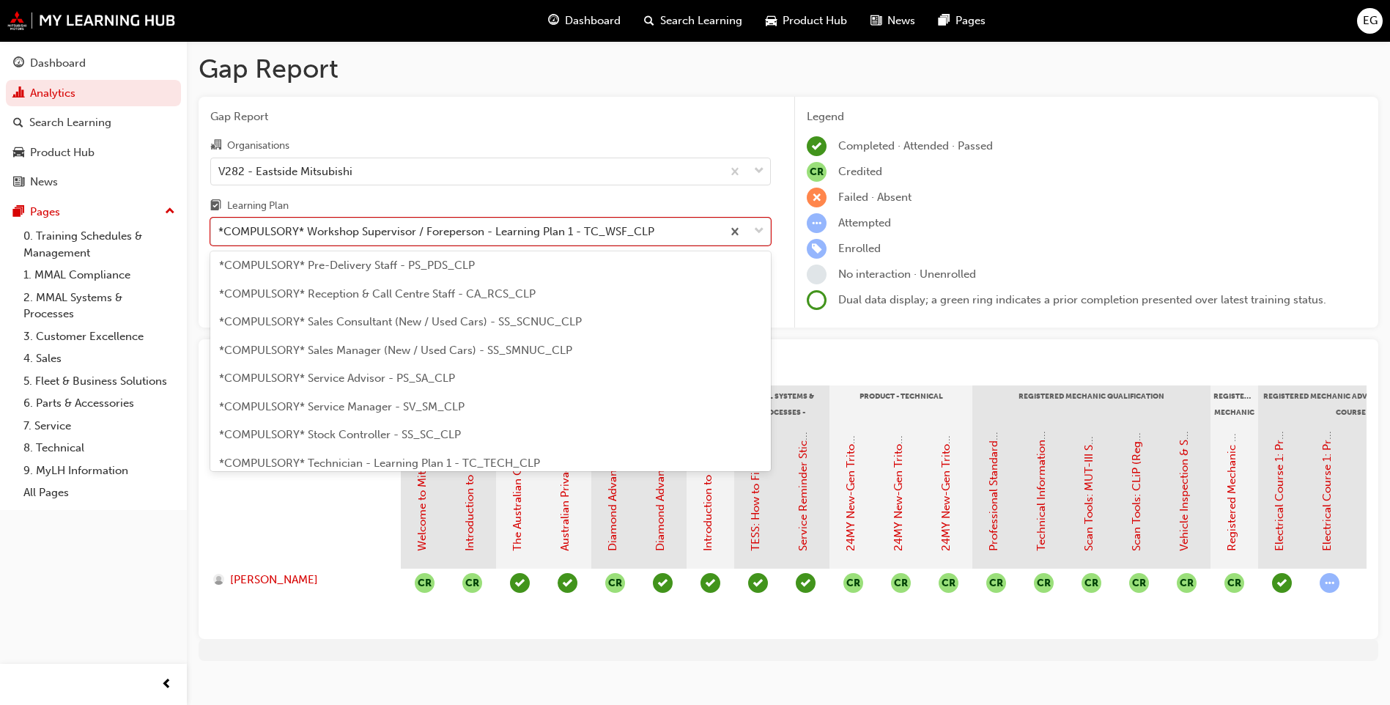
scroll to position [397, 0]
click at [397, 432] on span "*COMPULSORY* Stock Controller - SS_SC_CLP" at bounding box center [340, 435] width 242 height 13
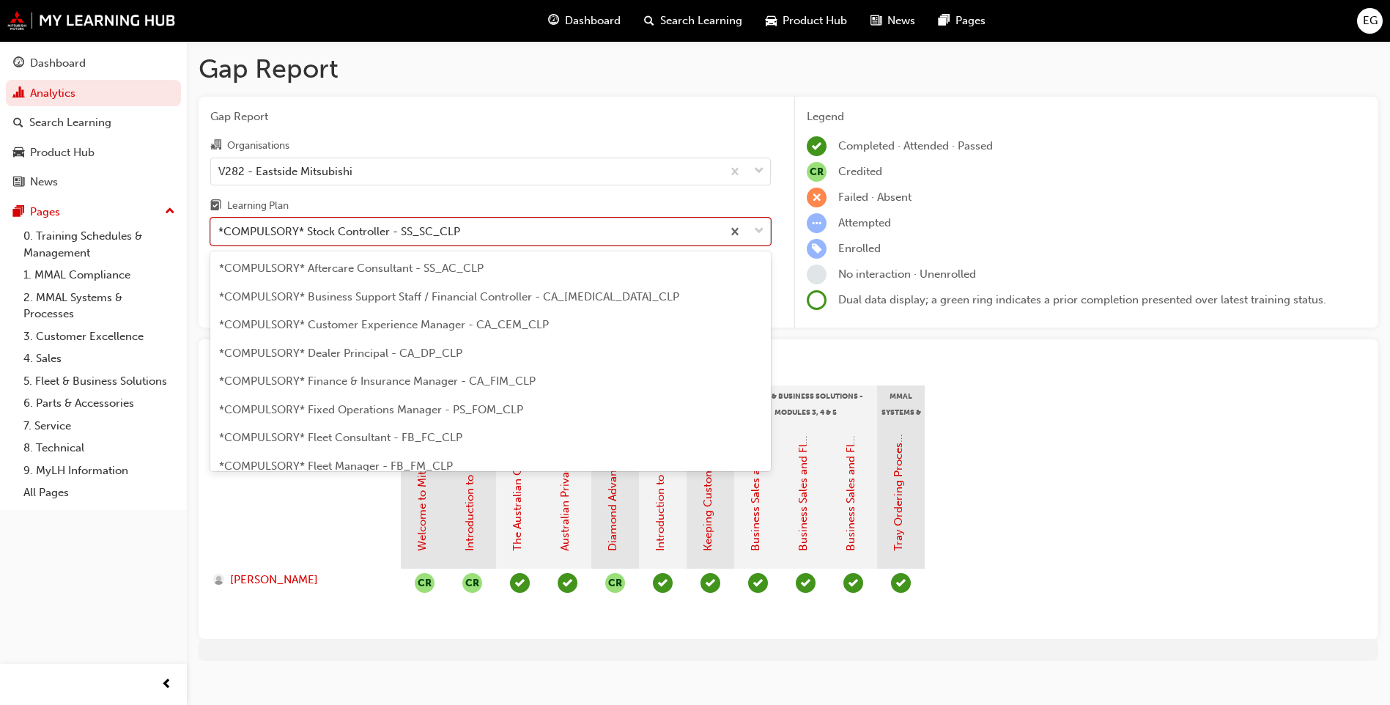
click at [758, 235] on span "down-icon" at bounding box center [759, 231] width 10 height 19
click at [220, 235] on input "Learning Plan option *COMPULSORY* Stock Controller - SS_SC_CLP, selected. optio…" at bounding box center [218, 231] width 1 height 12
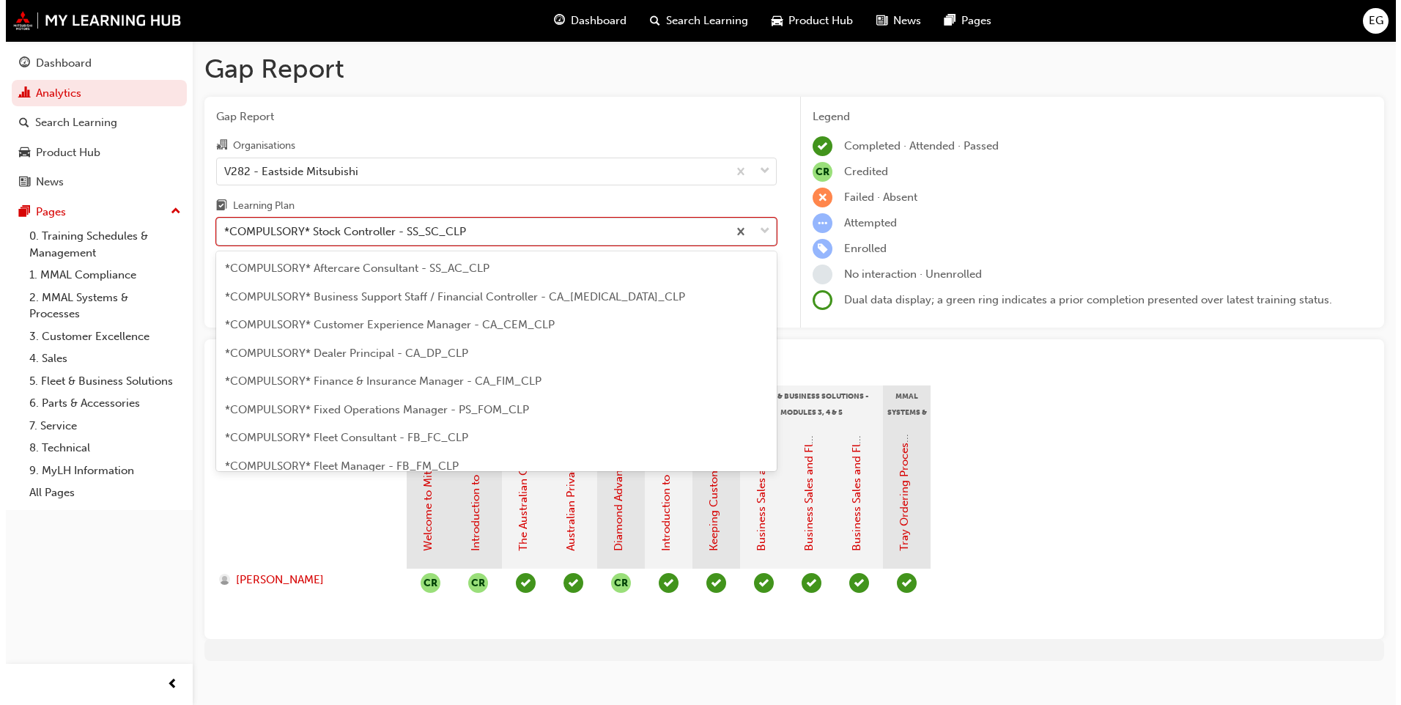
scroll to position [385, 0]
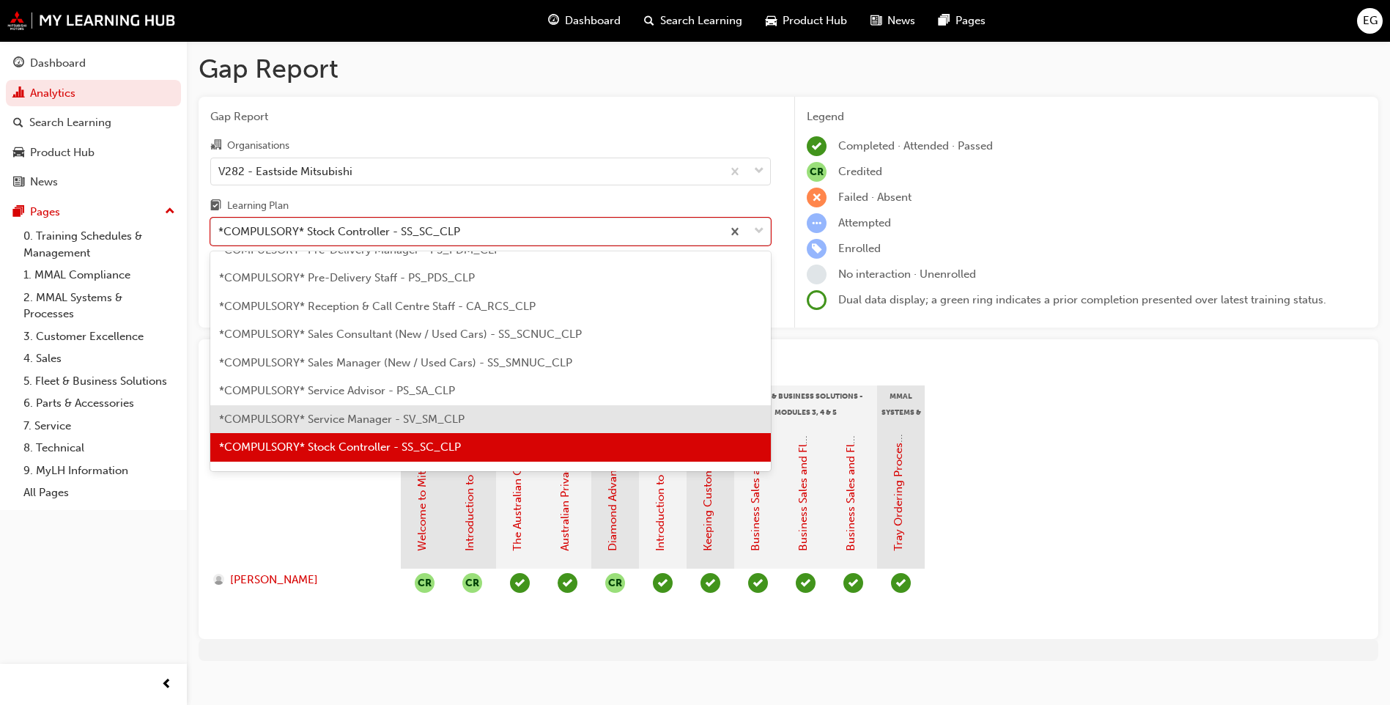
click at [371, 418] on span "*COMPULSORY* Service Manager - SV_SM_CLP" at bounding box center [341, 418] width 245 height 13
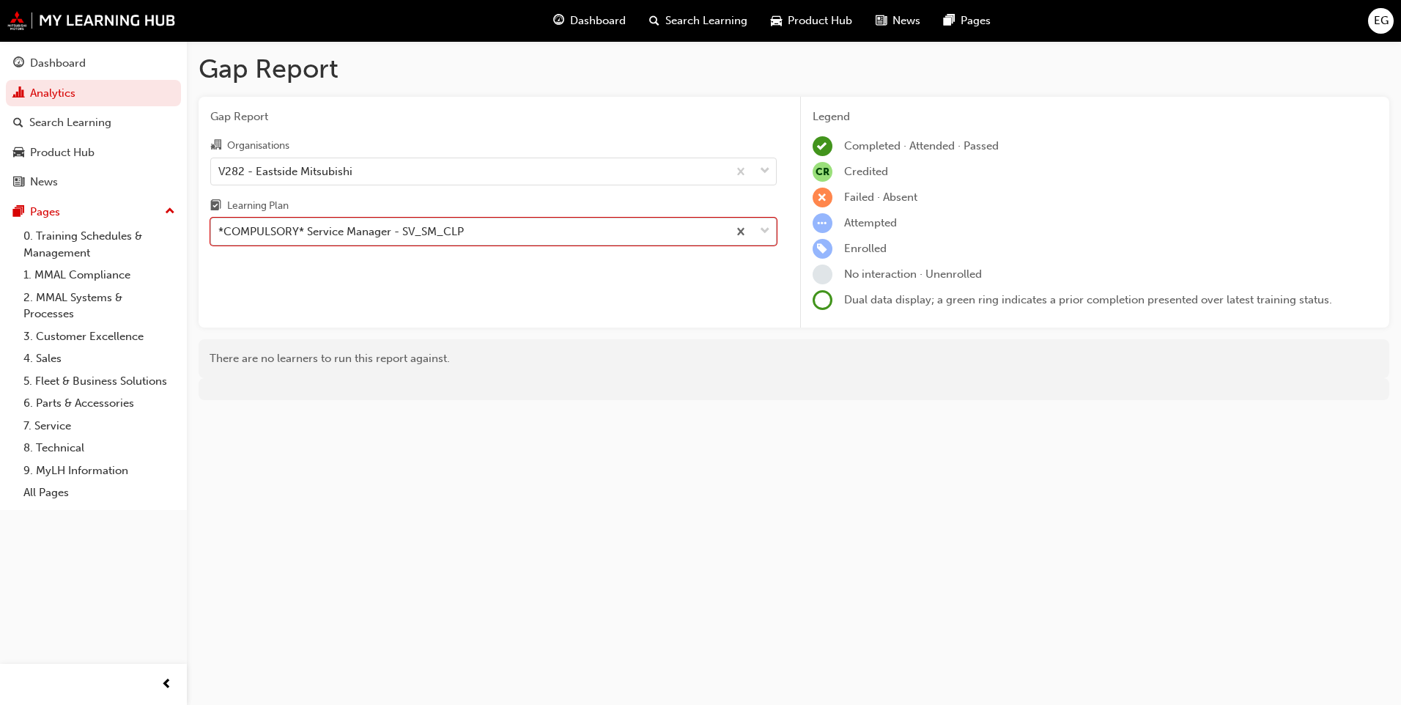
click at [762, 231] on span "down-icon" at bounding box center [765, 231] width 10 height 19
click at [220, 231] on input "Learning Plan option *COMPULSORY* Service Manager - SV_SM_CLP, selected. 0 resu…" at bounding box center [218, 231] width 1 height 12
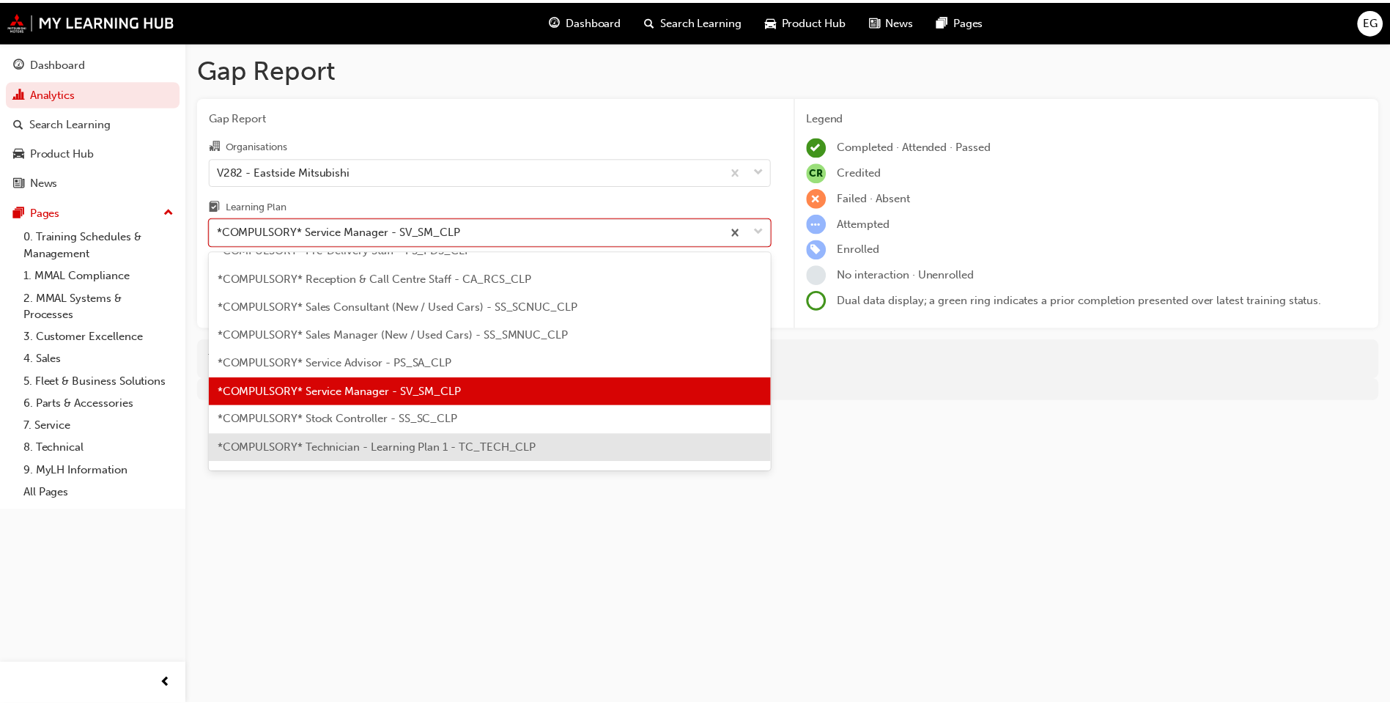
scroll to position [431, 0]
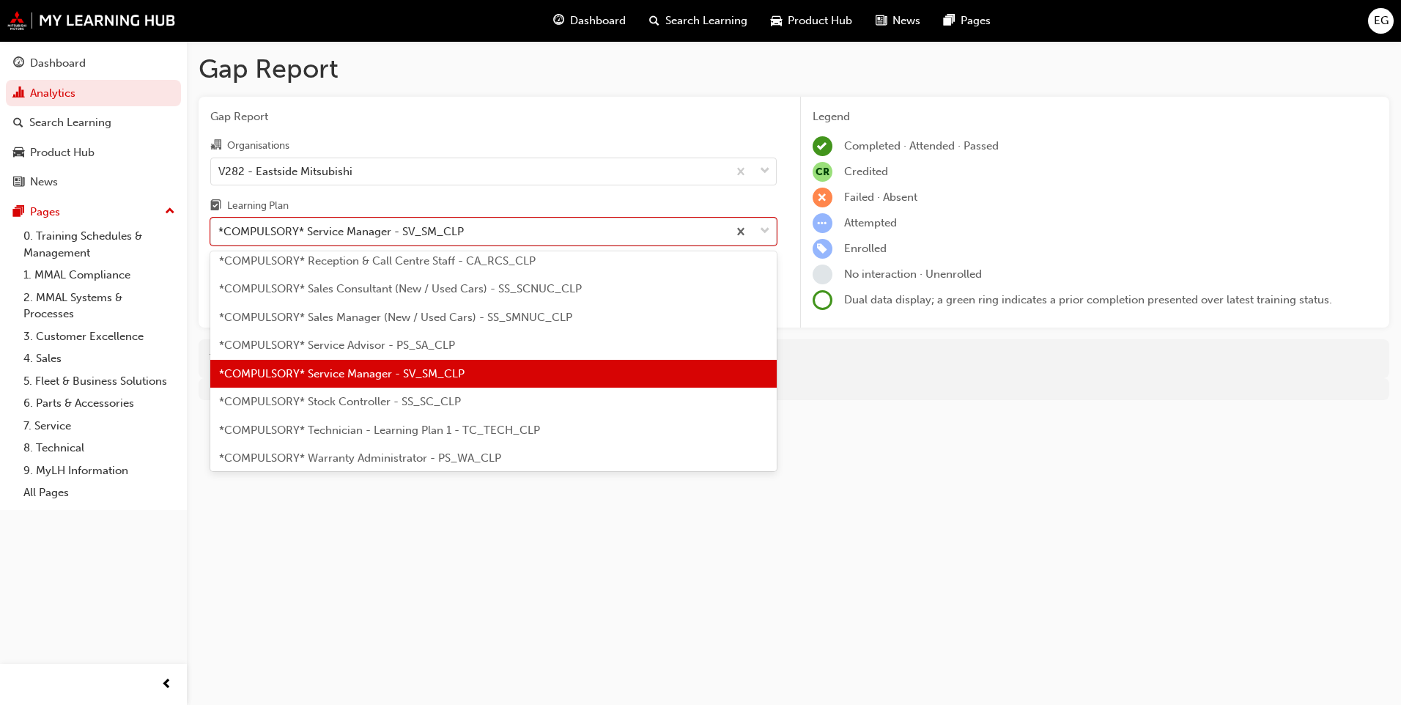
click at [379, 450] on div "*COMPULSORY* Warranty Administrator - PS_WA_CLP" at bounding box center [493, 458] width 566 height 29
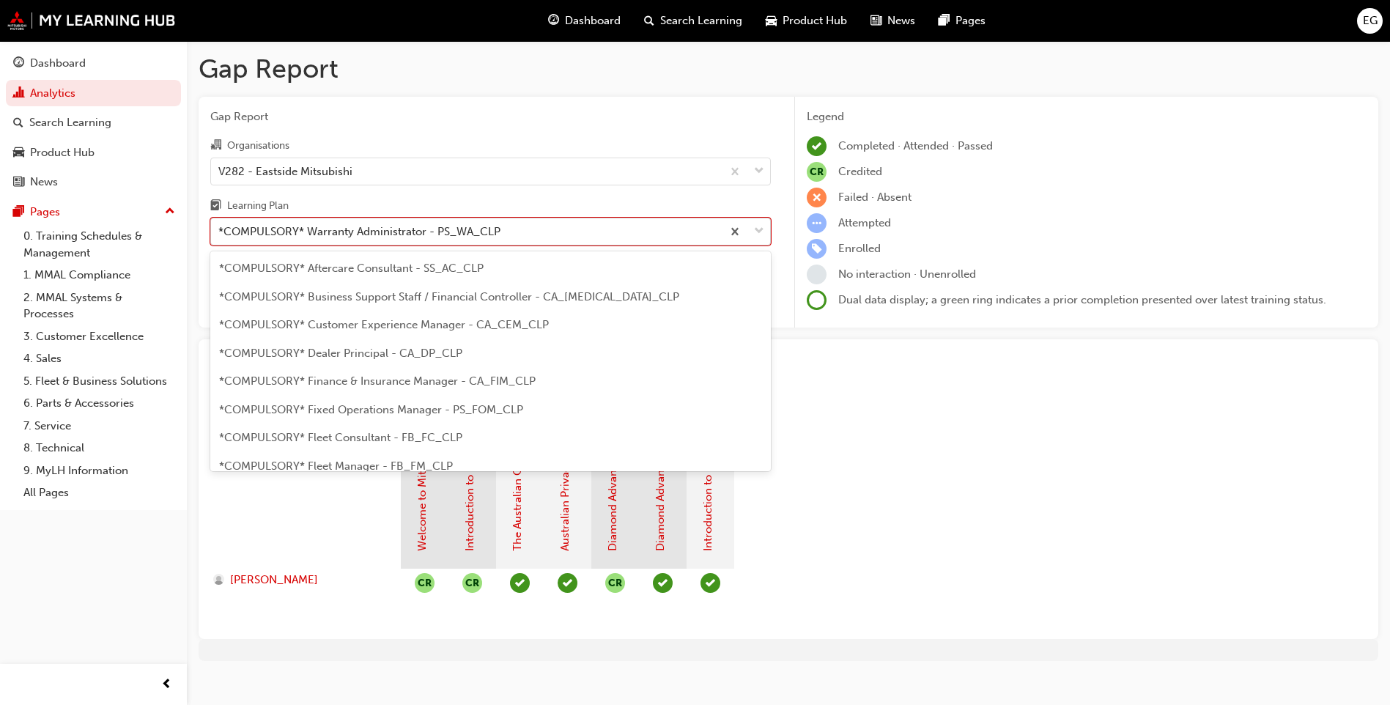
click at [759, 236] on span "down-icon" at bounding box center [759, 231] width 10 height 19
click at [220, 236] on input "Learning Plan option *COMPULSORY* Warranty Administrator - PS_WA_CLP, selected.…" at bounding box center [218, 231] width 1 height 12
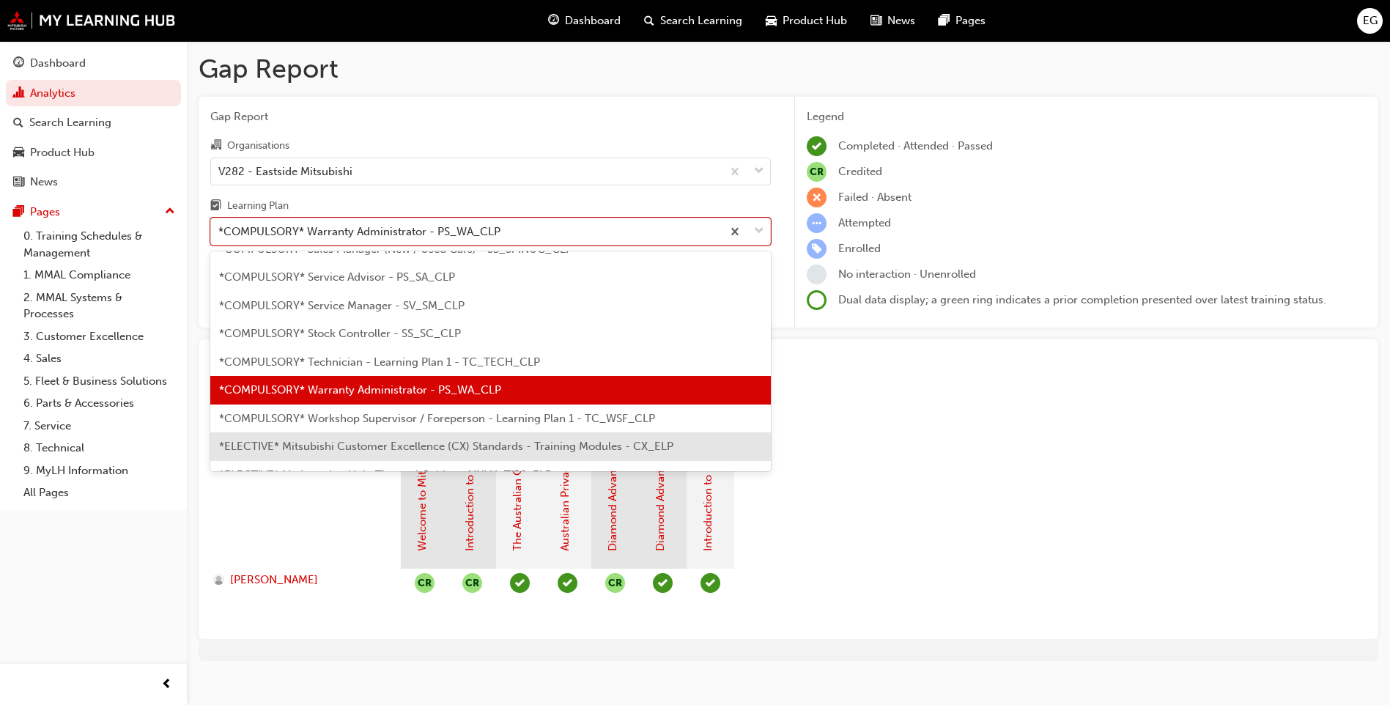
scroll to position [515, 0]
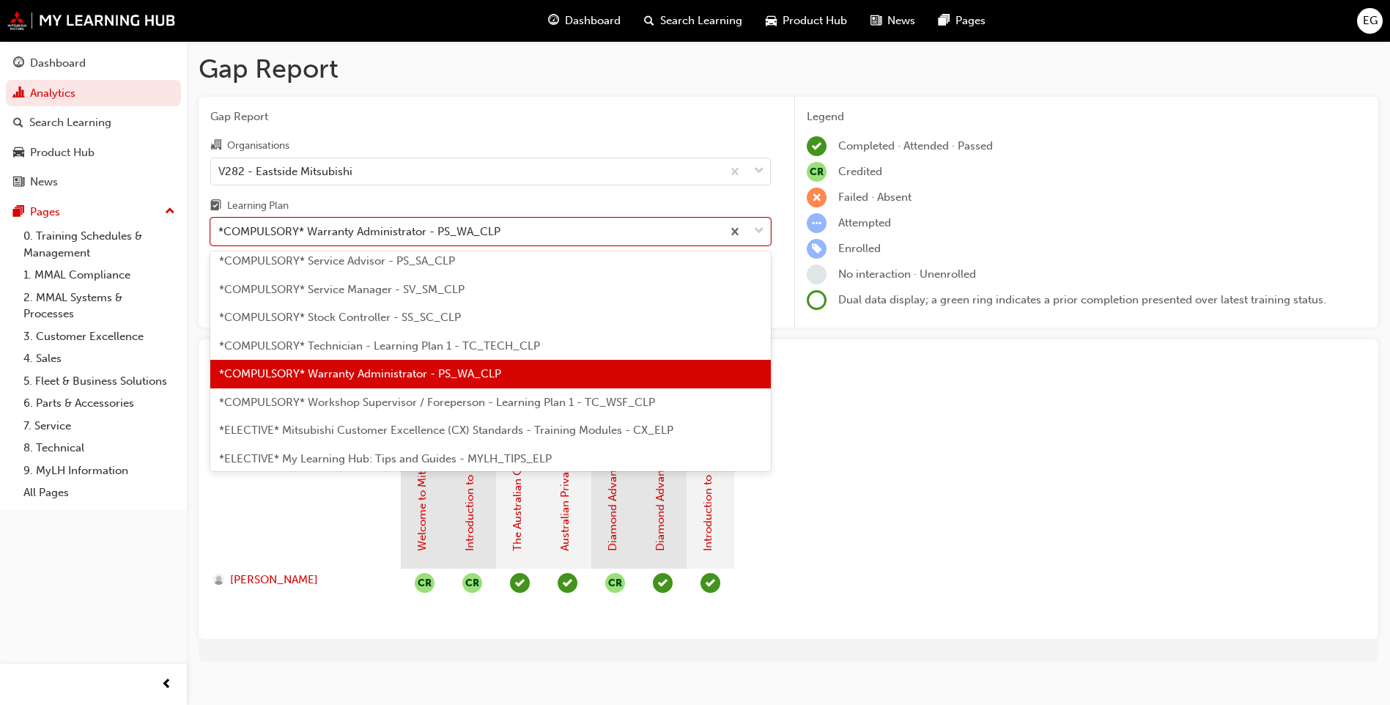
click at [430, 427] on span "*ELECTIVE* Mitsubishi Customer Excellence (CX) Standards - Training Modules - C…" at bounding box center [446, 429] width 454 height 13
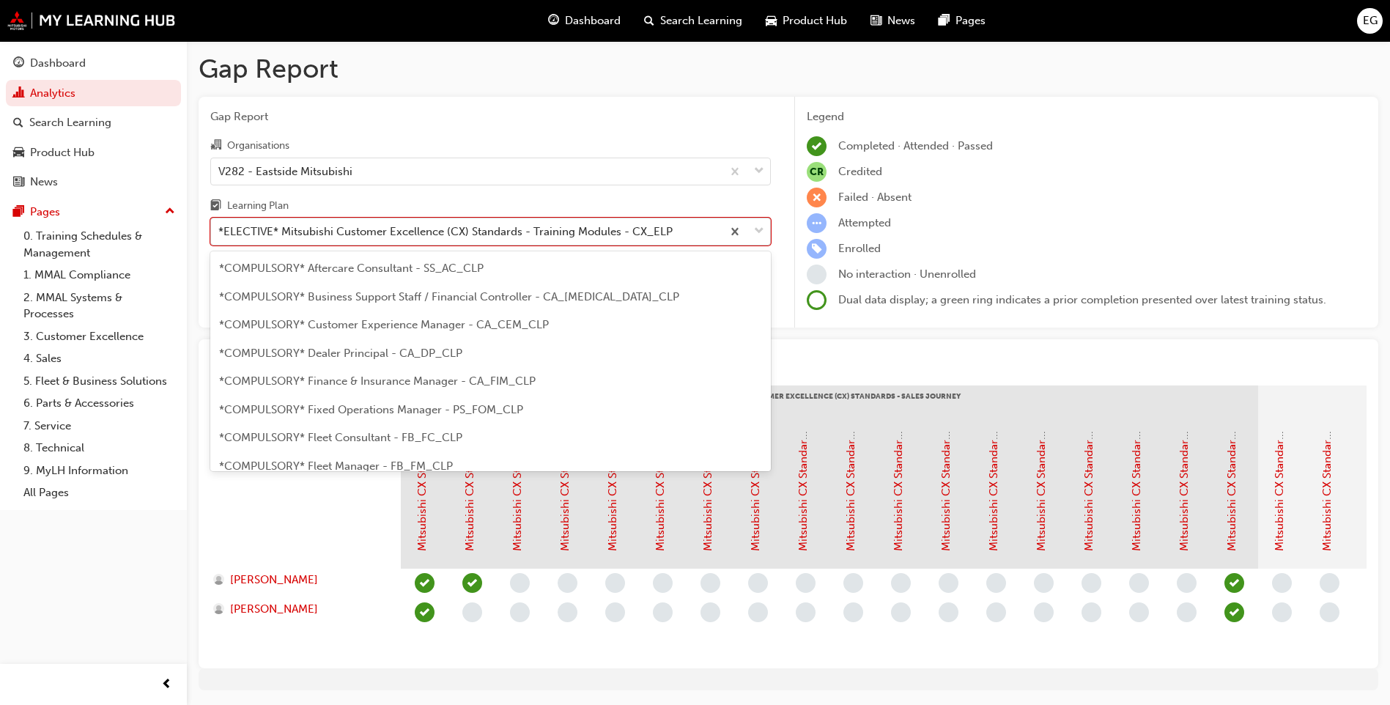
click at [759, 232] on span "down-icon" at bounding box center [759, 231] width 10 height 19
click at [220, 232] on input "Learning Plan option *ELECTIVE* Mitsubishi Customer Excellence (CX) Standards -…" at bounding box center [218, 231] width 1 height 12
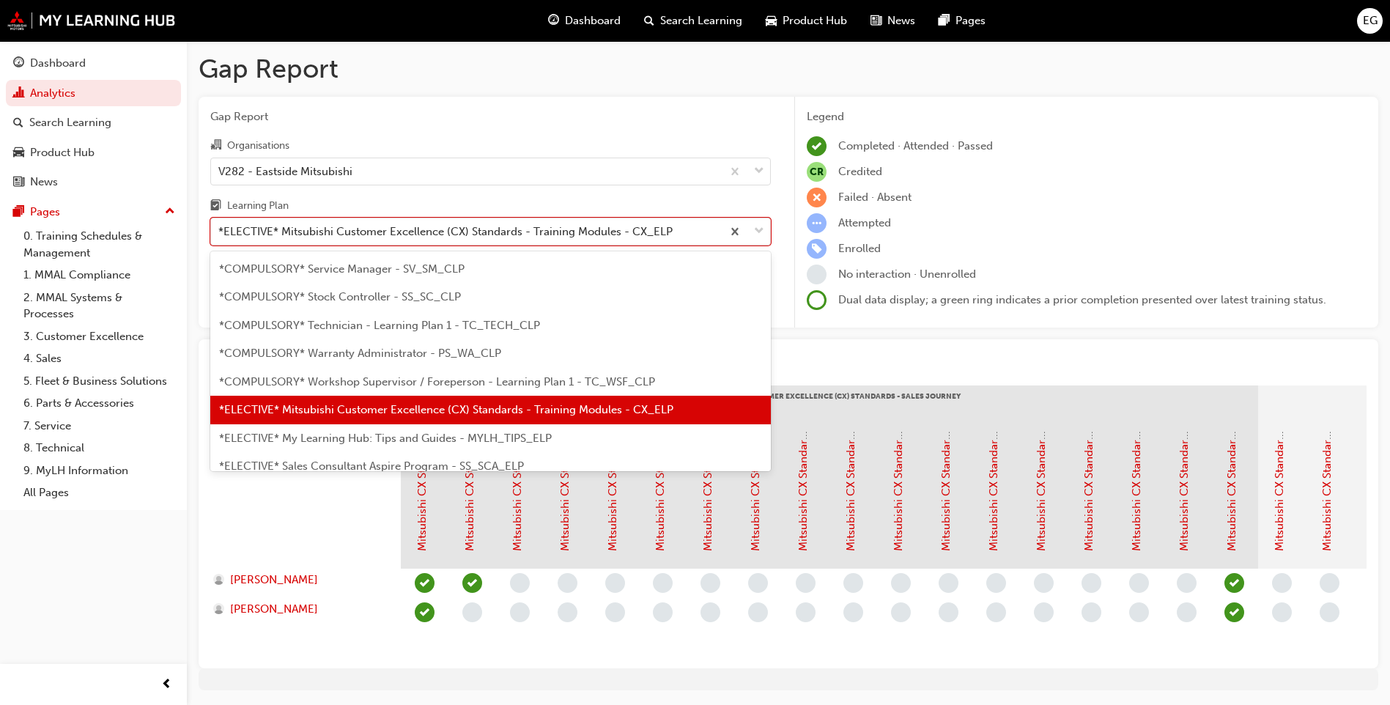
scroll to position [571, 0]
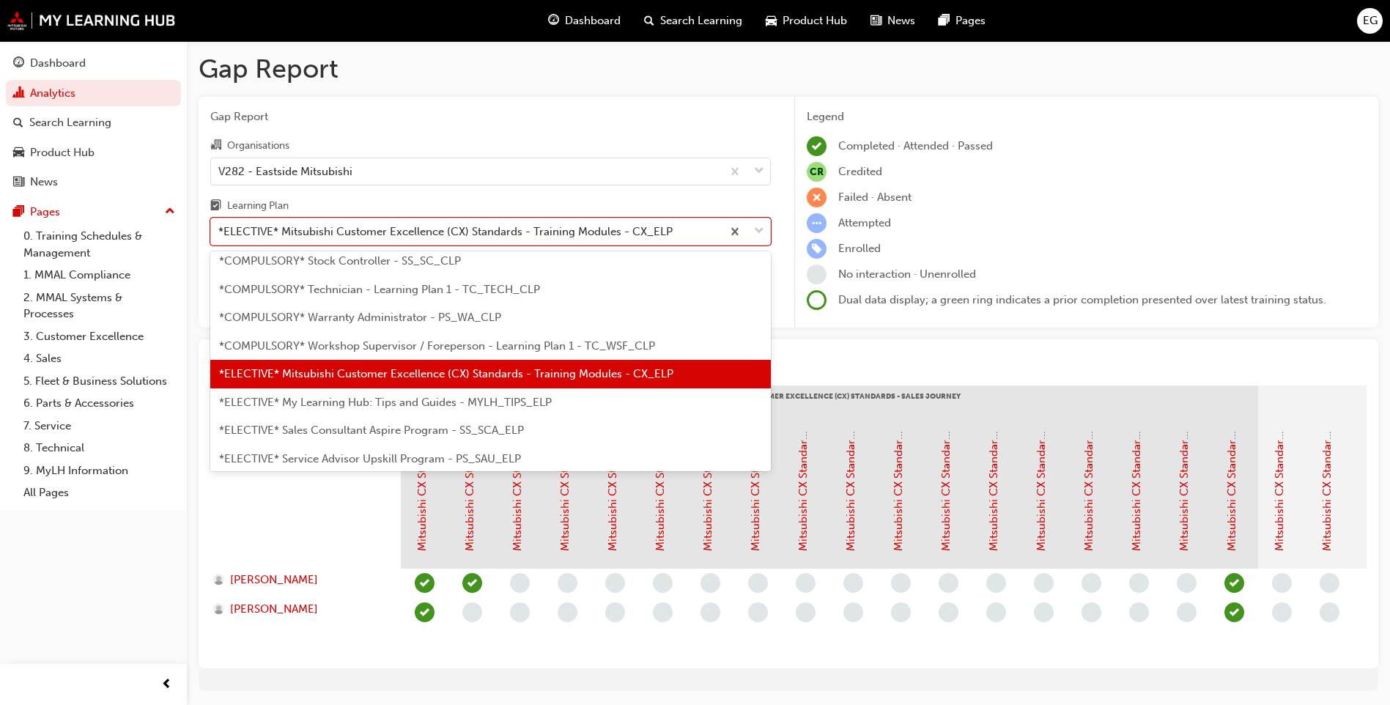
click at [445, 424] on span "*ELECTIVE* Sales Consultant Aspire Program - SS_SCA_ELP" at bounding box center [371, 429] width 305 height 13
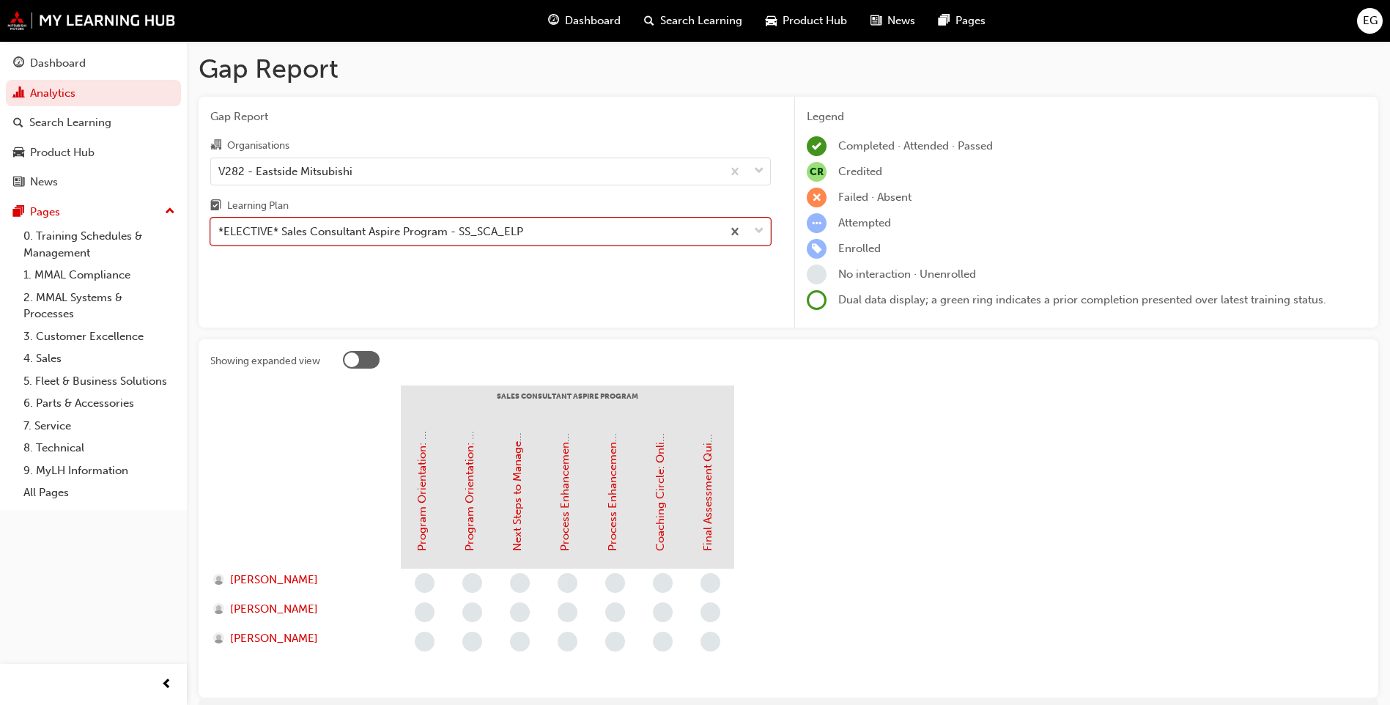
click at [766, 231] on div at bounding box center [746, 231] width 48 height 26
click at [220, 231] on input "Learning Plan option *ELECTIVE* Sales Consultant Aspire Program - SS_SCA_ELP, s…" at bounding box center [218, 231] width 1 height 12
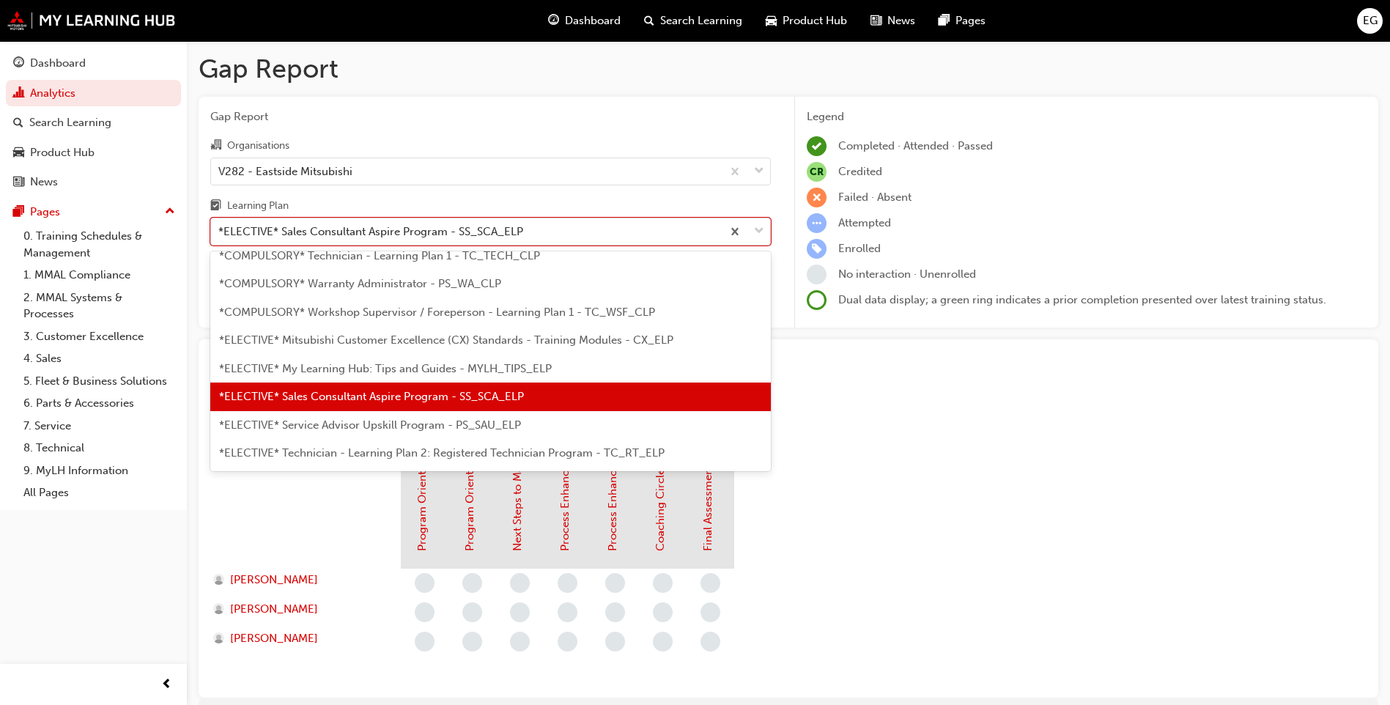
scroll to position [628, 0]
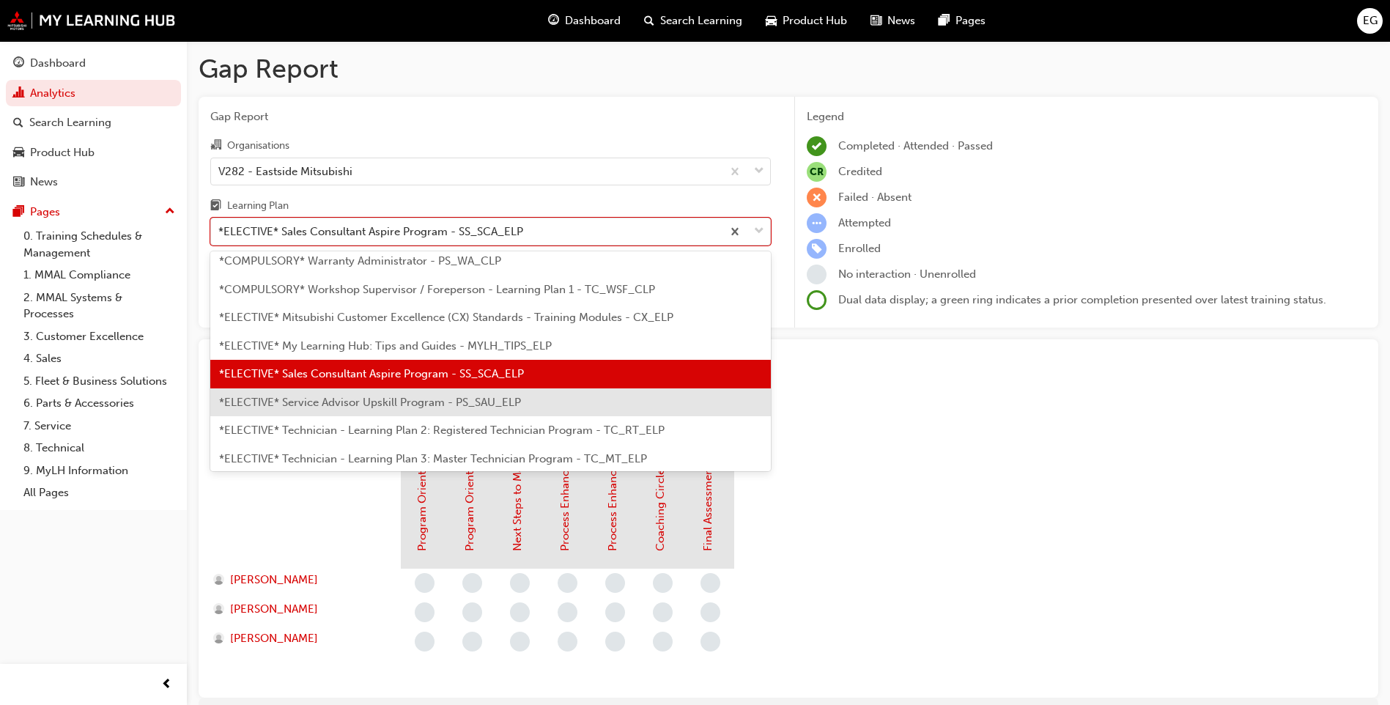
click at [457, 395] on div "*ELECTIVE* Service Advisor Upskill Program - PS_SAU_ELP" at bounding box center [490, 402] width 560 height 29
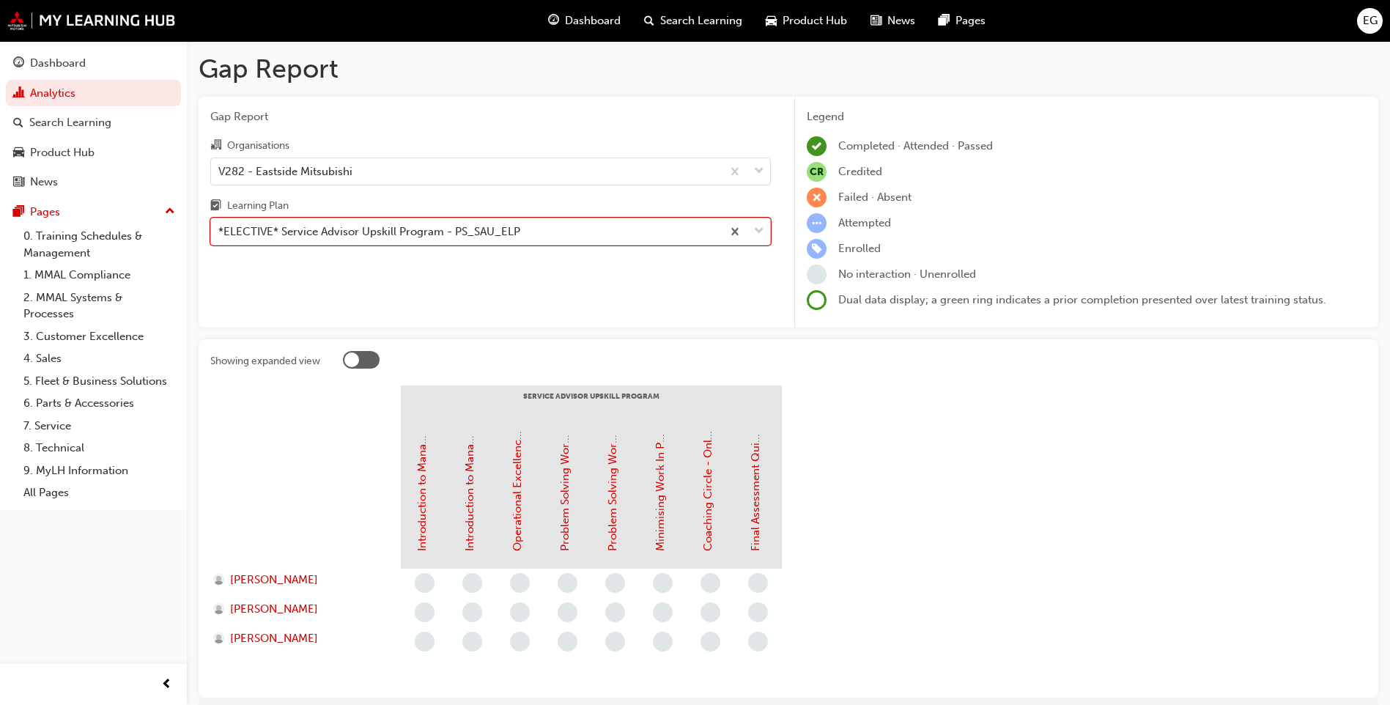
click at [757, 234] on span "down-icon" at bounding box center [759, 231] width 10 height 19
click at [220, 234] on input "Learning Plan option *ELECTIVE* Service Advisor Upskill Program - PS_SAU_ELP, s…" at bounding box center [218, 231] width 1 height 12
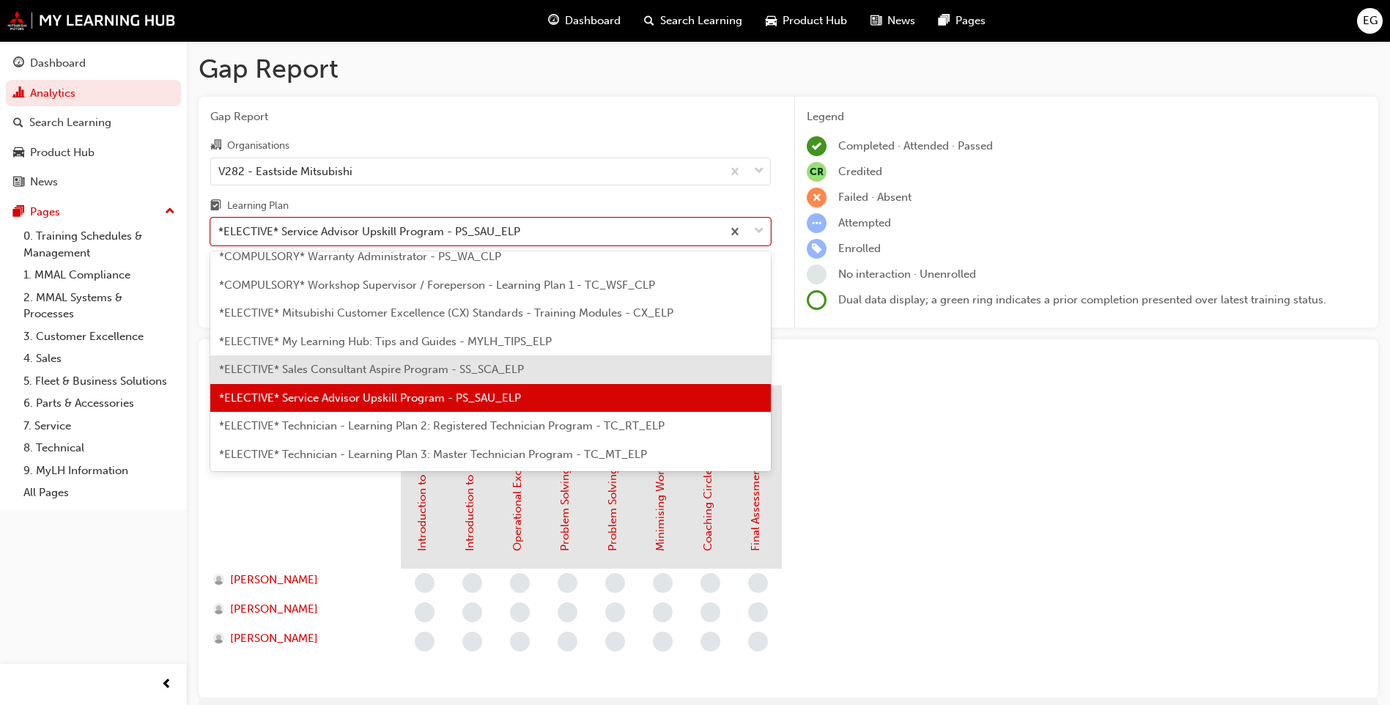
scroll to position [656, 0]
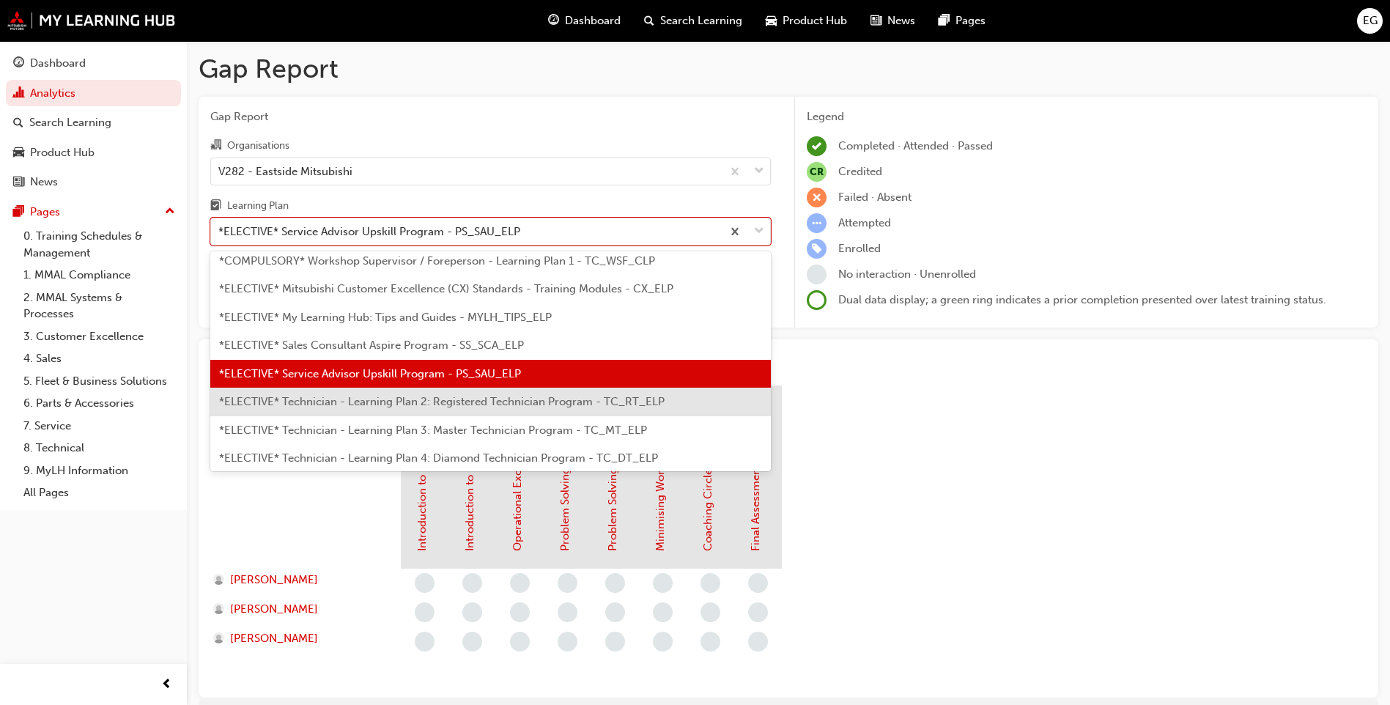
click at [483, 402] on span "*ELECTIVE* Technician - Learning Plan 2: Registered Technician Program - TC_RT_…" at bounding box center [441, 401] width 445 height 13
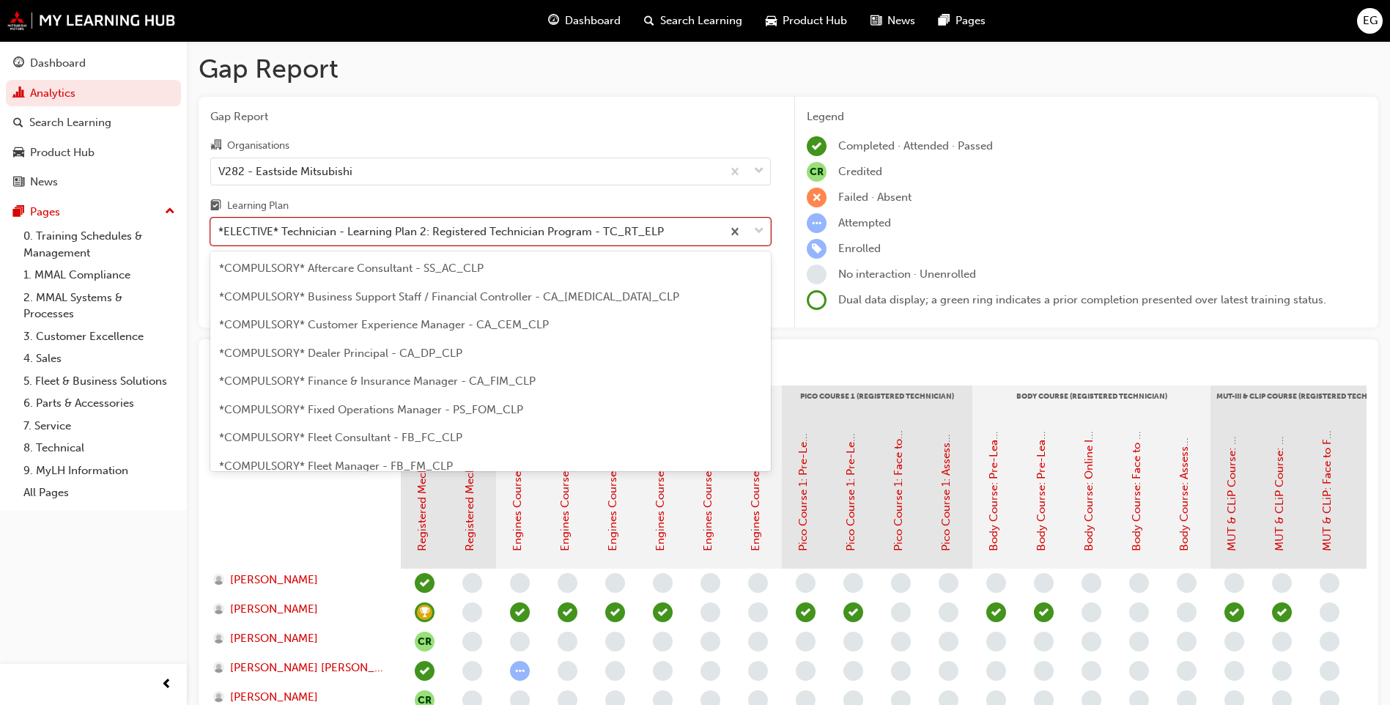
click at [763, 231] on span "down-icon" at bounding box center [759, 231] width 10 height 19
click at [220, 231] on input "Learning Plan option *ELECTIVE* Technician - Learning Plan 2: Registered Techni…" at bounding box center [218, 231] width 1 height 12
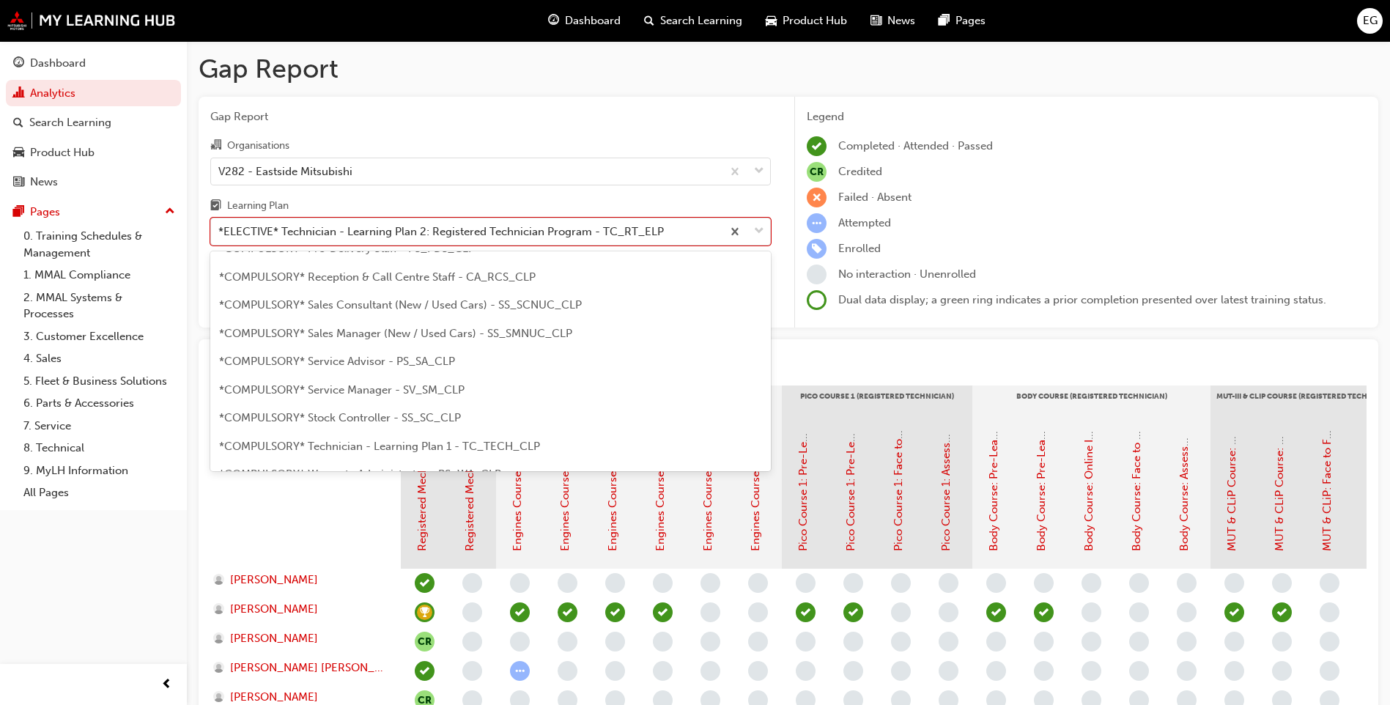
scroll to position [391, 0]
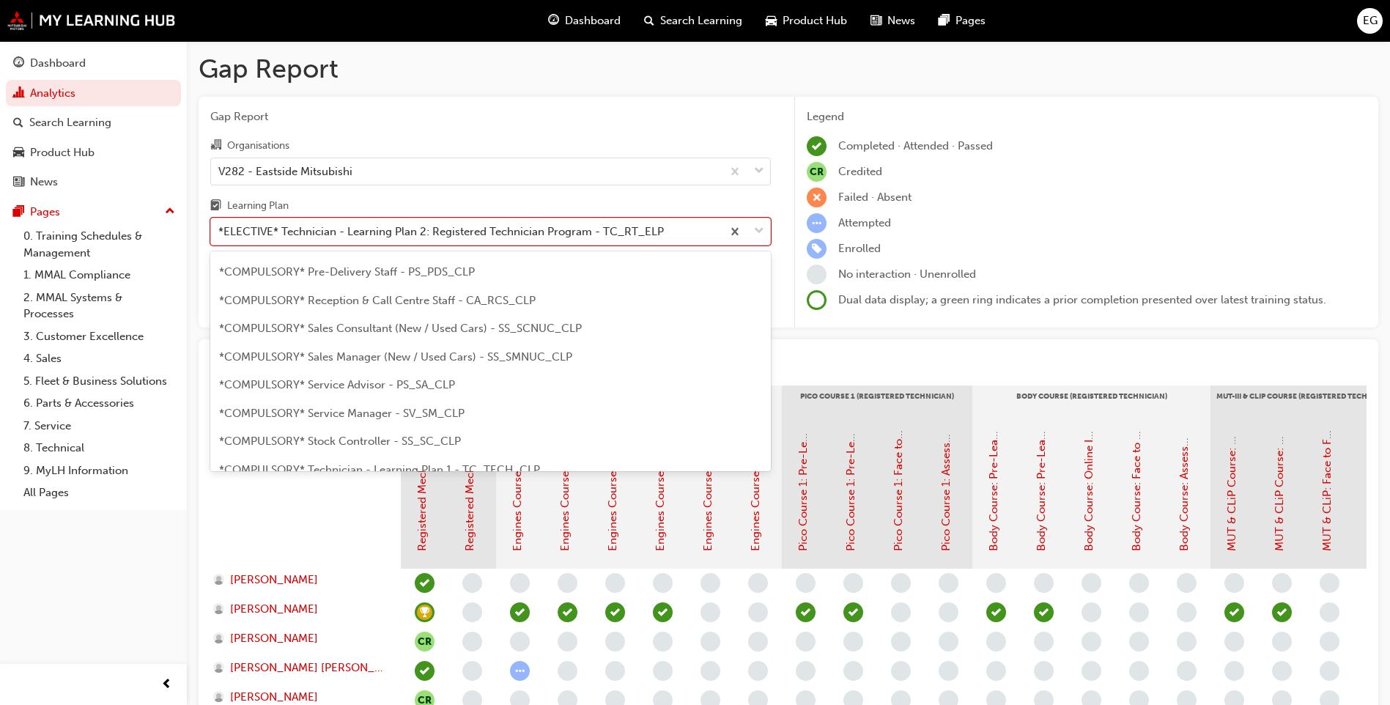
click at [456, 353] on span "*COMPULSORY* Sales Manager (New / Used Cars) - SS_SMNUC_CLP" at bounding box center [395, 356] width 353 height 13
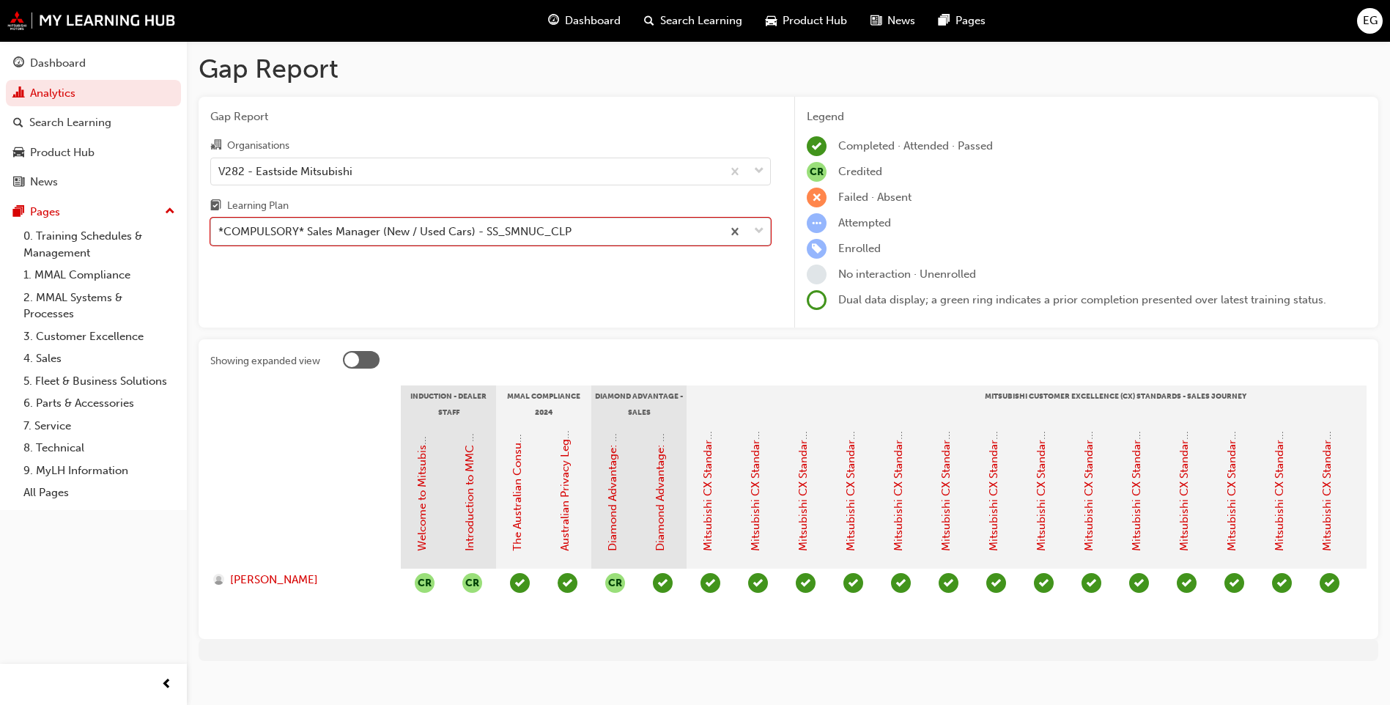
click at [762, 233] on span "down-icon" at bounding box center [759, 231] width 10 height 19
click at [220, 233] on input "Learning Plan option *COMPULSORY* Sales Manager (New / Used Cars) - SS_SMNUC_CL…" at bounding box center [218, 231] width 1 height 12
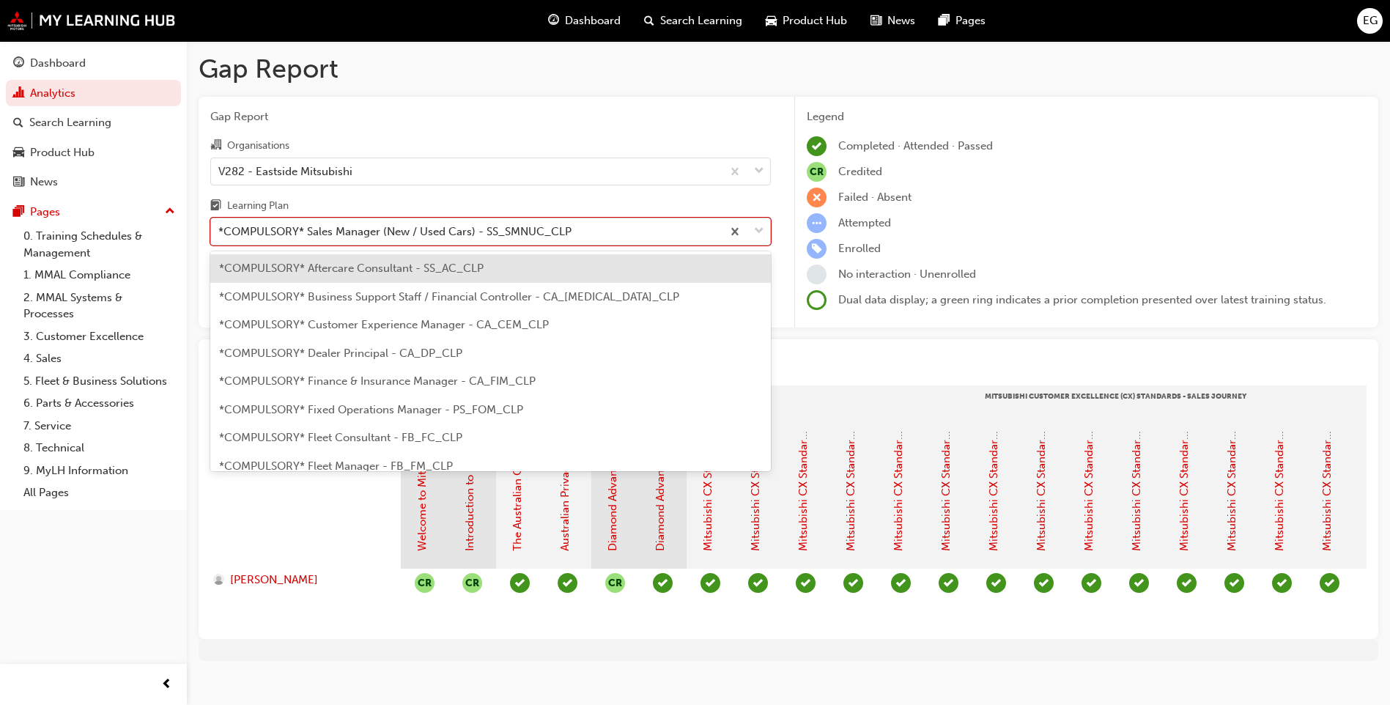
scroll to position [301, 0]
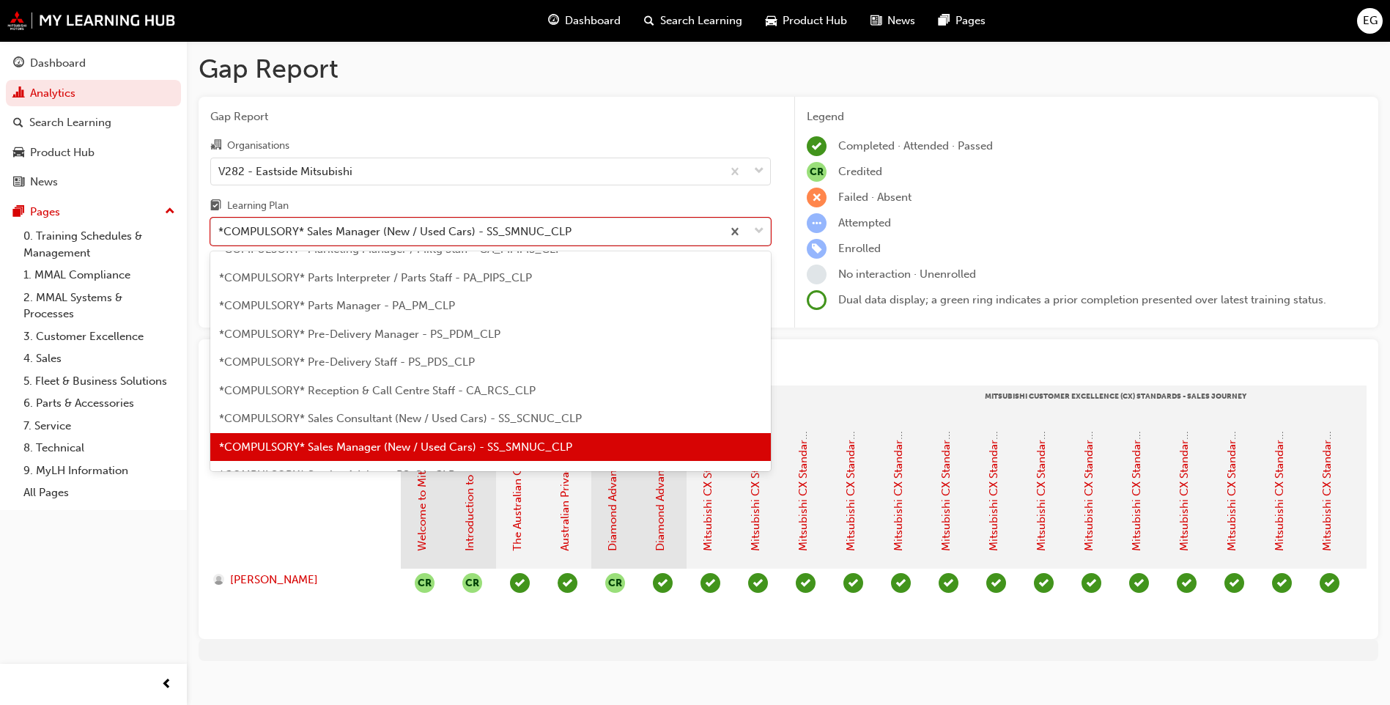
click at [467, 415] on span "*COMPULSORY* Sales Consultant (New / Used Cars) - SS_SCNUC_CLP" at bounding box center [400, 418] width 363 height 13
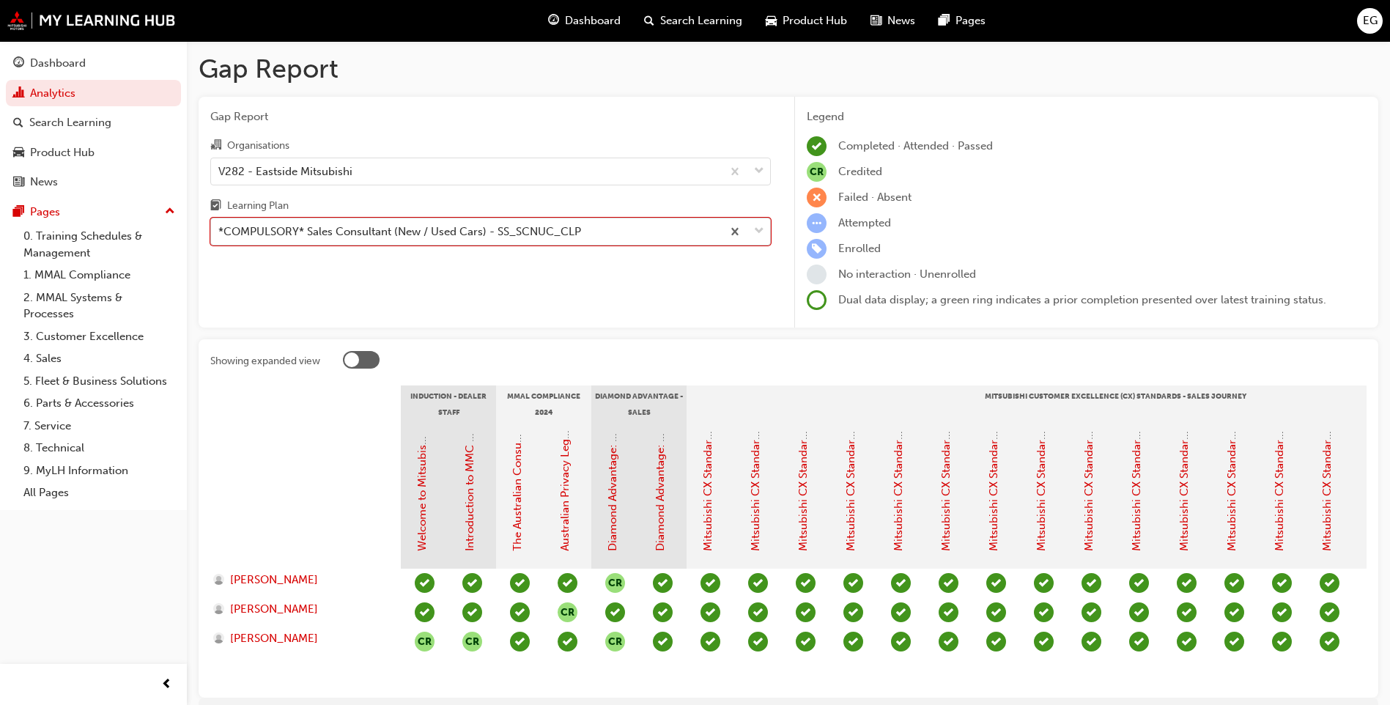
click at [760, 234] on span "down-icon" at bounding box center [759, 231] width 10 height 19
click at [220, 234] on input "Learning Plan option *COMPULSORY* Sales Consultant (New / Used Cars) - SS_SCNUC…" at bounding box center [218, 231] width 1 height 12
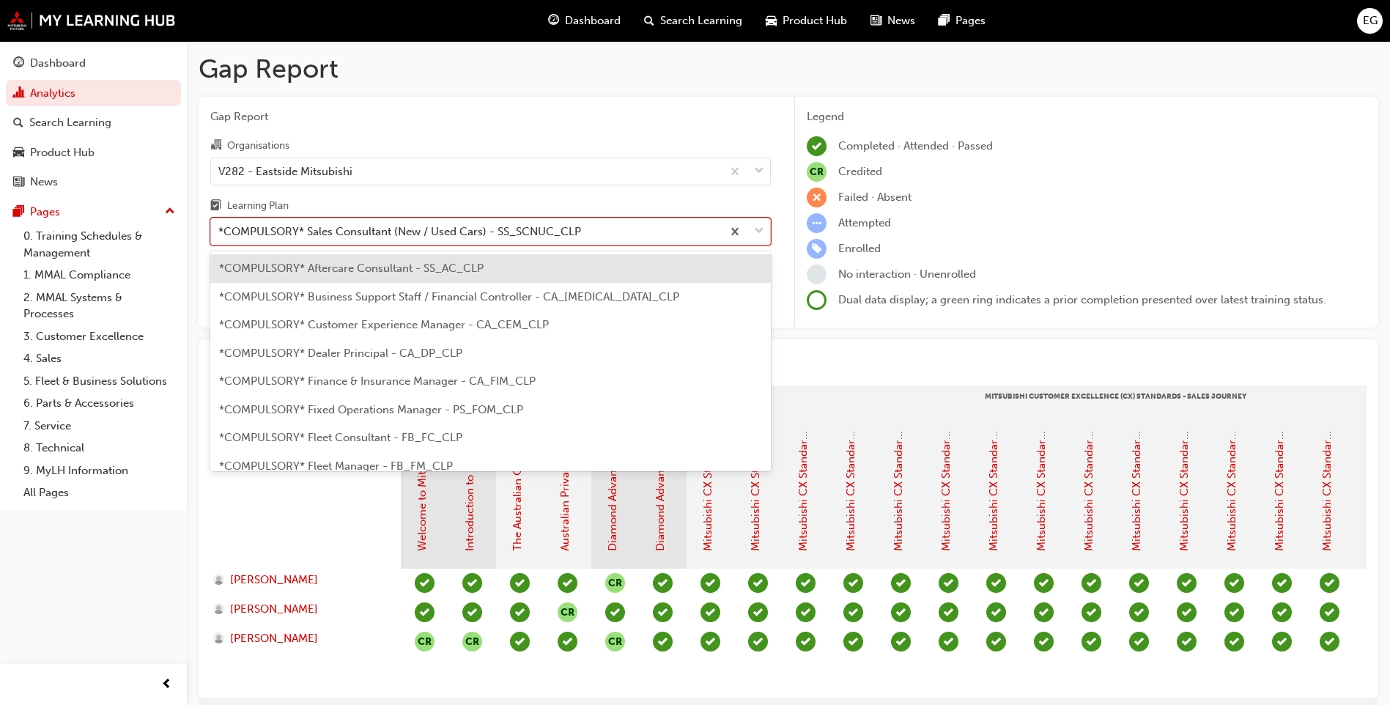
scroll to position [272, 0]
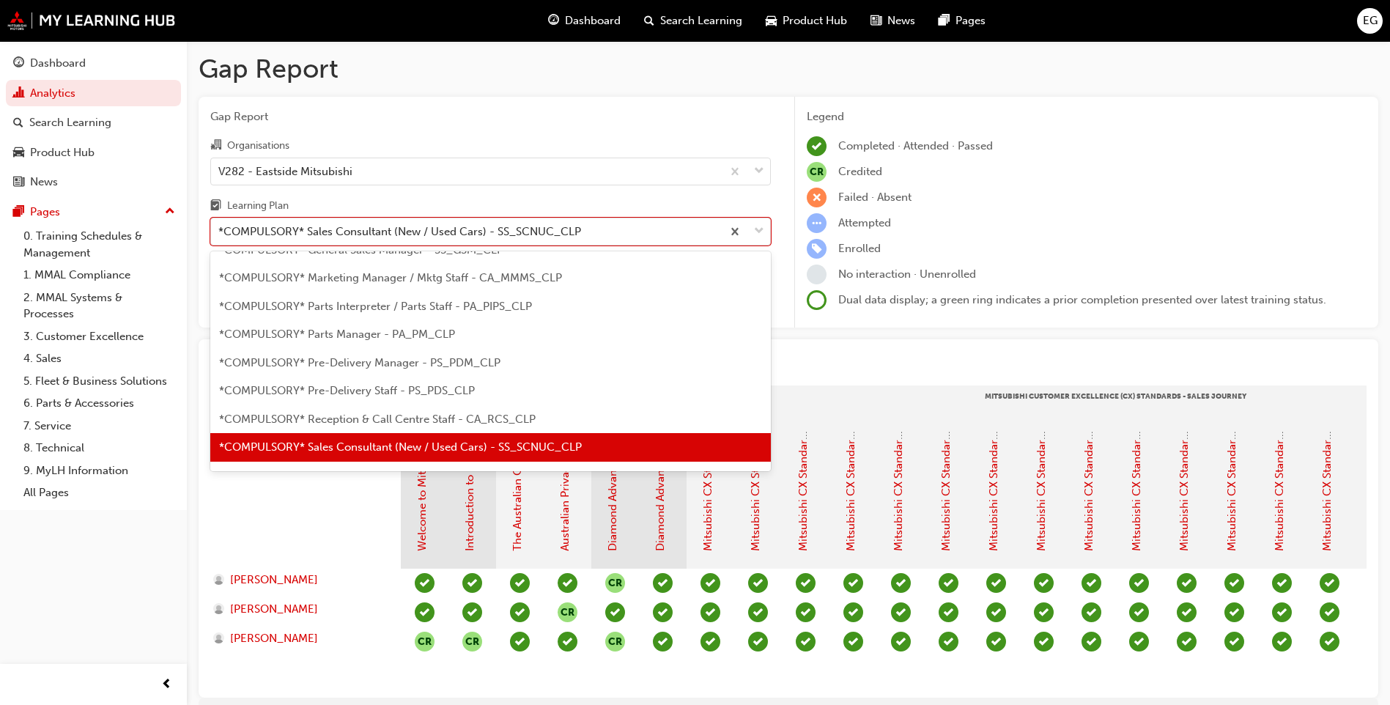
click at [438, 416] on span "*COMPULSORY* Reception & Call Centre Staff - CA_RCS_CLP" at bounding box center [377, 418] width 316 height 13
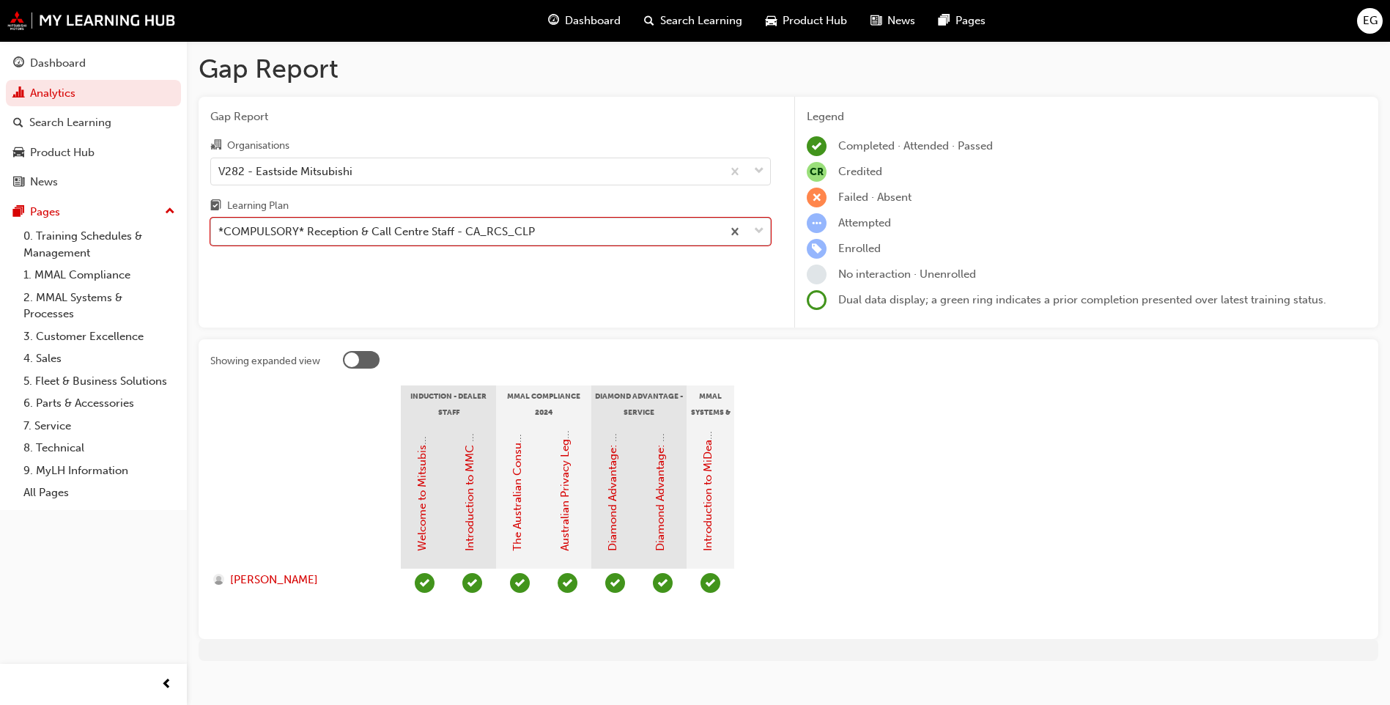
click at [757, 231] on span "down-icon" at bounding box center [759, 231] width 10 height 19
click at [220, 231] on input "Learning Plan option *COMPULSORY* Reception & Call Centre Staff - CA_RCS_CLP, s…" at bounding box center [218, 231] width 1 height 12
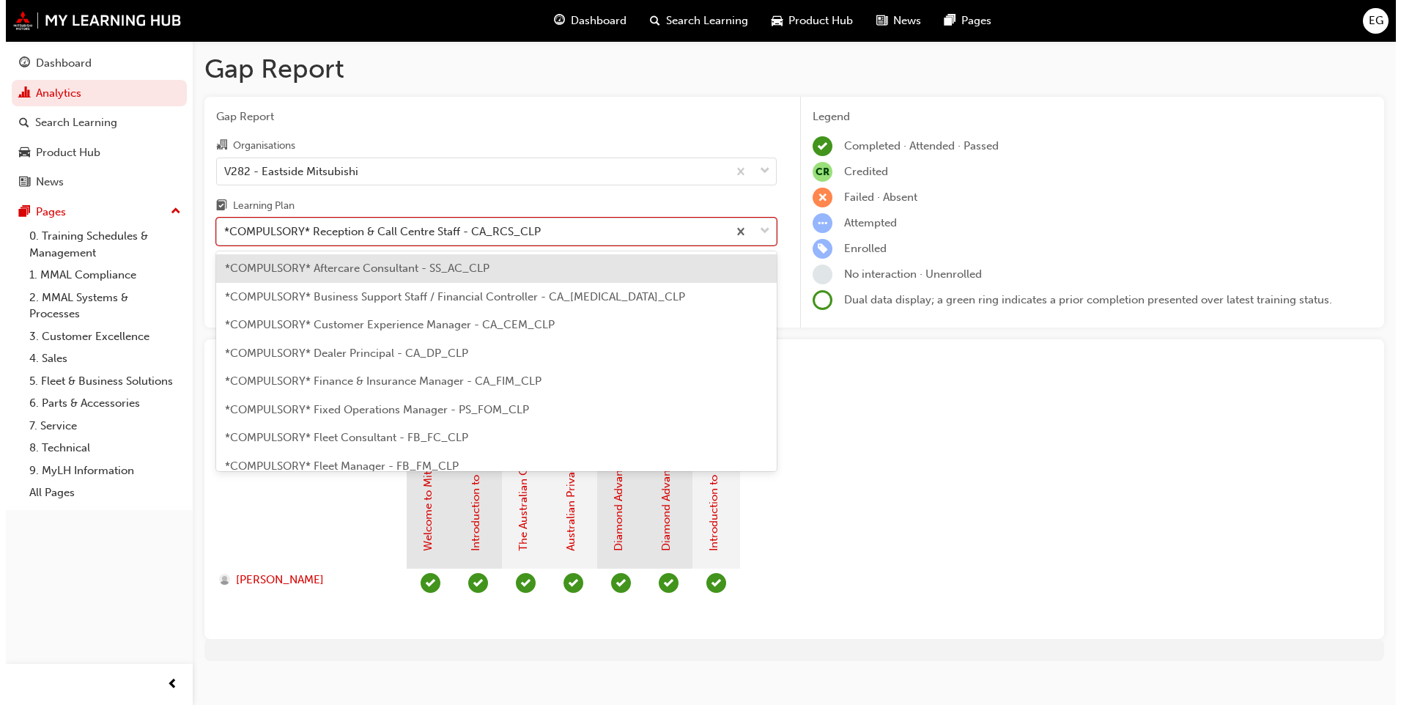
scroll to position [245, 0]
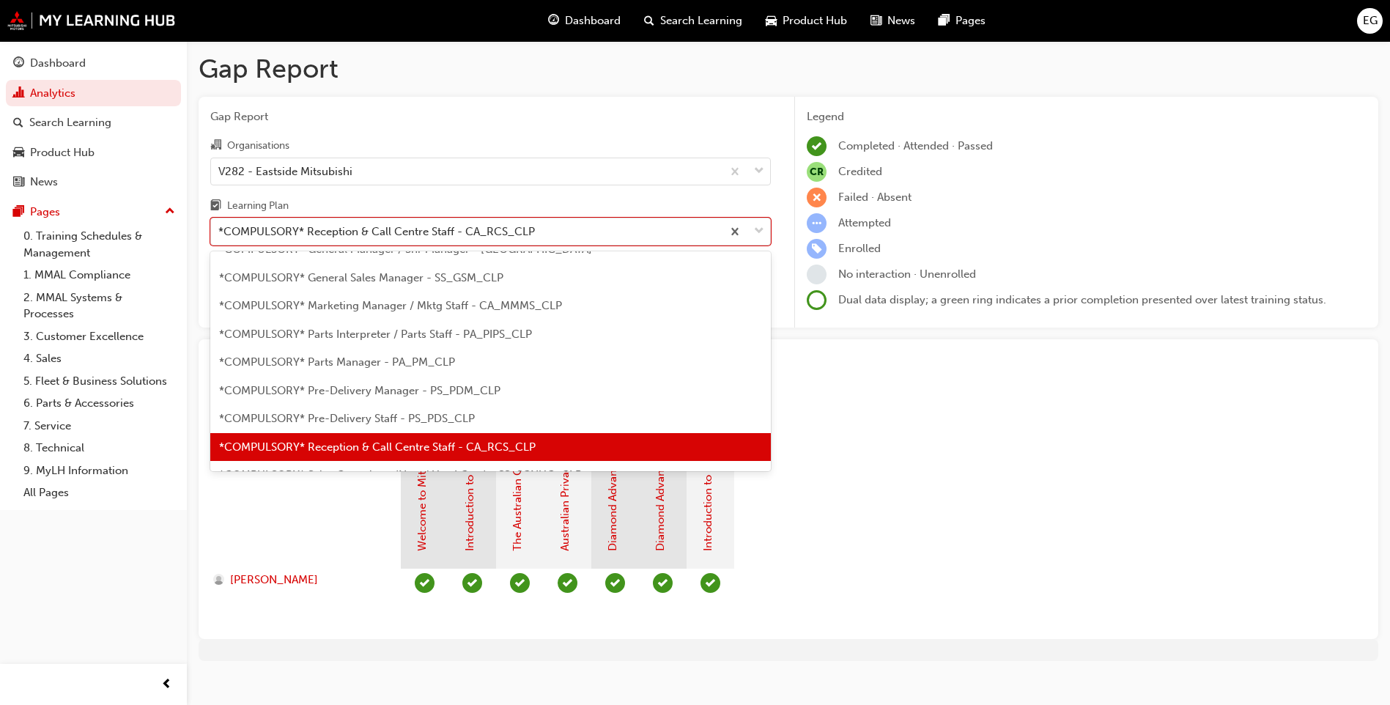
click at [435, 418] on span "*COMPULSORY* Pre-Delivery Staff - PS_PDS_CLP" at bounding box center [347, 418] width 256 height 13
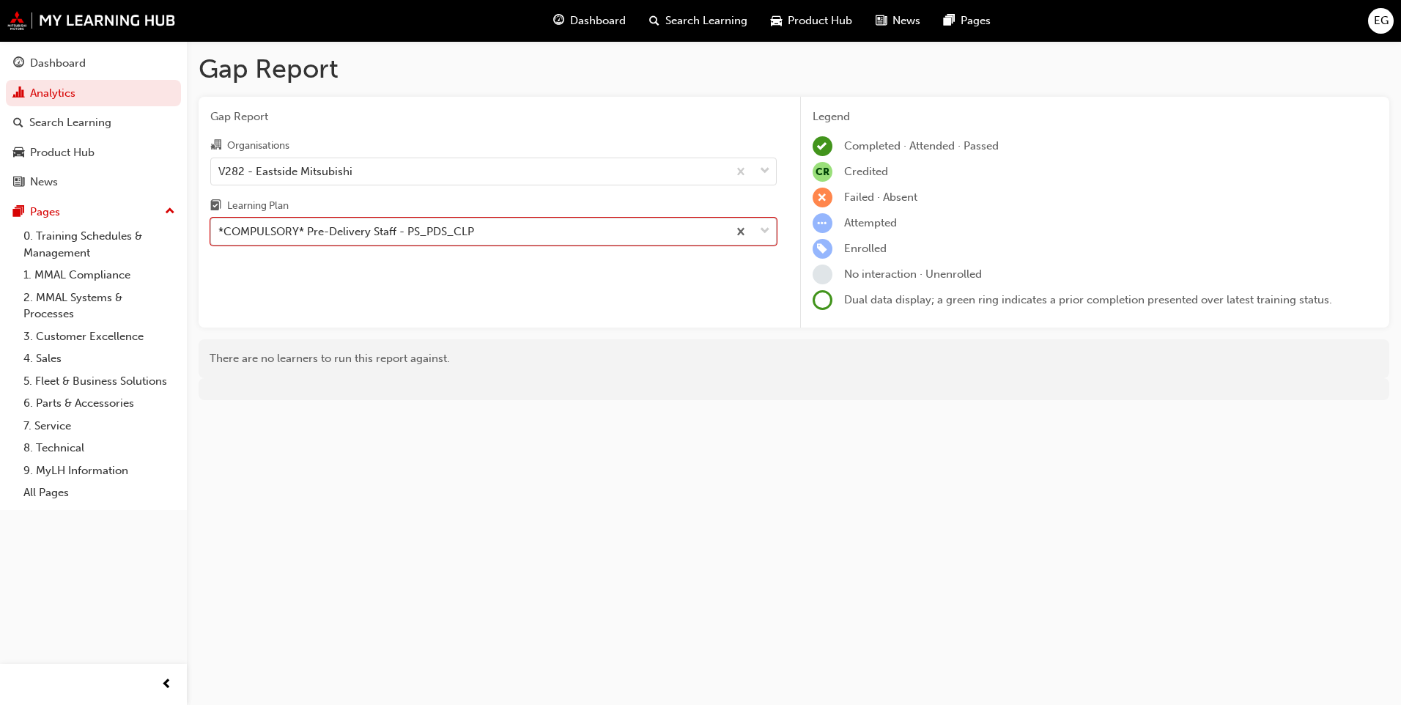
click at [768, 232] on span "down-icon" at bounding box center [765, 231] width 10 height 19
click at [220, 232] on input "Learning Plan option *COMPULSORY* Pre-Delivery Staff - PS_PDS_CLP, selected. 0 …" at bounding box center [218, 231] width 1 height 12
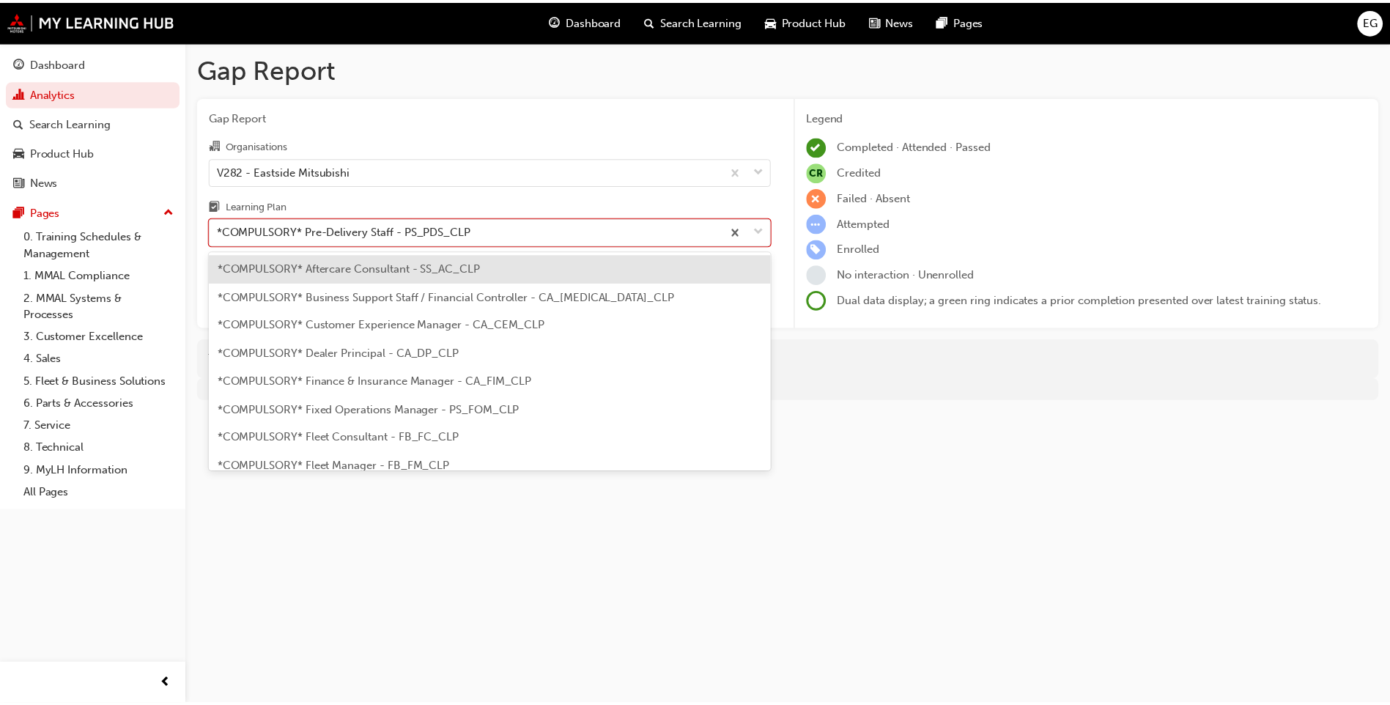
scroll to position [216, 0]
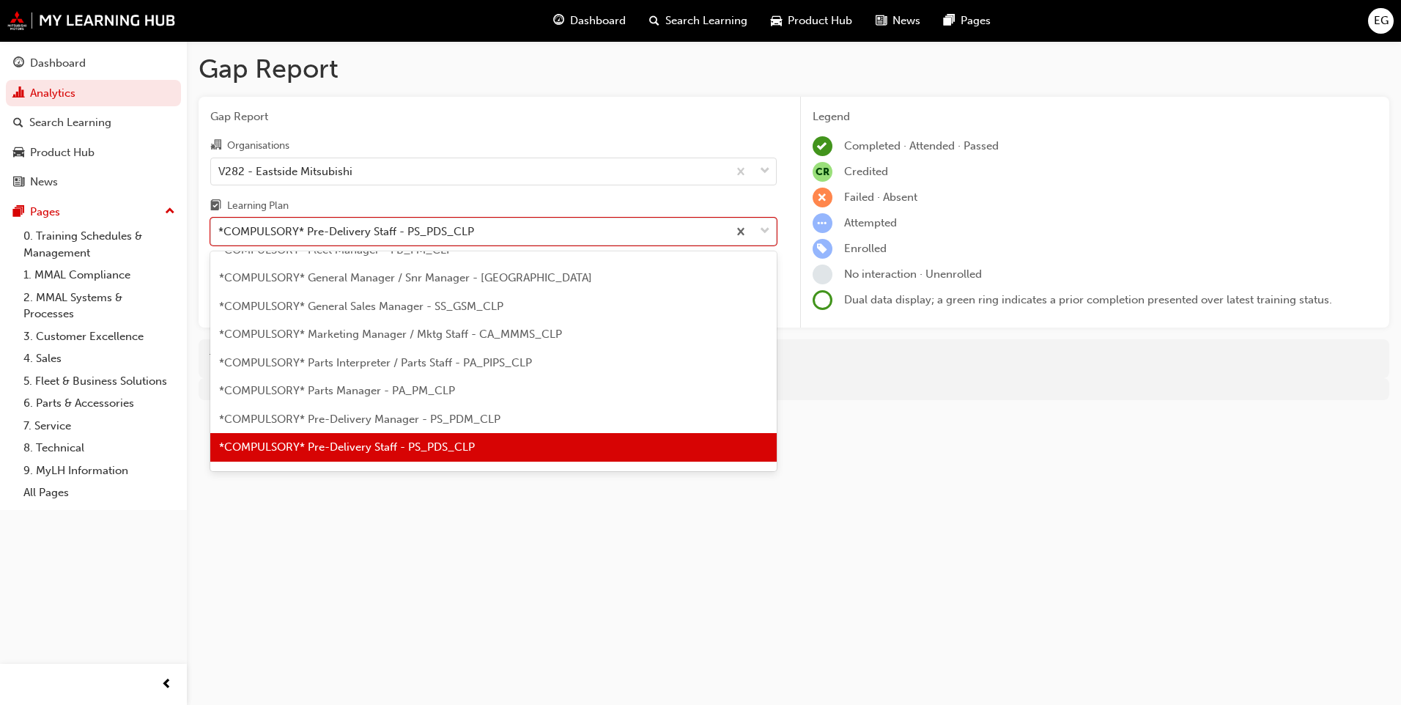
click at [426, 412] on span "*COMPULSORY* Pre-Delivery Manager - PS_PDM_CLP" at bounding box center [359, 418] width 281 height 13
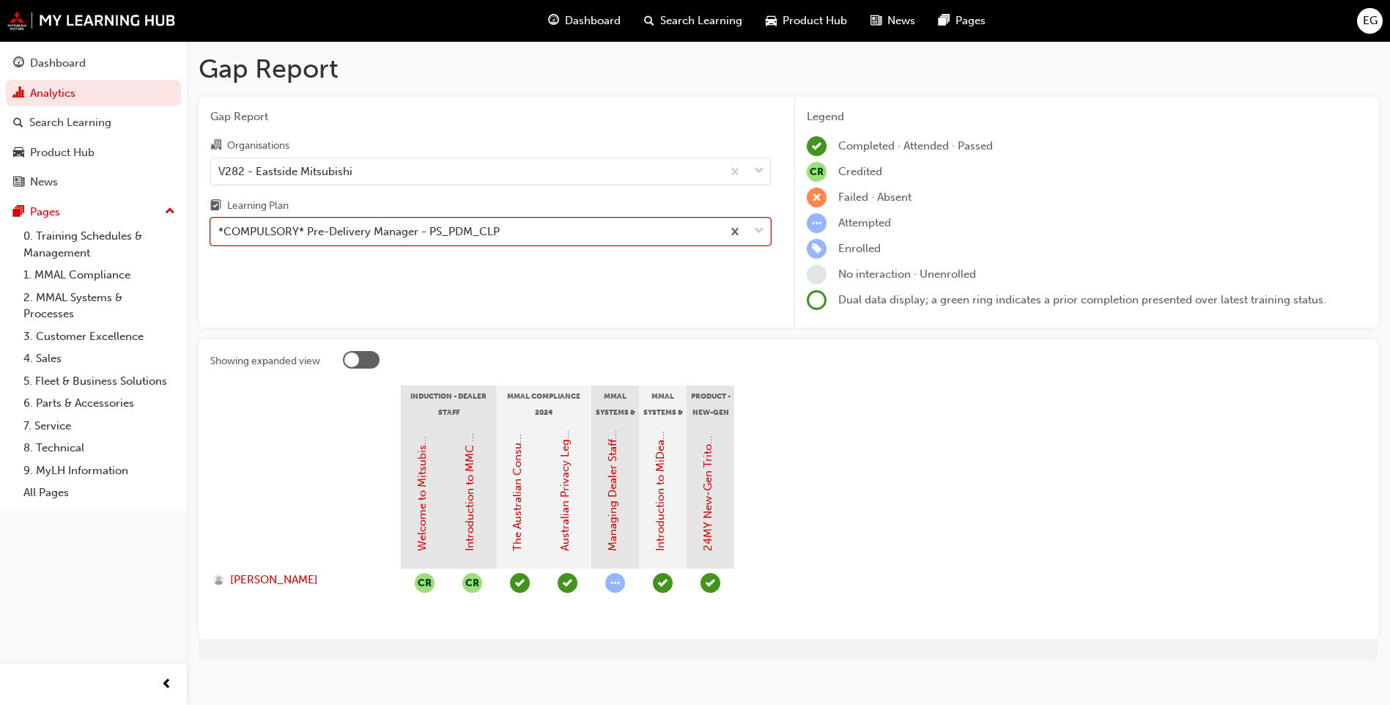
click at [761, 231] on span "down-icon" at bounding box center [759, 231] width 10 height 19
click at [220, 231] on input "Learning Plan option *COMPULSORY* Pre-Delivery Manager - PS_PDM_CLP, selected. …" at bounding box center [218, 231] width 1 height 12
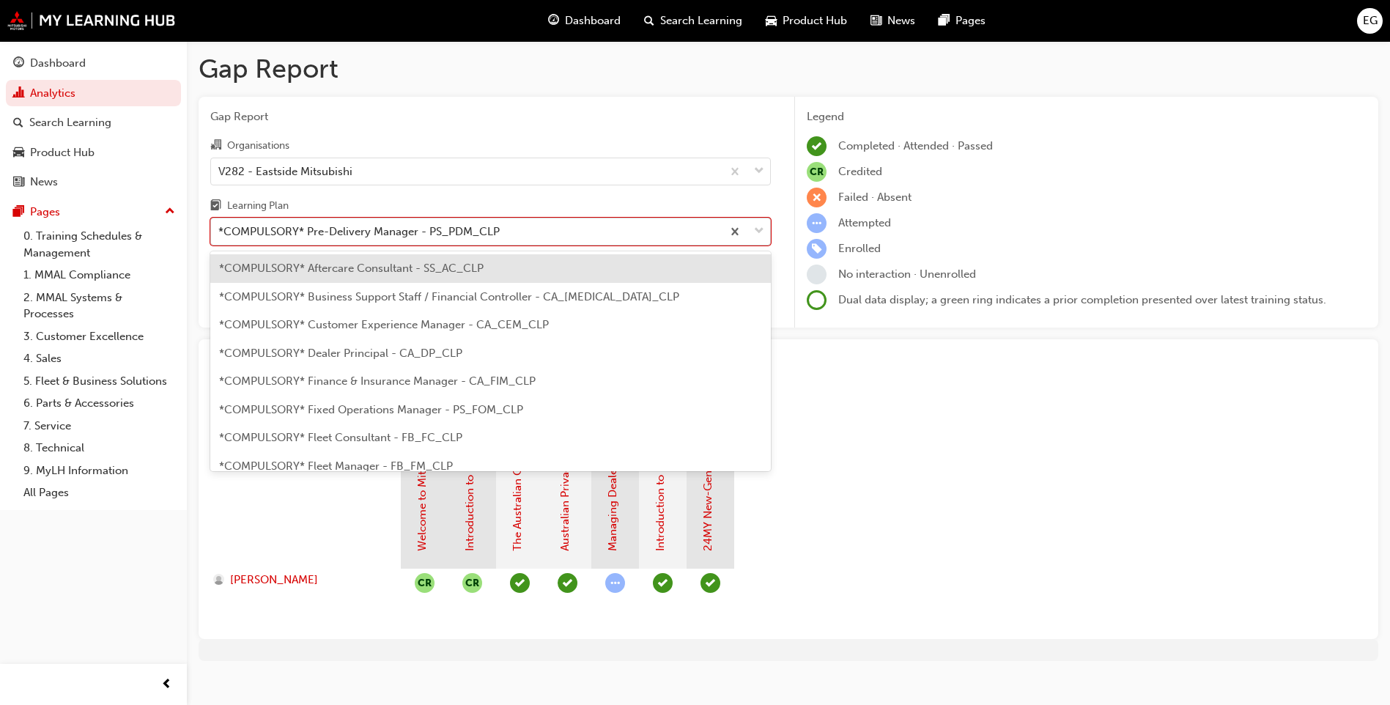
scroll to position [188, 0]
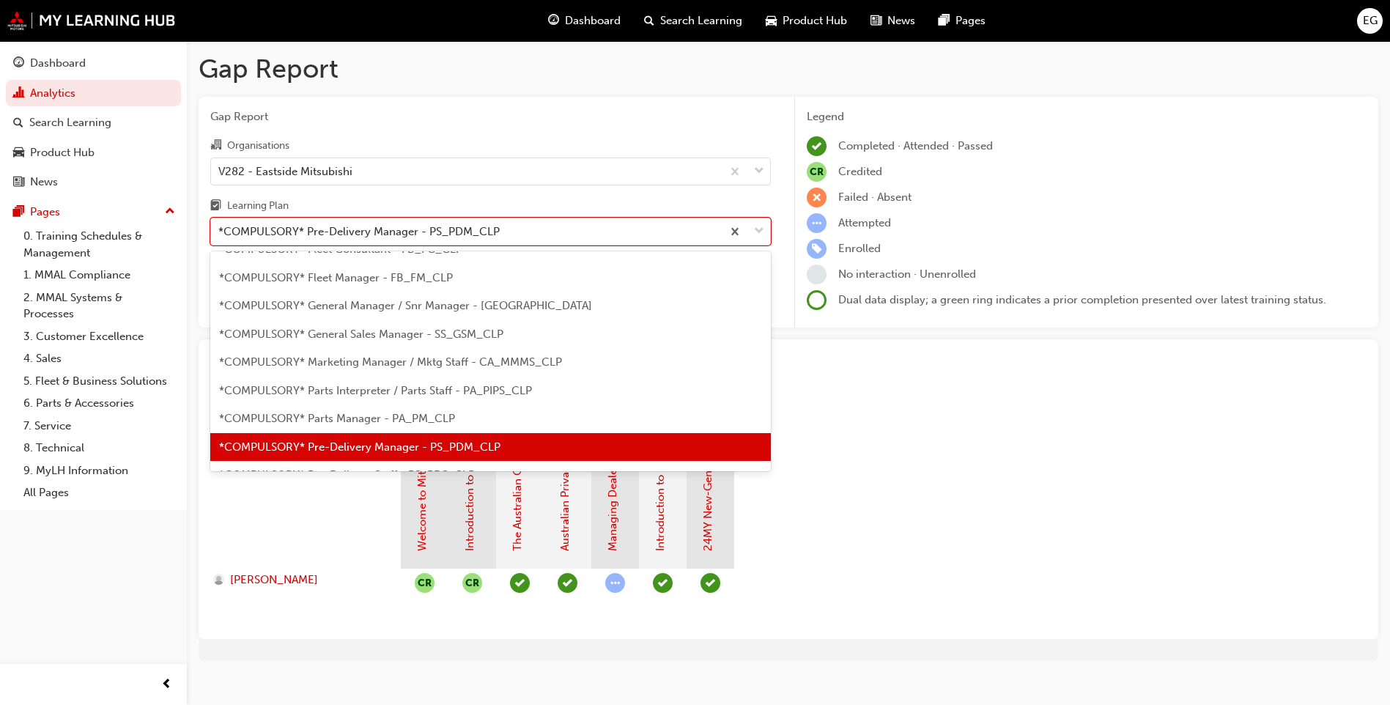
click at [440, 418] on span "*COMPULSORY* Parts Manager - PA_PM_CLP" at bounding box center [337, 418] width 236 height 13
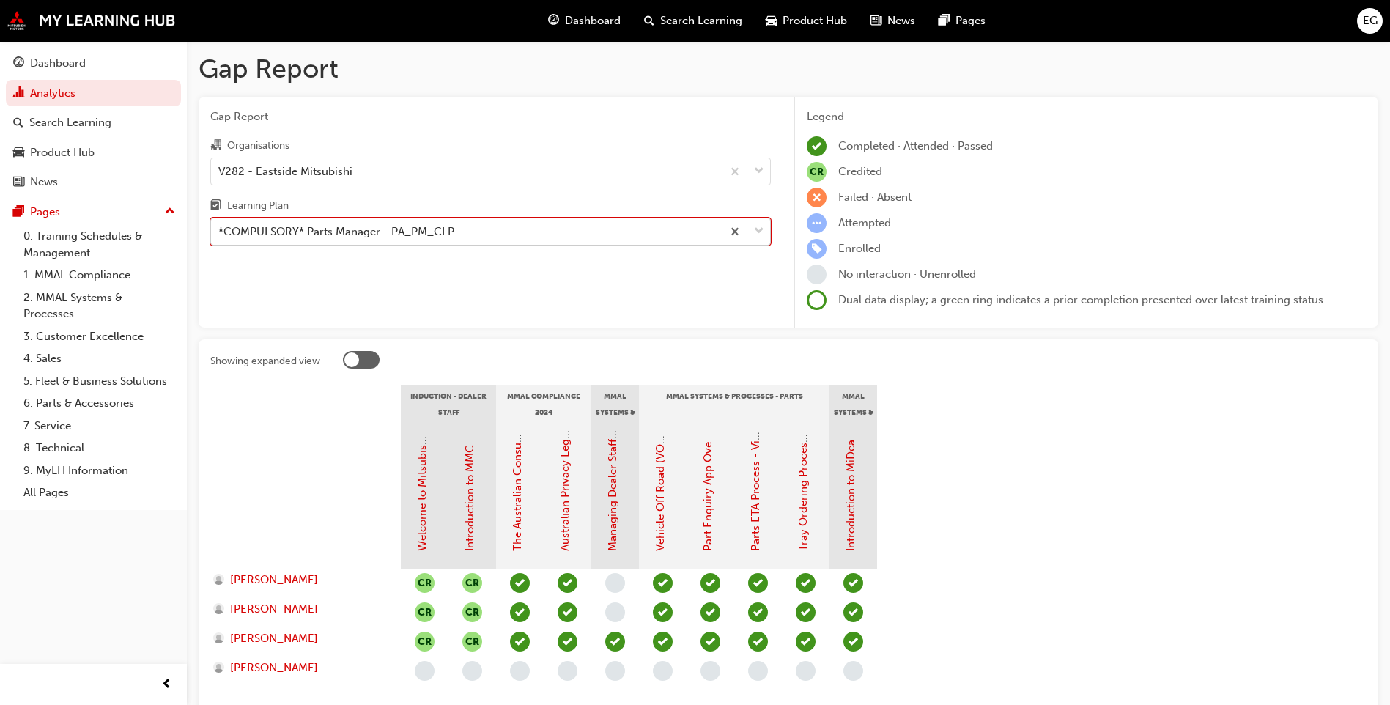
click at [757, 234] on span "down-icon" at bounding box center [759, 231] width 10 height 19
click at [220, 234] on input "Learning Plan option *COMPULSORY* Parts Manager - PA_PM_CLP, selected. 0 result…" at bounding box center [218, 231] width 1 height 12
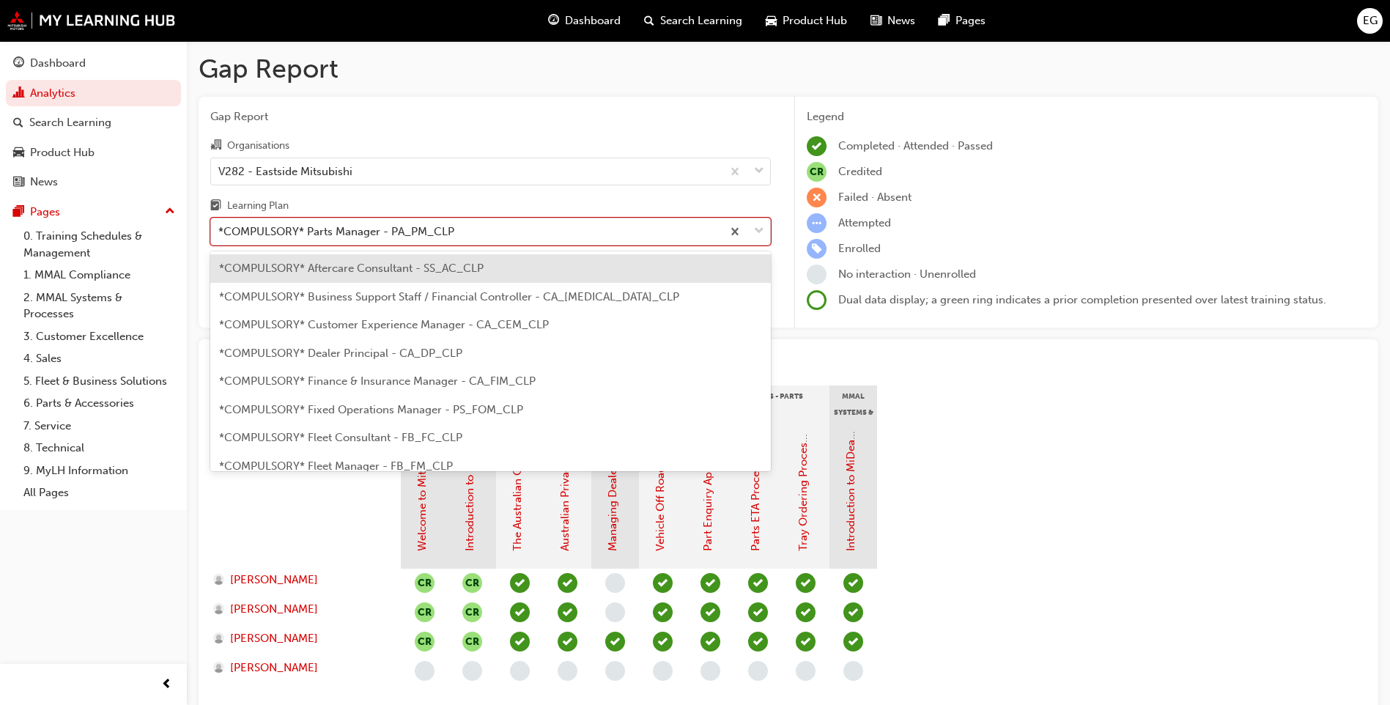
scroll to position [160, 0]
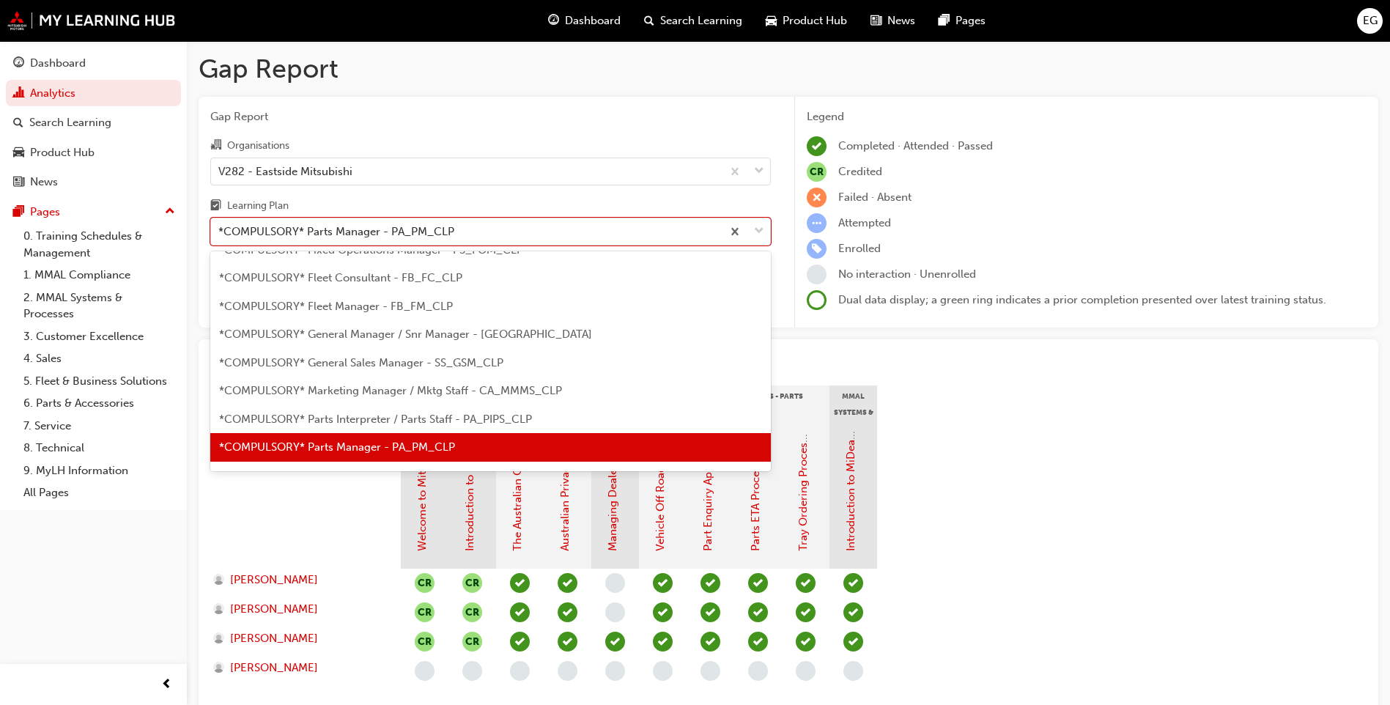
click at [420, 418] on span "*COMPULSORY* Parts Interpreter / Parts Staff - PA_PIPS_CLP" at bounding box center [375, 418] width 313 height 13
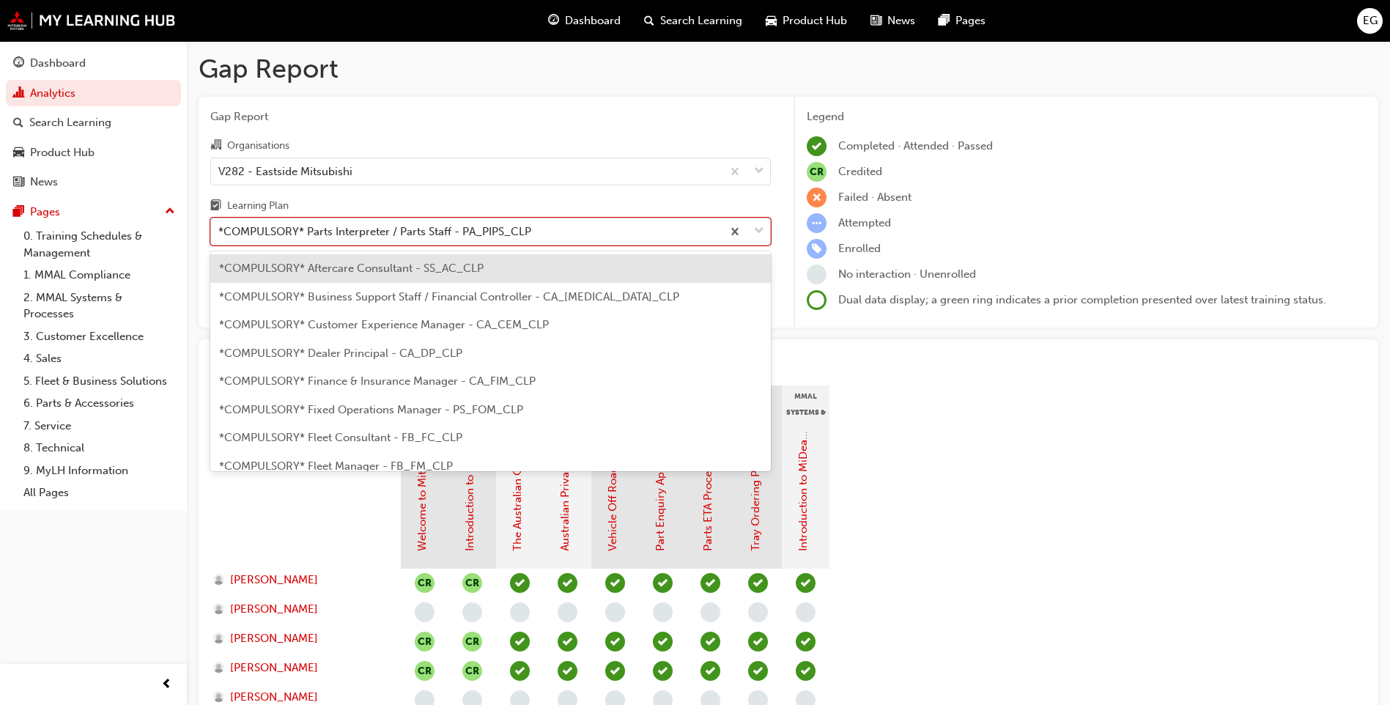
click at [762, 236] on span "down-icon" at bounding box center [759, 231] width 10 height 19
click at [220, 236] on input "Learning Plan option *COMPULSORY* Parts Interpreter / Parts Staff - PA_PIPS_CLP…" at bounding box center [218, 231] width 1 height 12
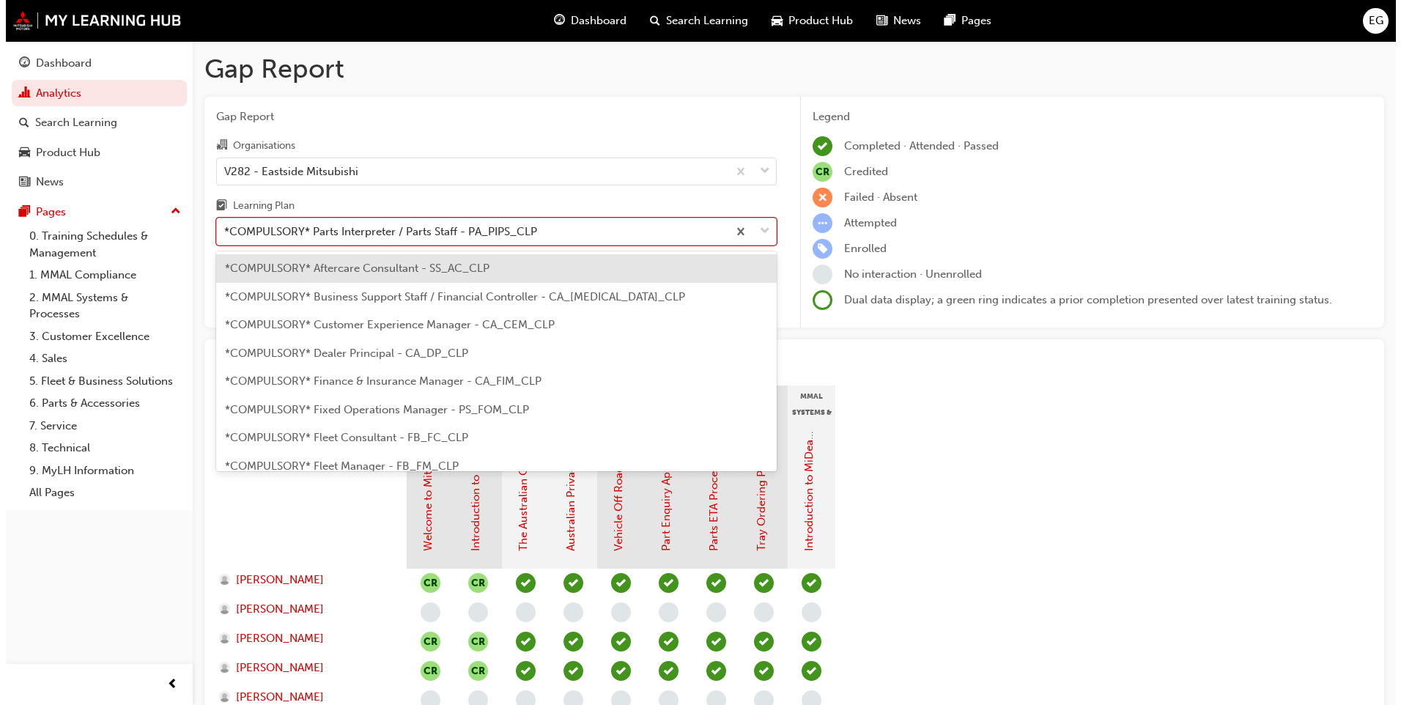
scroll to position [132, 0]
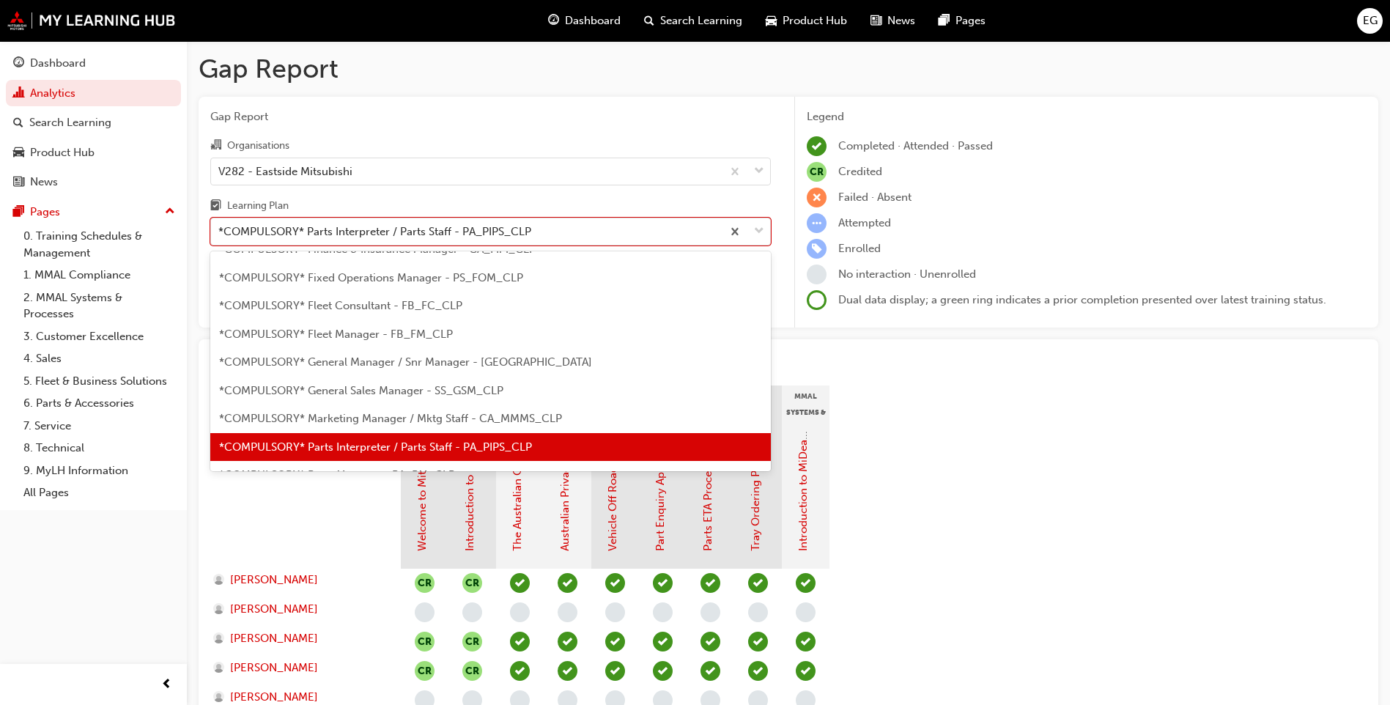
click at [410, 413] on span "*COMPULSORY* Marketing Manager / Mktg Staff - CA_MMMS_CLP" at bounding box center [390, 418] width 343 height 13
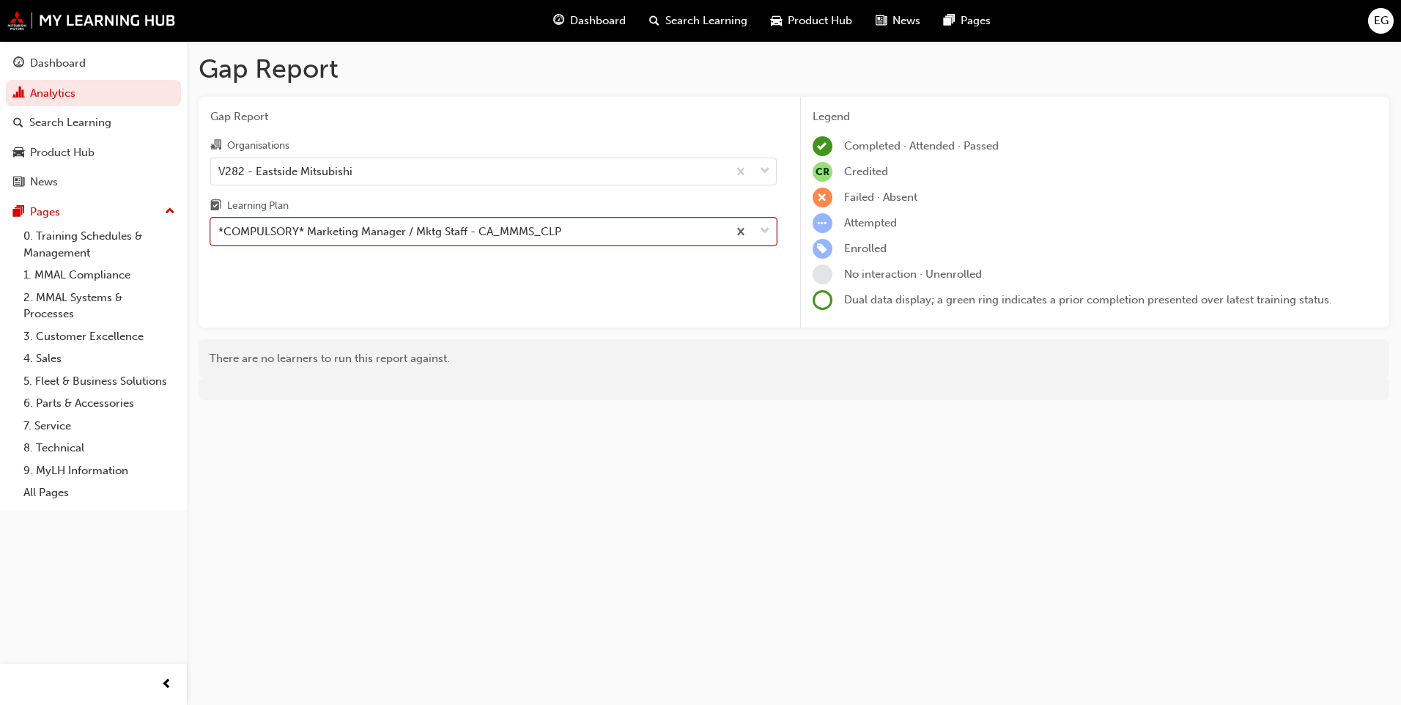
click at [763, 229] on span "down-icon" at bounding box center [765, 231] width 10 height 19
click at [220, 229] on input "Learning Plan option *COMPULSORY* Marketing Manager / Mktg Staff - CA_MMMS_CLP,…" at bounding box center [218, 231] width 1 height 12
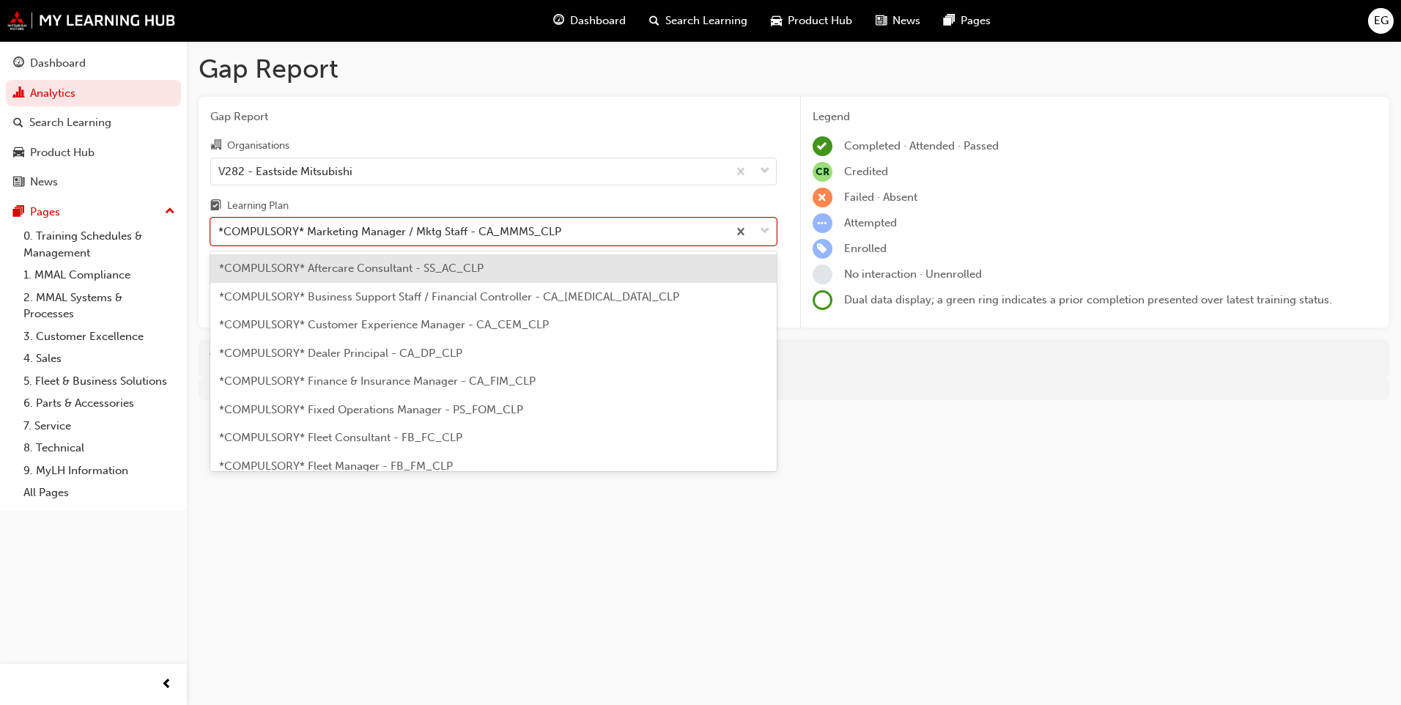
scroll to position [103, 0]
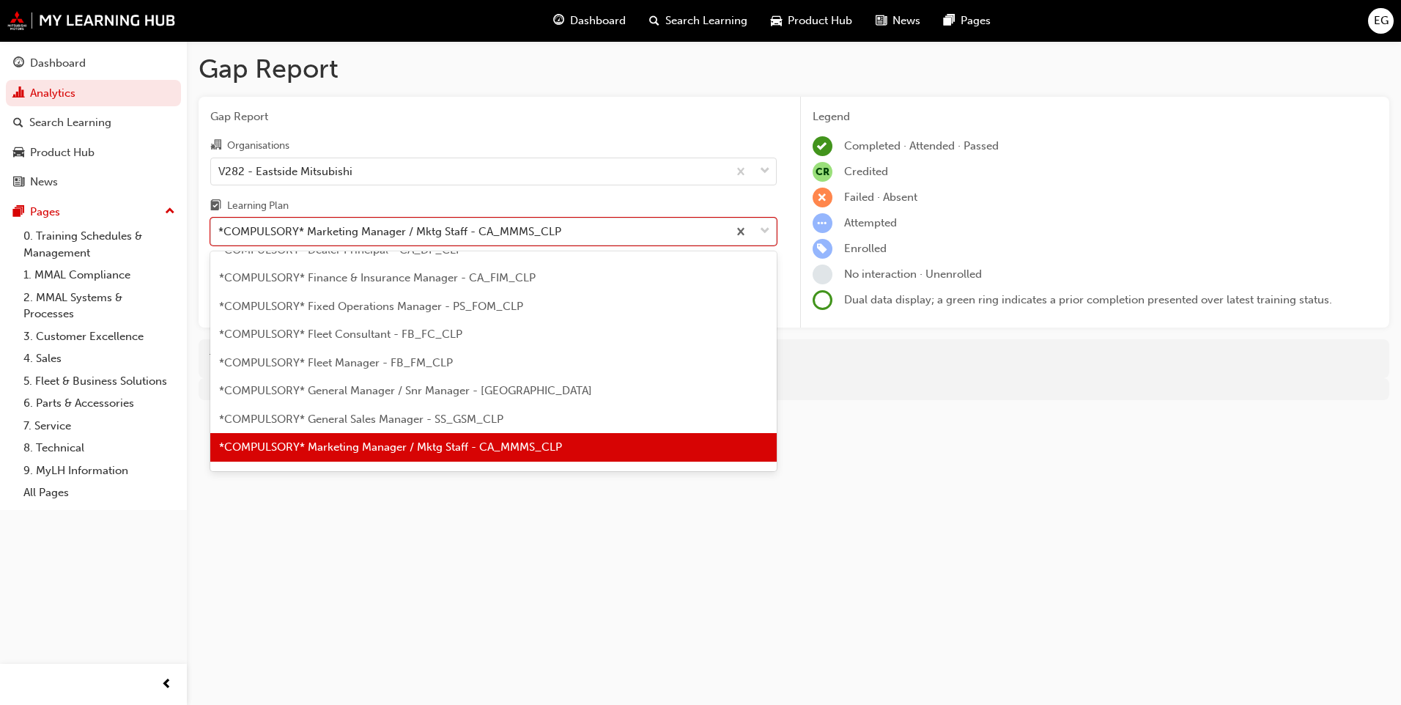
click at [416, 416] on span "*COMPULSORY* General Sales Manager - SS_GSM_CLP" at bounding box center [361, 418] width 284 height 13
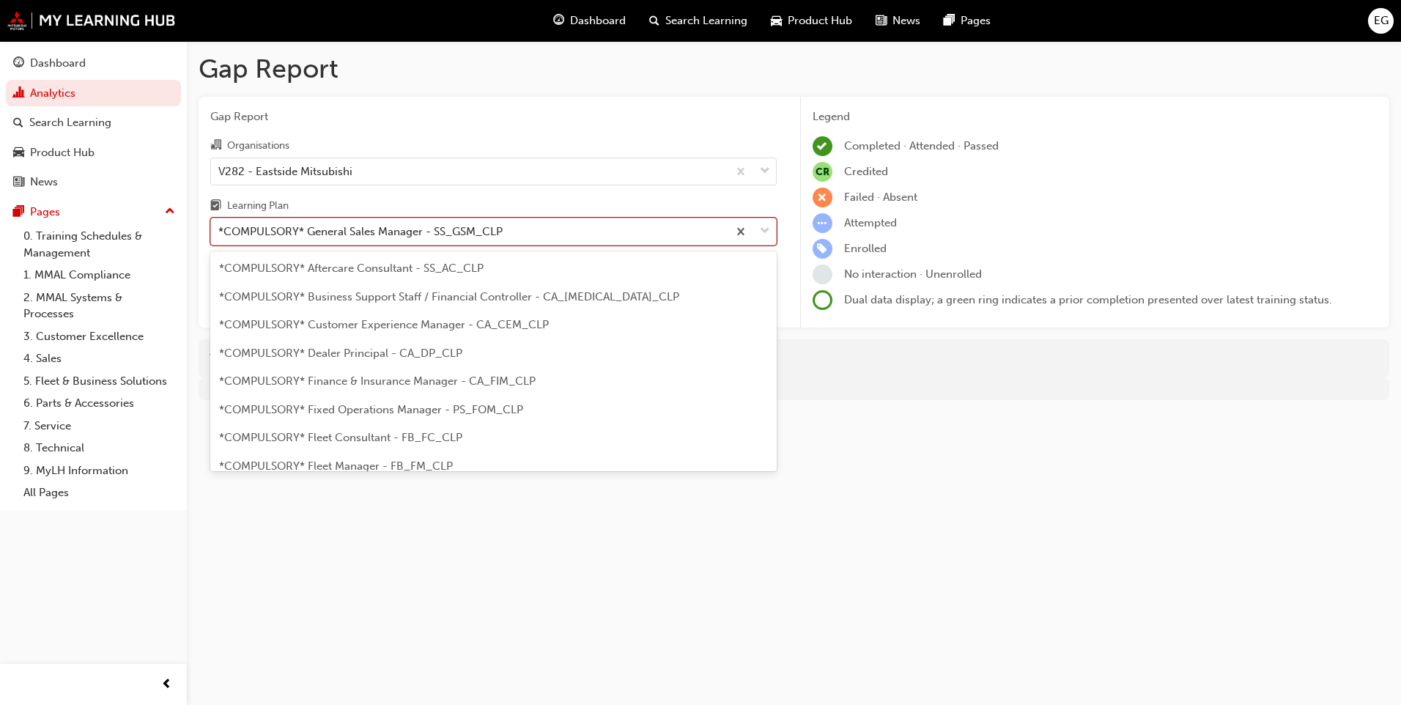
click at [763, 229] on span "down-icon" at bounding box center [765, 231] width 10 height 19
click at [220, 229] on input "Learning Plan option *COMPULSORY* General Sales Manager - SS_GSM_CLP, selected.…" at bounding box center [218, 231] width 1 height 12
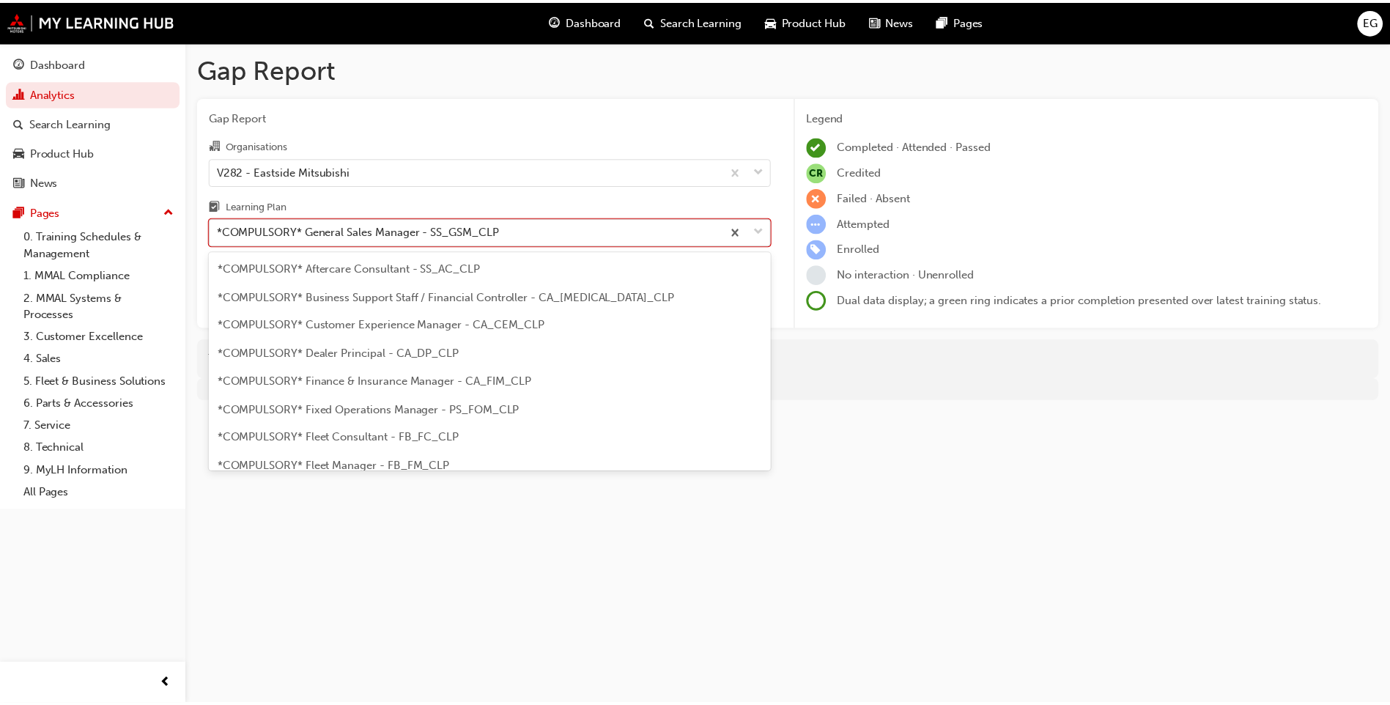
scroll to position [75, 0]
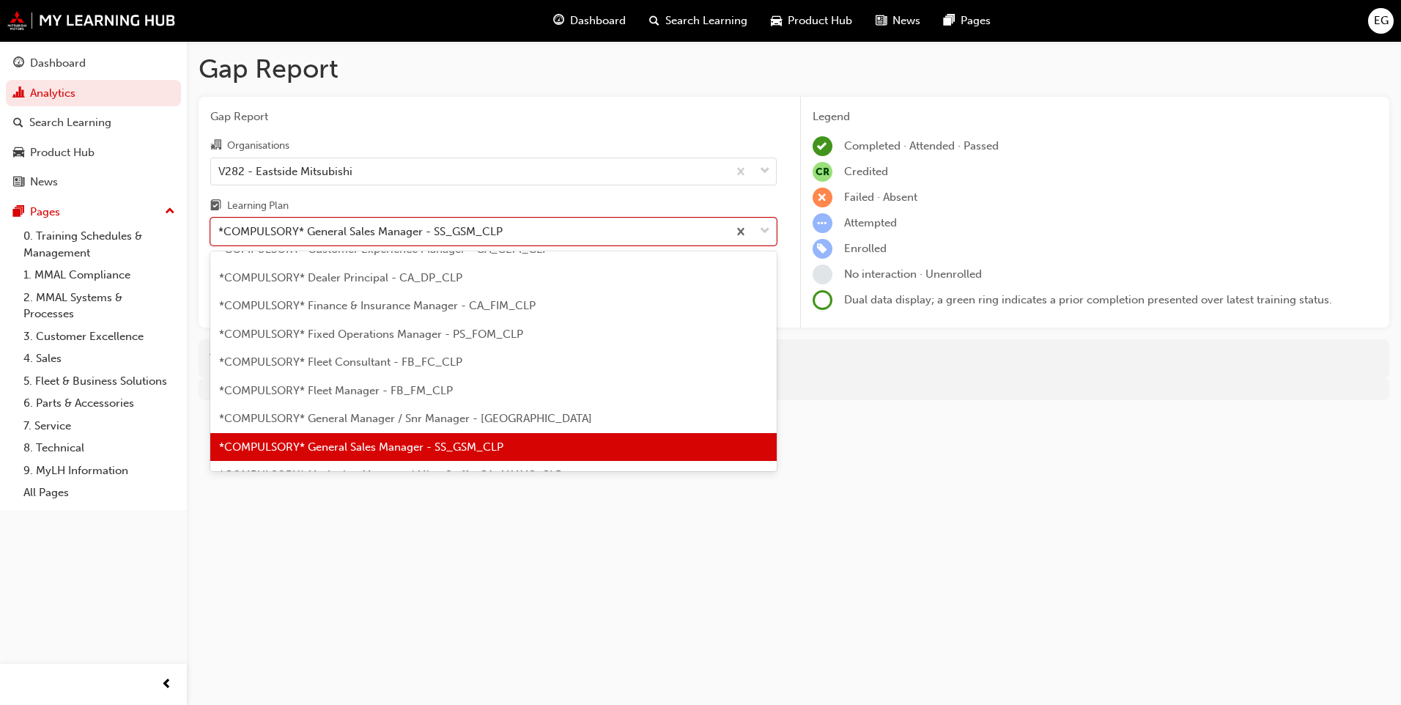
click at [433, 412] on span "*COMPULSORY* General Manager / Snr Manager - CA_GM_CLP" at bounding box center [405, 418] width 373 height 13
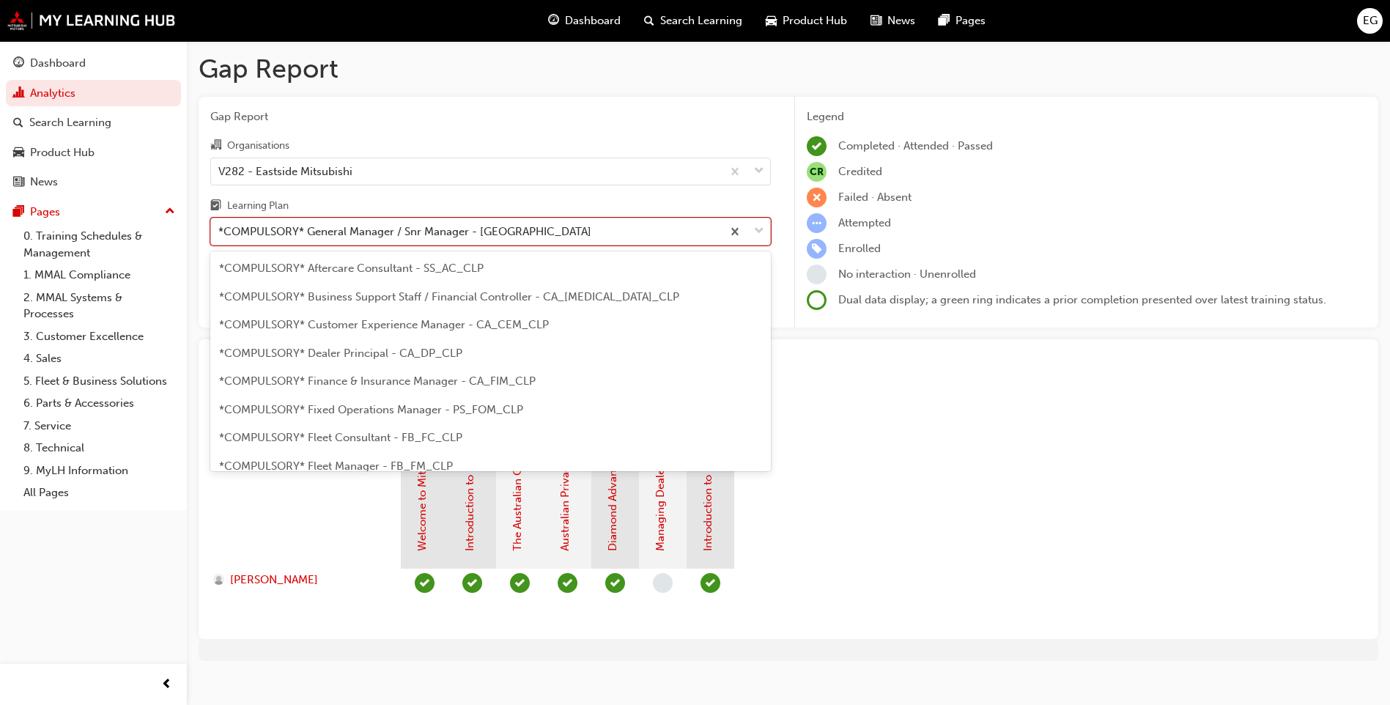
scroll to position [47, 0]
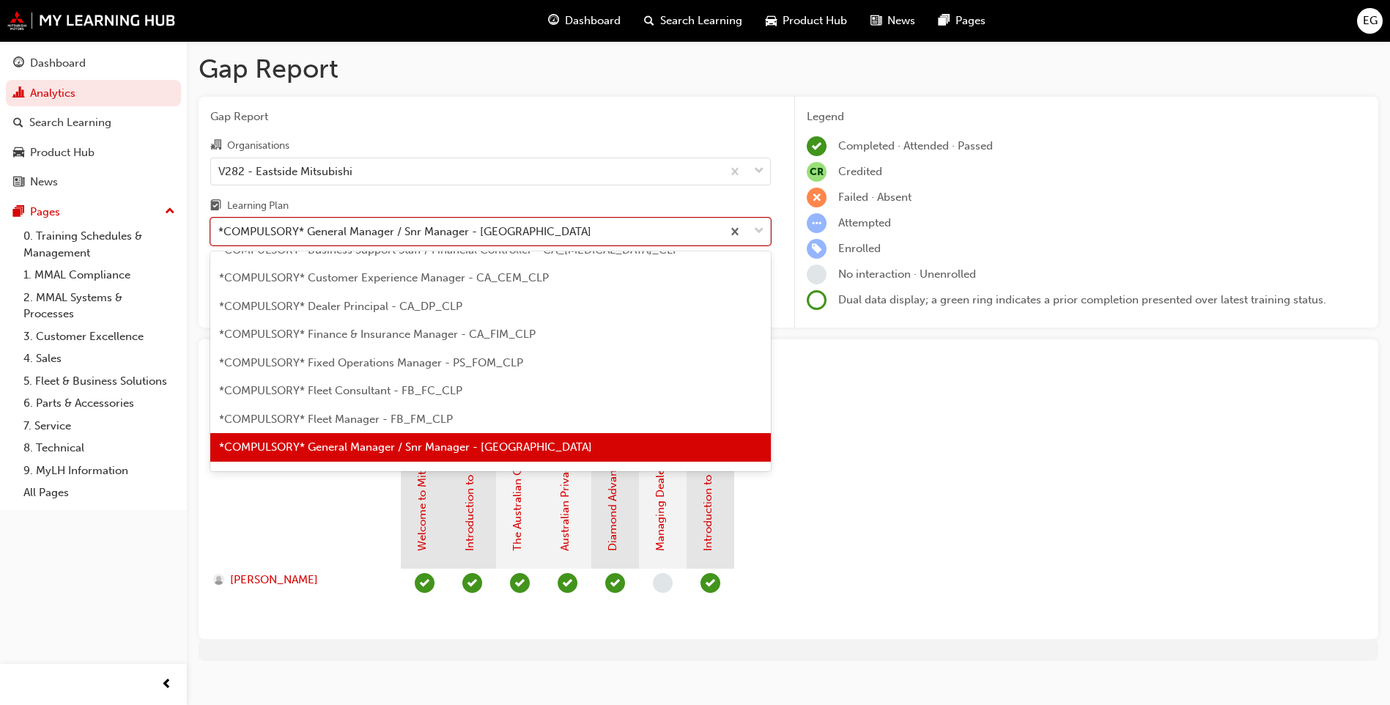
click at [757, 234] on span "down-icon" at bounding box center [759, 231] width 10 height 19
click at [220, 234] on input "Learning Plan option *COMPULSORY* General Manager / Snr Manager - CA_GM_CLP, se…" at bounding box center [218, 231] width 1 height 12
click at [341, 416] on span "*COMPULSORY* Fleet Manager - FB_FM_CLP" at bounding box center [336, 418] width 234 height 13
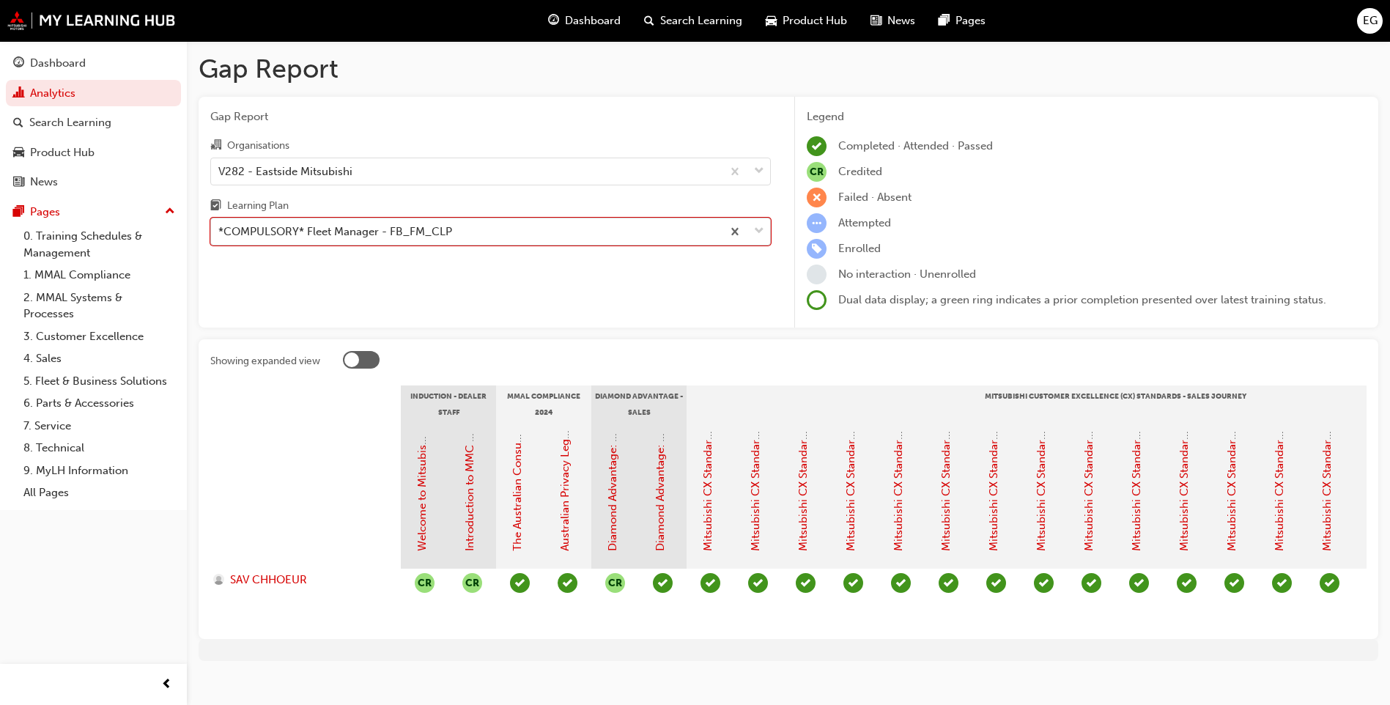
click at [759, 230] on span "down-icon" at bounding box center [759, 231] width 10 height 19
click at [220, 230] on input "Learning Plan option *COMPULSORY* Fleet Manager - FB_FM_CLP, selected. 0 result…" at bounding box center [218, 231] width 1 height 12
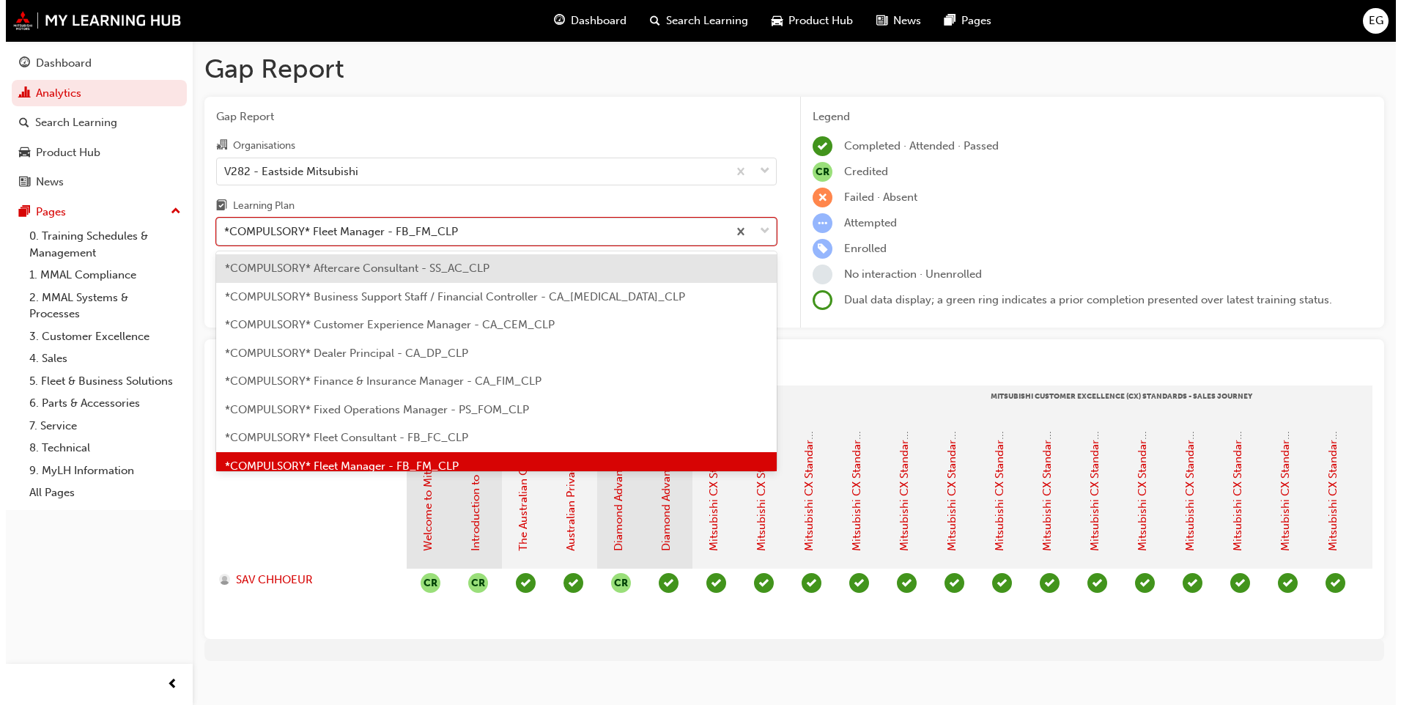
scroll to position [19, 0]
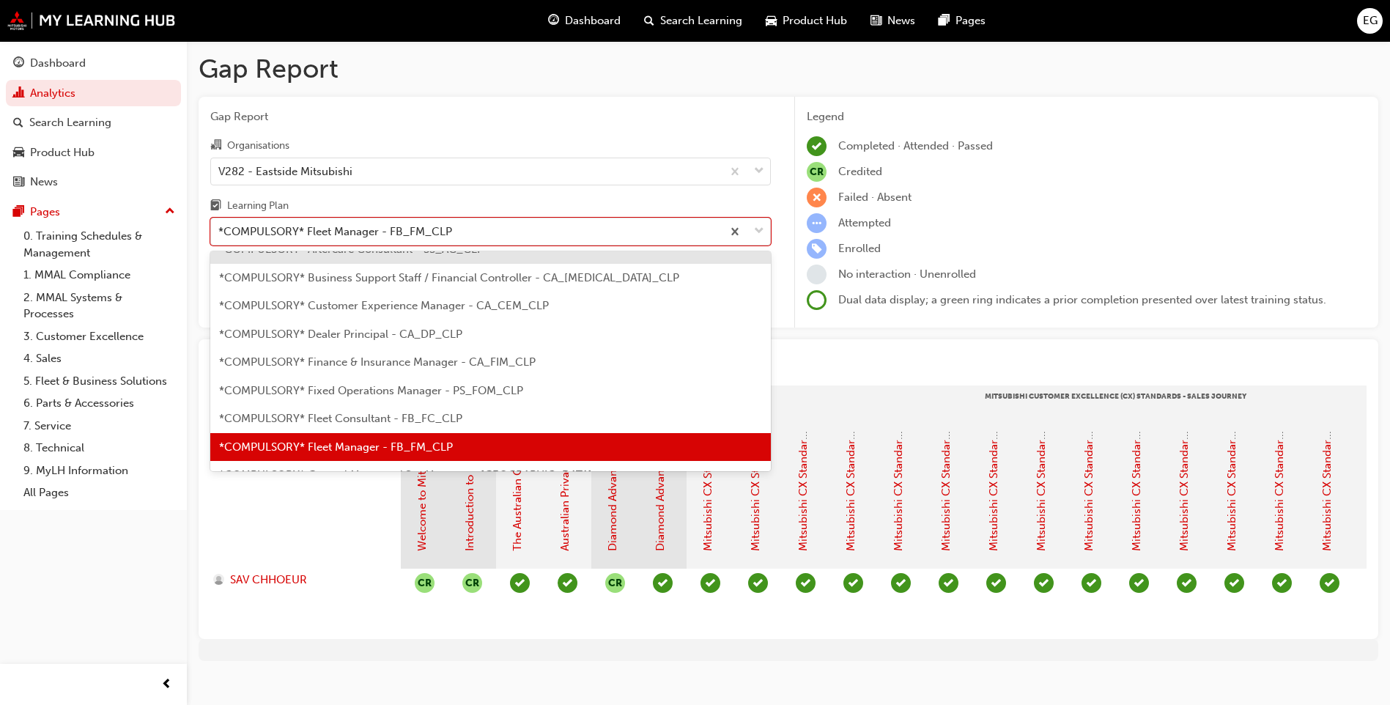
click at [401, 416] on span "*COMPULSORY* Fleet Consultant - FB_FC_CLP" at bounding box center [340, 418] width 243 height 13
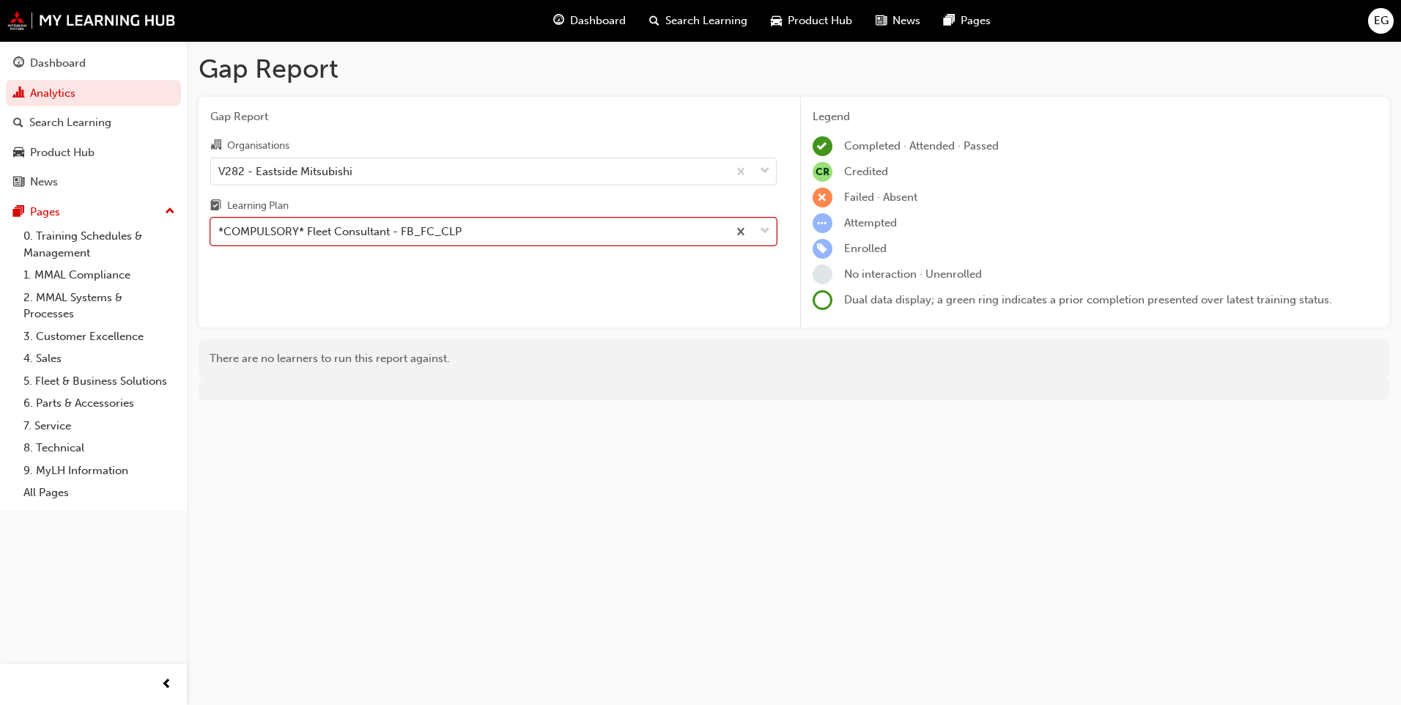
click at [768, 231] on span "down-icon" at bounding box center [765, 231] width 10 height 19
click at [220, 231] on input "Learning Plan option *COMPULSORY* Fleet Consultant - FB_FC_CLP, selected. 0 res…" at bounding box center [218, 231] width 1 height 12
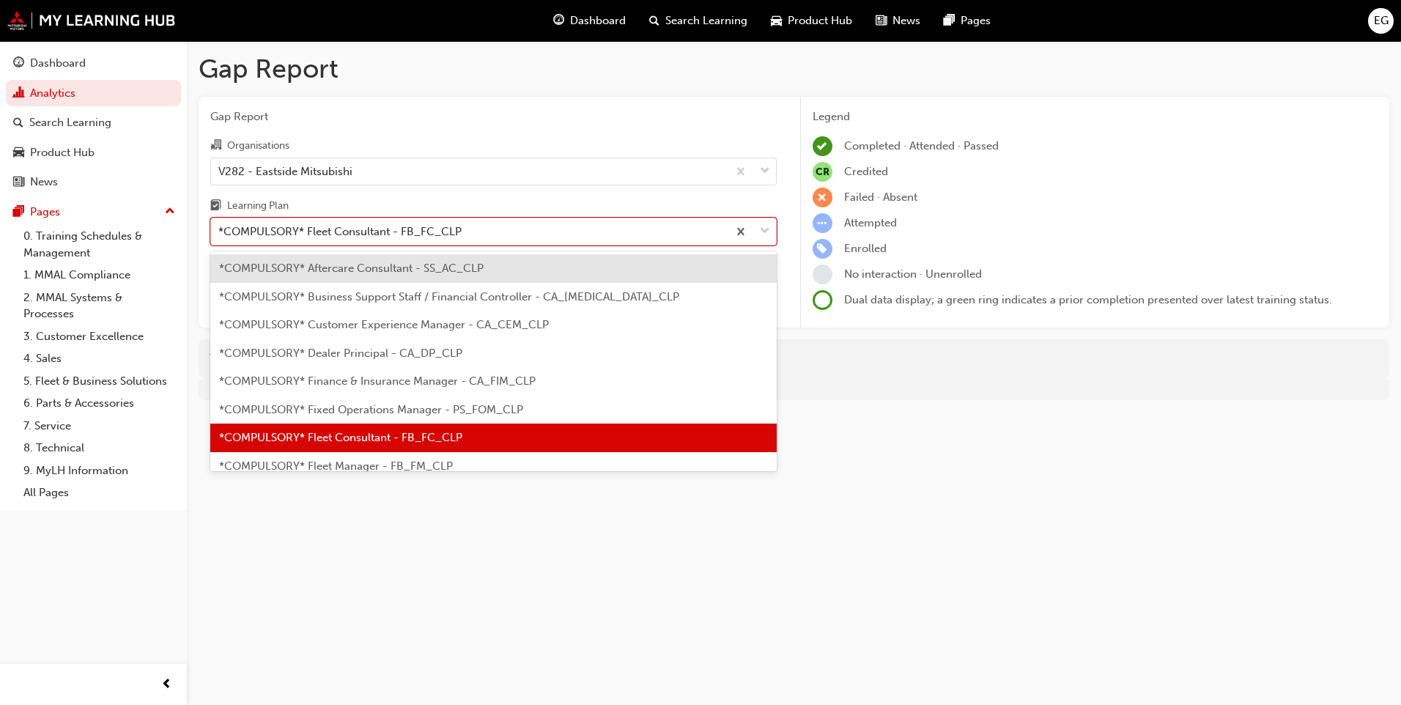
click at [445, 404] on span "*COMPULSORY* Fixed Operations Manager - PS_FOM_CLP" at bounding box center [371, 409] width 304 height 13
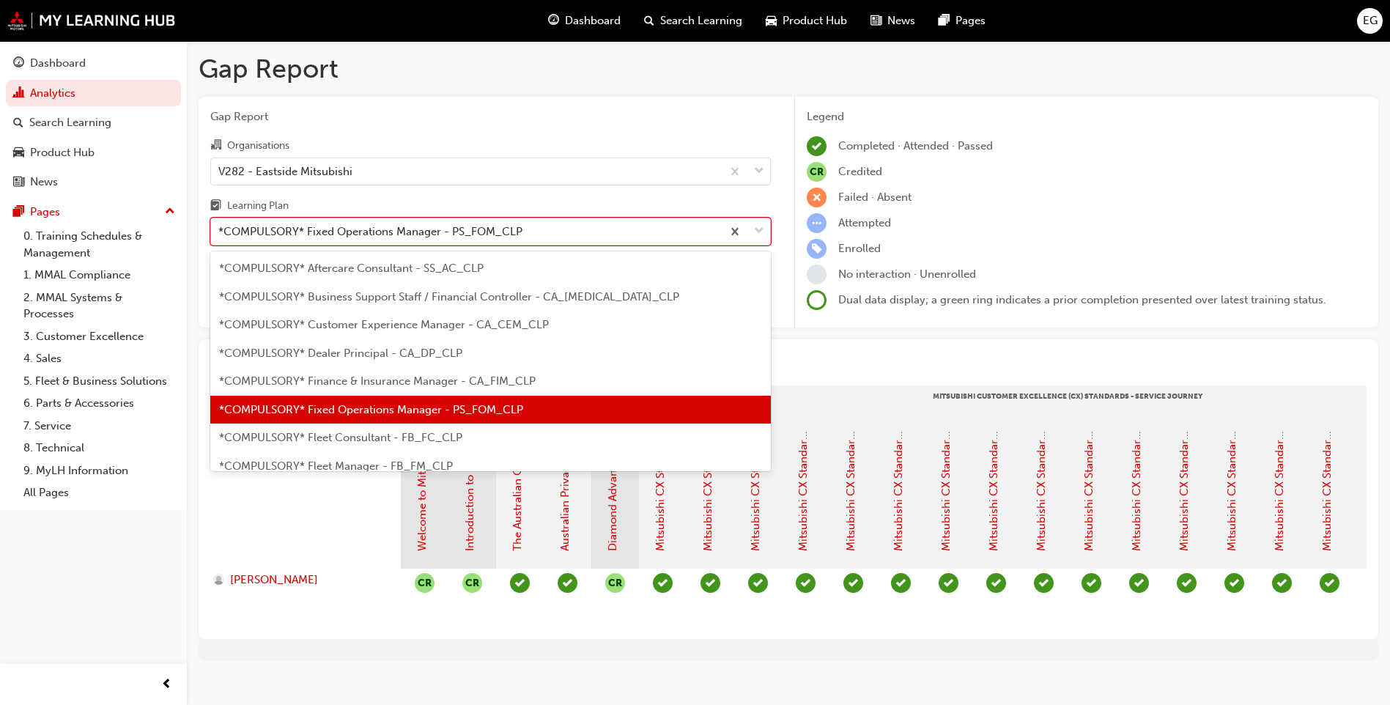
click at [761, 231] on span "down-icon" at bounding box center [759, 231] width 10 height 19
click at [220, 231] on input "Learning Plan option *COMPULSORY* Fixed Operations Manager - PS_FOM_CLP, select…" at bounding box center [218, 231] width 1 height 12
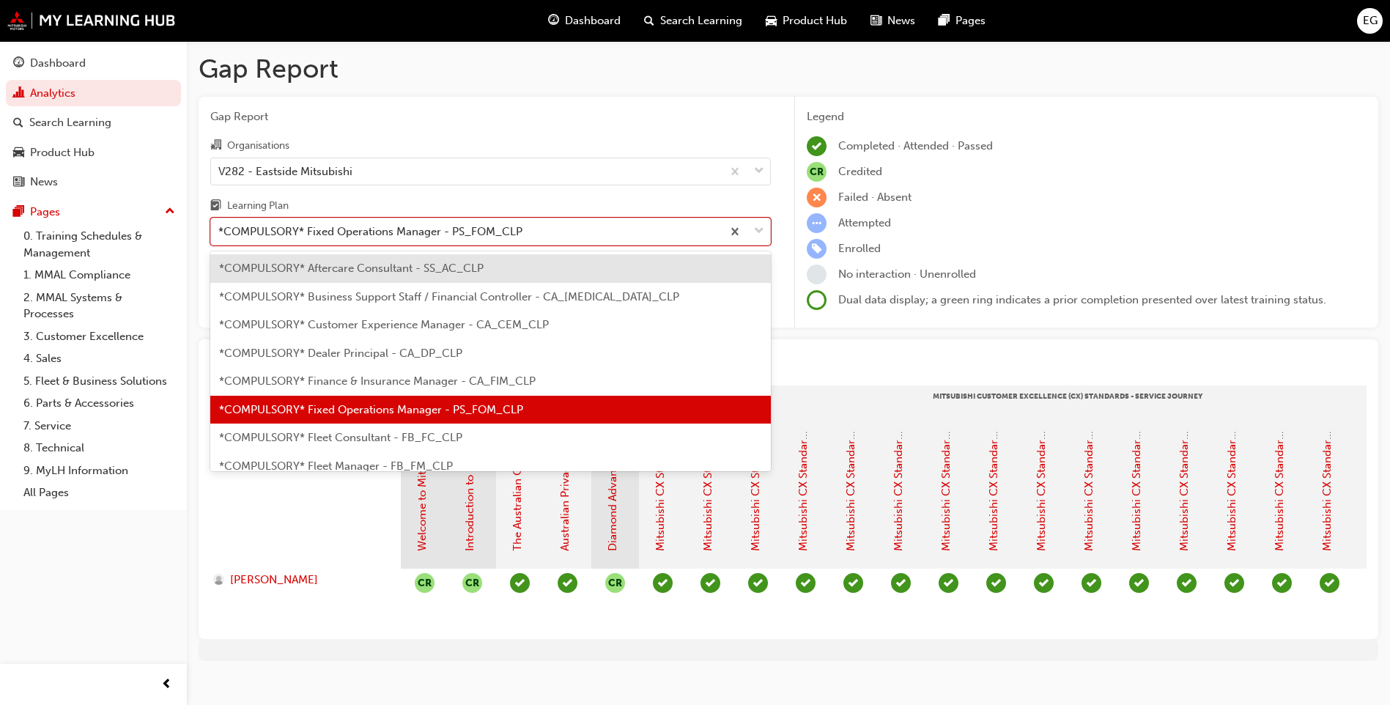
click at [423, 382] on span "*COMPULSORY* Finance & Insurance Manager - CA_FIM_CLP" at bounding box center [377, 380] width 316 height 13
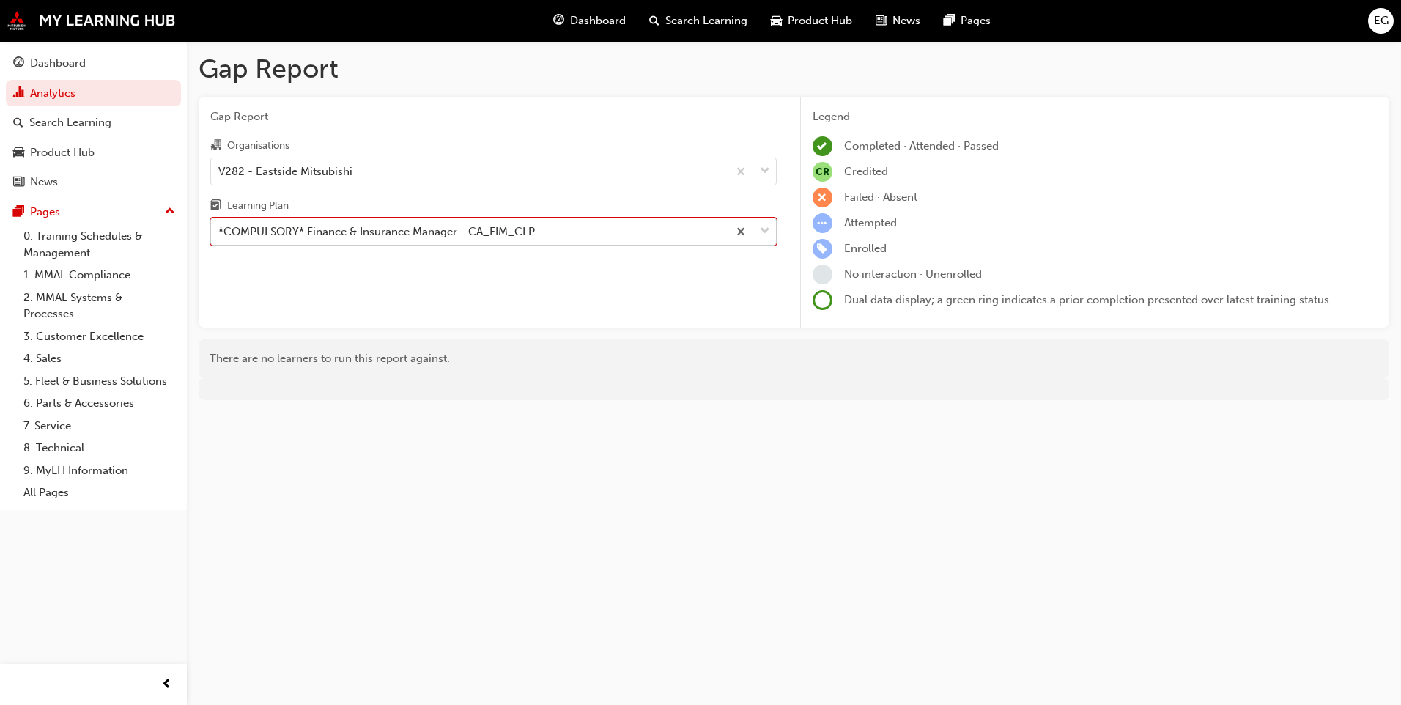
click at [765, 230] on span "down-icon" at bounding box center [765, 231] width 10 height 19
click at [220, 230] on input "Learning Plan option *COMPULSORY* Finance & Insurance Manager - CA_FIM_CLP, sel…" at bounding box center [218, 231] width 1 height 12
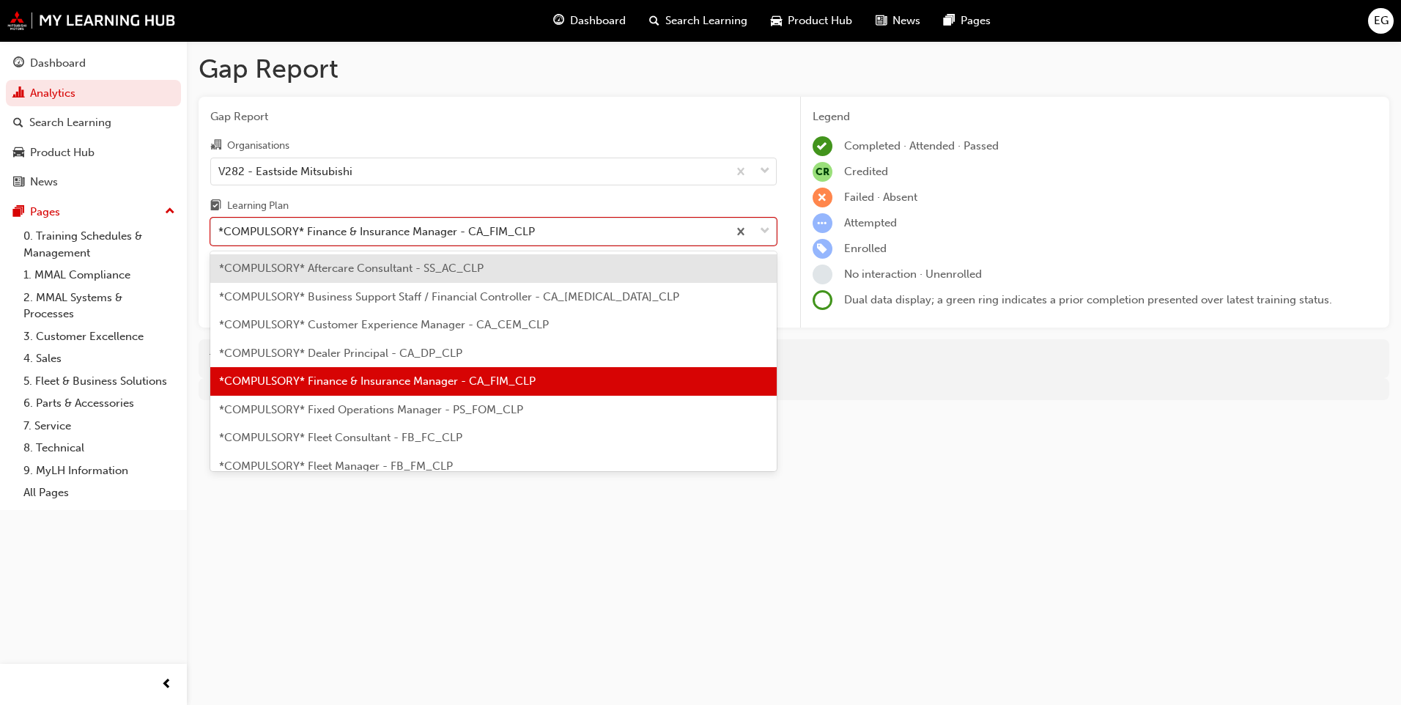
click at [716, 353] on div "*COMPULSORY* Dealer Principal - CA_DP_CLP" at bounding box center [493, 353] width 566 height 29
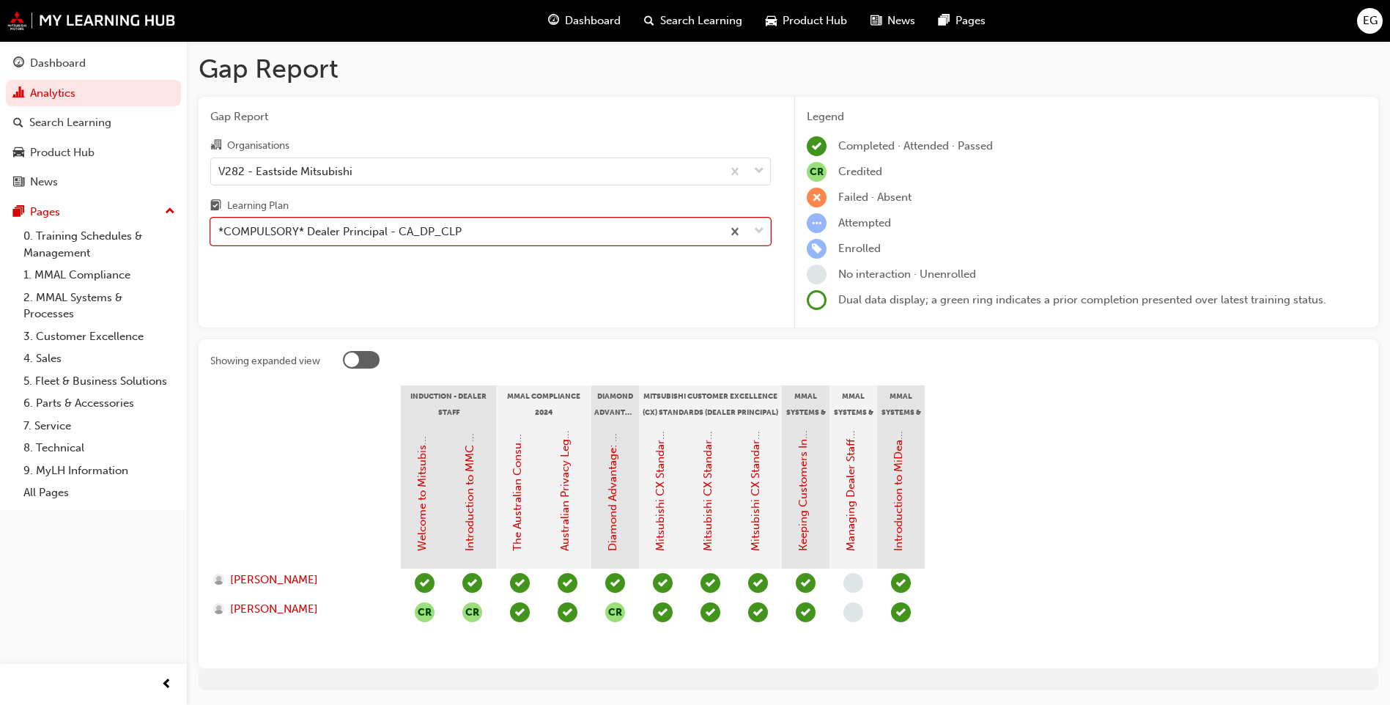
click at [759, 236] on span "down-icon" at bounding box center [759, 231] width 10 height 19
click at [220, 236] on input "Learning Plan option *COMPULSORY* Dealer Principal - CA_DP_CLP, selected. 0 res…" at bounding box center [218, 231] width 1 height 12
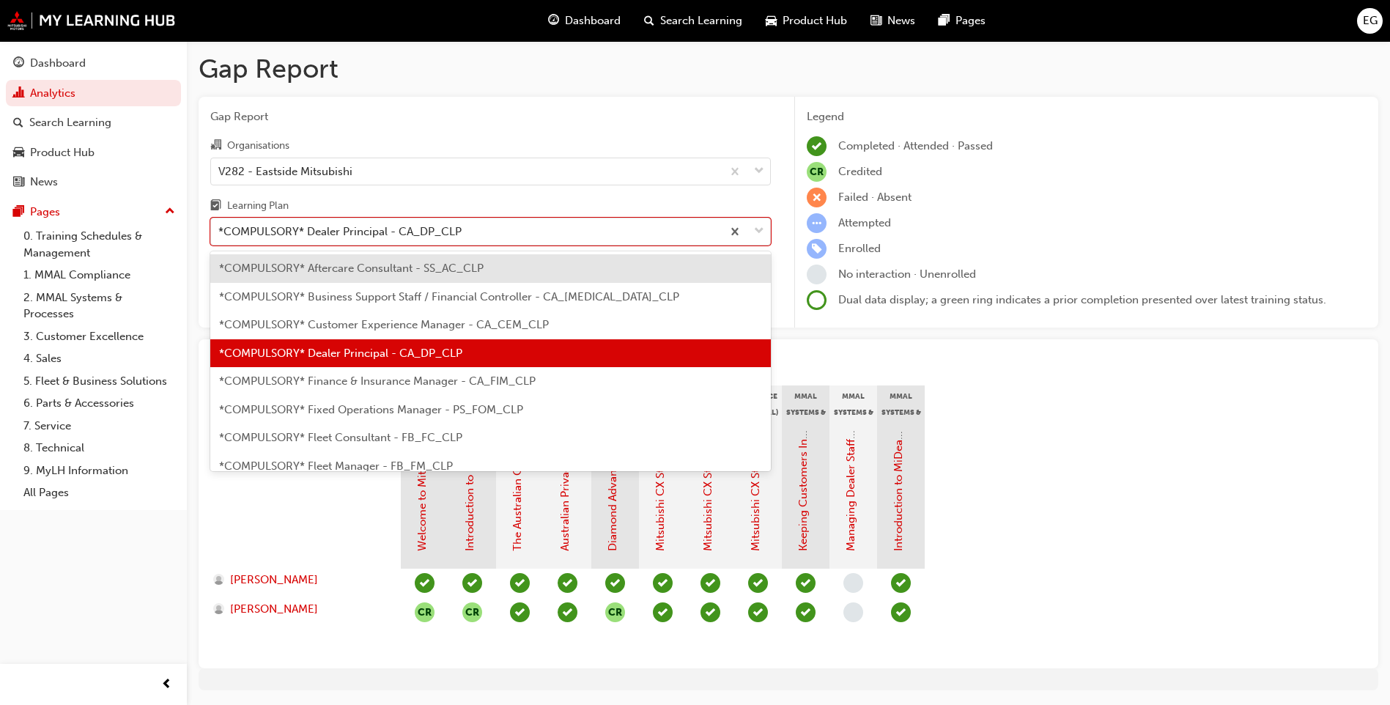
click at [547, 325] on span "*COMPULSORY* Customer Experience Manager - CA_CEM_CLP" at bounding box center [384, 324] width 330 height 13
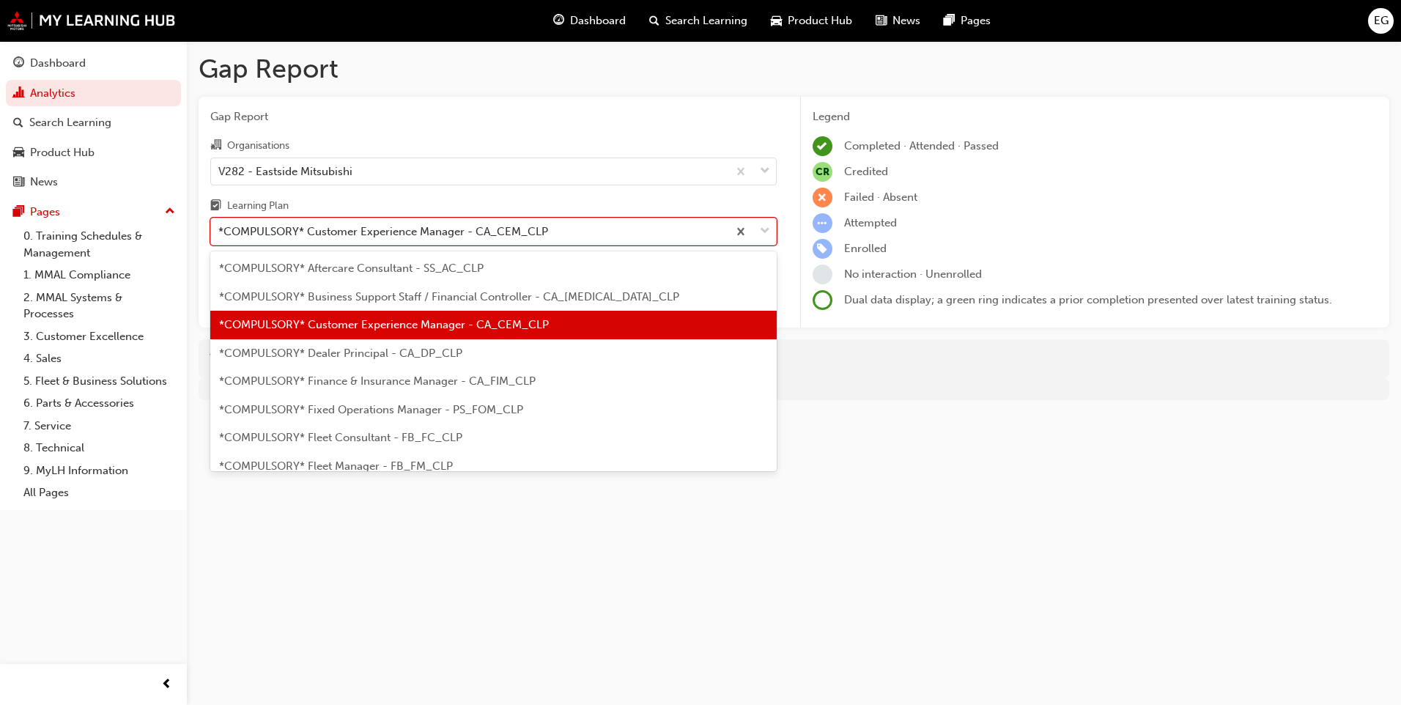
click at [771, 234] on div at bounding box center [751, 231] width 48 height 26
click at [220, 234] on input "Learning Plan option *COMPULSORY* Customer Experience Manager - CA_CEM_CLP, sel…" at bounding box center [218, 231] width 1 height 12
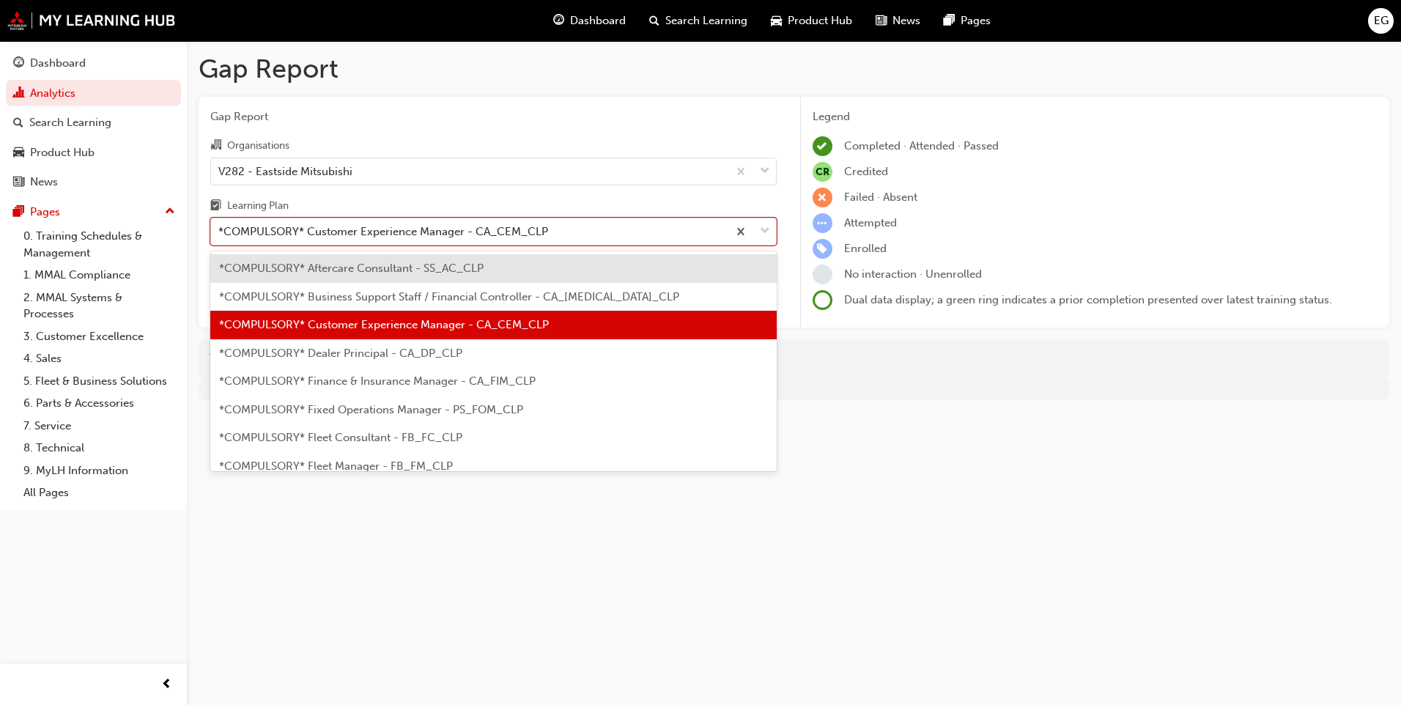
click at [667, 299] on div "*COMPULSORY* Business Support Staff / Financial Controller - CA_BSS_CLP" at bounding box center [493, 297] width 566 height 29
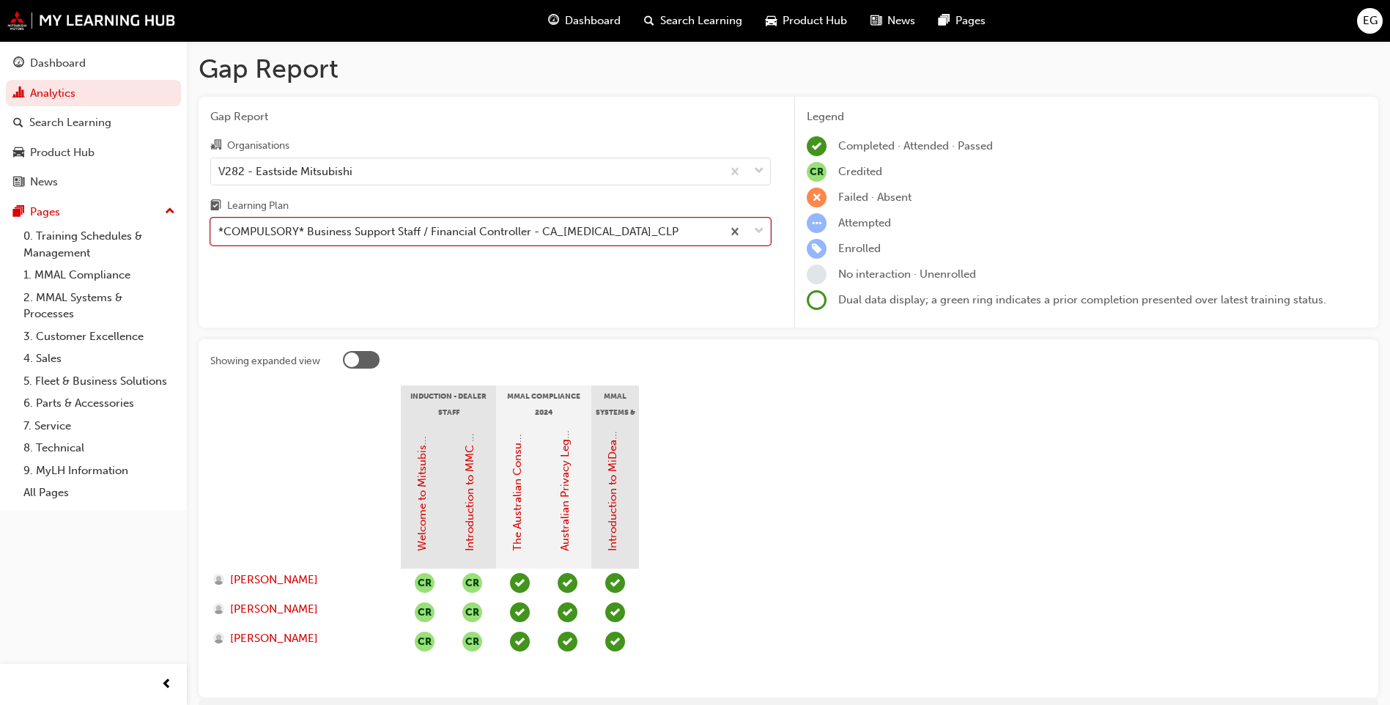
click at [765, 234] on div at bounding box center [746, 231] width 48 height 26
click at [220, 234] on input "Learning Plan option *COMPULSORY* Business Support Staff / Financial Controller…" at bounding box center [218, 231] width 1 height 12
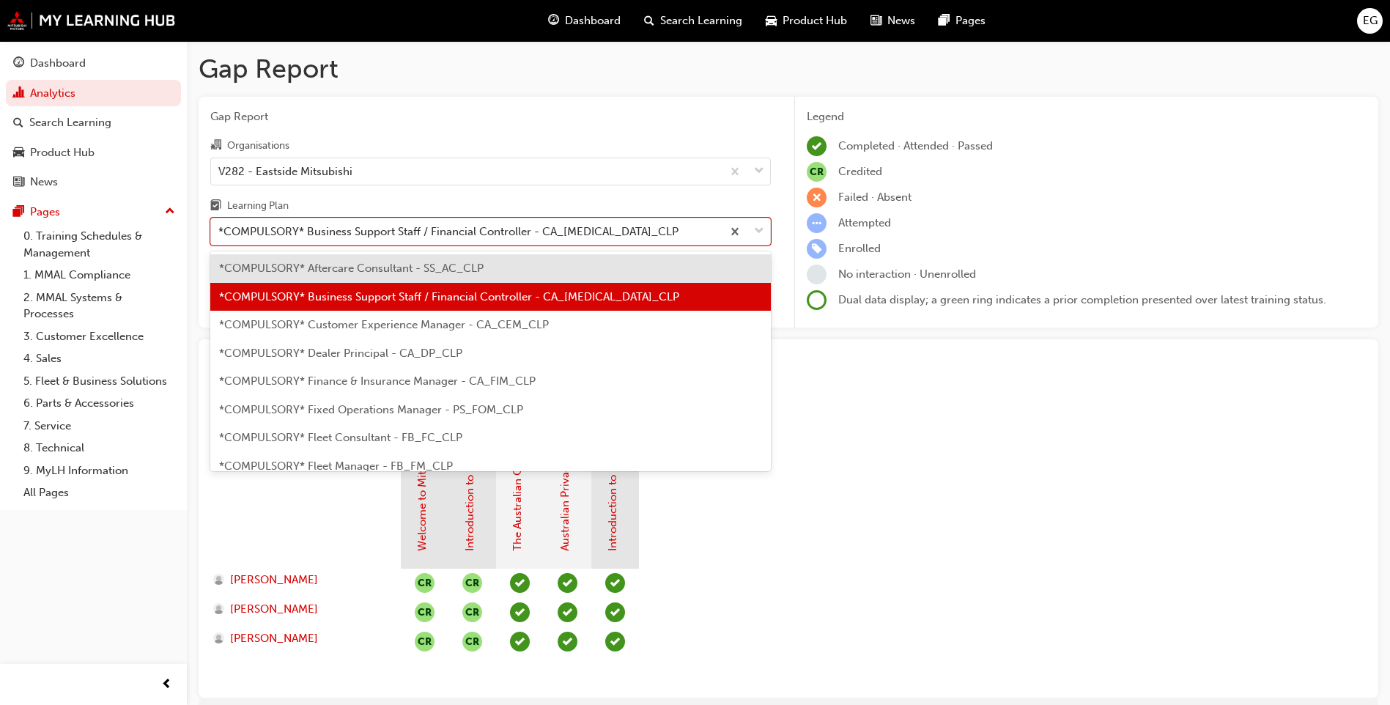
click at [664, 264] on div "*COMPULSORY* Aftercare Consultant - SS_AC_CLP" at bounding box center [490, 268] width 560 height 29
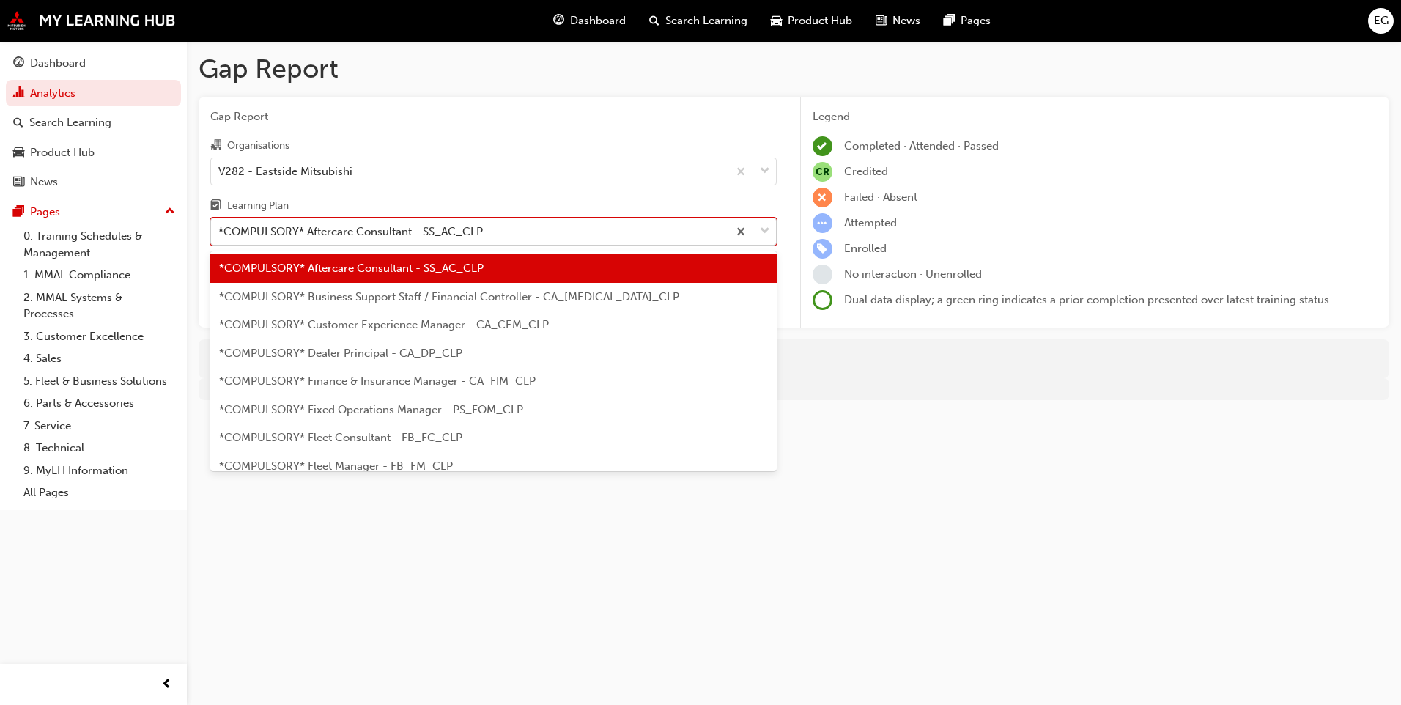
click at [768, 232] on span "down-icon" at bounding box center [765, 231] width 10 height 19
click at [220, 232] on input "Learning Plan option *COMPULSORY* Aftercare Consultant - SS_AC_CLP, selected. o…" at bounding box center [218, 231] width 1 height 12
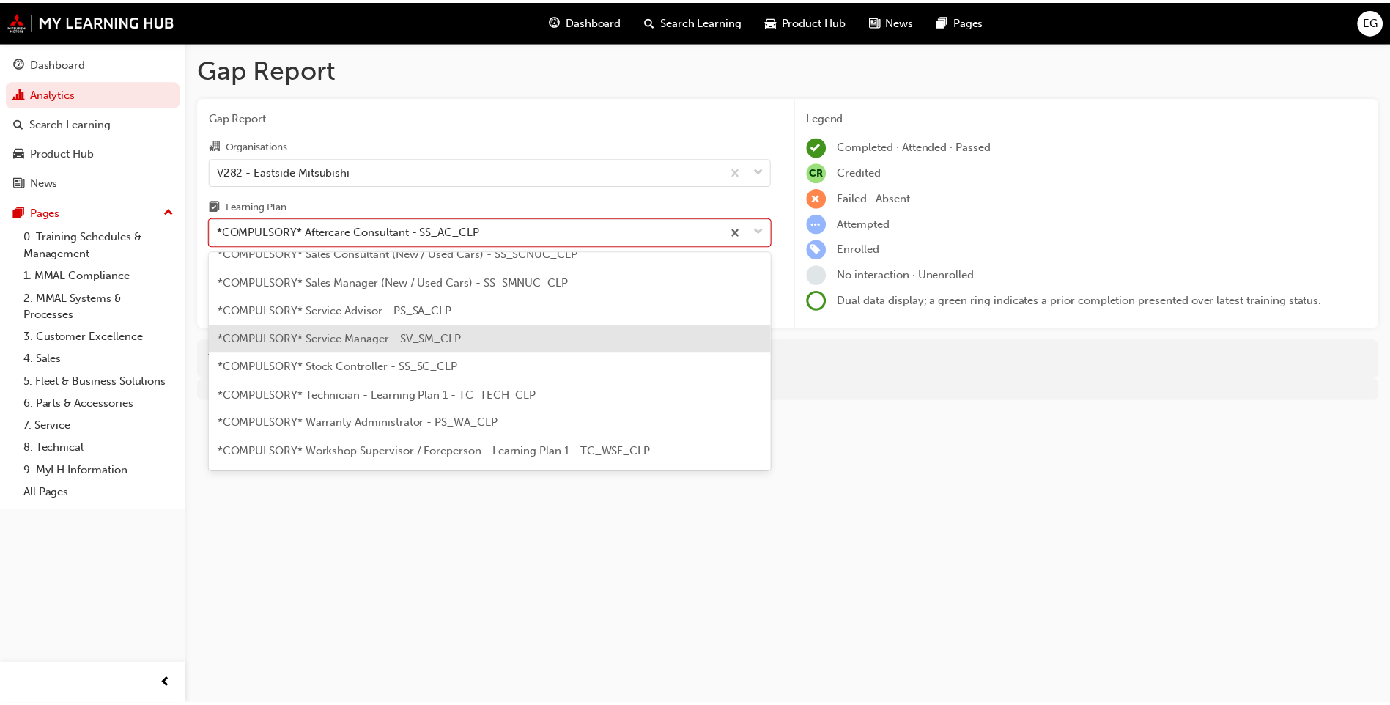
scroll to position [440, 0]
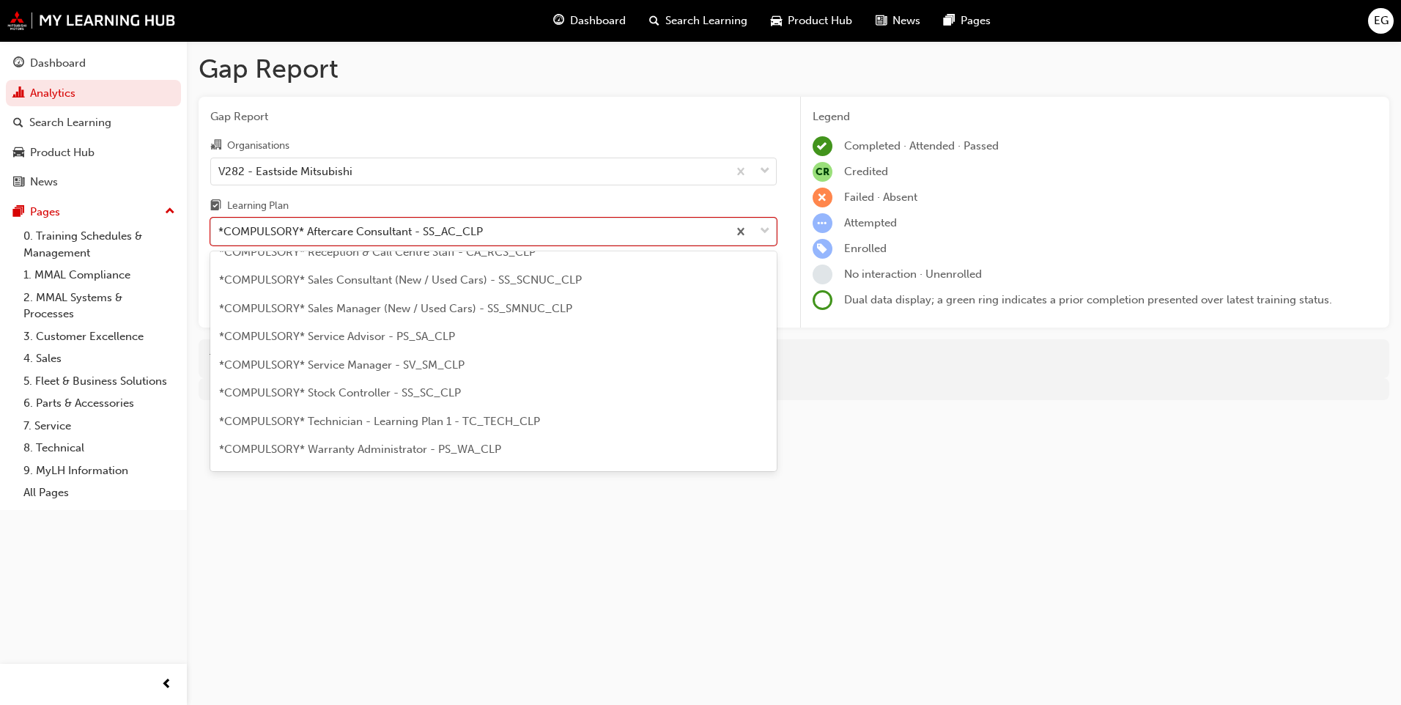
click at [460, 420] on span "*COMPULSORY* Technician - Learning Plan 1 - TC_TECH_CLP" at bounding box center [379, 421] width 321 height 13
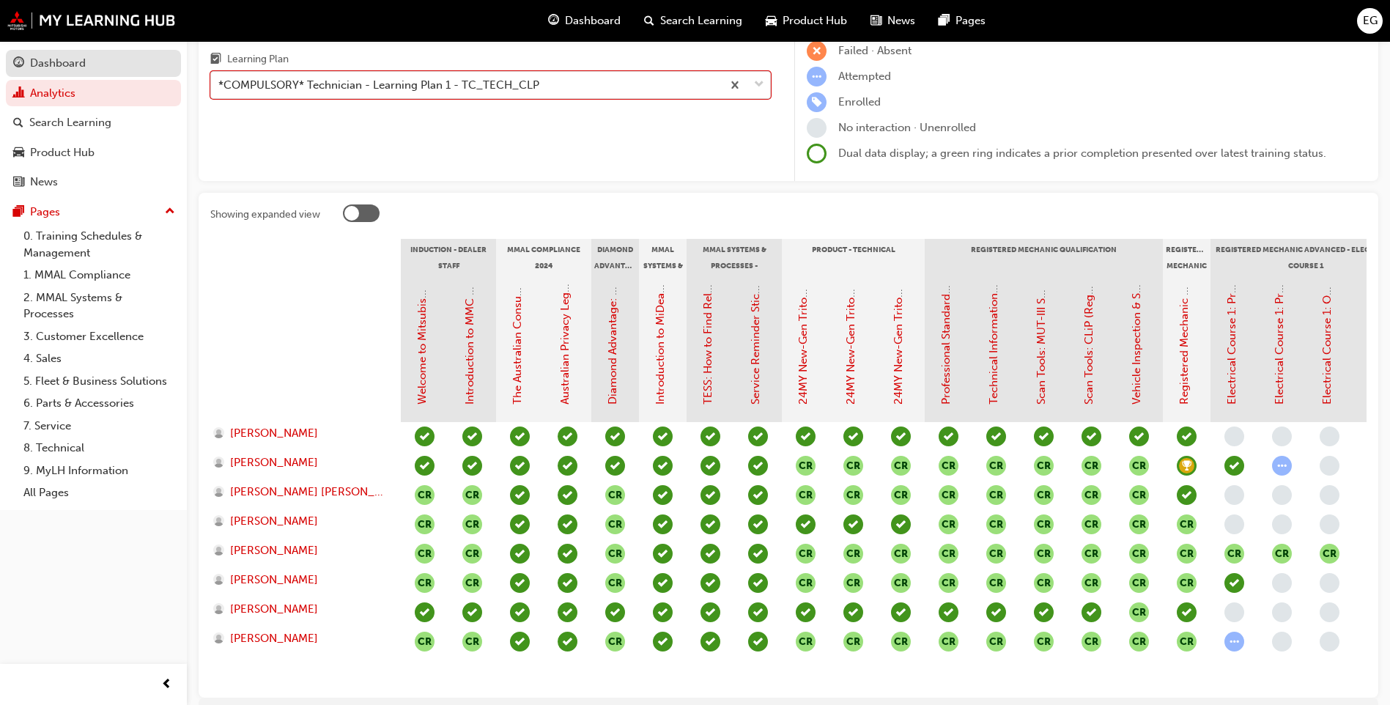
click at [64, 63] on div "Dashboard" at bounding box center [58, 63] width 56 height 17
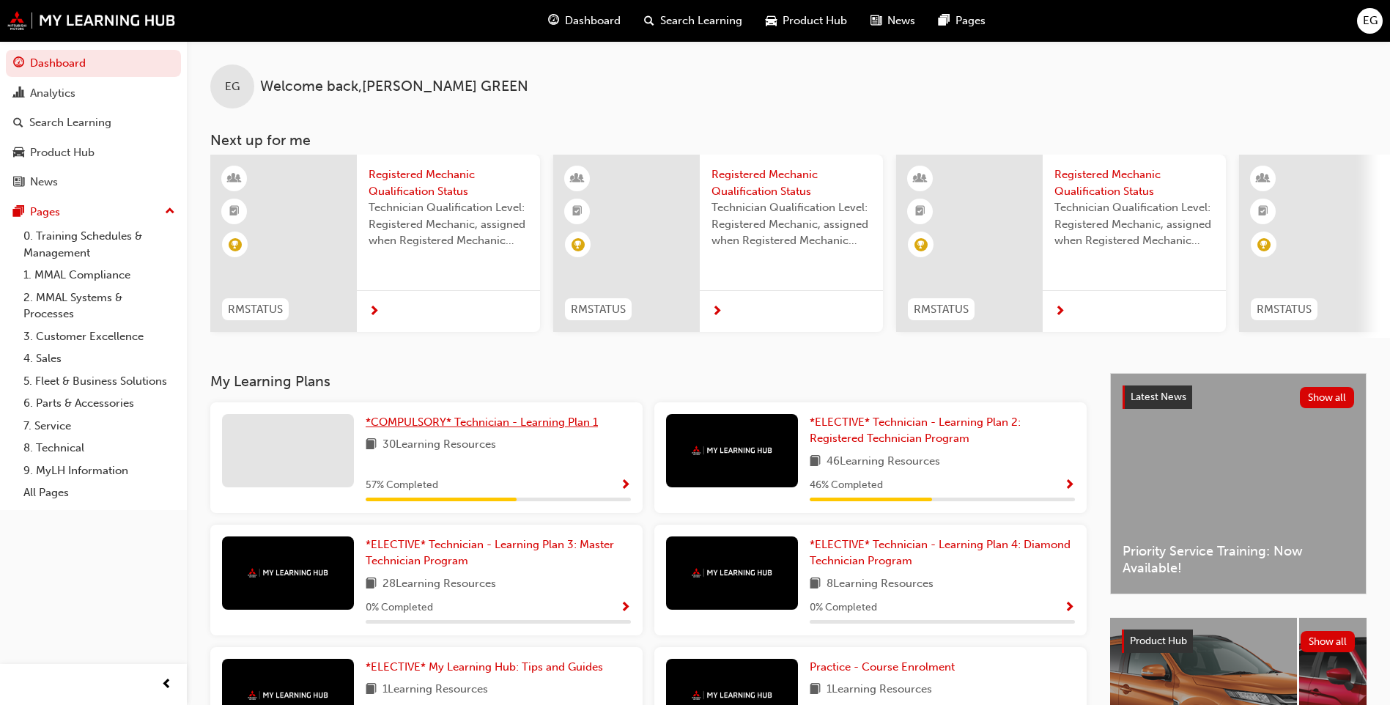
click at [445, 426] on span "*COMPULSORY* Technician - Learning Plan 1" at bounding box center [482, 421] width 232 height 13
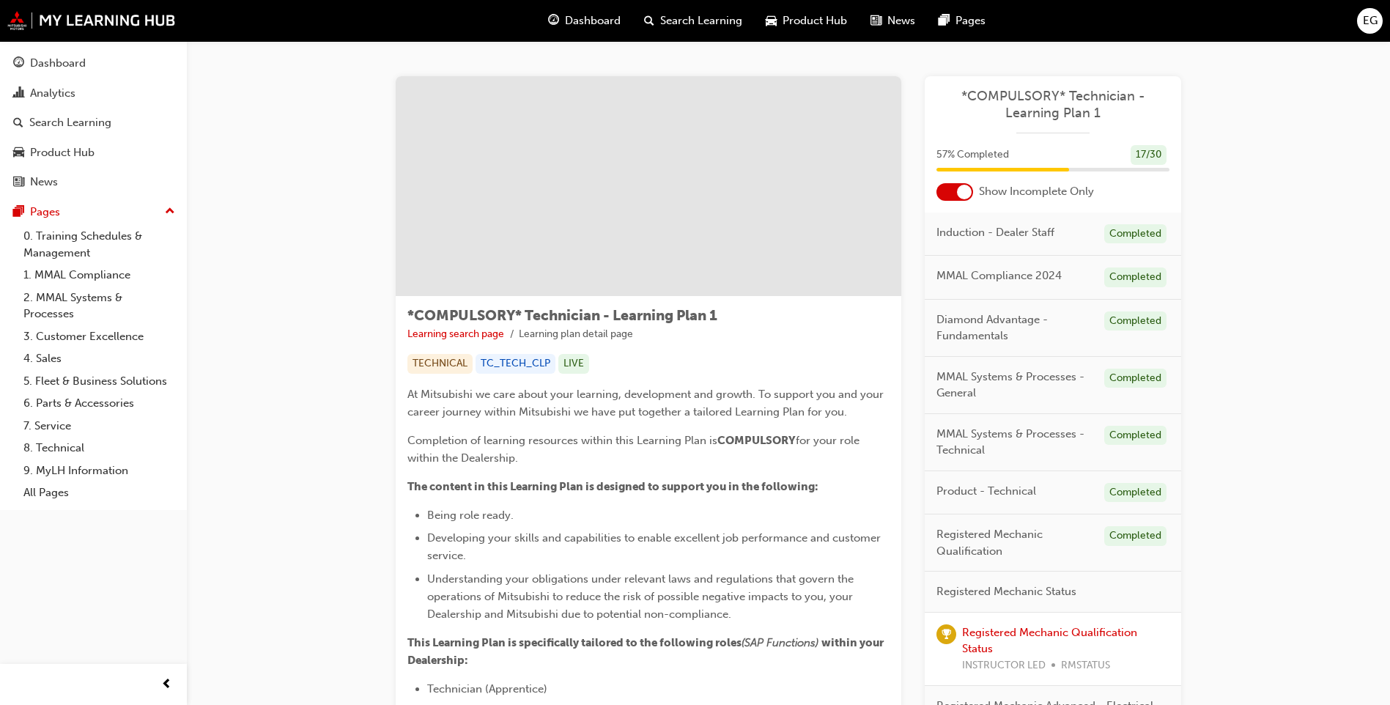
click at [963, 192] on div at bounding box center [964, 192] width 15 height 15
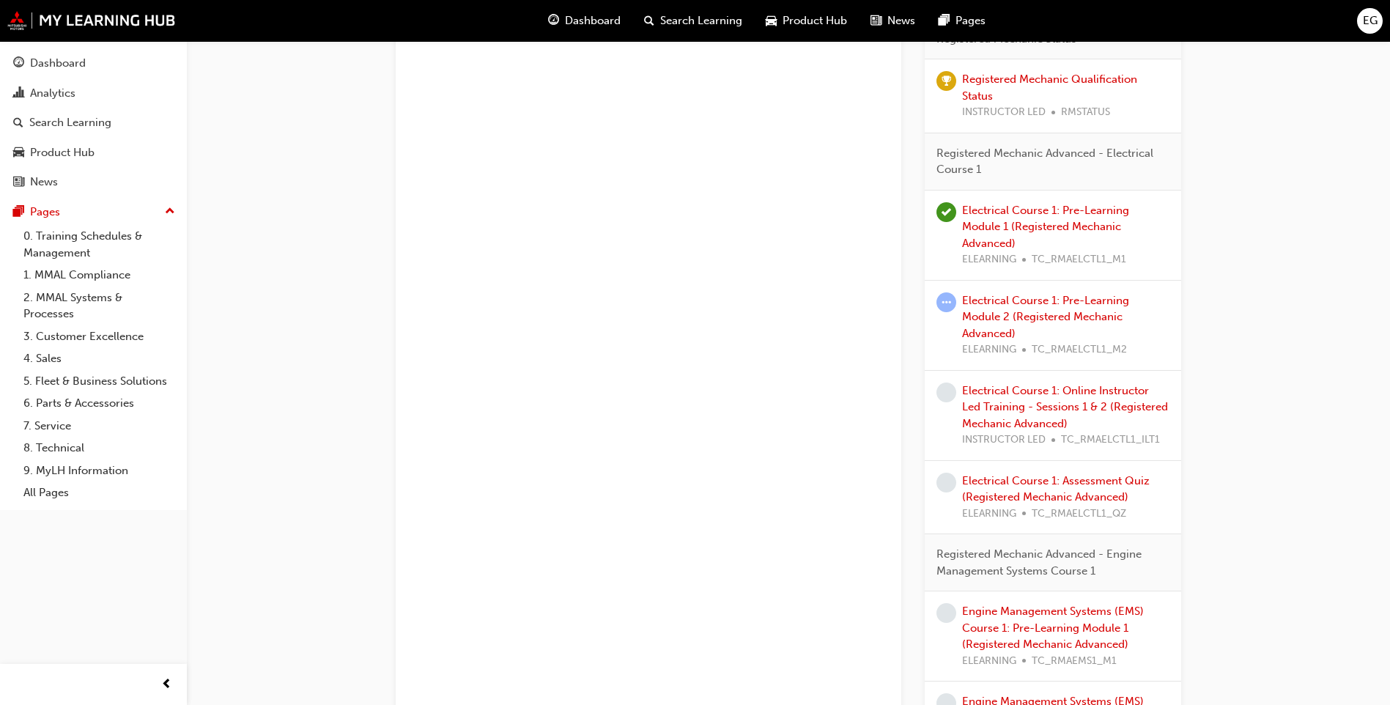
scroll to position [1685, 0]
click at [1017, 296] on link "Electrical Course 1: Pre-Learning Module 2 (Registered Mechanic Advanced)" at bounding box center [1045, 313] width 167 height 46
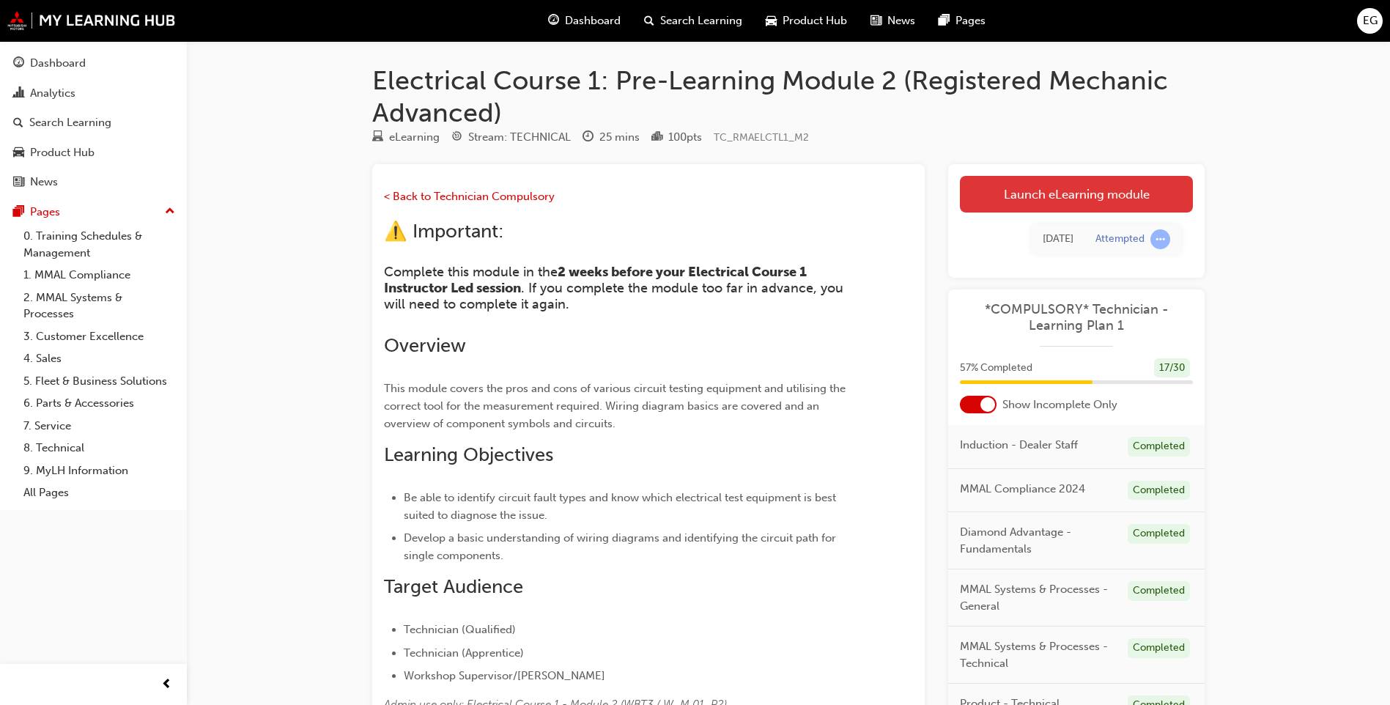
click at [1064, 202] on link "Launch eLearning module" at bounding box center [1076, 194] width 233 height 37
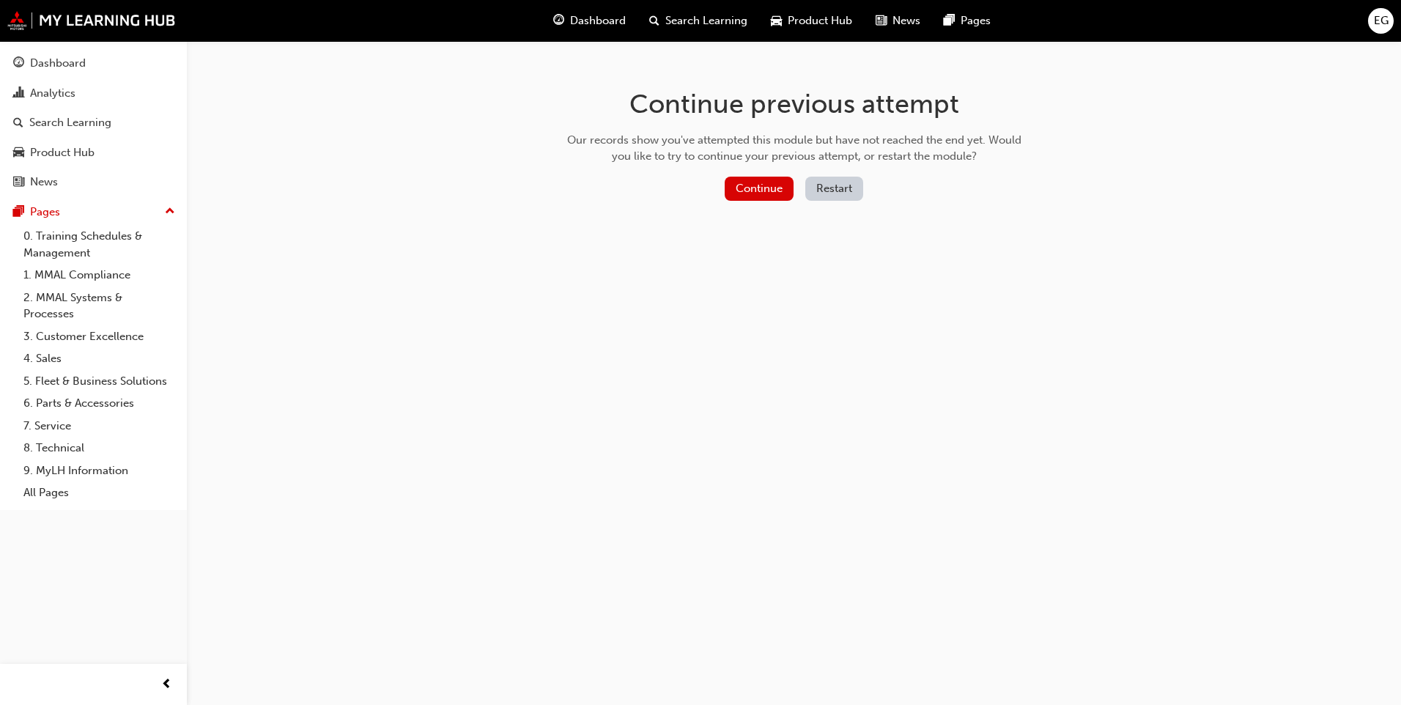
click at [850, 192] on button "Restart" at bounding box center [834, 189] width 58 height 24
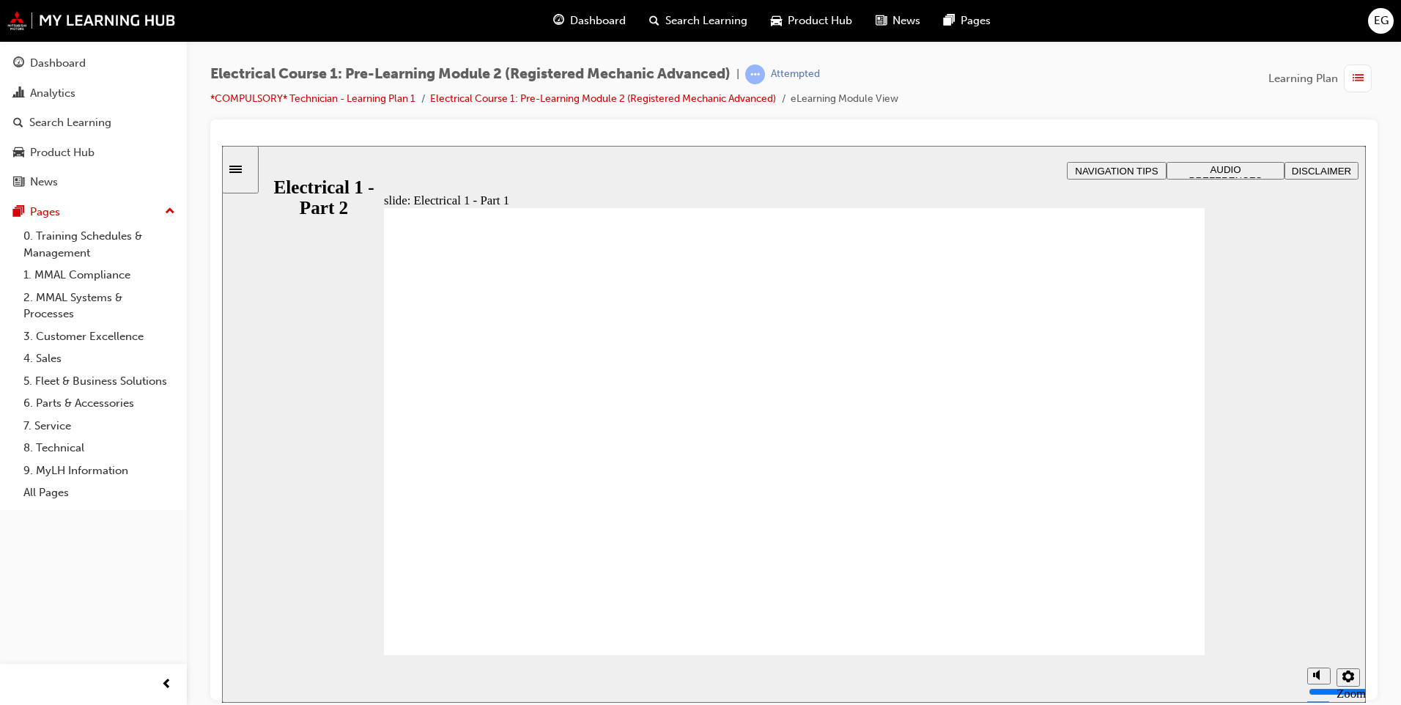
click at [1359, 81] on span "list-icon" at bounding box center [1357, 79] width 11 height 18
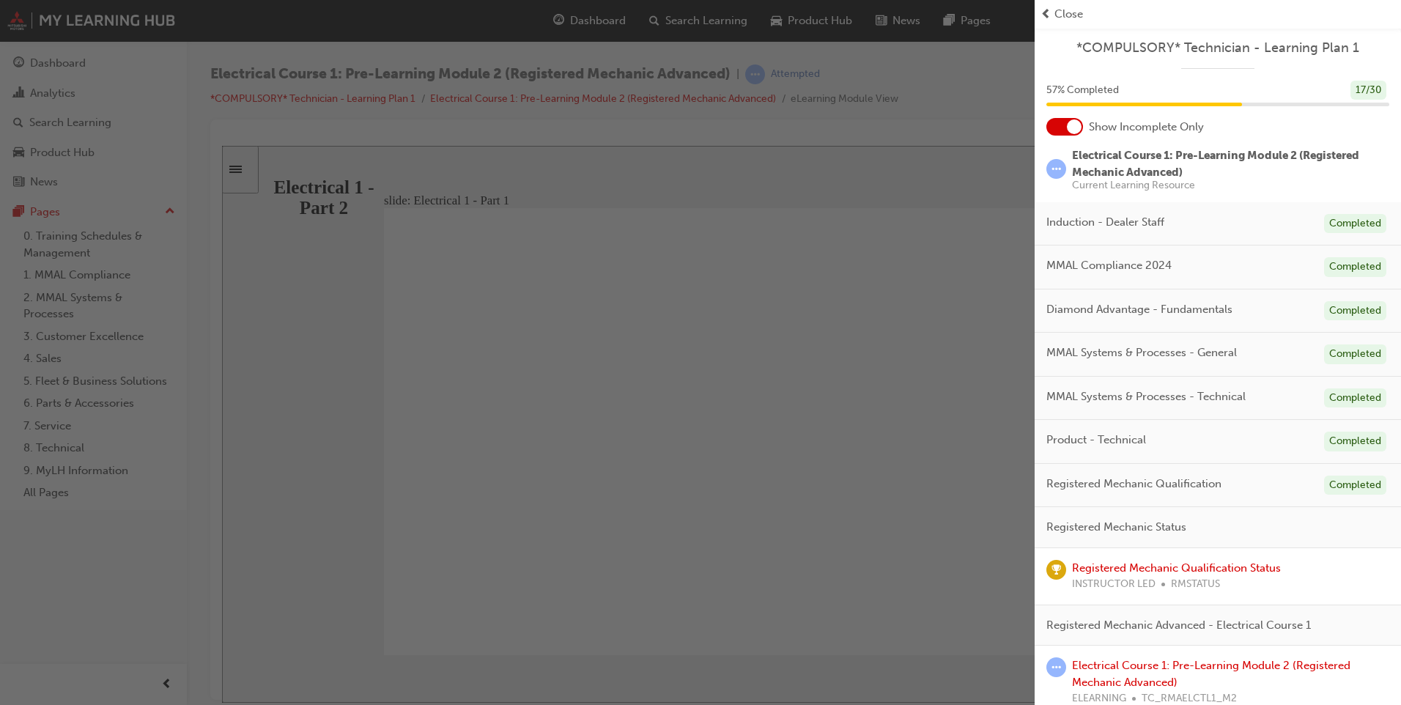
click at [1055, 11] on span "Close" at bounding box center [1068, 14] width 29 height 17
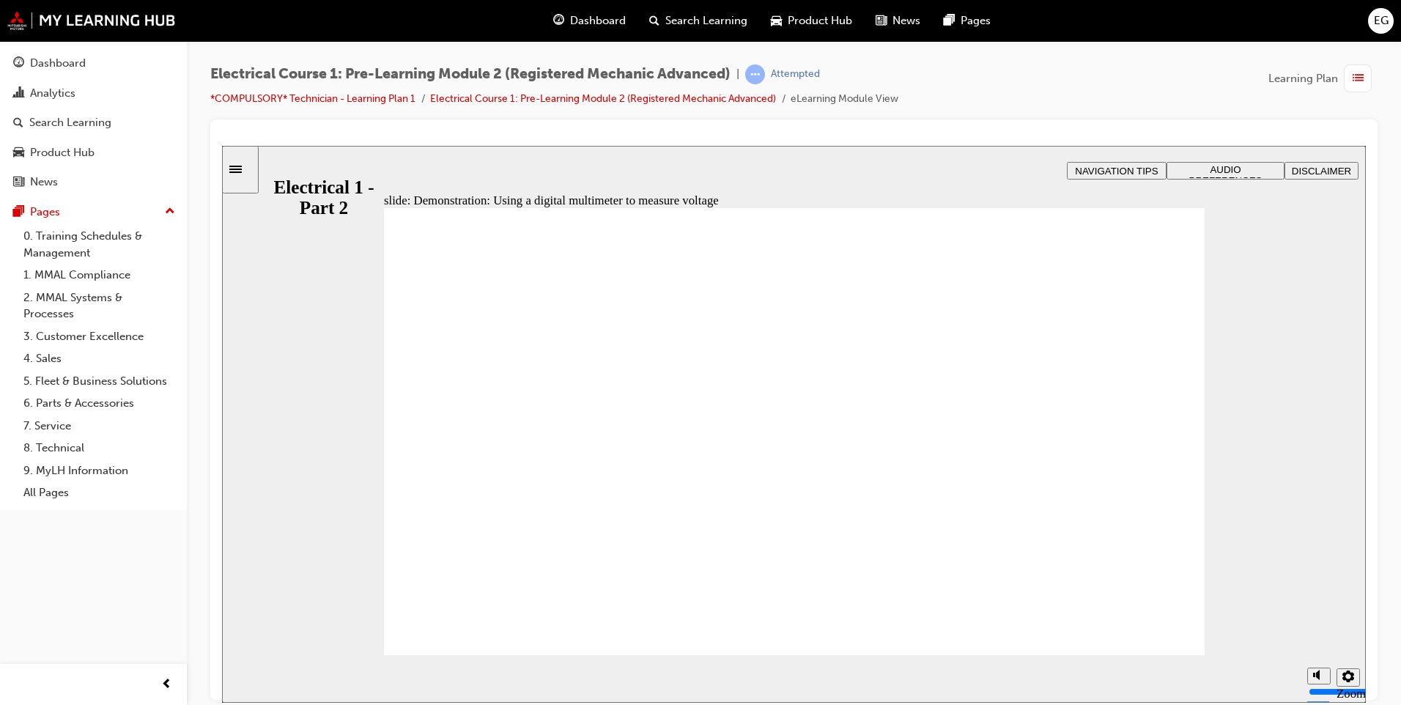
type input "30"
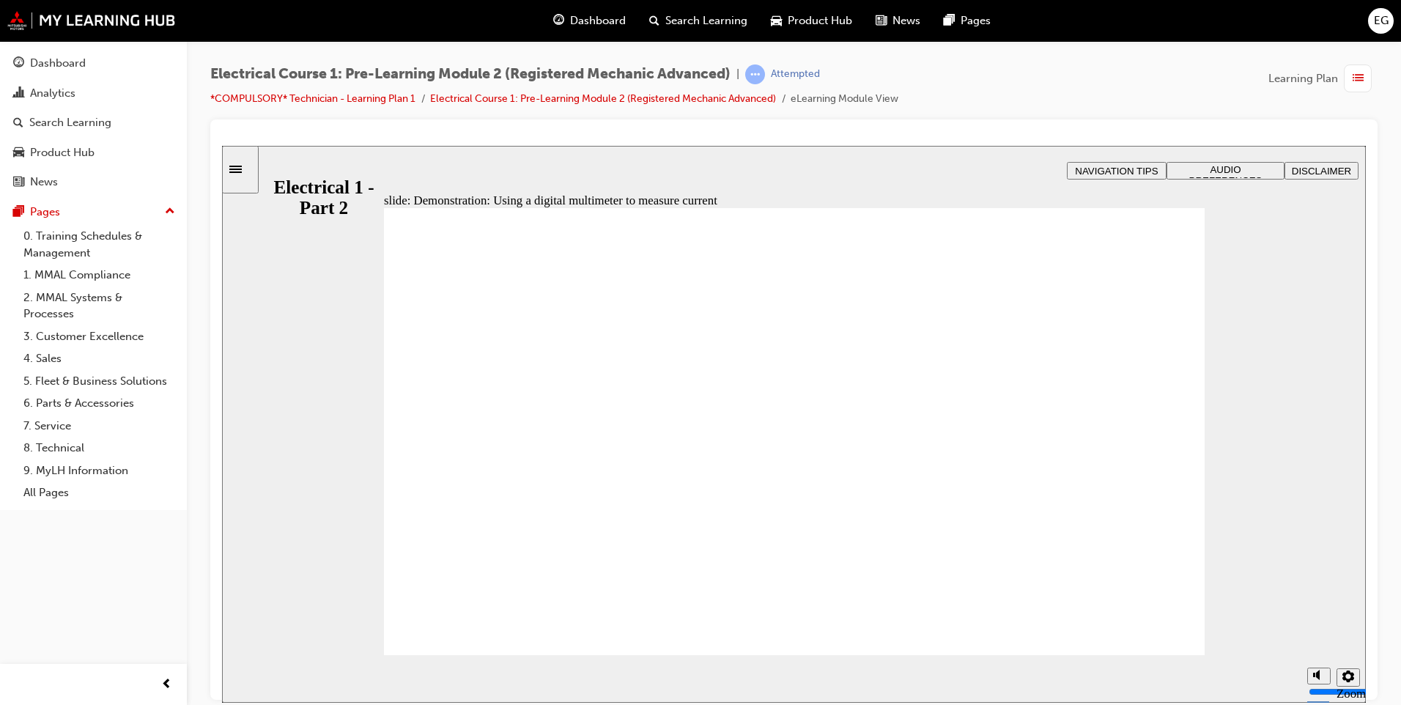
type input "30"
type input "24"
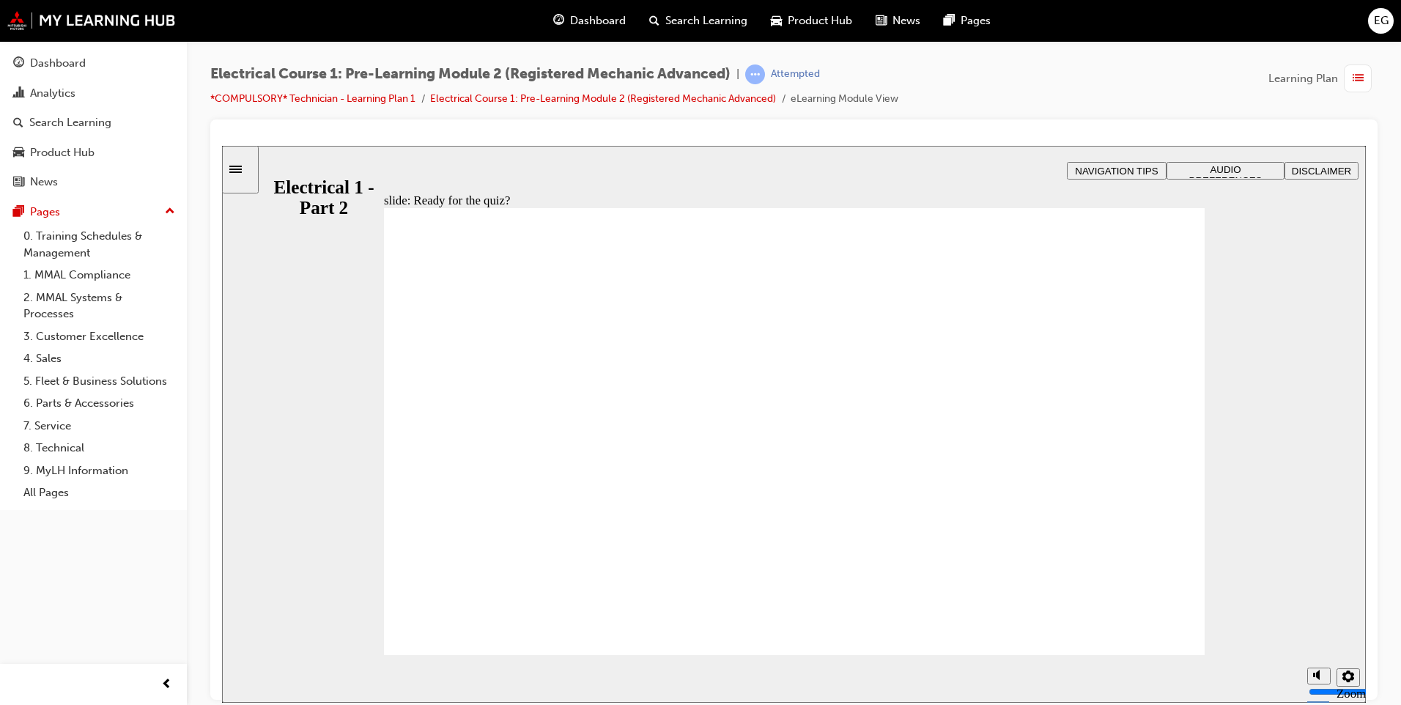
radio input "true"
drag, startPoint x: 789, startPoint y: 559, endPoint x: 809, endPoint y: 563, distance: 20.8
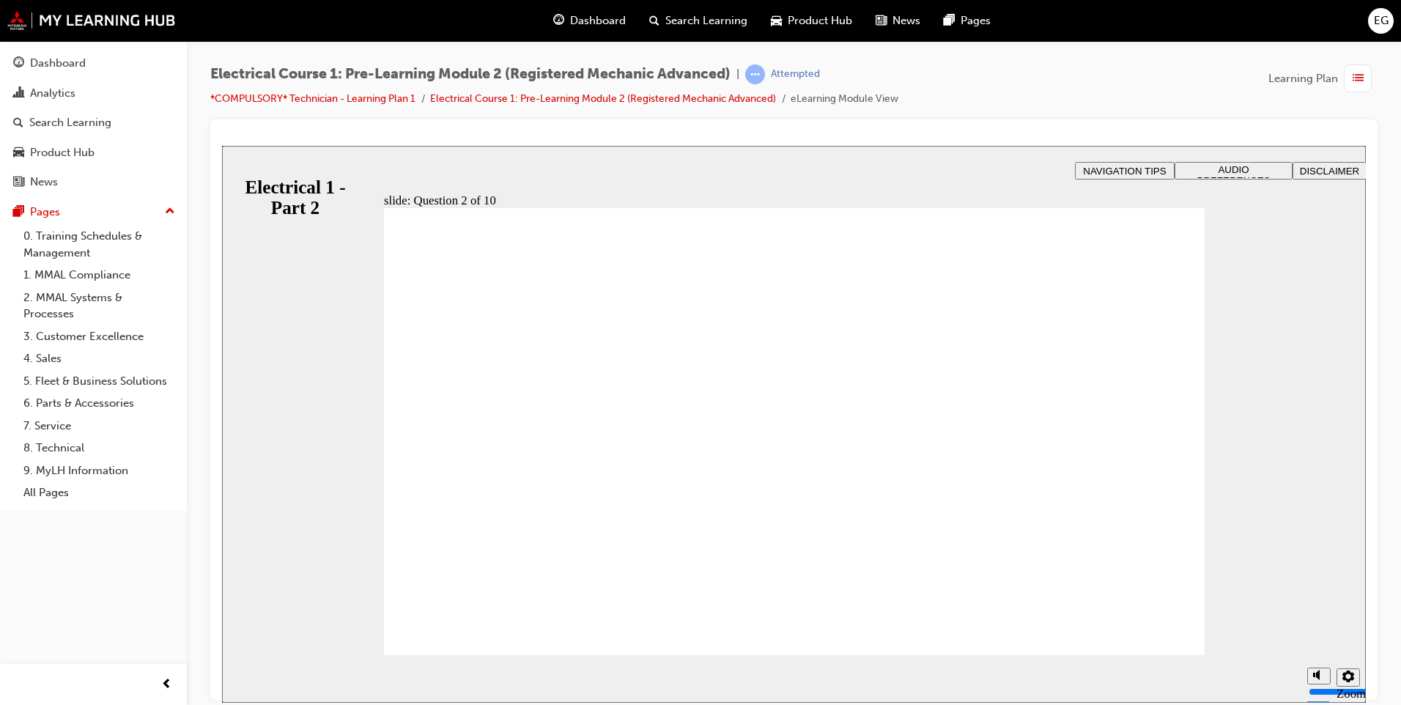
radio input "true"
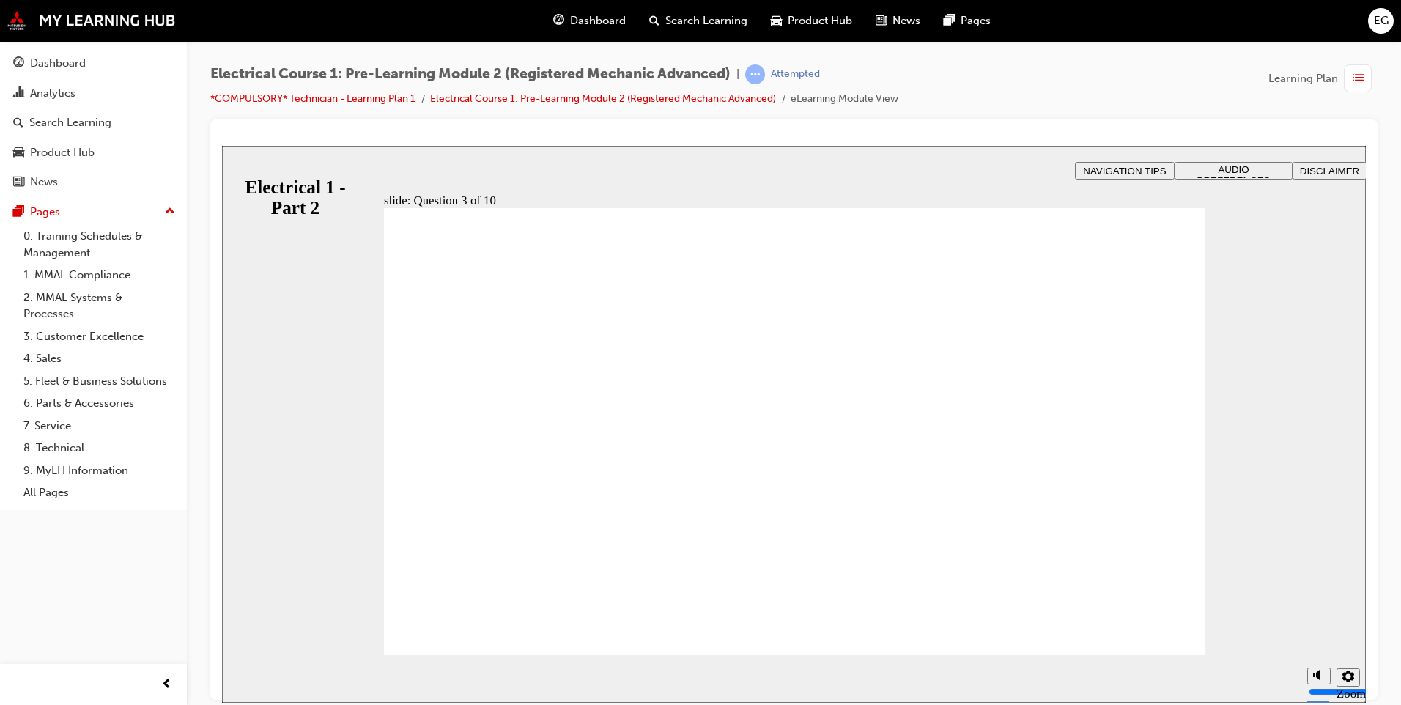
radio input "true"
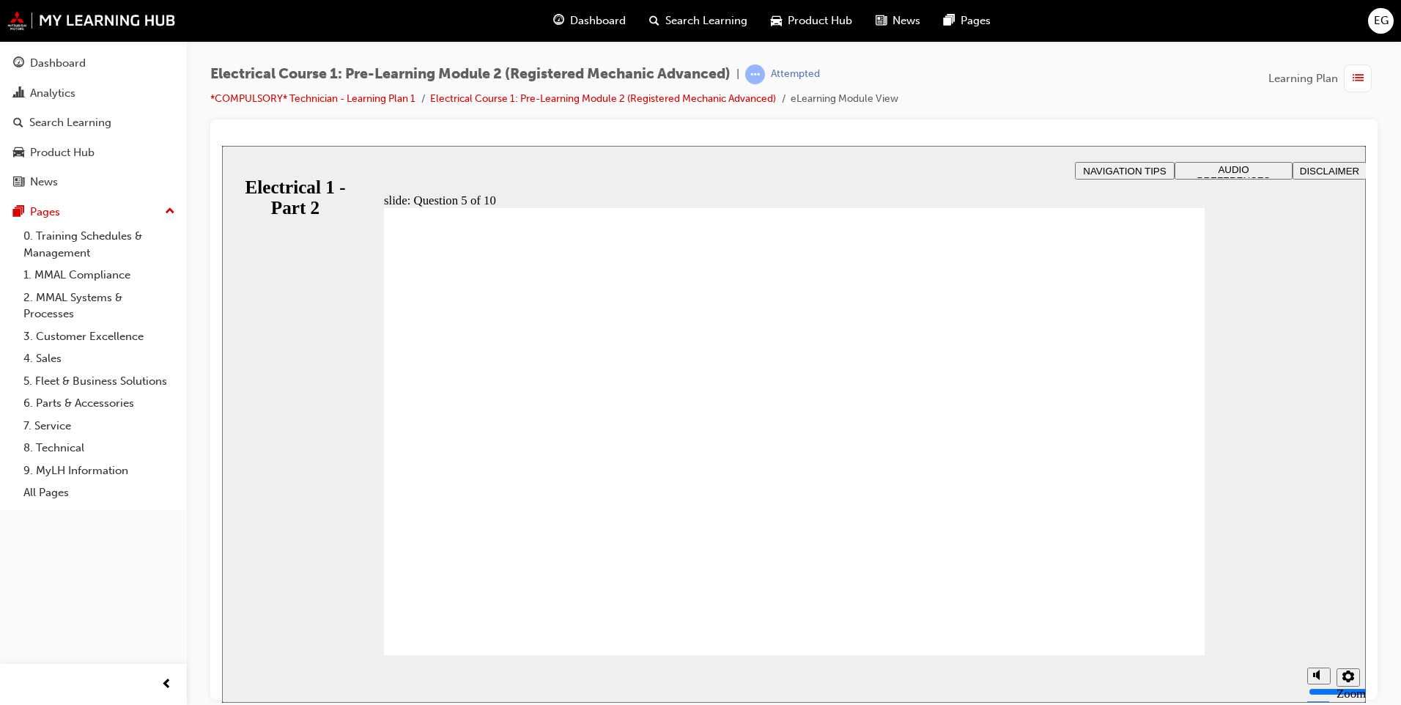
radio input "true"
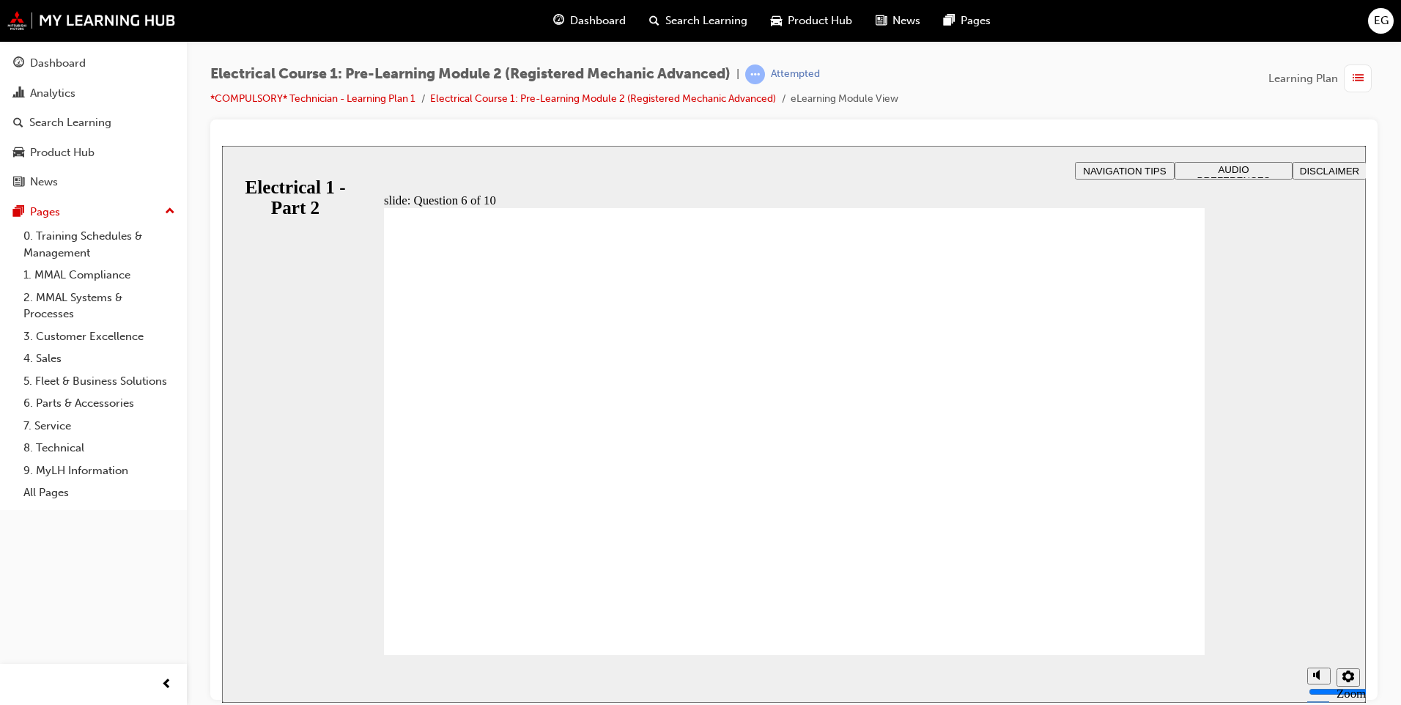
radio input "true"
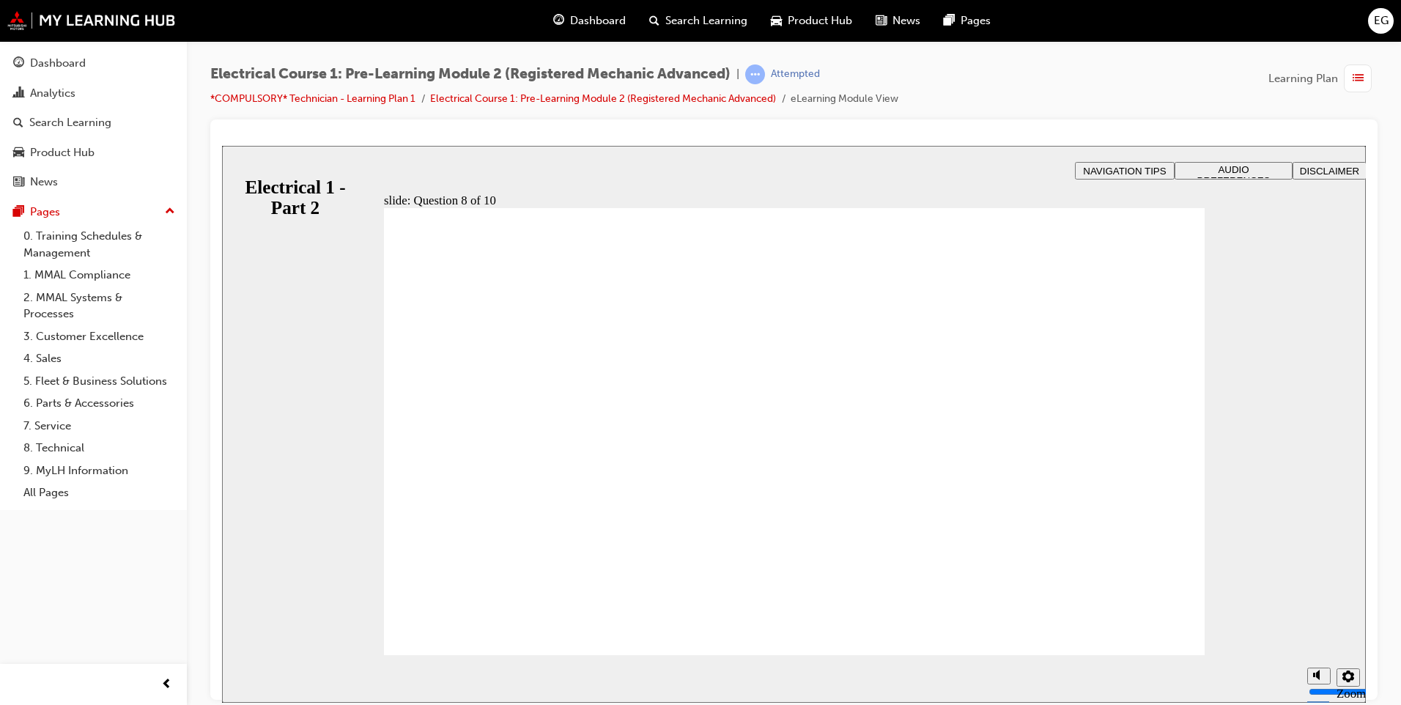
radio input "true"
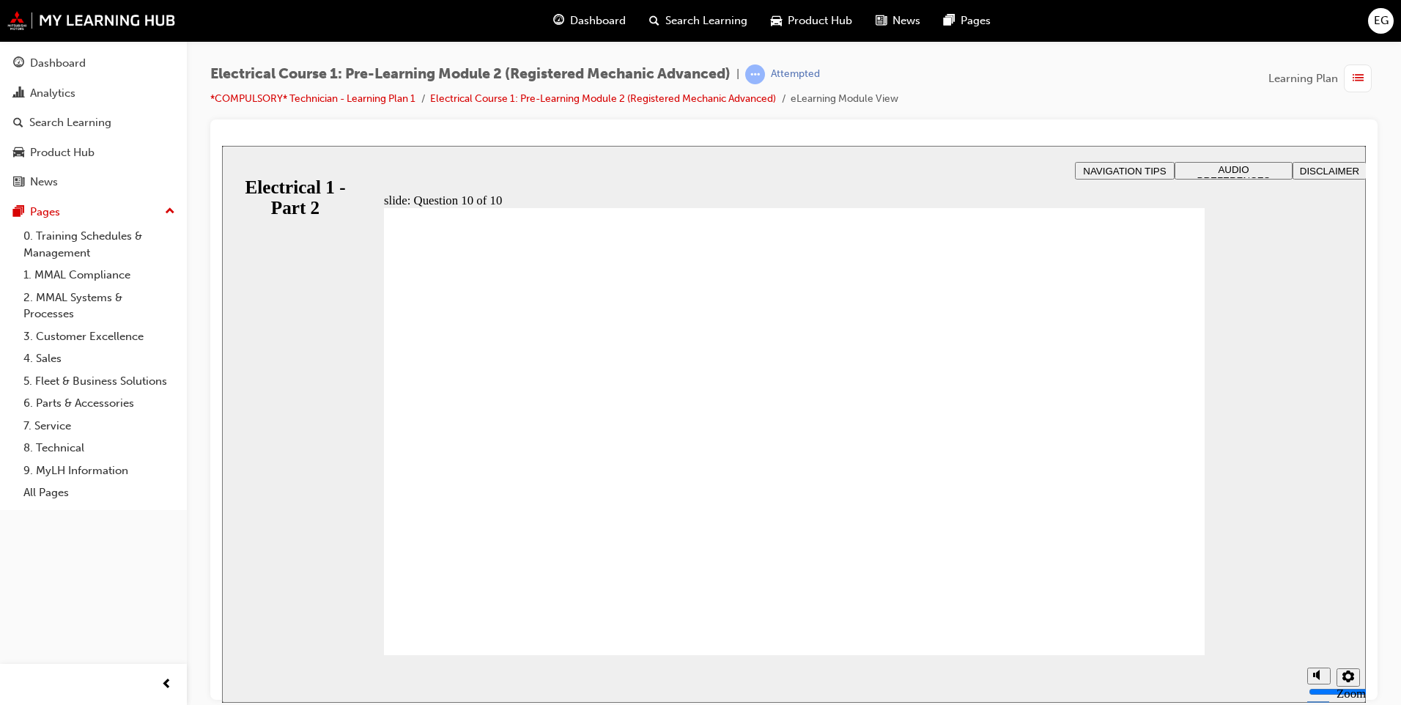
radio input "true"
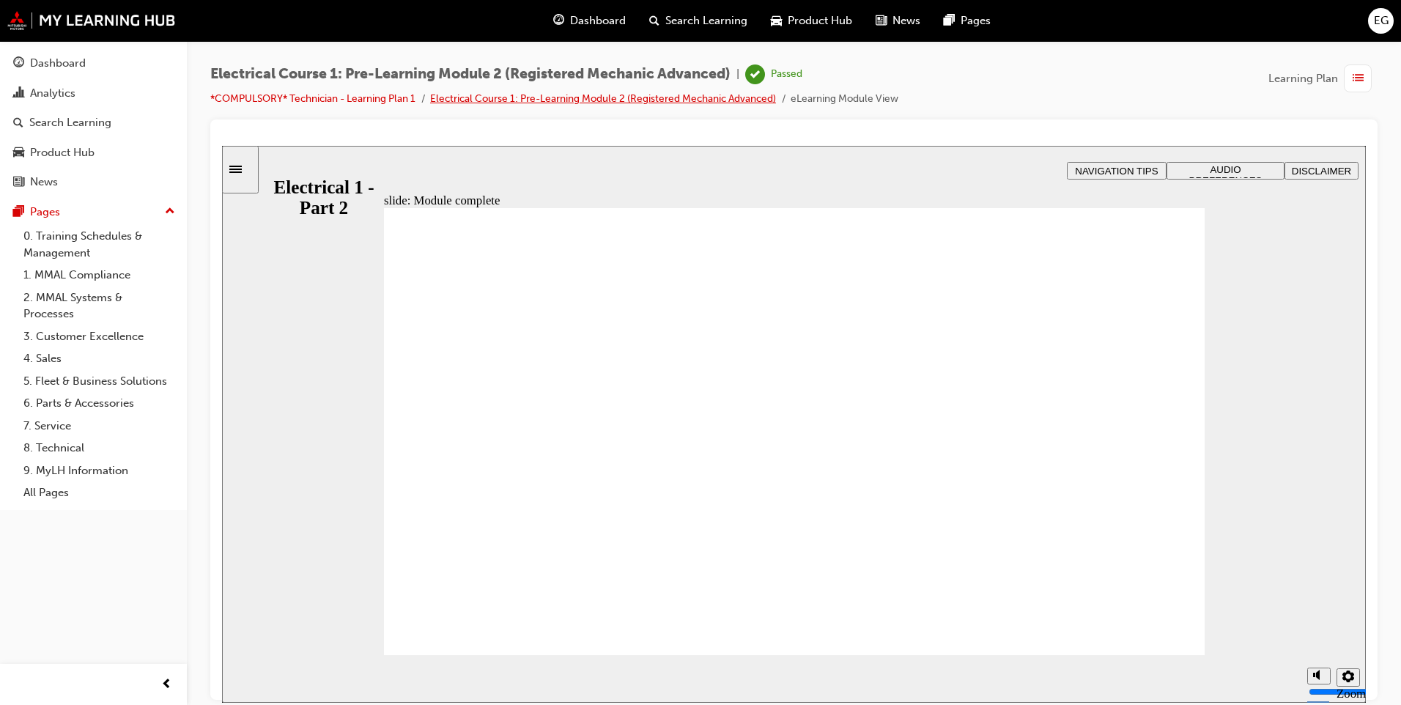
click at [481, 96] on link "Electrical Course 1: Pre-Learning Module 2 (Registered Mechanic Advanced)" at bounding box center [603, 98] width 346 height 12
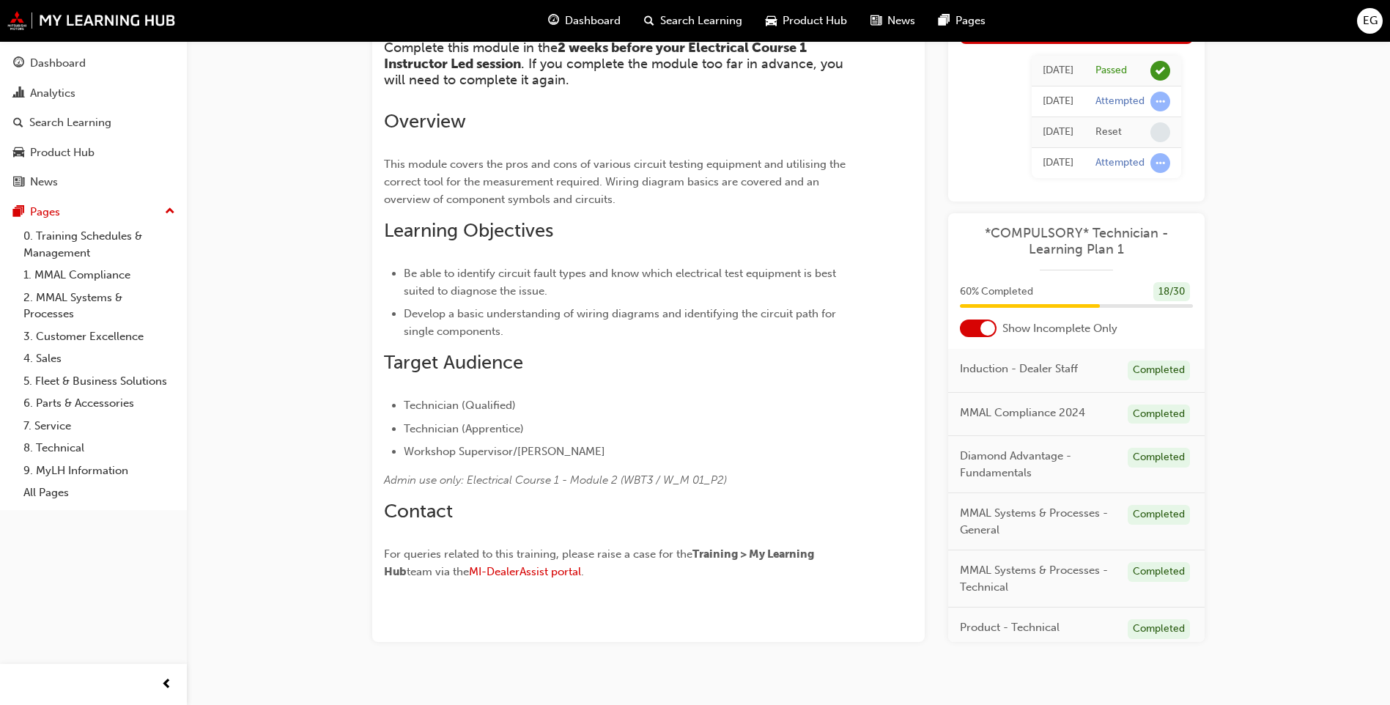
scroll to position [245, 0]
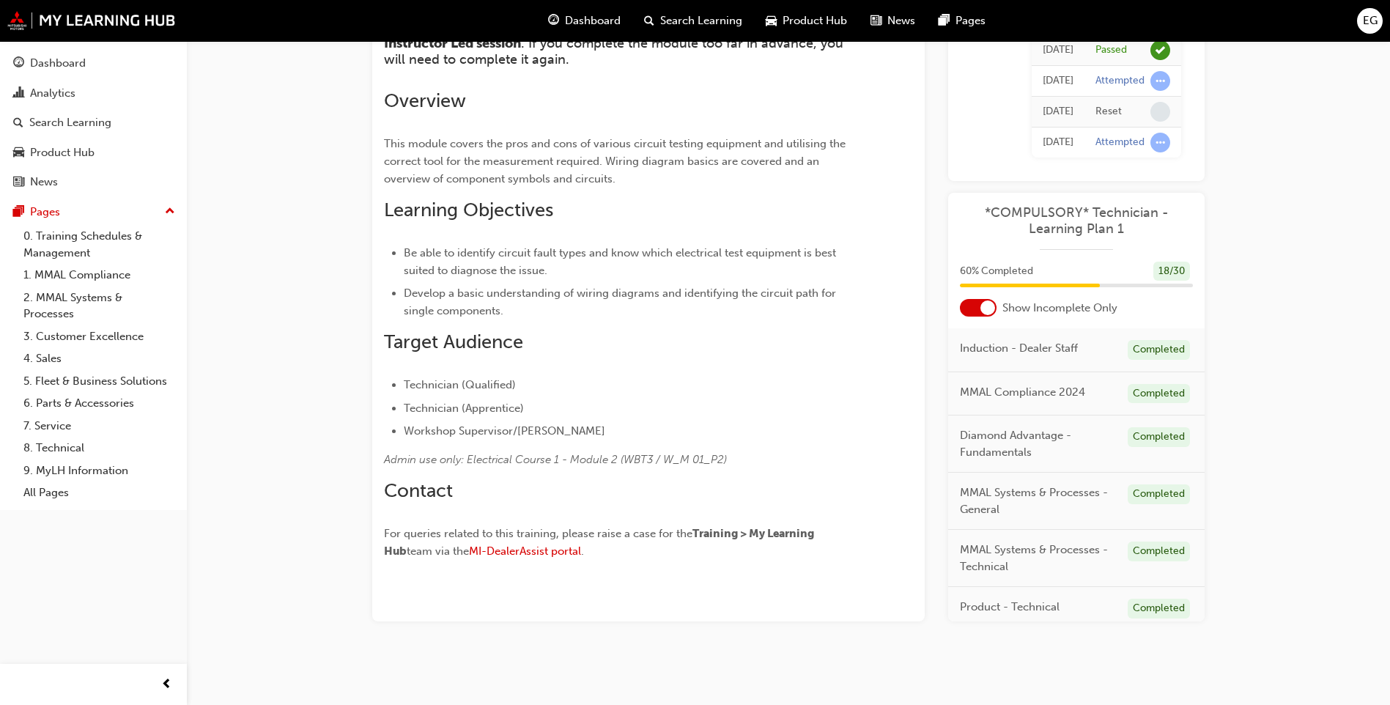
click at [984, 314] on div at bounding box center [987, 307] width 15 height 15
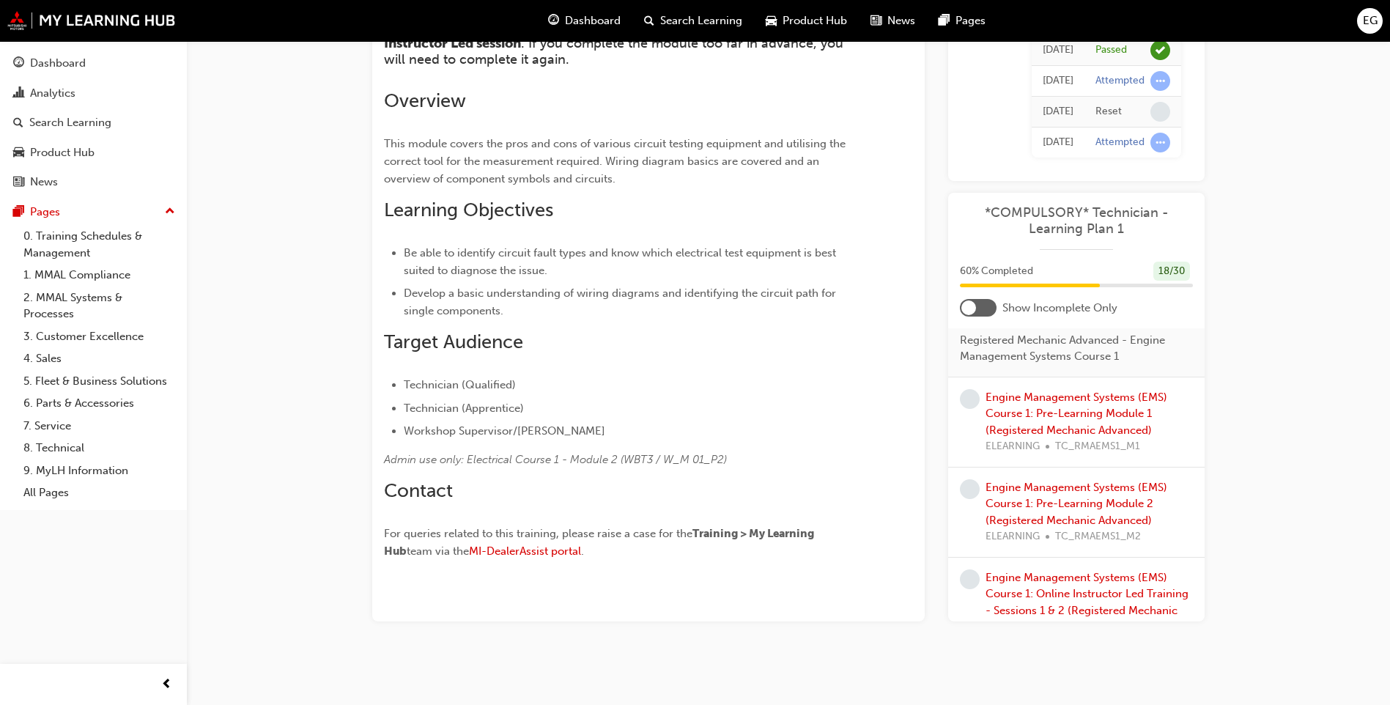
scroll to position [2051, 0]
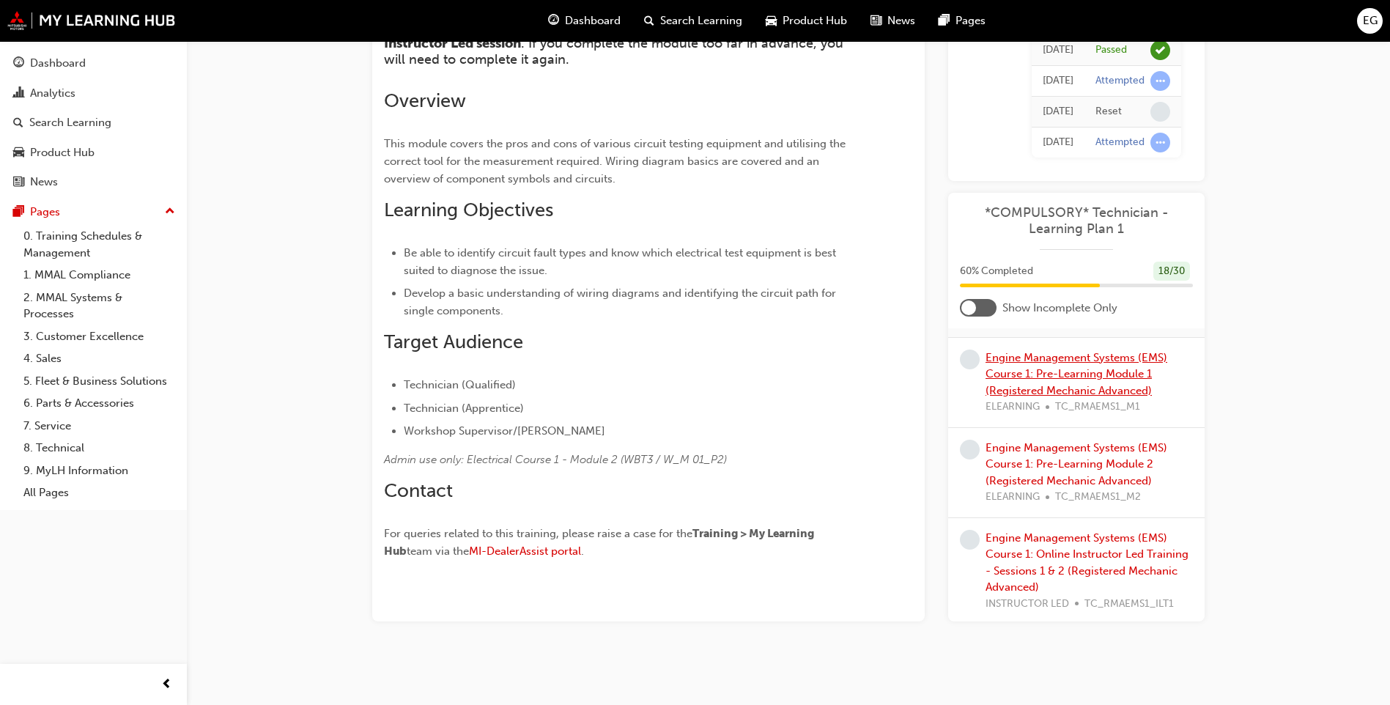
click at [1138, 397] on link "Engine Management Systems (EMS) Course 1: Pre-Learning Module 1 (Registered Mec…" at bounding box center [1076, 374] width 182 height 46
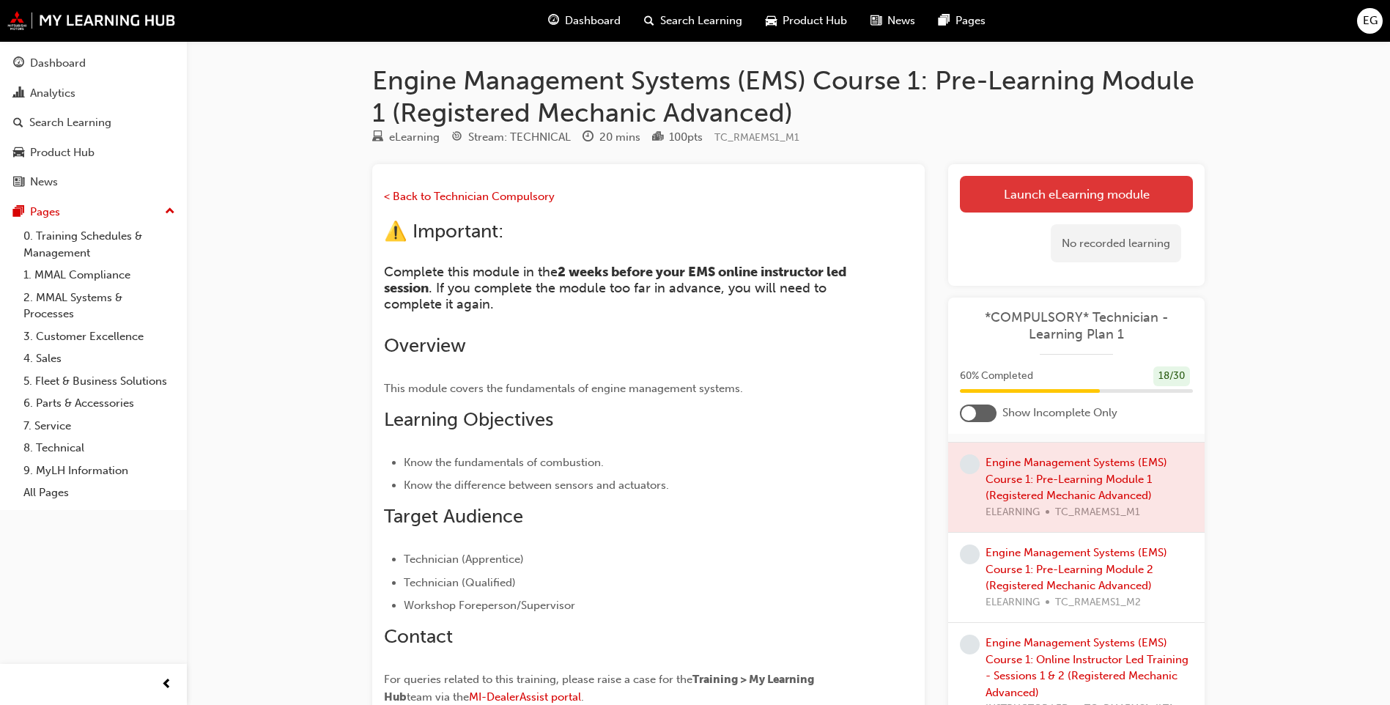
click at [979, 196] on link "Launch eLearning module" at bounding box center [1076, 194] width 233 height 37
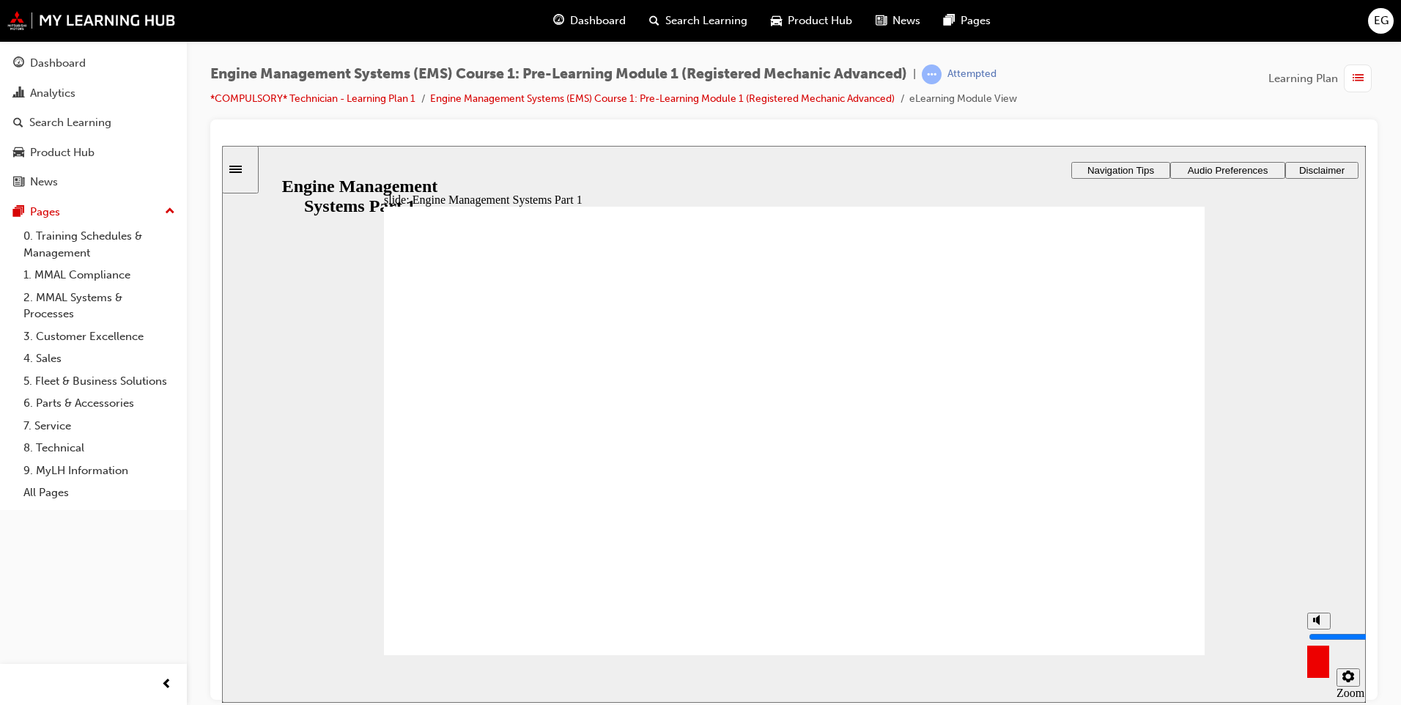
click at [1324, 628] on button "volume" at bounding box center [1318, 620] width 23 height 17
type input "0"
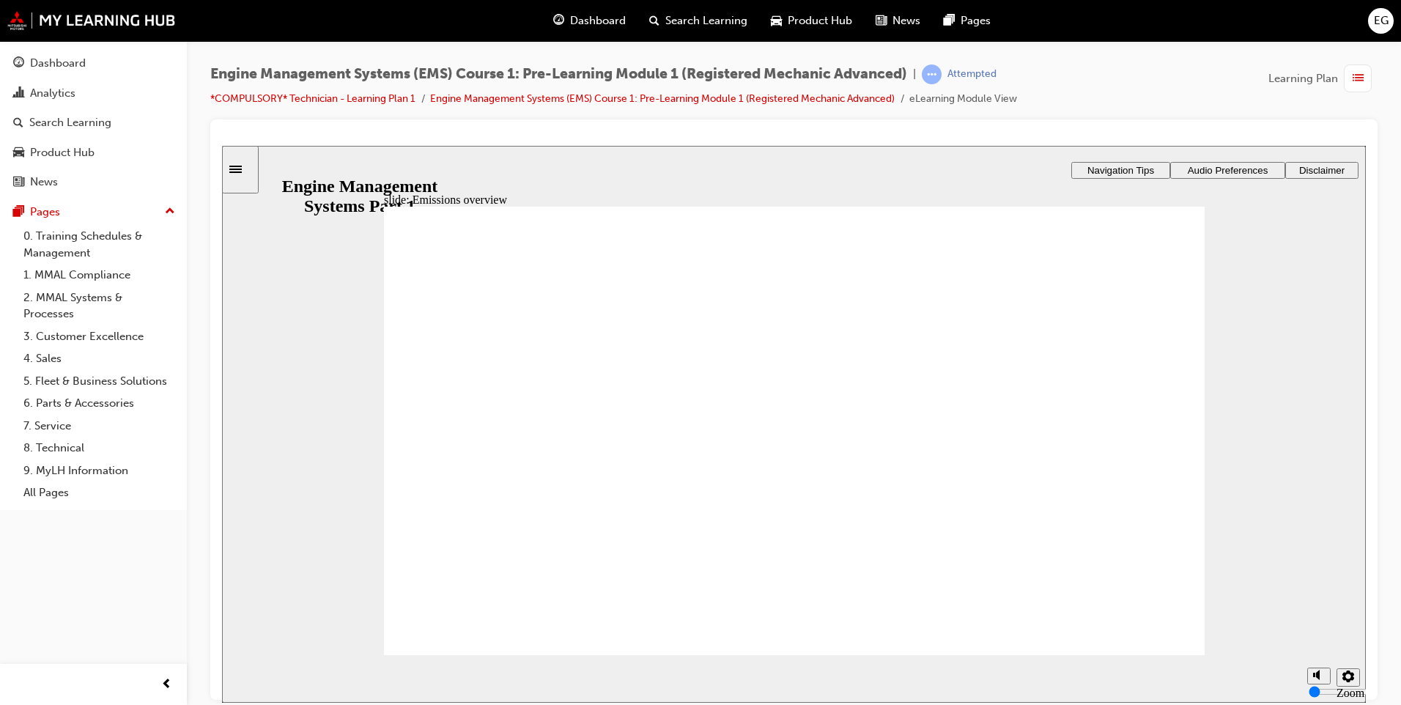
drag, startPoint x: 514, startPoint y: 379, endPoint x: 765, endPoint y: 524, distance: 290.5
drag, startPoint x: 515, startPoint y: 566, endPoint x: 965, endPoint y: 573, distance: 449.8
drag, startPoint x: 515, startPoint y: 609, endPoint x: 1097, endPoint y: 573, distance: 582.8
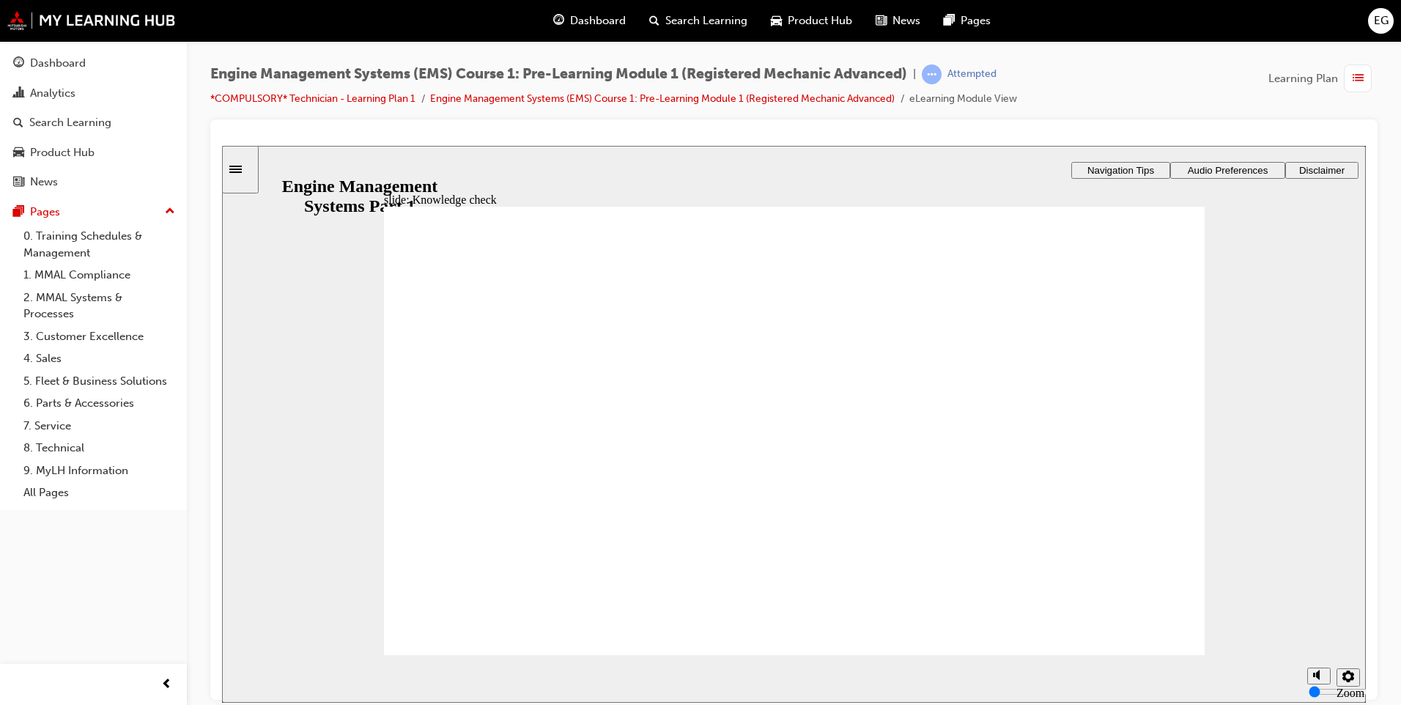
drag, startPoint x: 509, startPoint y: 497, endPoint x: 1156, endPoint y: 513, distance: 647.0
drag, startPoint x: 535, startPoint y: 538, endPoint x: 932, endPoint y: 463, distance: 404.1
drag, startPoint x: 504, startPoint y: 416, endPoint x: 1020, endPoint y: 367, distance: 518.0
drag, startPoint x: 1020, startPoint y: 367, endPoint x: 1013, endPoint y: 371, distance: 7.9
drag, startPoint x: 495, startPoint y: 456, endPoint x: 713, endPoint y: 434, distance: 219.5
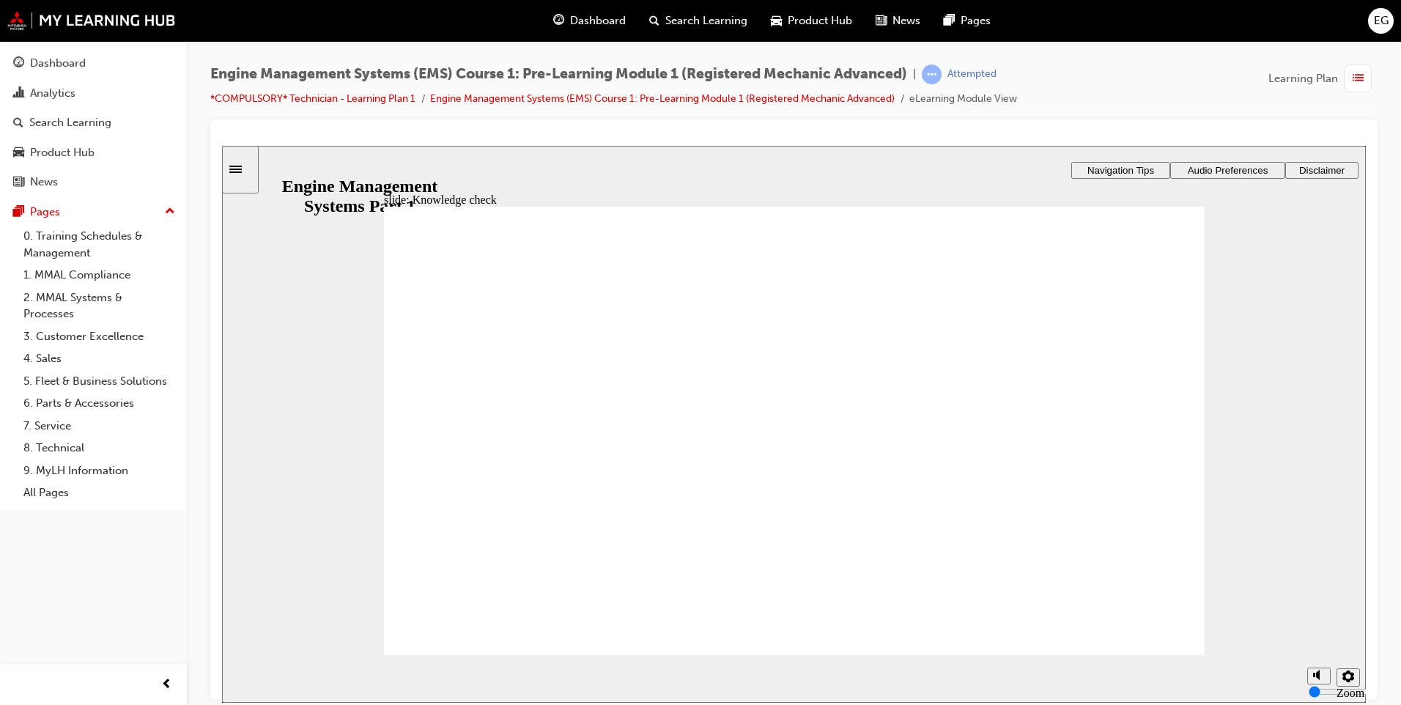
drag, startPoint x: 486, startPoint y: 339, endPoint x: 708, endPoint y: 391, distance: 228.7
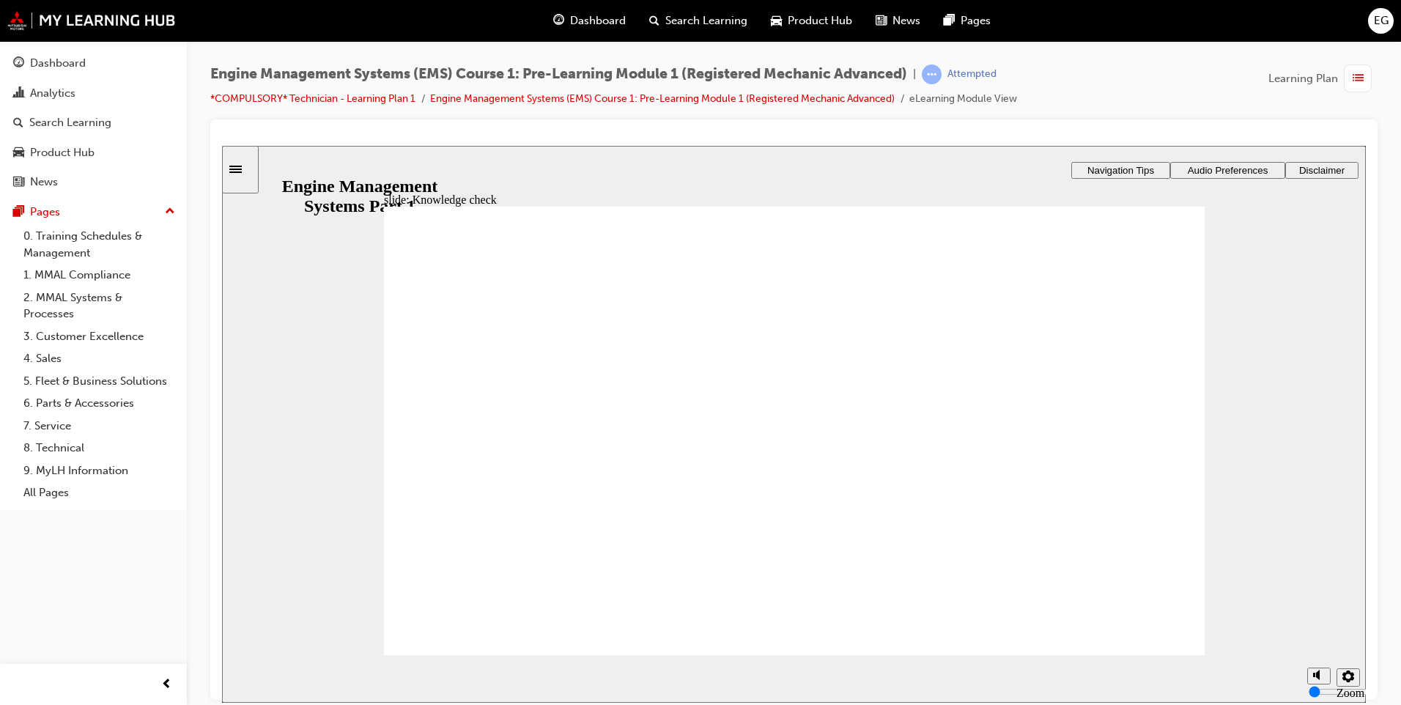
drag, startPoint x: 490, startPoint y: 488, endPoint x: 511, endPoint y: 518, distance: 36.8
radio input "true"
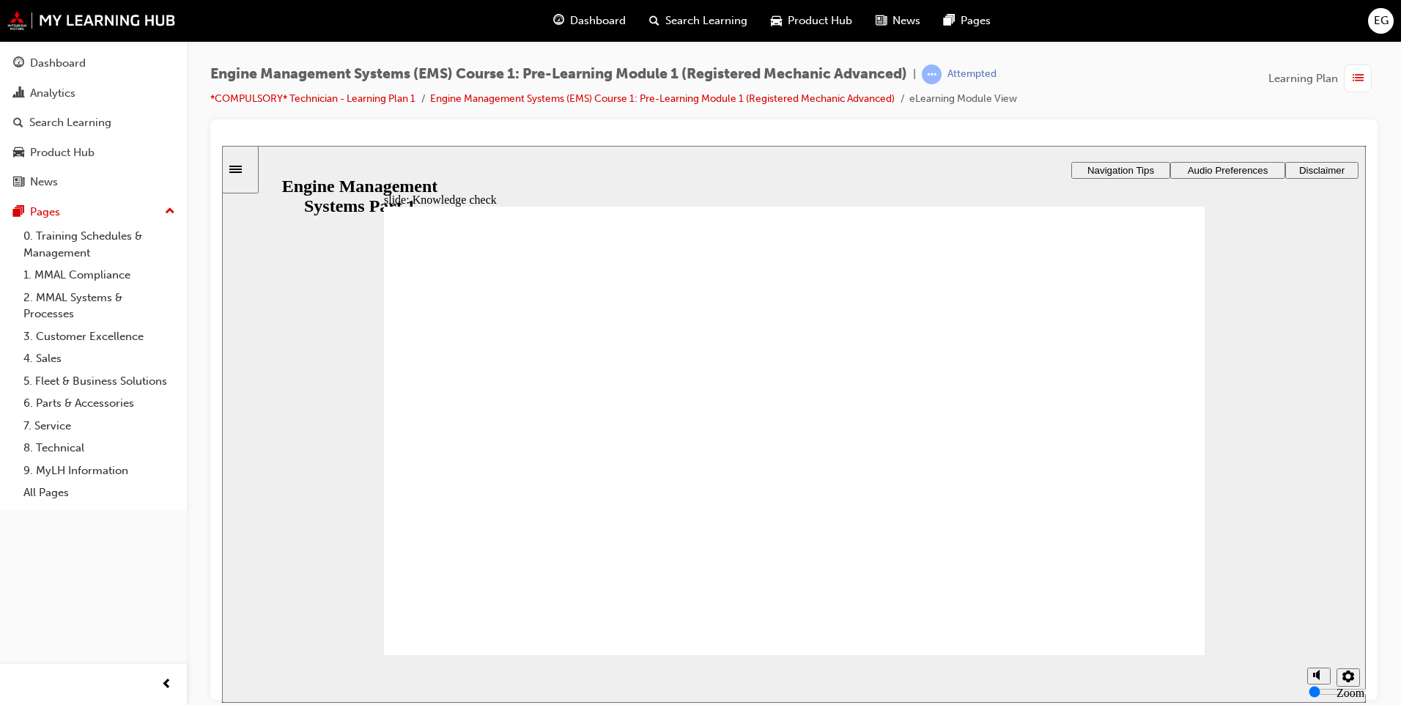
drag, startPoint x: 752, startPoint y: 365, endPoint x: 768, endPoint y: 363, distance: 16.2
drag, startPoint x: 676, startPoint y: 362, endPoint x: 691, endPoint y: 369, distance: 17.0
drag, startPoint x: 834, startPoint y: 360, endPoint x: 894, endPoint y: 553, distance: 202.5
drag, startPoint x: 752, startPoint y: 377, endPoint x: 533, endPoint y: 439, distance: 227.5
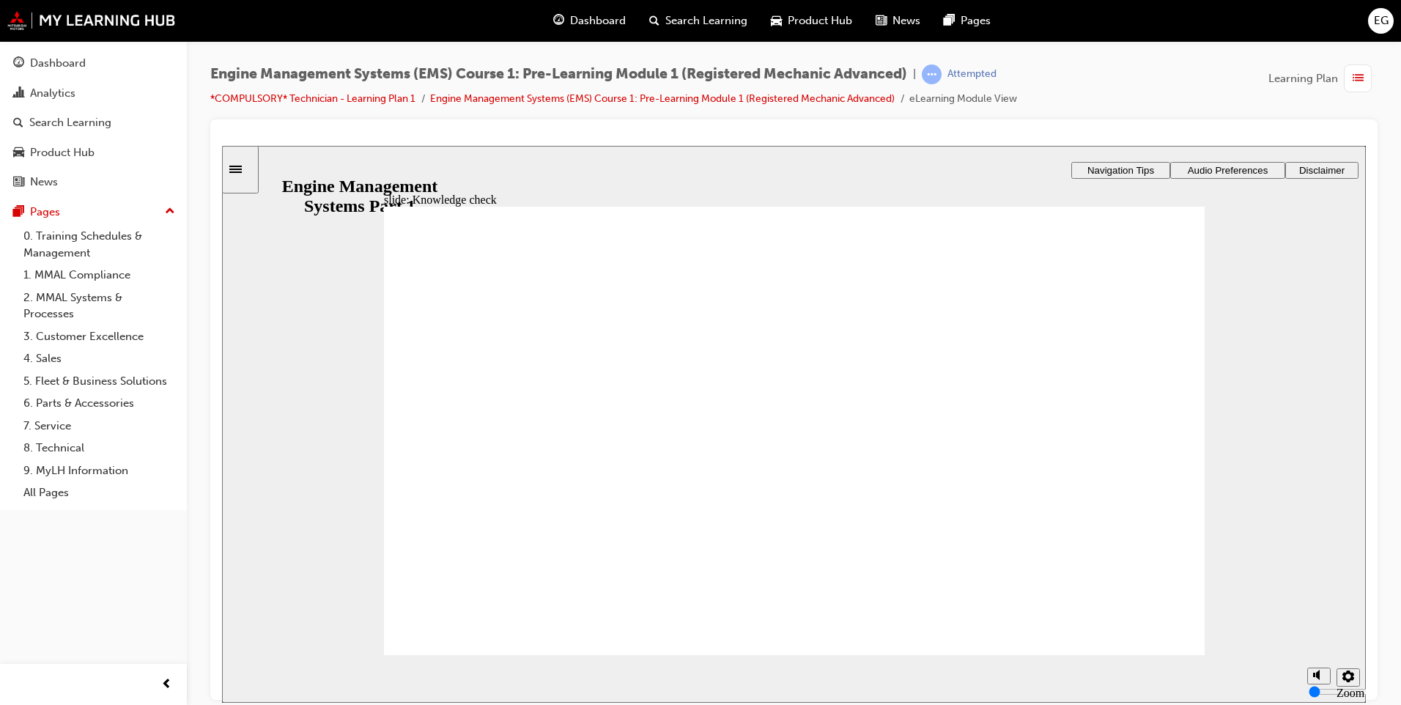
drag, startPoint x: 671, startPoint y: 387, endPoint x: 903, endPoint y: 456, distance: 242.2
drag, startPoint x: 924, startPoint y: 370, endPoint x: 473, endPoint y: 565, distance: 491.5
drag, startPoint x: 856, startPoint y: 514, endPoint x: 864, endPoint y: 535, distance: 22.0
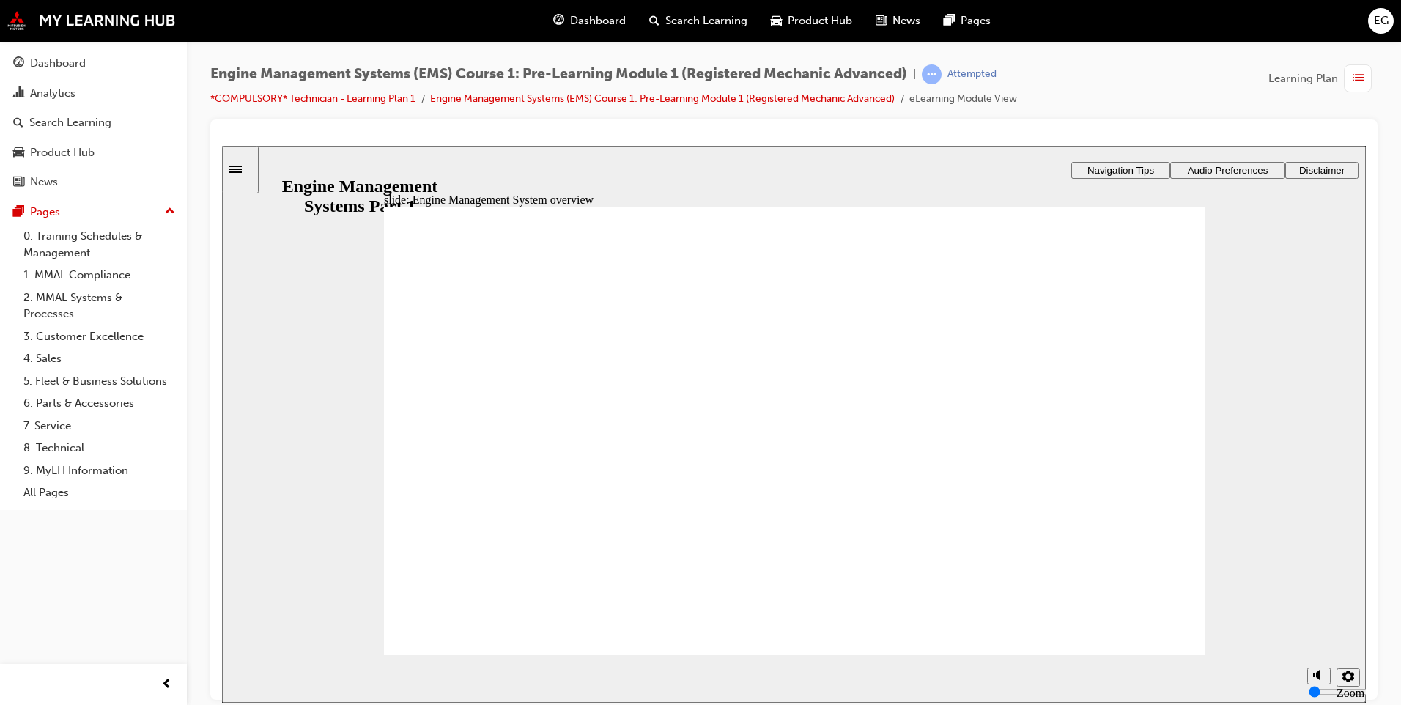
drag, startPoint x: 478, startPoint y: 456, endPoint x: 479, endPoint y: 469, distance: 13.3
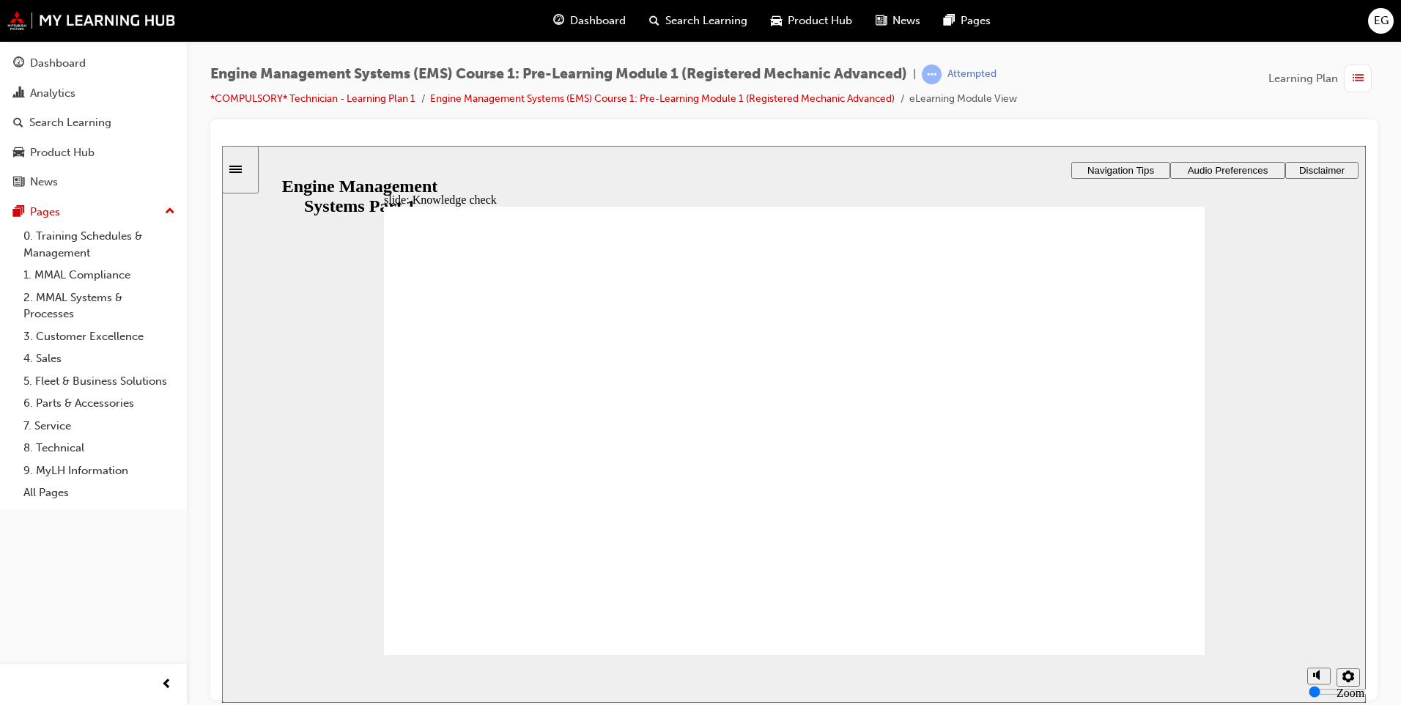
radio input "true"
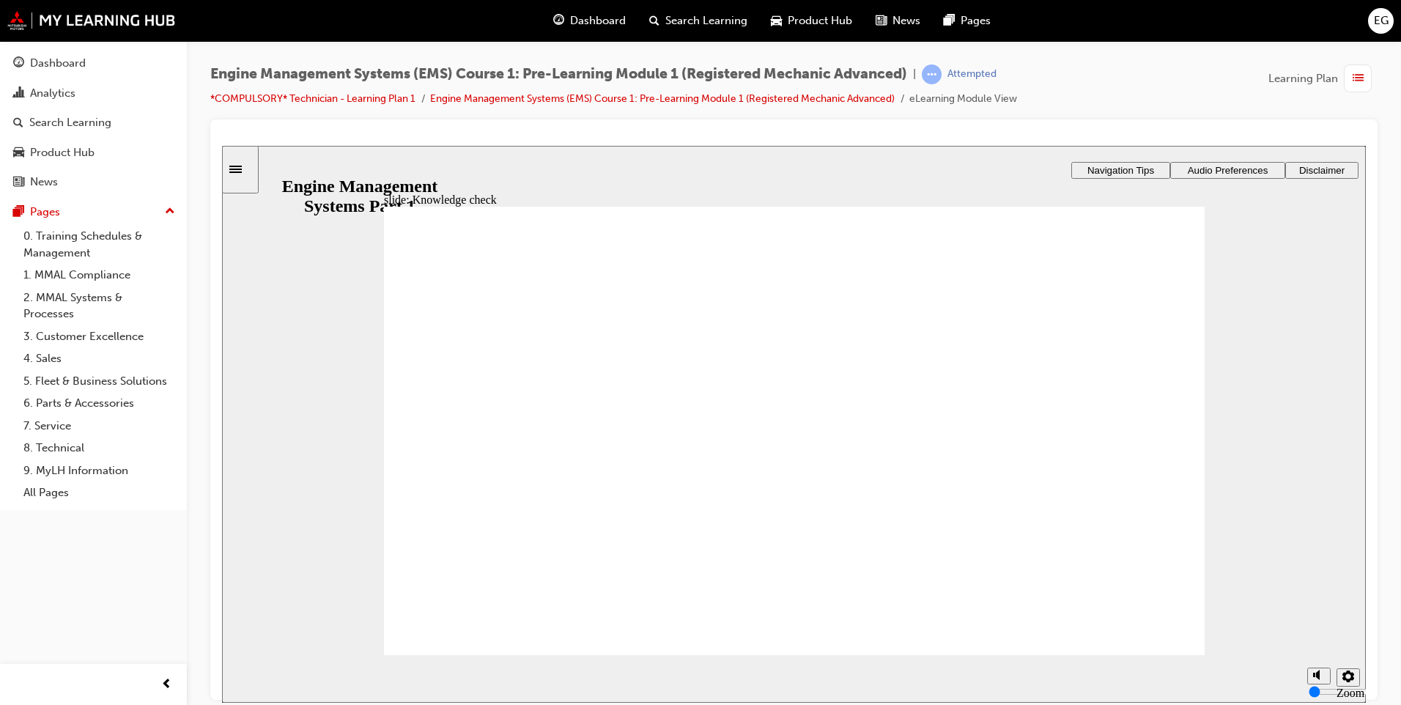
radio input "true"
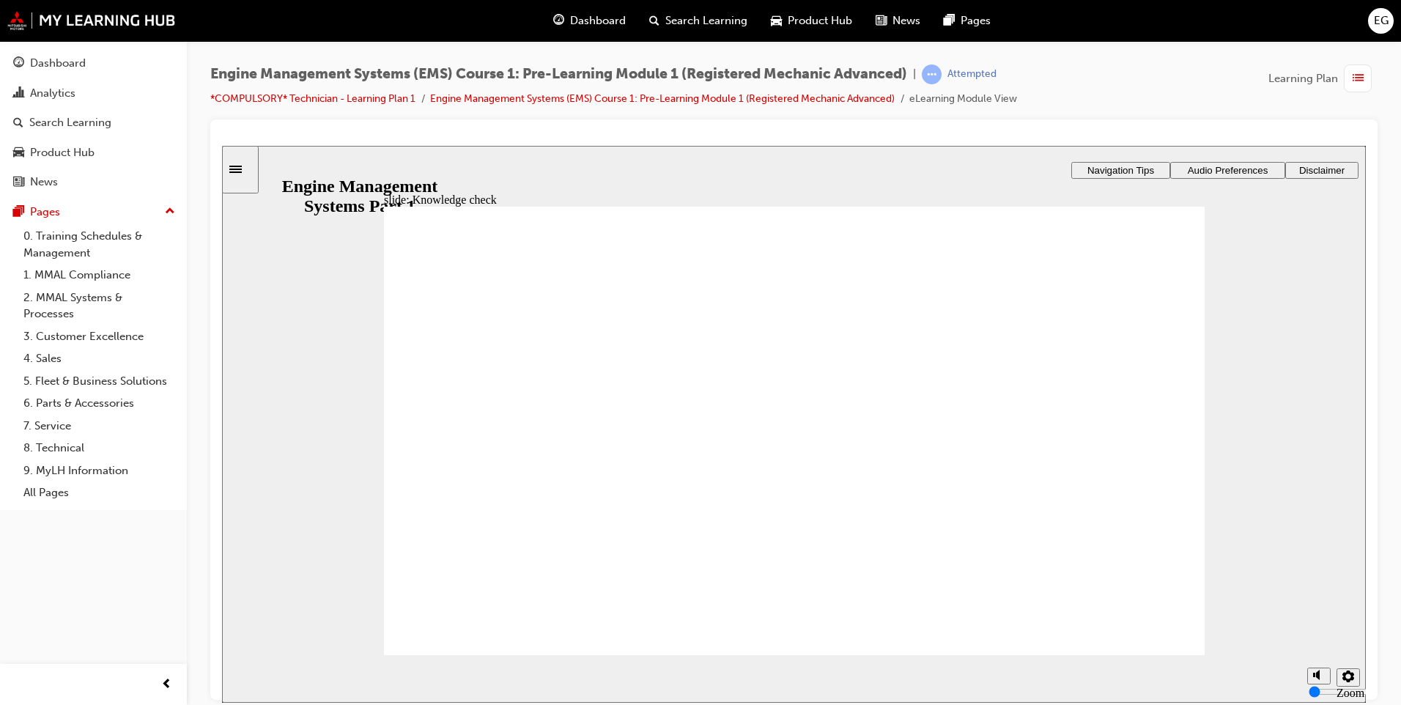
radio input "true"
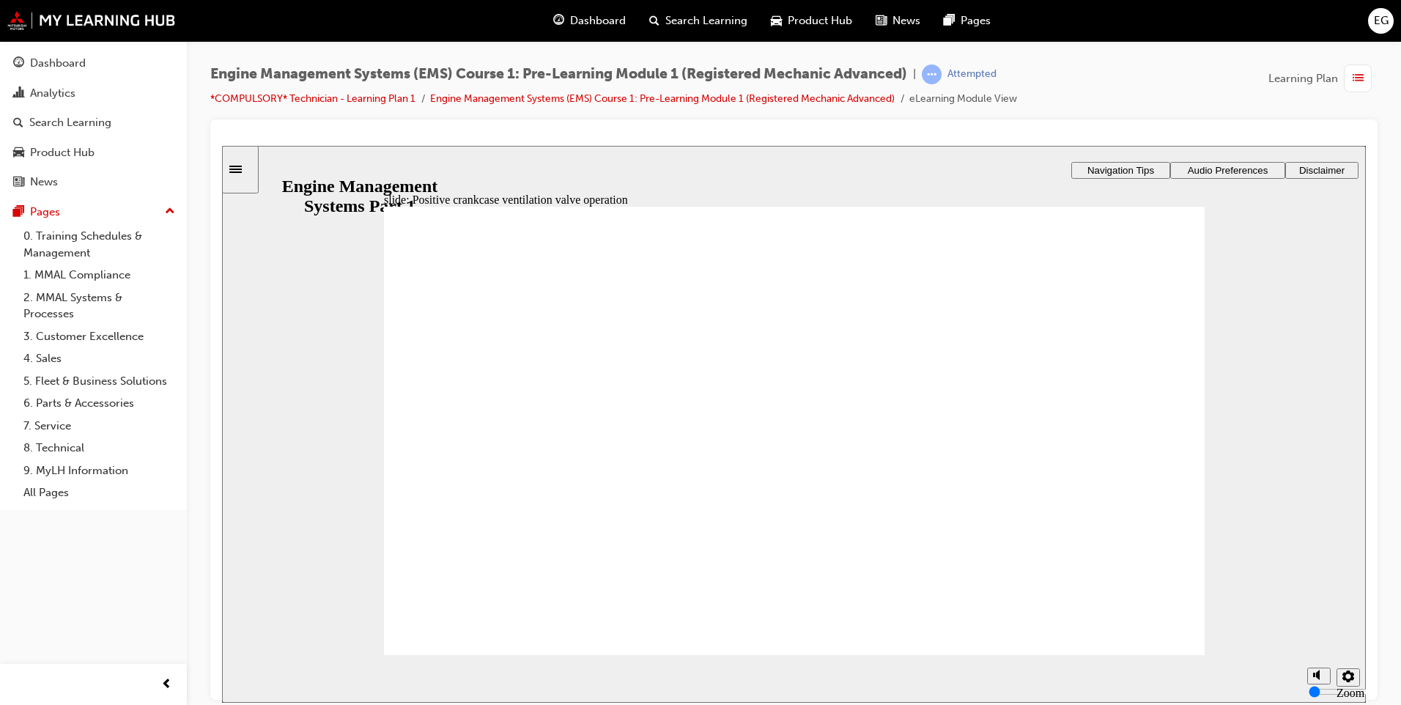
drag, startPoint x: 1130, startPoint y: 623, endPoint x: 1137, endPoint y: 630, distance: 9.9
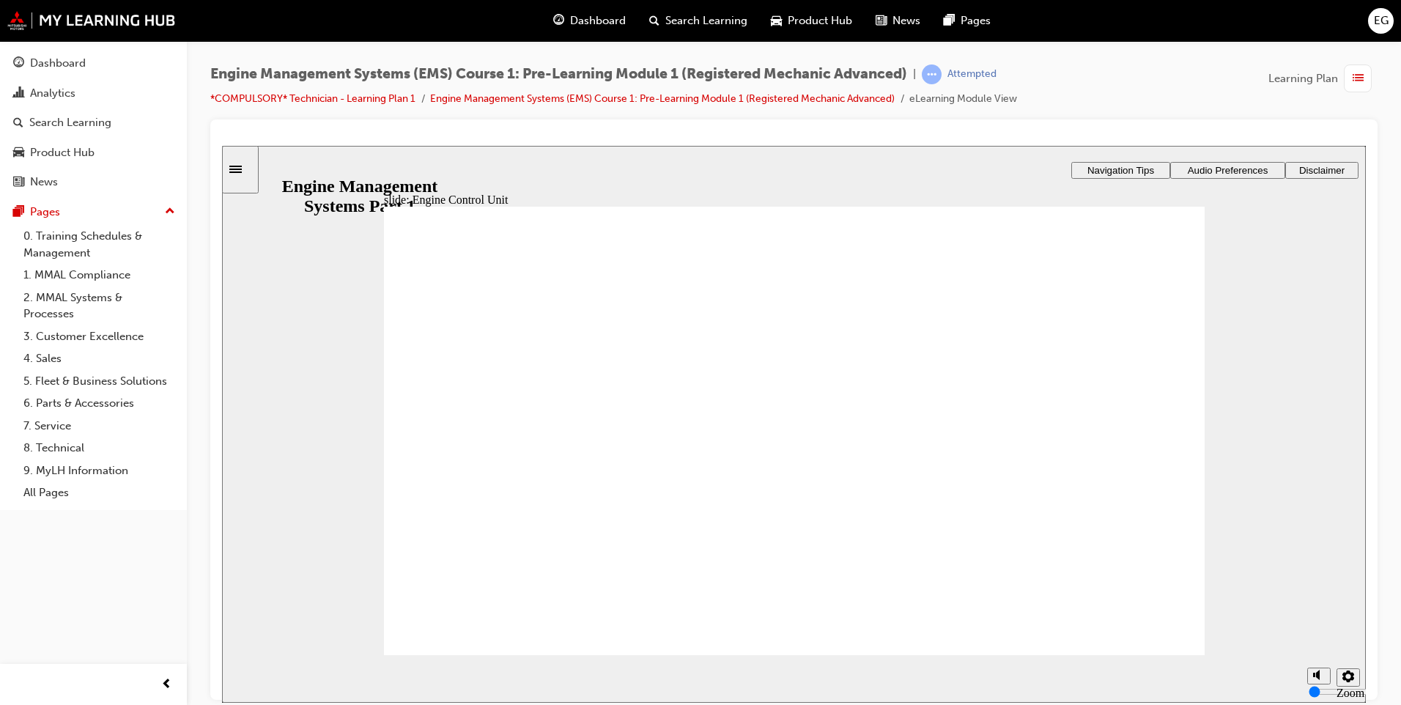
drag, startPoint x: 977, startPoint y: 387, endPoint x: 456, endPoint y: 495, distance: 532.0
drag, startPoint x: 722, startPoint y: 365, endPoint x: 746, endPoint y: 363, distance: 24.9
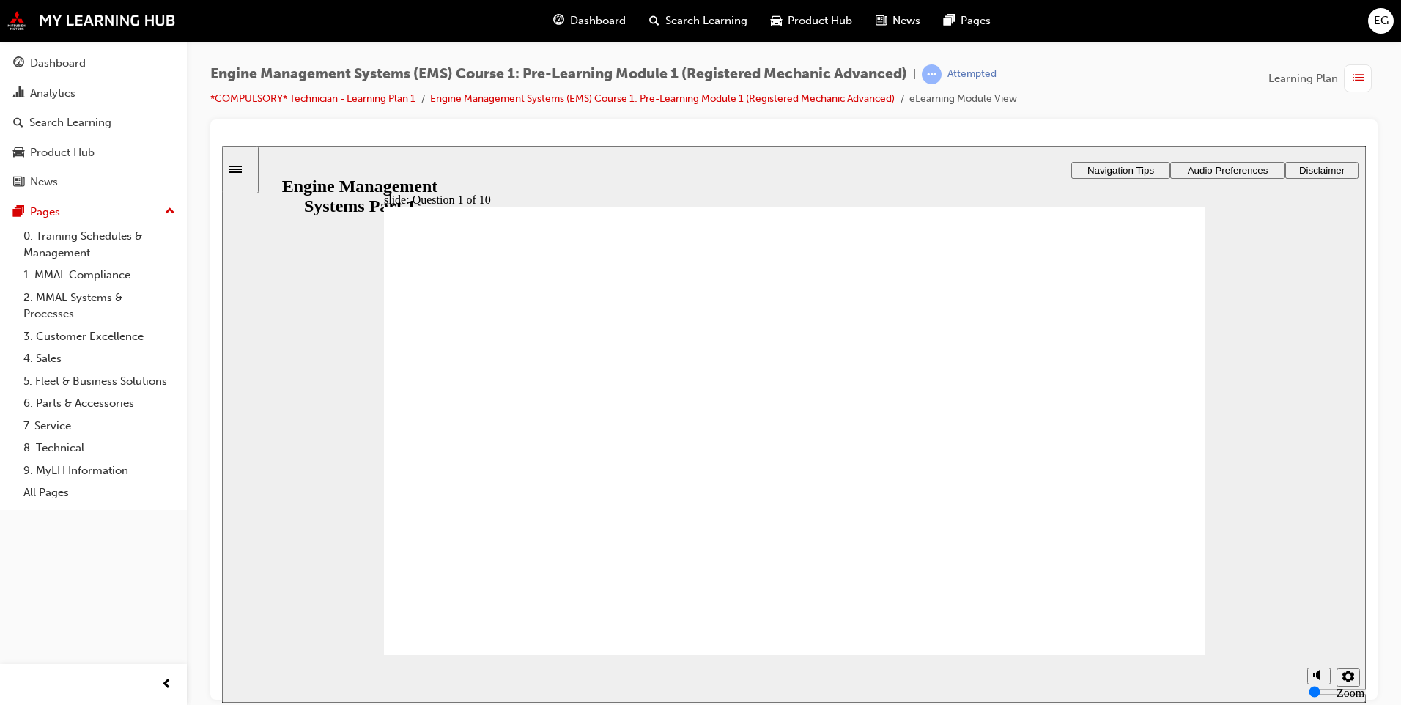
drag, startPoint x: 842, startPoint y: 361, endPoint x: 470, endPoint y: 552, distance: 417.4
drag, startPoint x: 565, startPoint y: 398, endPoint x: 848, endPoint y: 500, distance: 300.3
drag, startPoint x: 730, startPoint y: 394, endPoint x: 844, endPoint y: 544, distance: 188.3
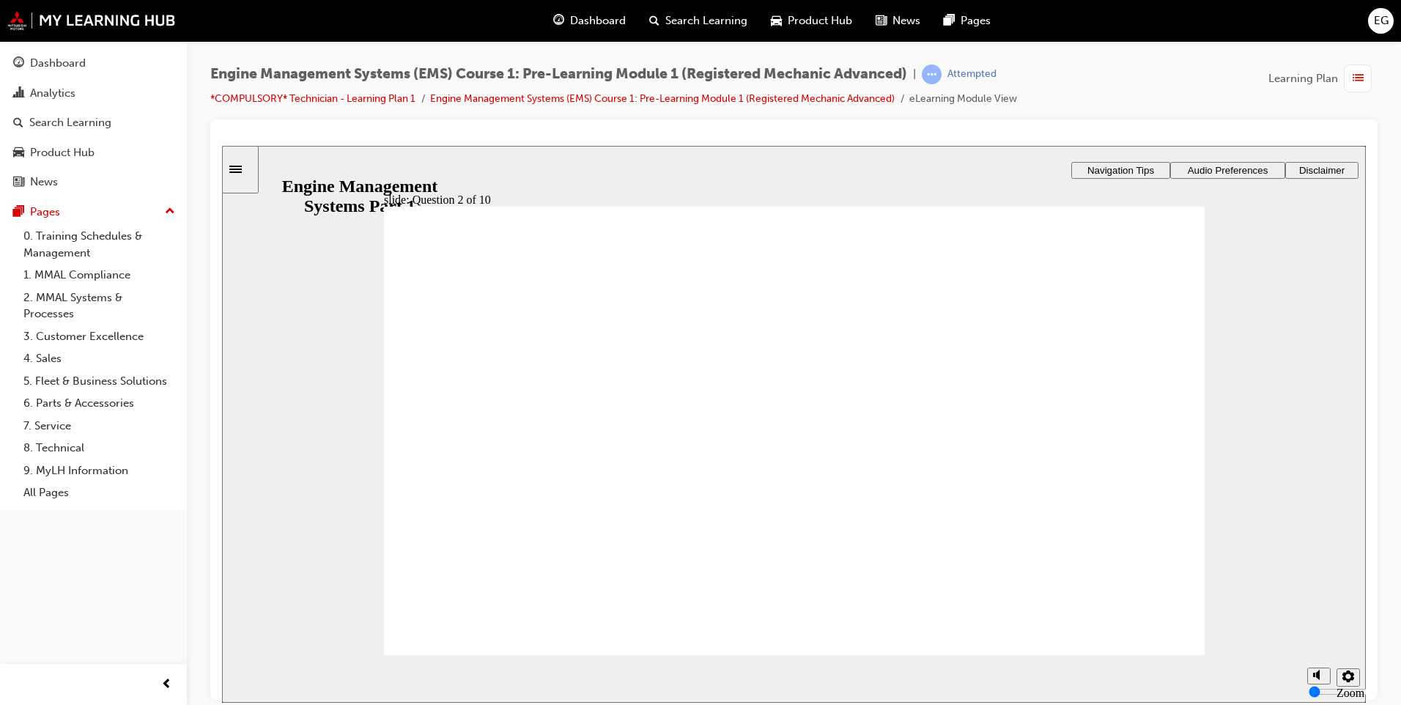
drag, startPoint x: 763, startPoint y: 360, endPoint x: 855, endPoint y: 427, distance: 113.9
click at [860, 433] on div "Rectangle 1 Rectangle 3 Question 2 of 10 What is missing from the following sta…" at bounding box center [794, 436] width 820 height 461
drag, startPoint x: 828, startPoint y: 396, endPoint x: 930, endPoint y: 432, distance: 108.2
drag, startPoint x: 551, startPoint y: 377, endPoint x: 582, endPoint y: 500, distance: 127.6
drag, startPoint x: 929, startPoint y: 367, endPoint x: 1026, endPoint y: 528, distance: 187.9
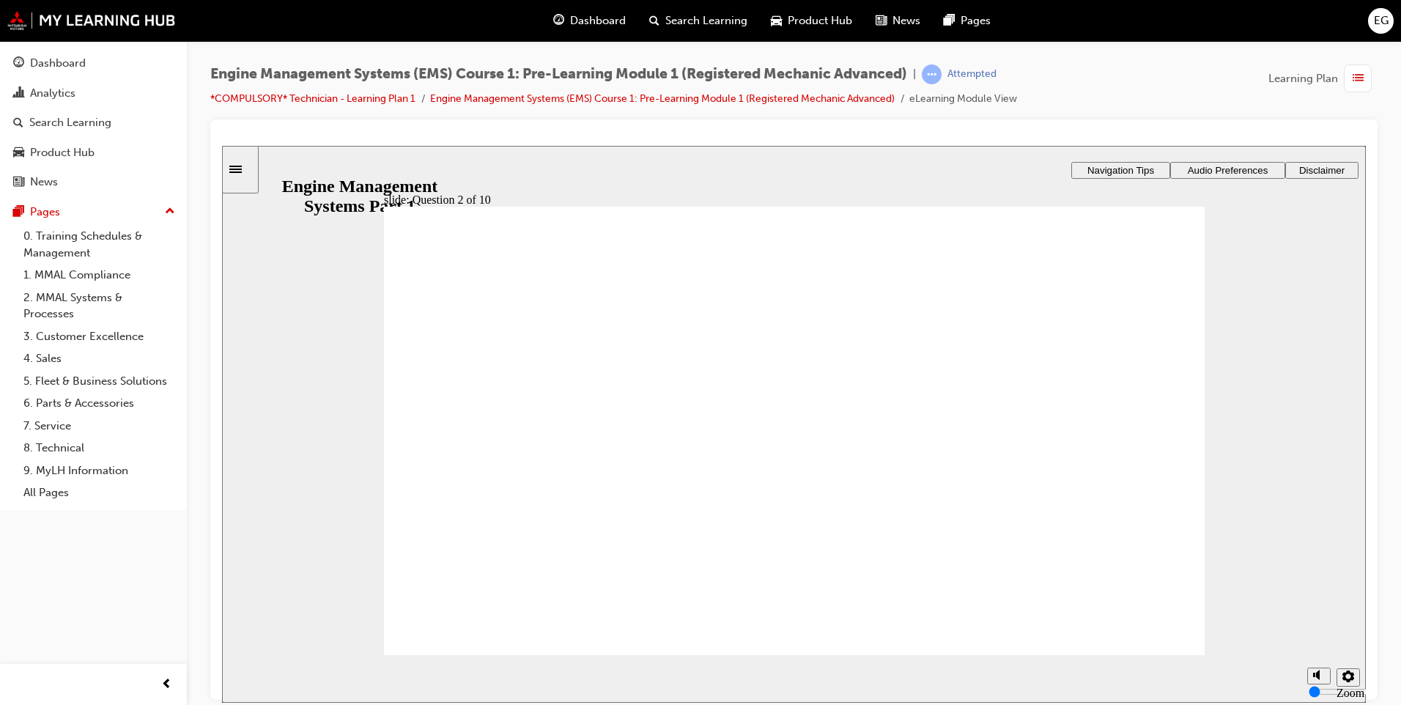
drag, startPoint x: 995, startPoint y: 385, endPoint x: 1039, endPoint y: 525, distance: 146.6
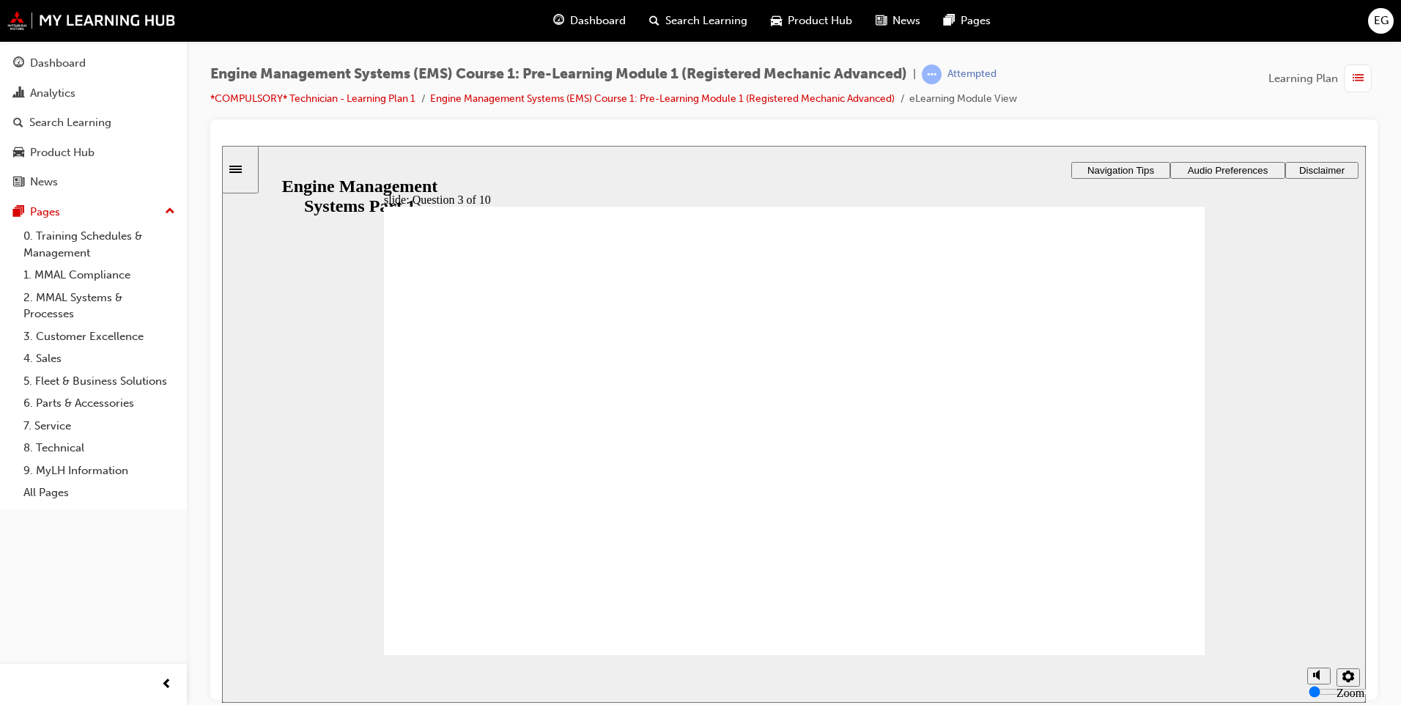
radio input "true"
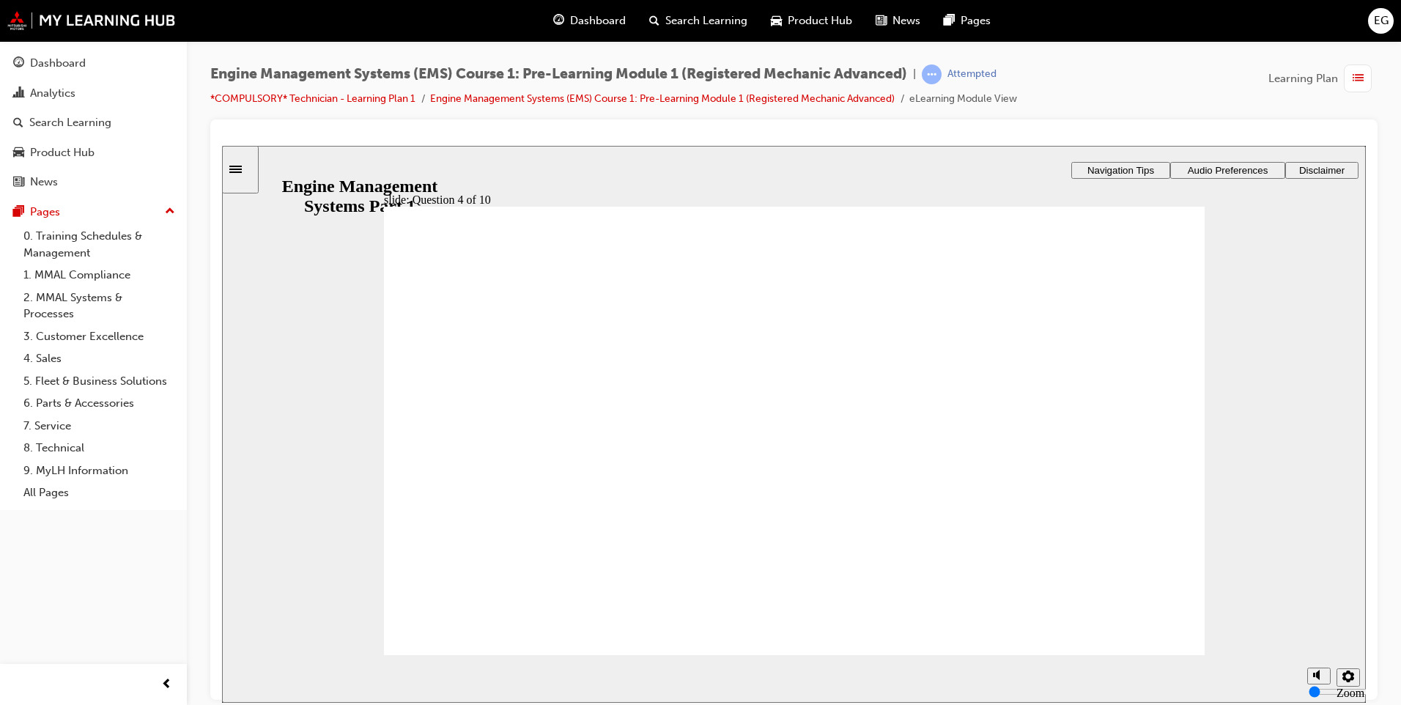
radio input "true"
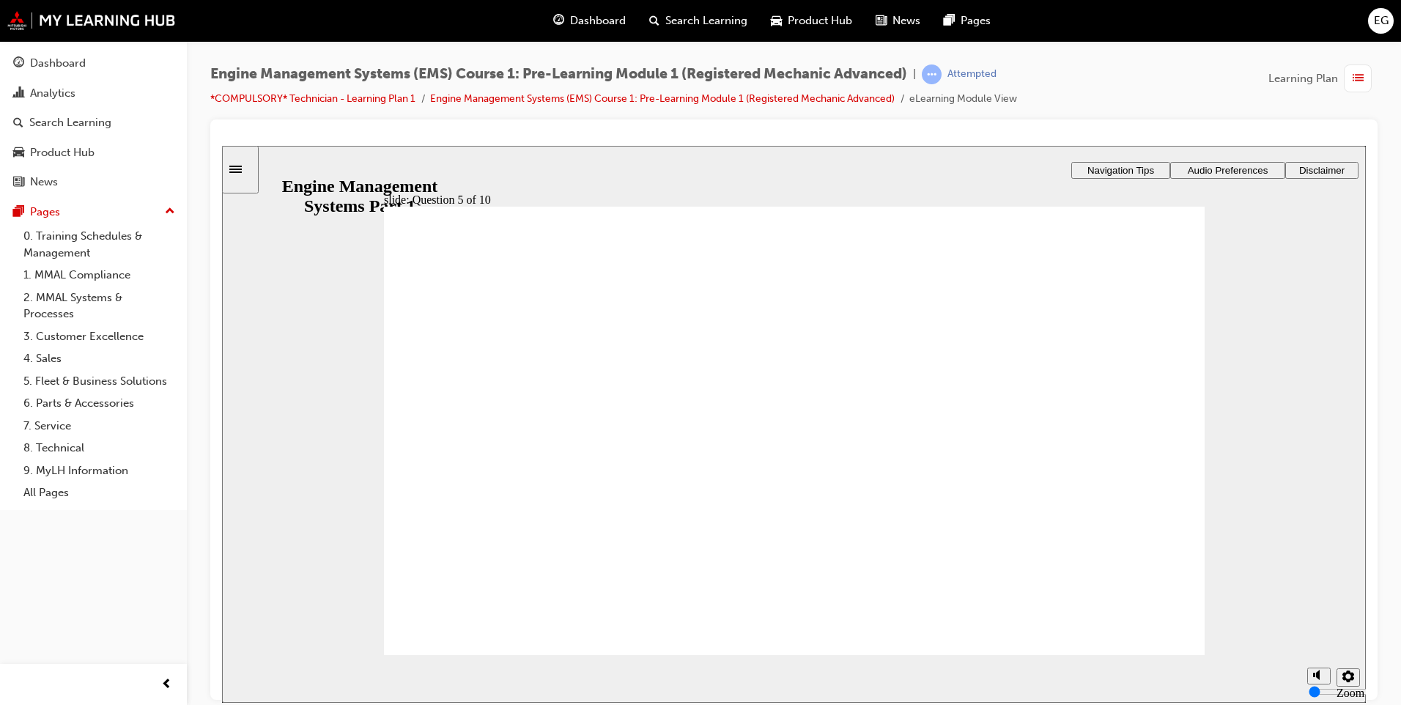
radio input "true"
drag, startPoint x: 989, startPoint y: 371, endPoint x: 515, endPoint y: 442, distance: 479.3
drag, startPoint x: 555, startPoint y: 448, endPoint x: 698, endPoint y: 422, distance: 145.8
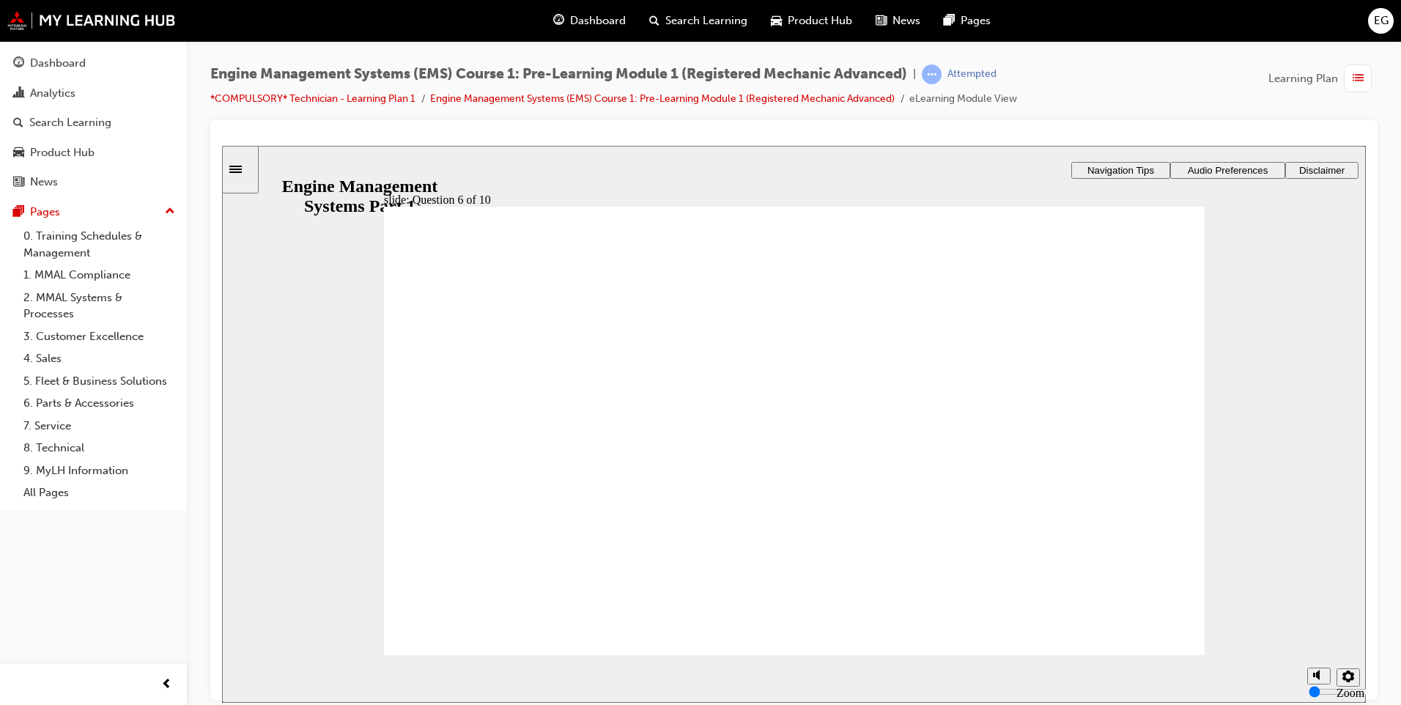
drag, startPoint x: 764, startPoint y: 381, endPoint x: 560, endPoint y: 453, distance: 216.6
drag, startPoint x: 554, startPoint y: 443, endPoint x: 565, endPoint y: 535, distance: 92.2
drag, startPoint x: 576, startPoint y: 538, endPoint x: 588, endPoint y: 445, distance: 93.1
drag, startPoint x: 956, startPoint y: 385, endPoint x: 505, endPoint y: 536, distance: 475.1
drag, startPoint x: 578, startPoint y: 404, endPoint x: 543, endPoint y: 489, distance: 91.3
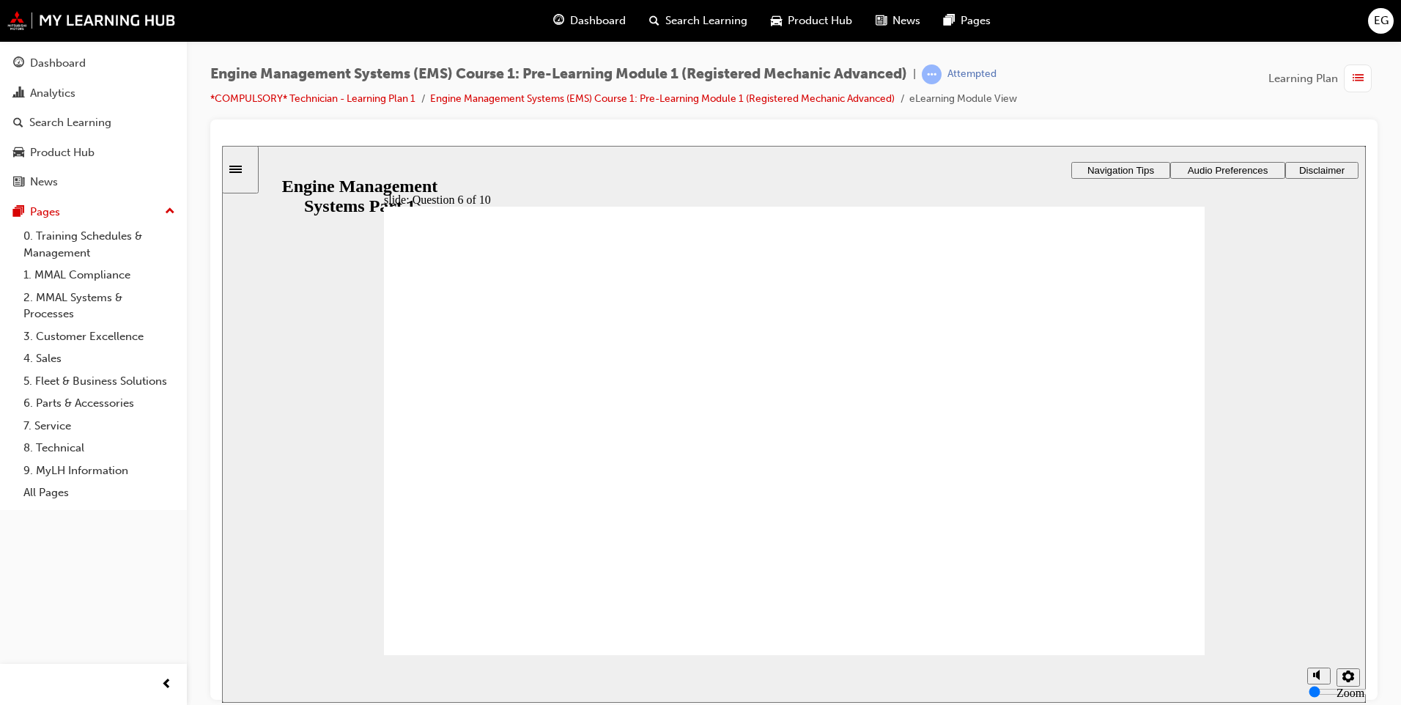
checkbox input "true"
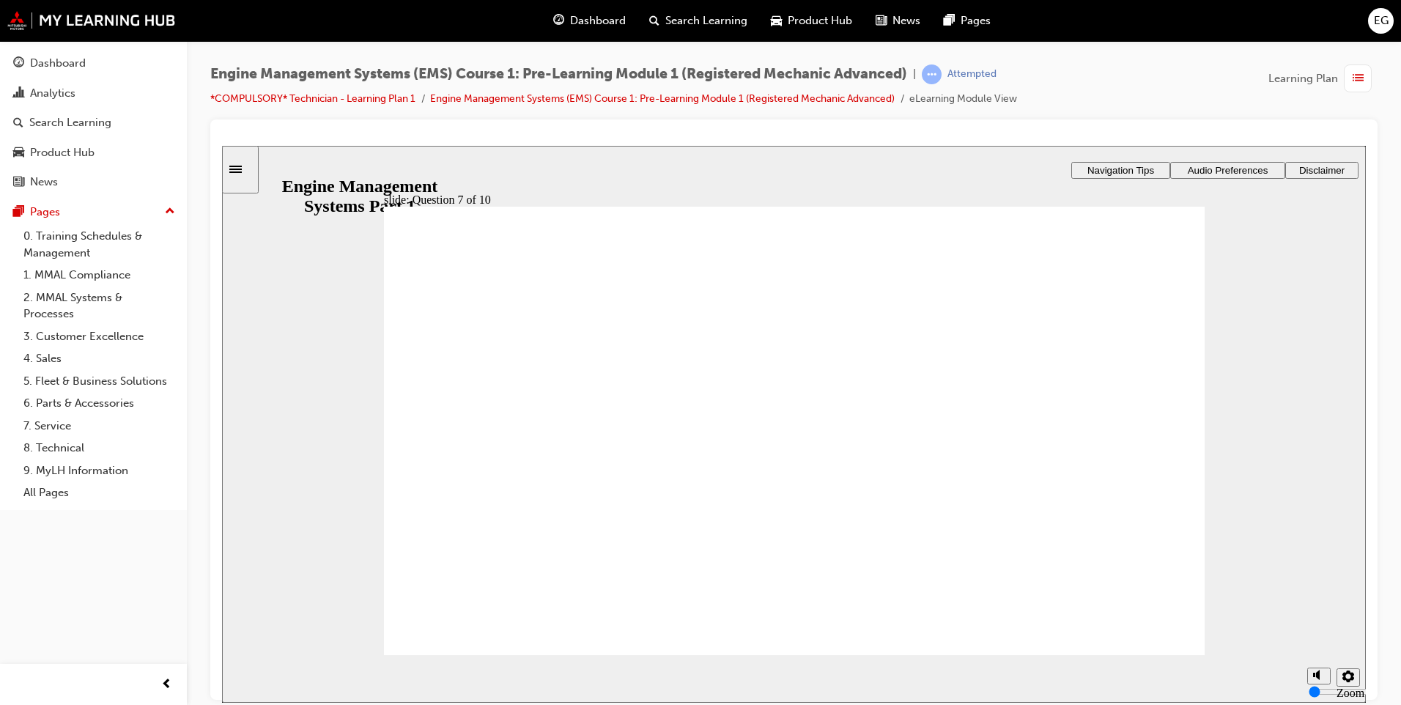
radio input "true"
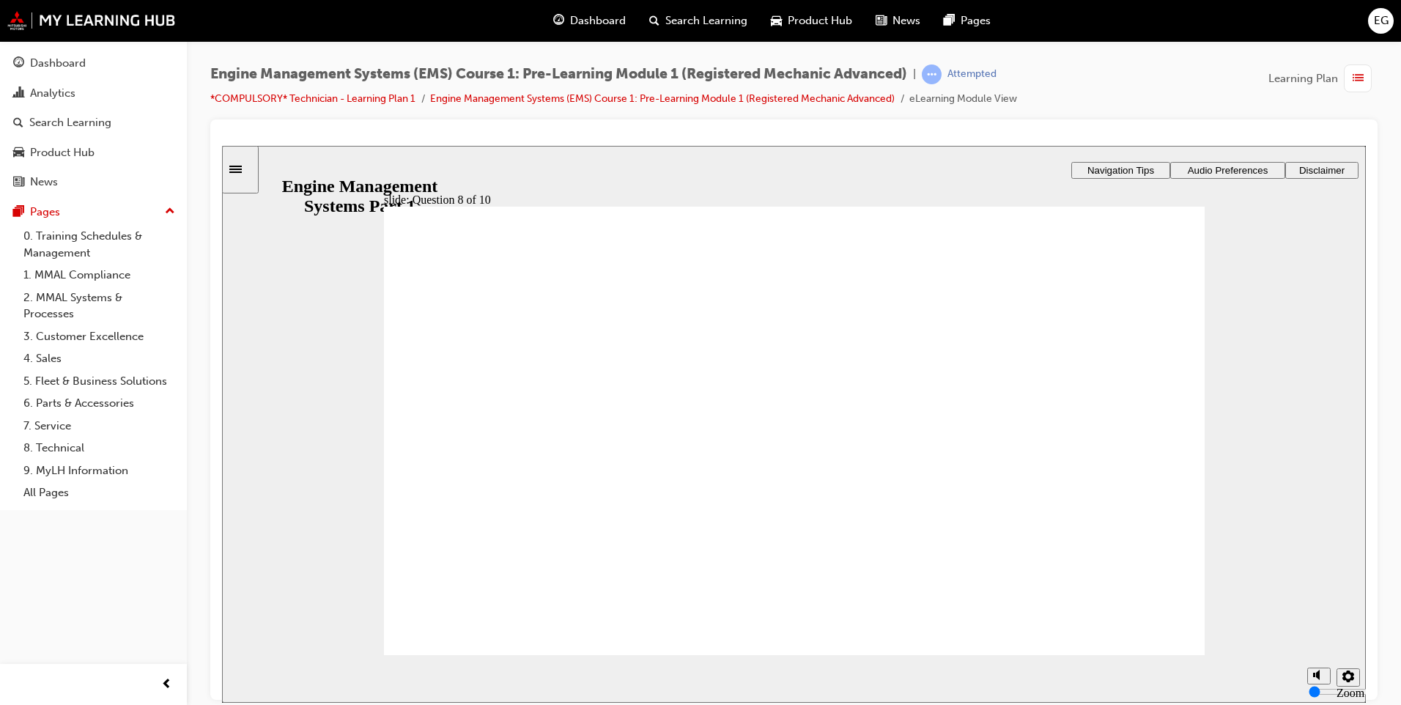
drag, startPoint x: 662, startPoint y: 375, endPoint x: 702, endPoint y: 411, distance: 53.4
drag, startPoint x: 661, startPoint y: 344, endPoint x: 737, endPoint y: 398, distance: 93.5
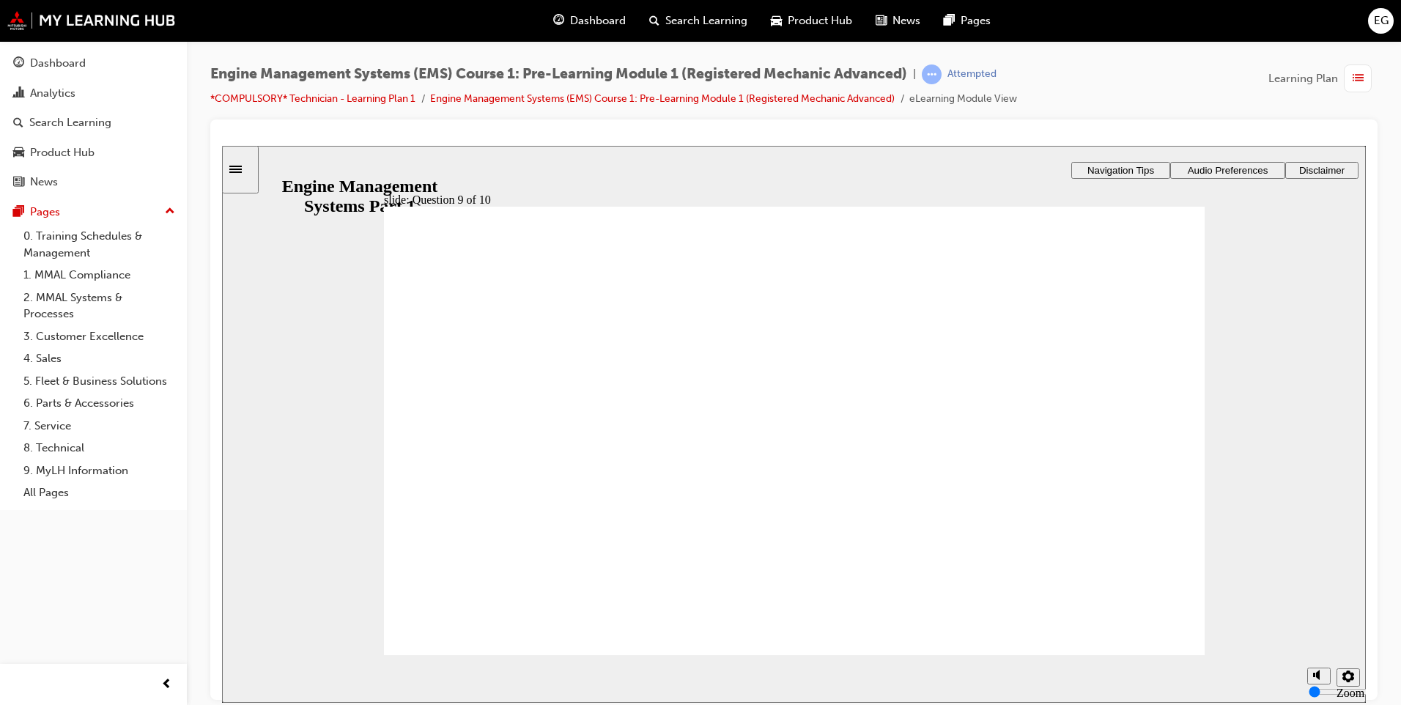
drag, startPoint x: 1130, startPoint y: 347, endPoint x: 545, endPoint y: 409, distance: 587.8
drag, startPoint x: 812, startPoint y: 394, endPoint x: 454, endPoint y: 472, distance: 366.5
drag, startPoint x: 674, startPoint y: 370, endPoint x: 505, endPoint y: 514, distance: 221.8
drag, startPoint x: 528, startPoint y: 381, endPoint x: 541, endPoint y: 562, distance: 181.4
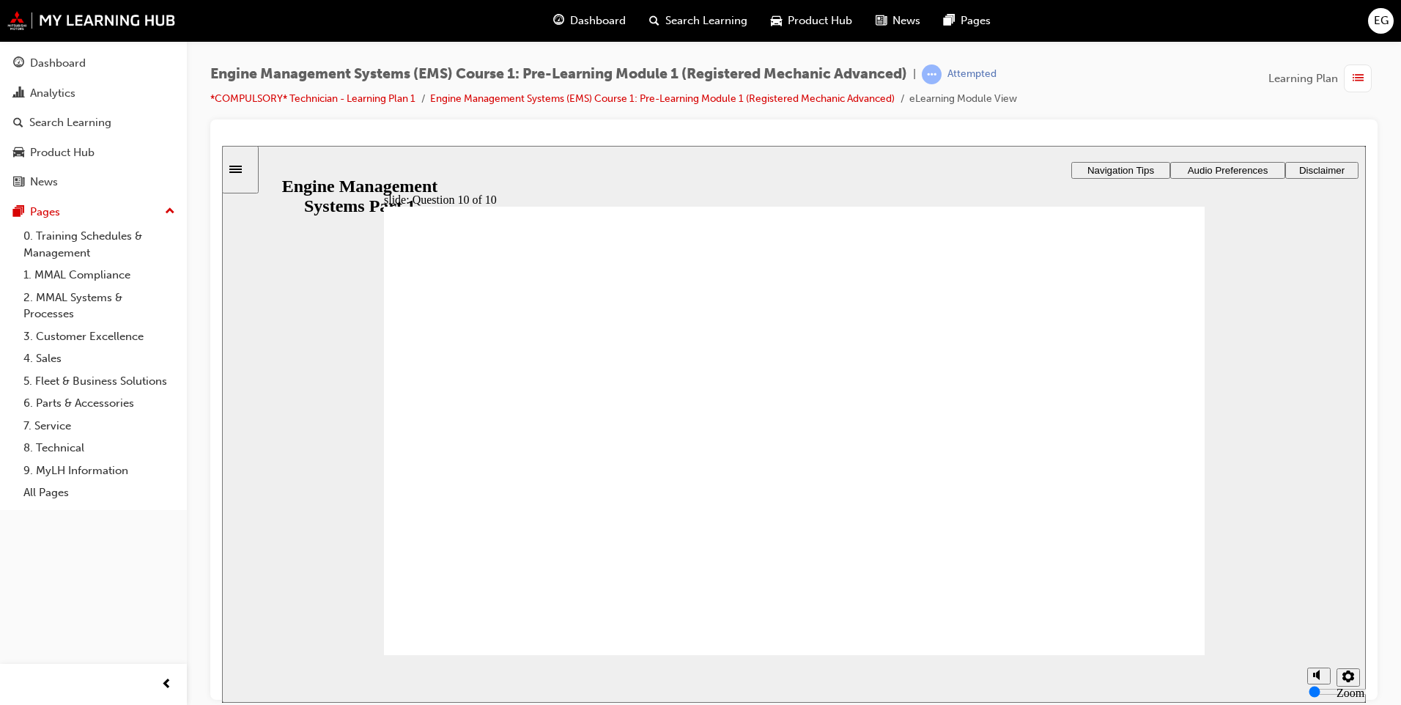
drag, startPoint x: 885, startPoint y: 378, endPoint x: 561, endPoint y: 456, distance: 332.9
drag, startPoint x: 1075, startPoint y: 420, endPoint x: 1050, endPoint y: 453, distance: 40.9
drag, startPoint x: 481, startPoint y: 377, endPoint x: 828, endPoint y: 475, distance: 360.1
drag, startPoint x: 671, startPoint y: 397, endPoint x: 876, endPoint y: 530, distance: 244.2
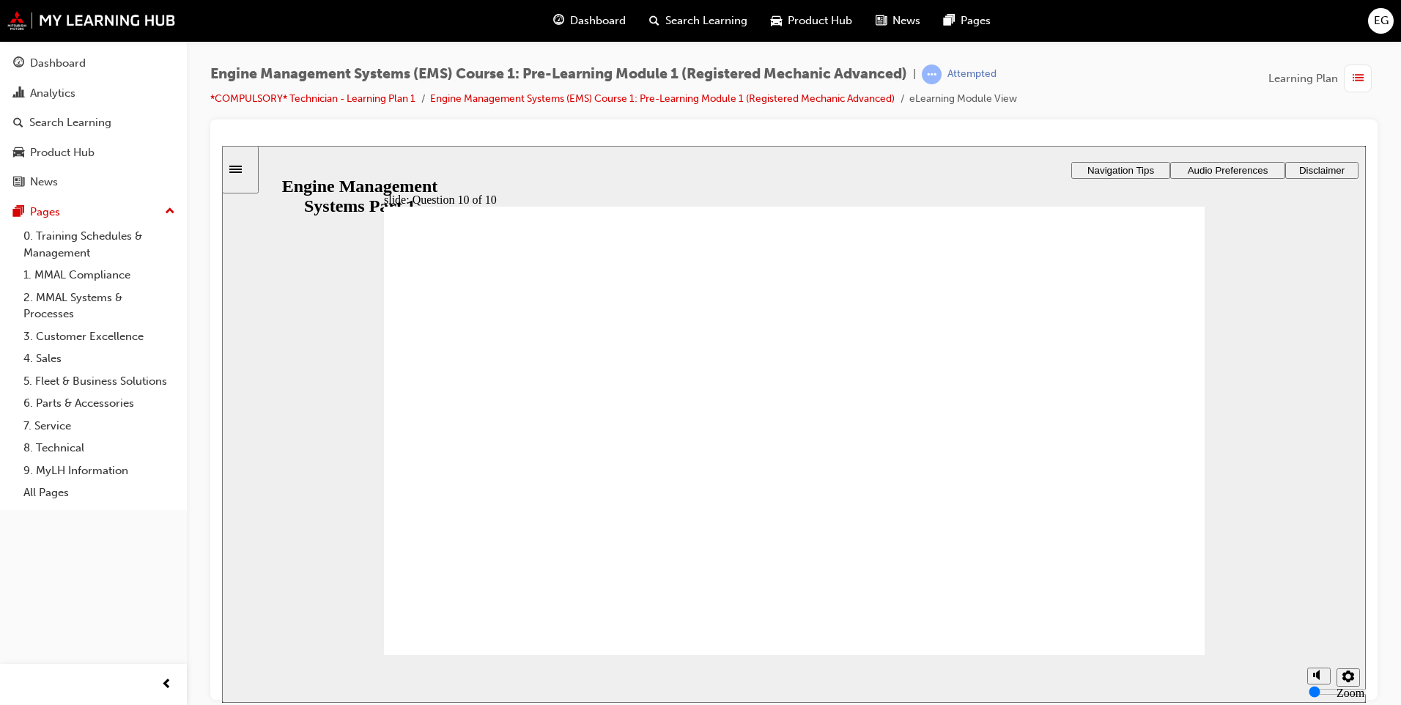
drag, startPoint x: 591, startPoint y: 409, endPoint x: 843, endPoint y: 480, distance: 261.8
drag, startPoint x: 739, startPoint y: 404, endPoint x: 490, endPoint y: 462, distance: 255.9
drag, startPoint x: 774, startPoint y: 415, endPoint x: 437, endPoint y: 581, distance: 376.4
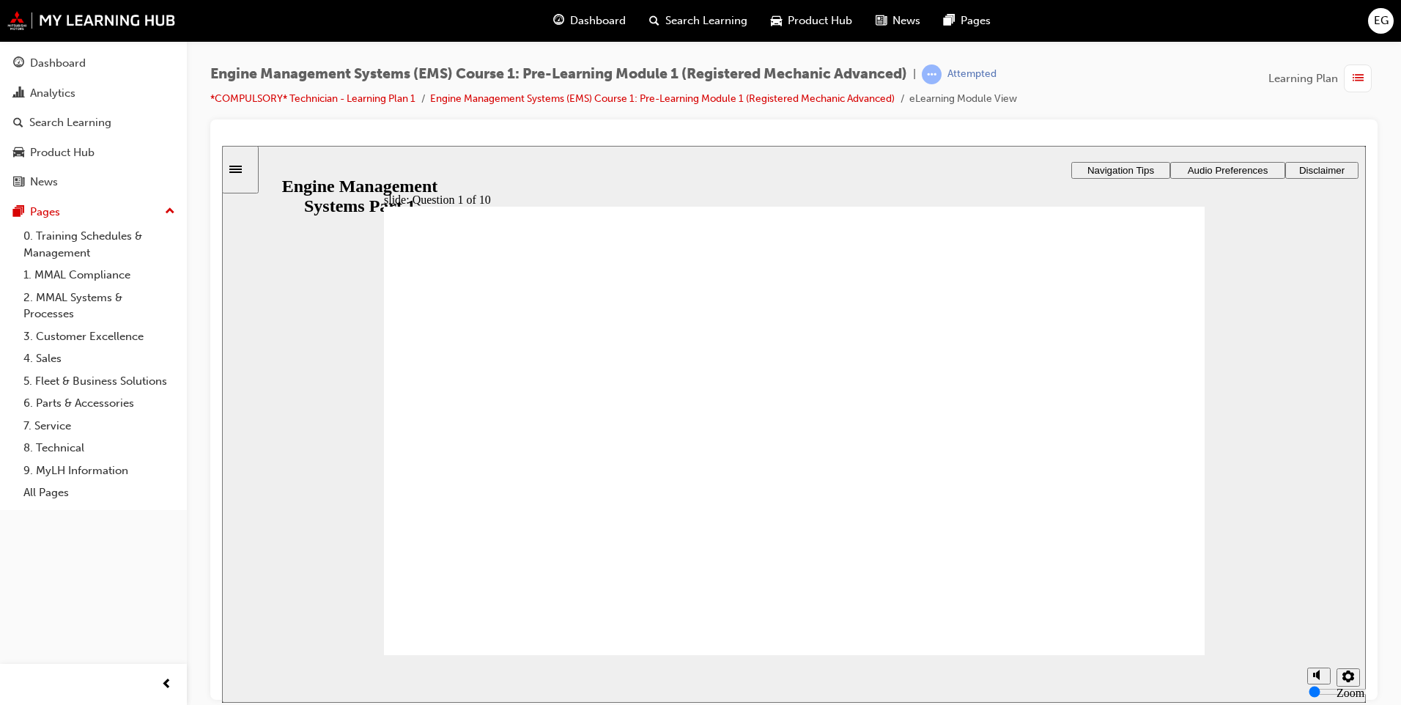
drag, startPoint x: 707, startPoint y: 383, endPoint x: 837, endPoint y: 549, distance: 210.3
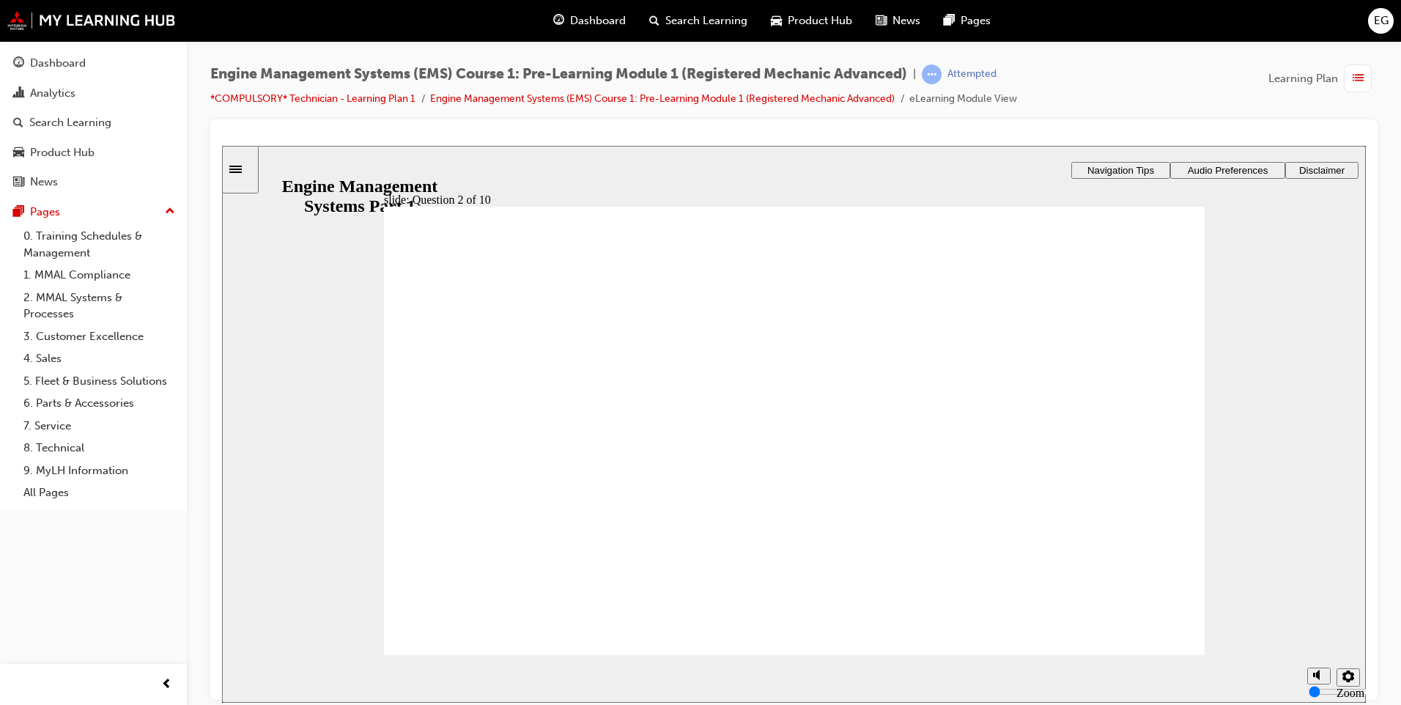
drag, startPoint x: 727, startPoint y: 379, endPoint x: 915, endPoint y: 445, distance: 199.5
drag, startPoint x: 576, startPoint y: 413, endPoint x: 585, endPoint y: 496, distance: 83.2
drag, startPoint x: 950, startPoint y: 373, endPoint x: 957, endPoint y: 507, distance: 134.2
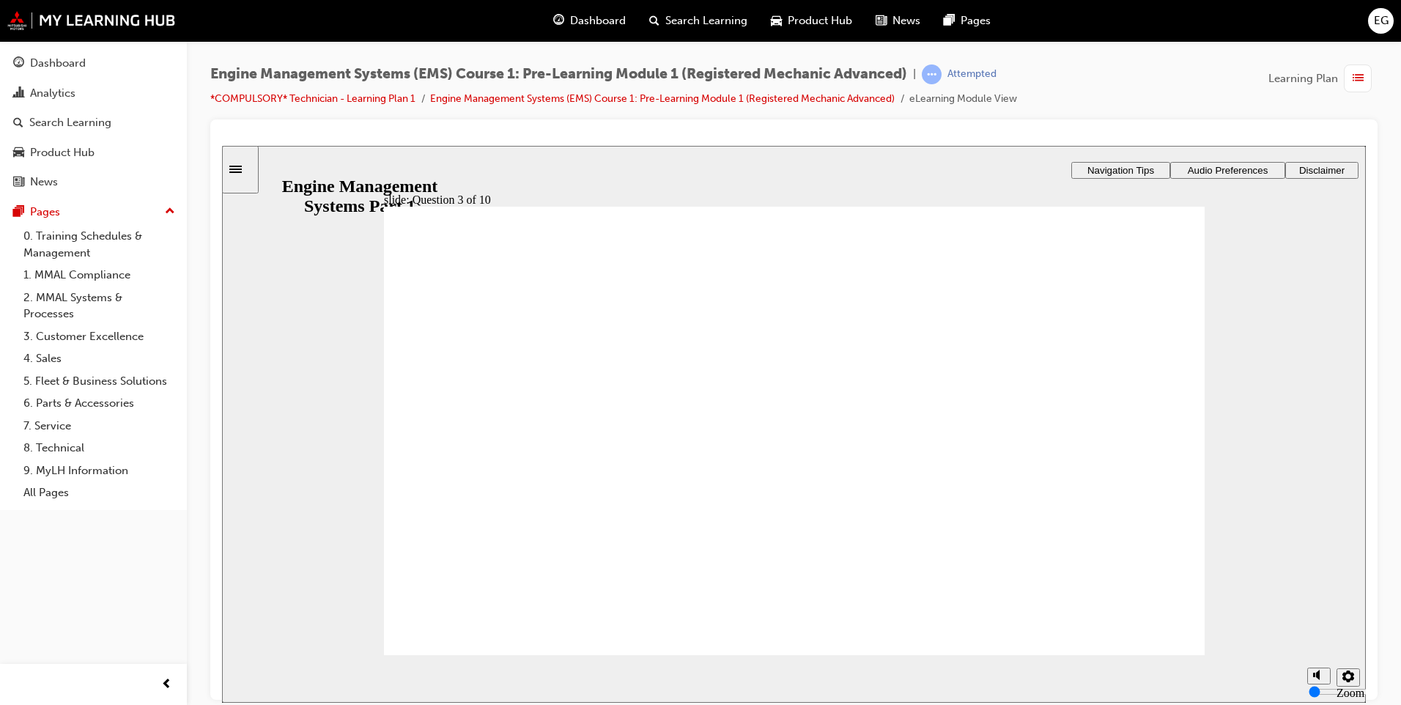
radio input "true"
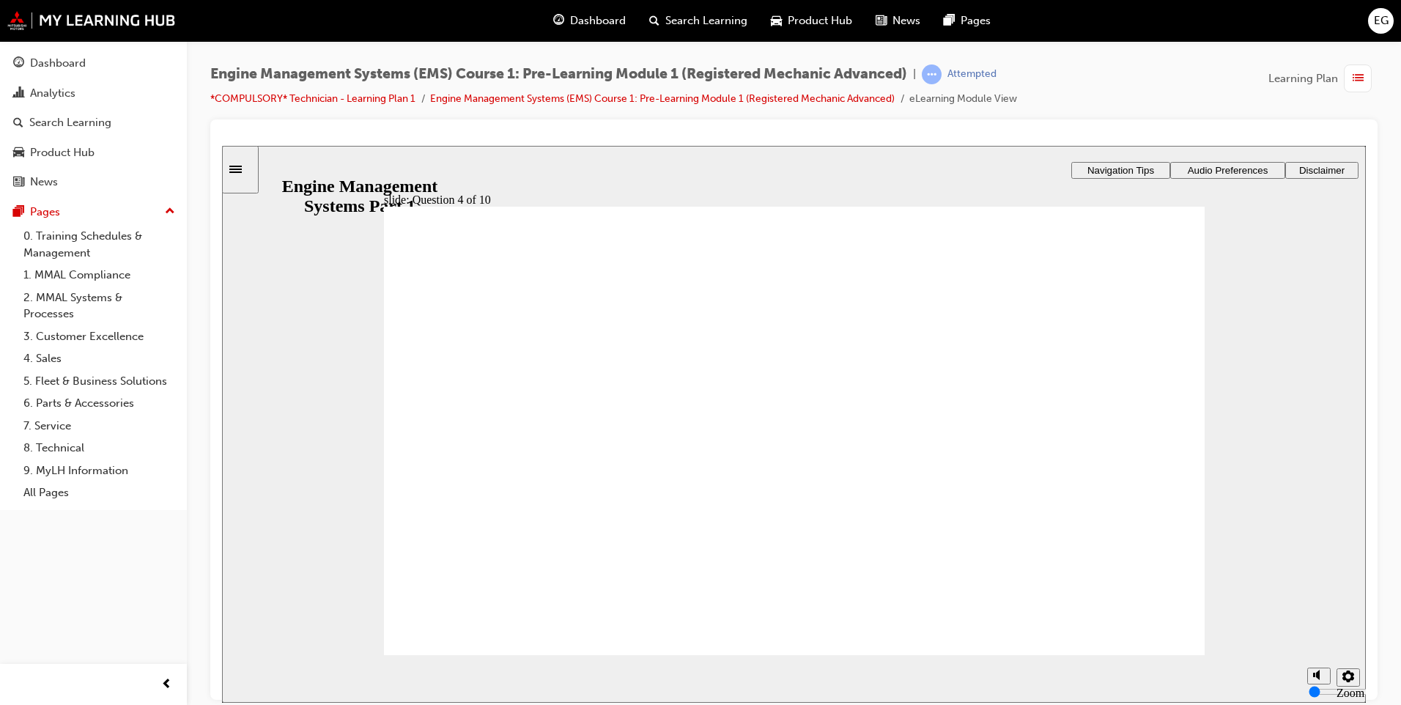
radio input "true"
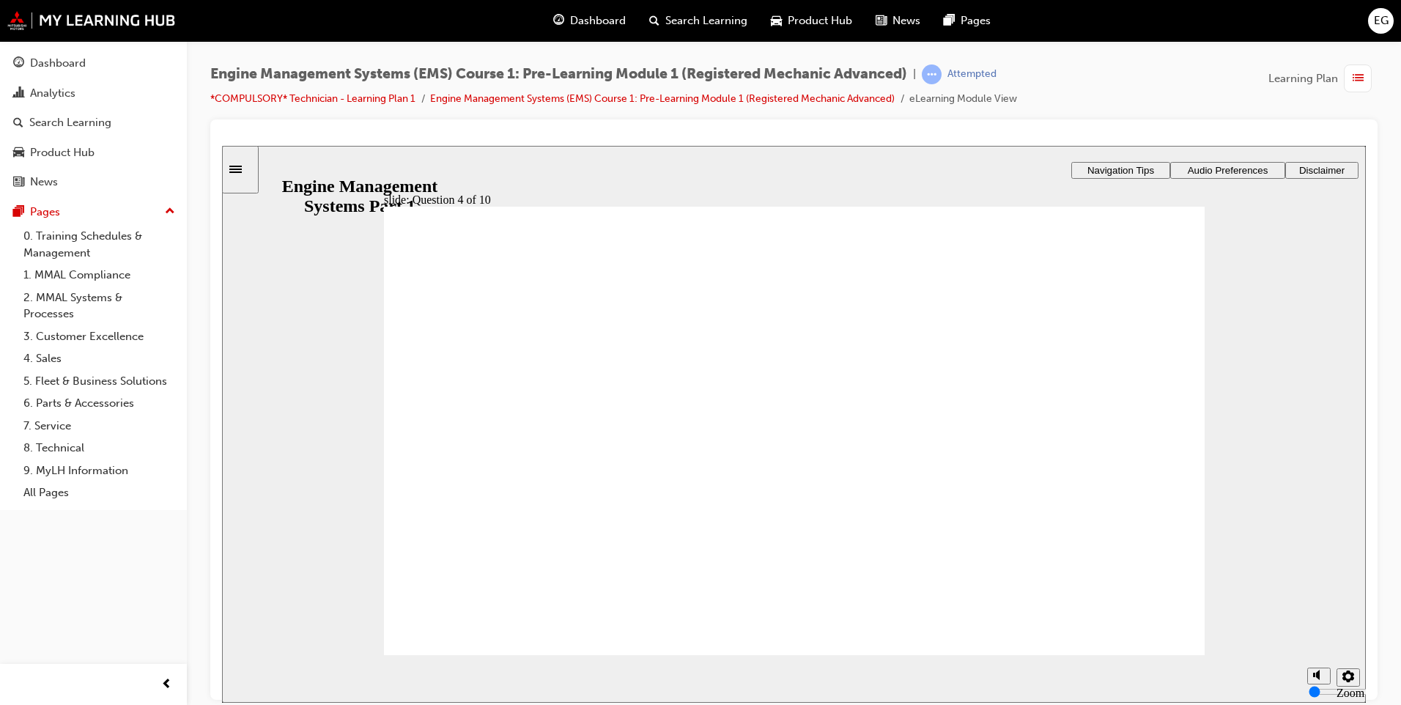
radio input "true"
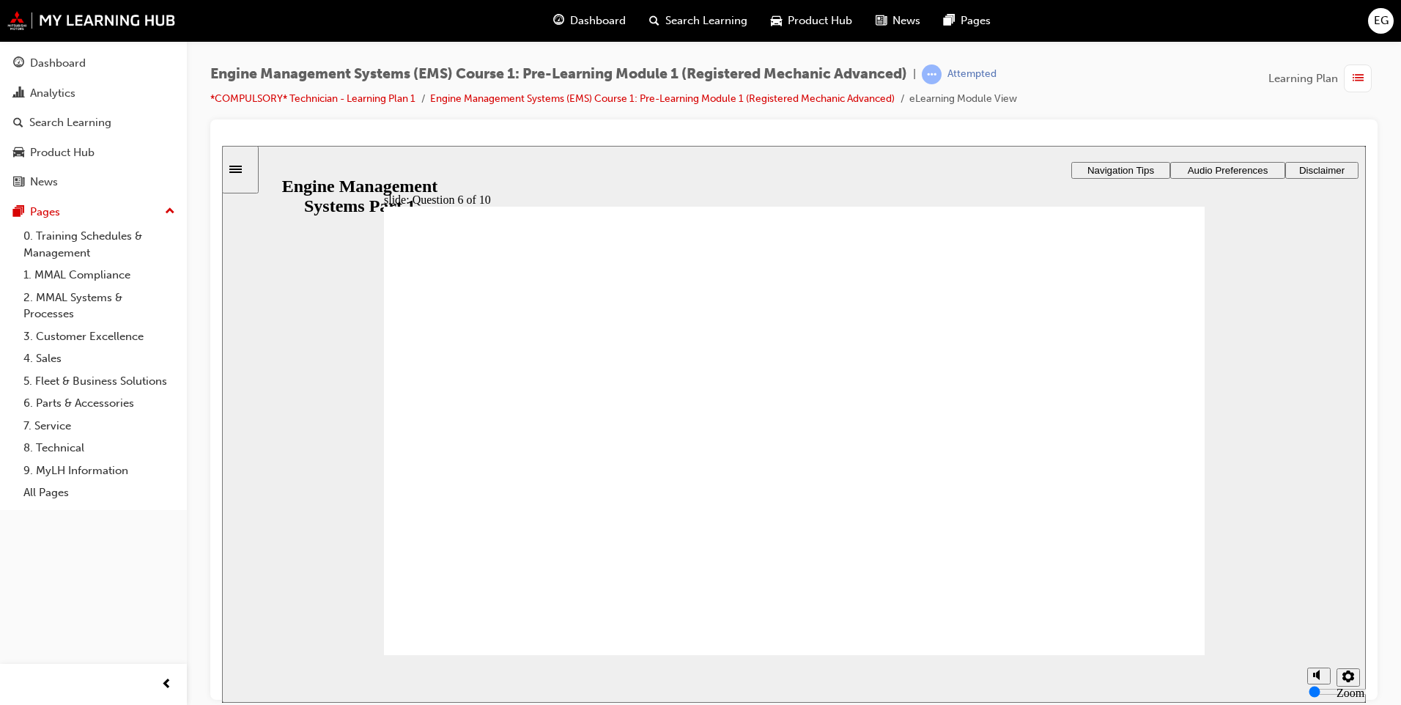
drag, startPoint x: 812, startPoint y: 373, endPoint x: 588, endPoint y: 442, distance: 234.7
drag, startPoint x: 989, startPoint y: 366, endPoint x: 522, endPoint y: 493, distance: 483.7
drag, startPoint x: 557, startPoint y: 377, endPoint x: 560, endPoint y: 552, distance: 175.1
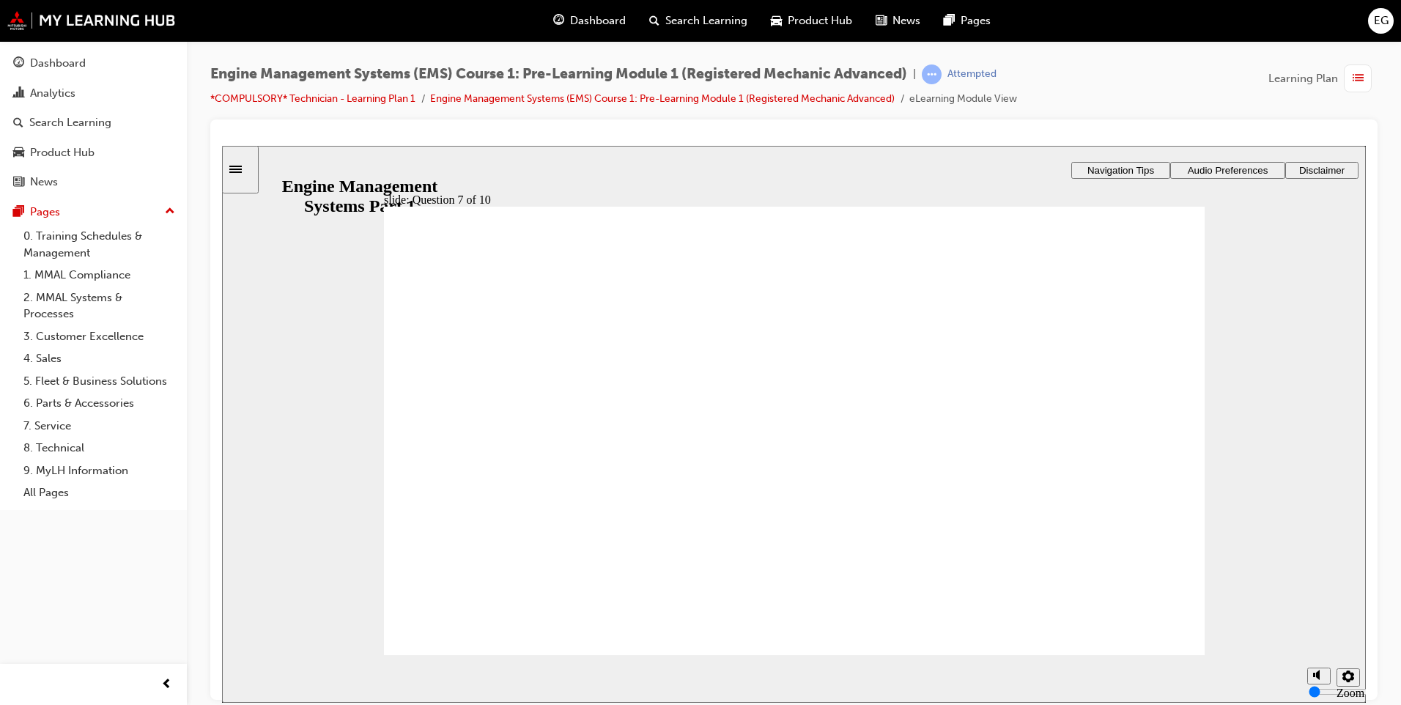
checkbox input "true"
click at [631, 101] on link "Engine Management Systems (EMS) Course 1: Pre-Learning Module 1 (Registered Mec…" at bounding box center [662, 98] width 464 height 12
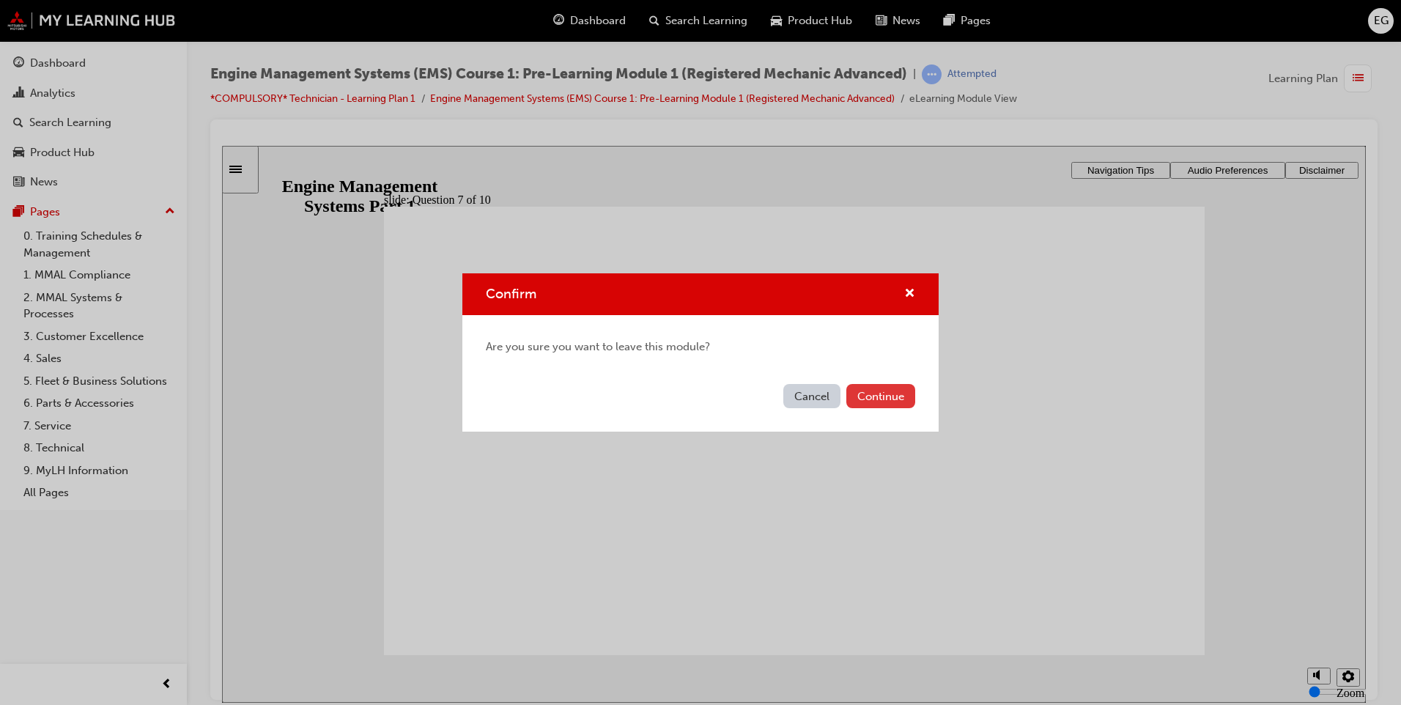
click at [864, 393] on button "Continue" at bounding box center [880, 396] width 69 height 24
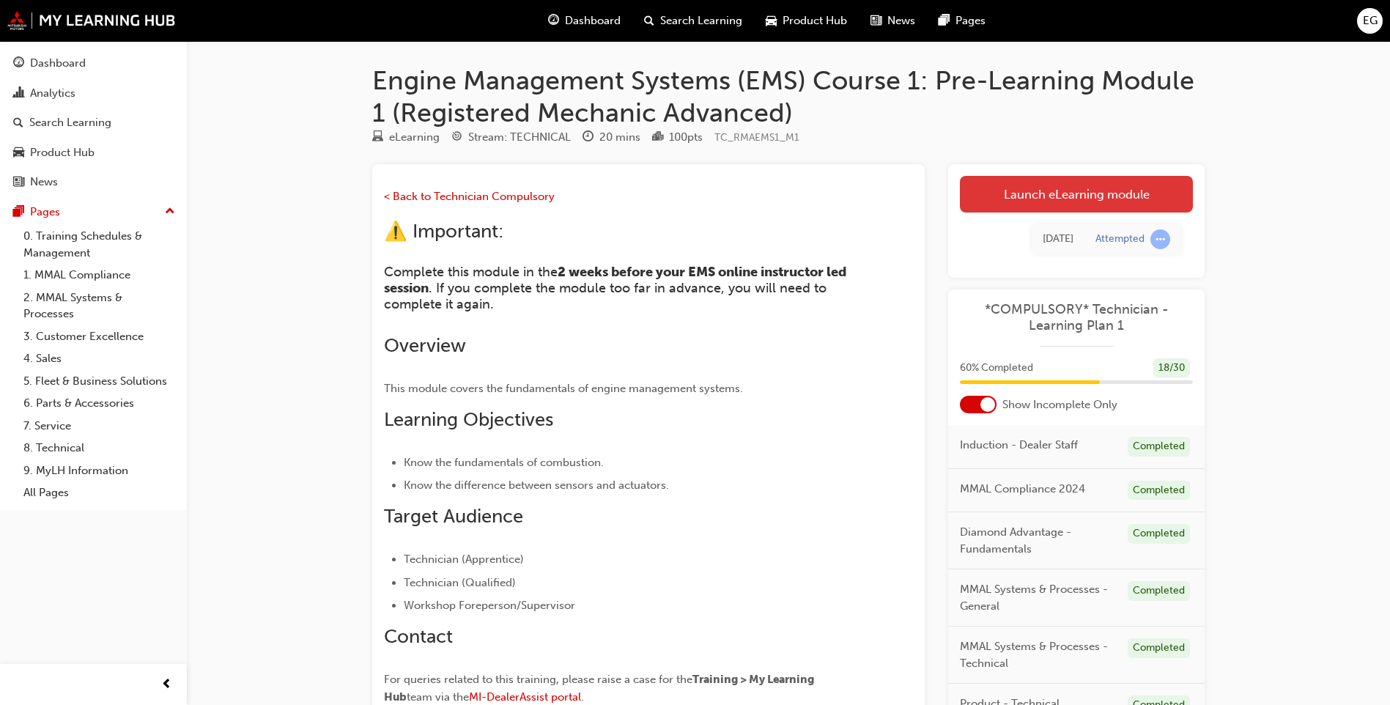
click at [1069, 186] on link "Launch eLearning module" at bounding box center [1076, 194] width 233 height 37
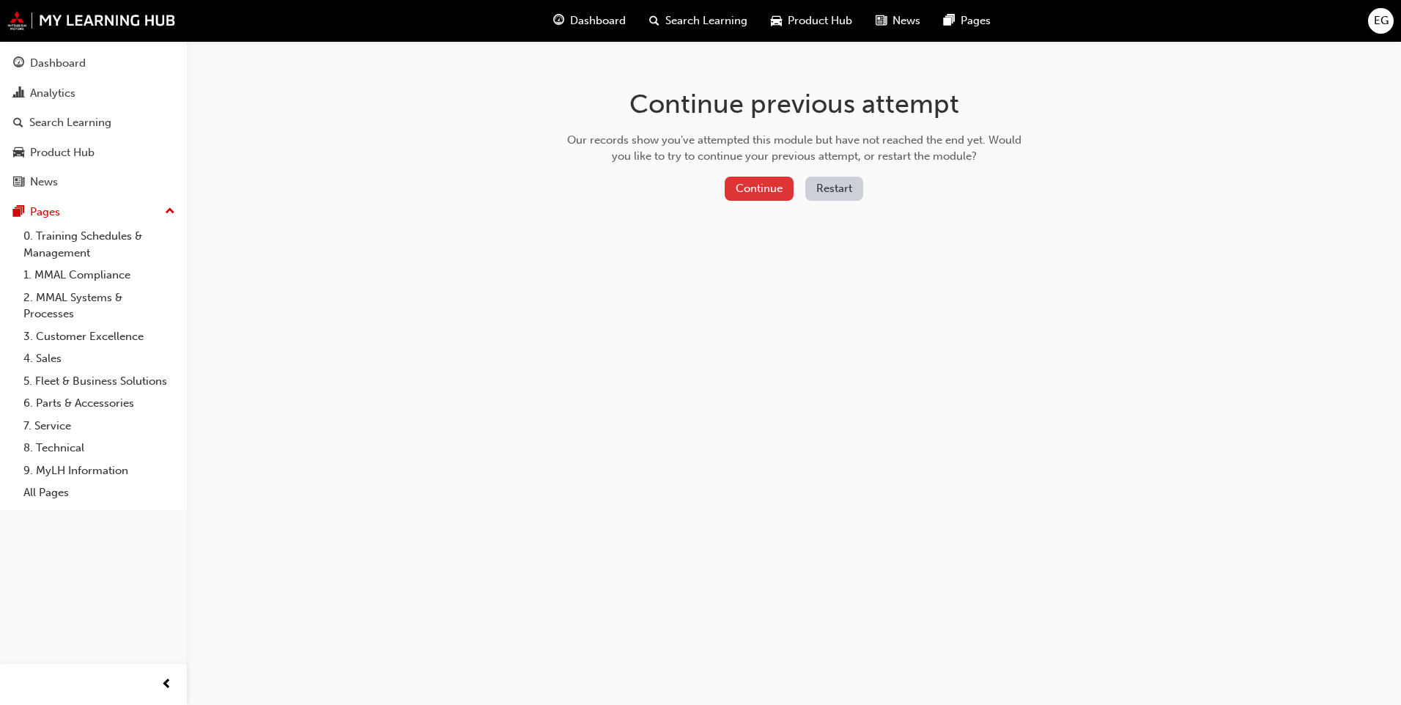
click at [739, 183] on button "Continue" at bounding box center [758, 189] width 69 height 24
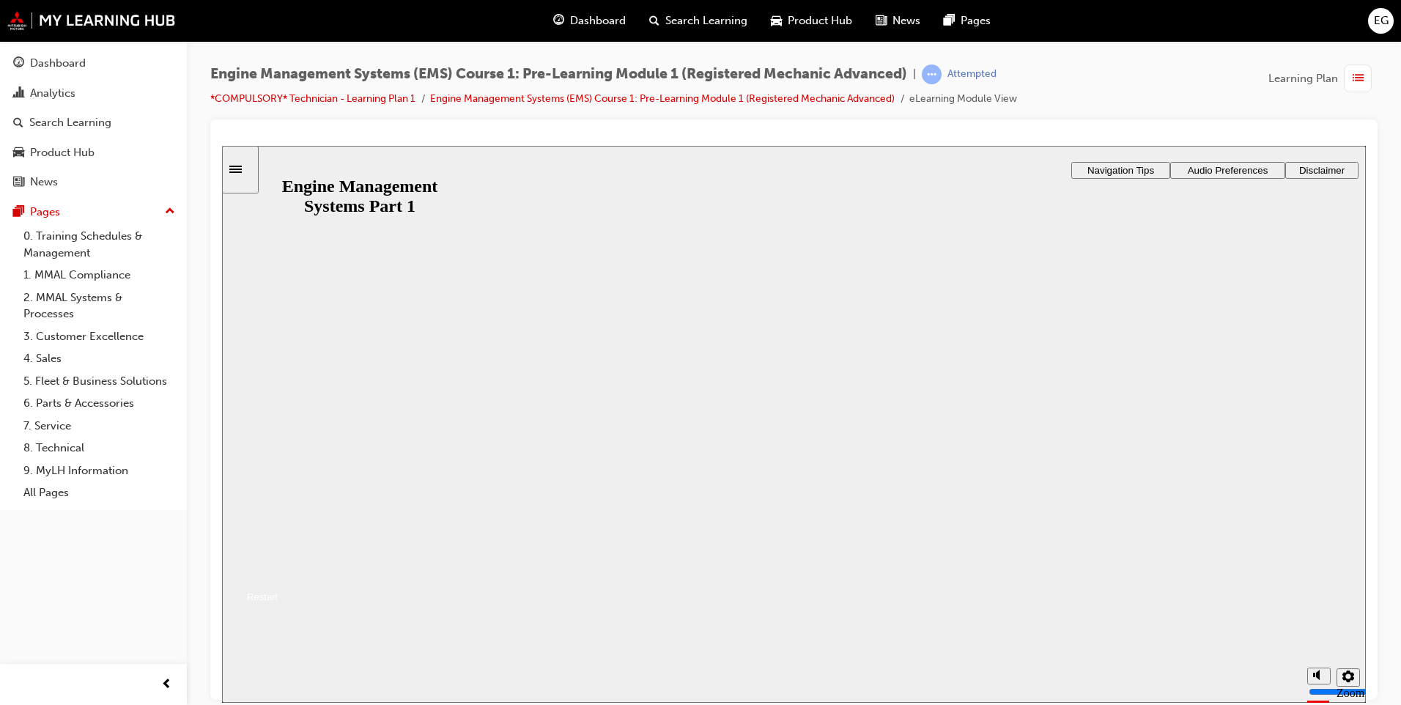
click at [278, 570] on button "Resume" at bounding box center [250, 579] width 56 height 18
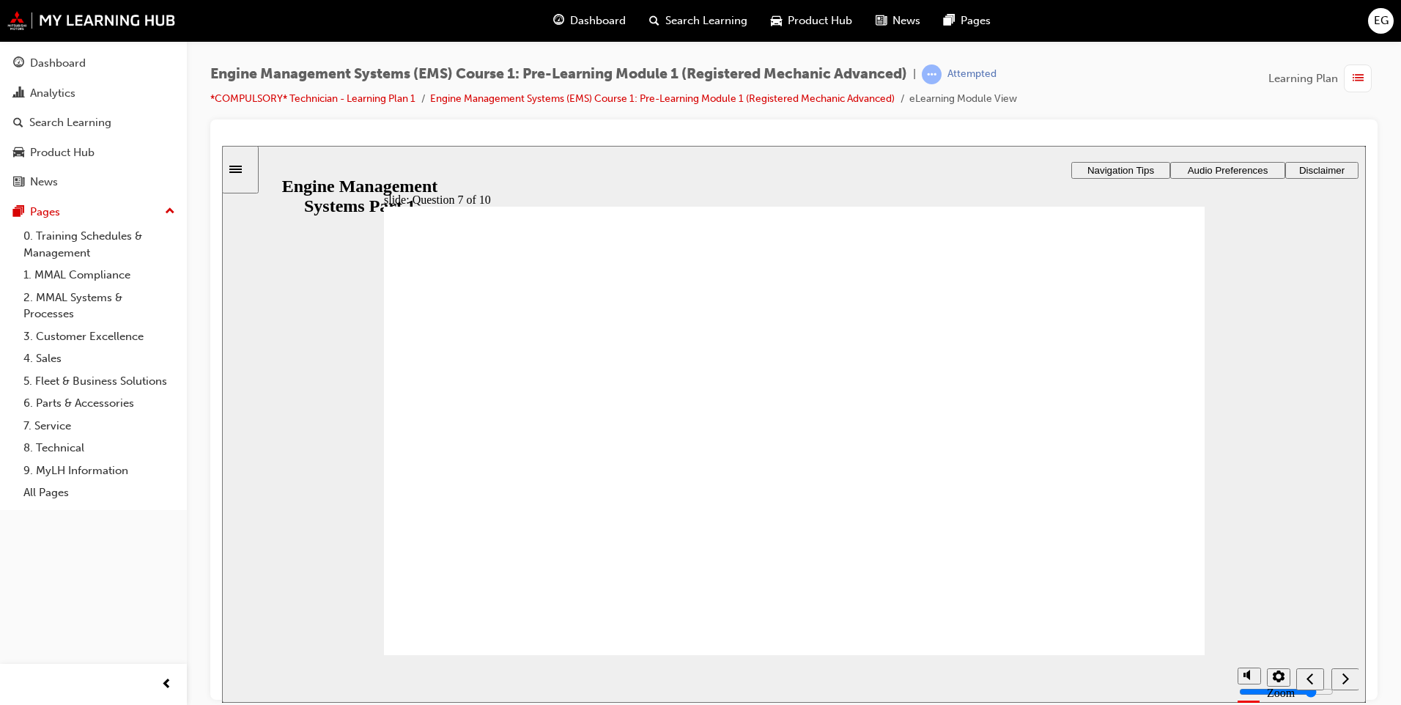
radio input "false"
radio input "true"
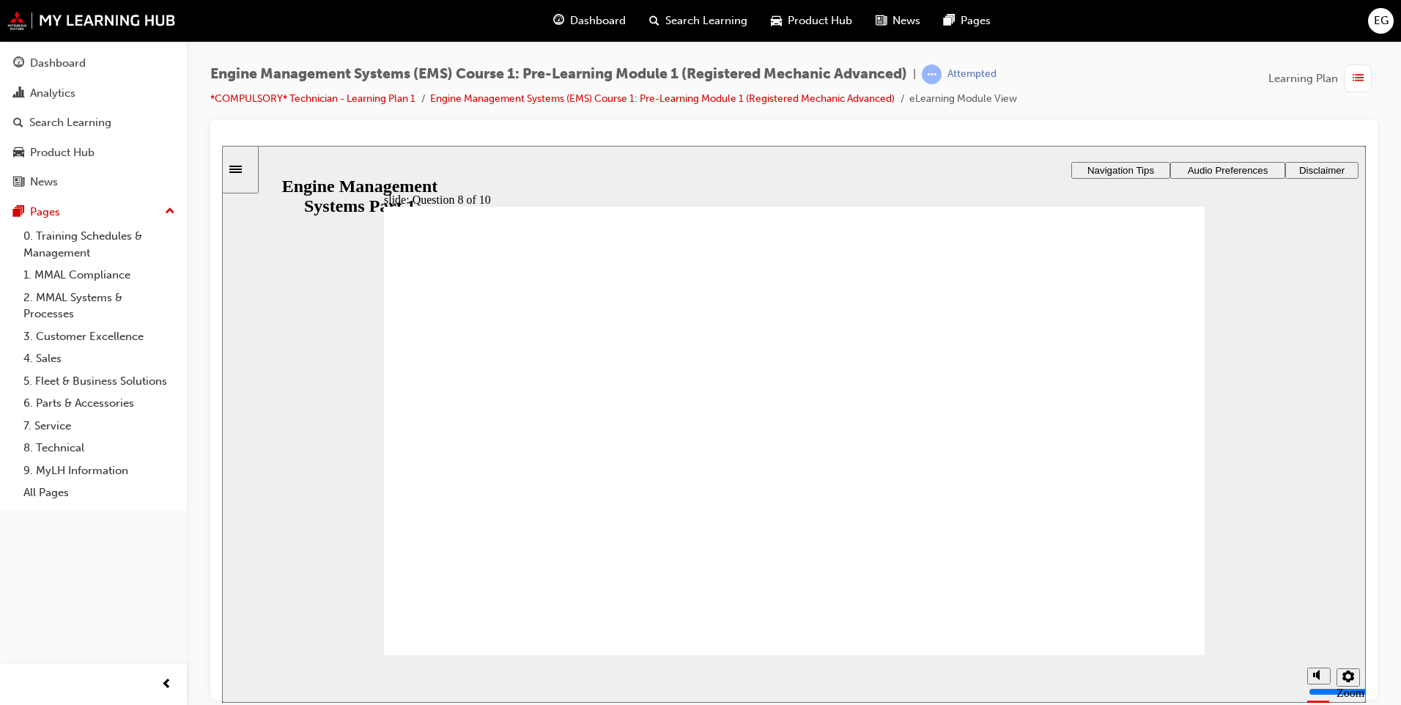
click at [1327, 628] on button "volume" at bounding box center [1318, 620] width 23 height 17
type input "0"
drag, startPoint x: 1094, startPoint y: 352, endPoint x: 513, endPoint y: 400, distance: 582.9
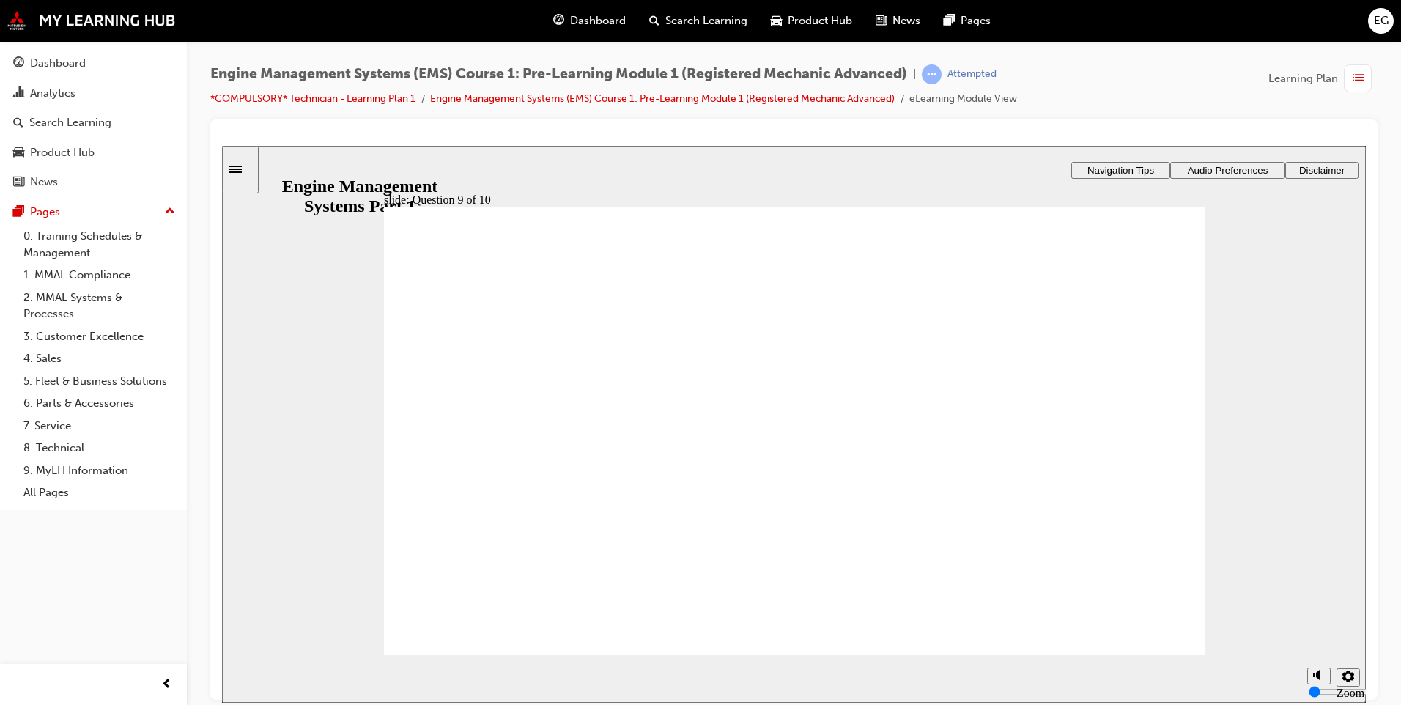
drag, startPoint x: 861, startPoint y: 360, endPoint x: 523, endPoint y: 472, distance: 356.7
drag, startPoint x: 679, startPoint y: 350, endPoint x: 496, endPoint y: 515, distance: 246.4
drag, startPoint x: 514, startPoint y: 354, endPoint x: 514, endPoint y: 362, distance: 8.1
click at [514, 362] on div "Rectangle 1 Rectangle 3 Question 9 of 10 Drag and drop the boxes below with the…" at bounding box center [794, 436] width 820 height 461
drag, startPoint x: 515, startPoint y: 362, endPoint x: 572, endPoint y: 581, distance: 226.3
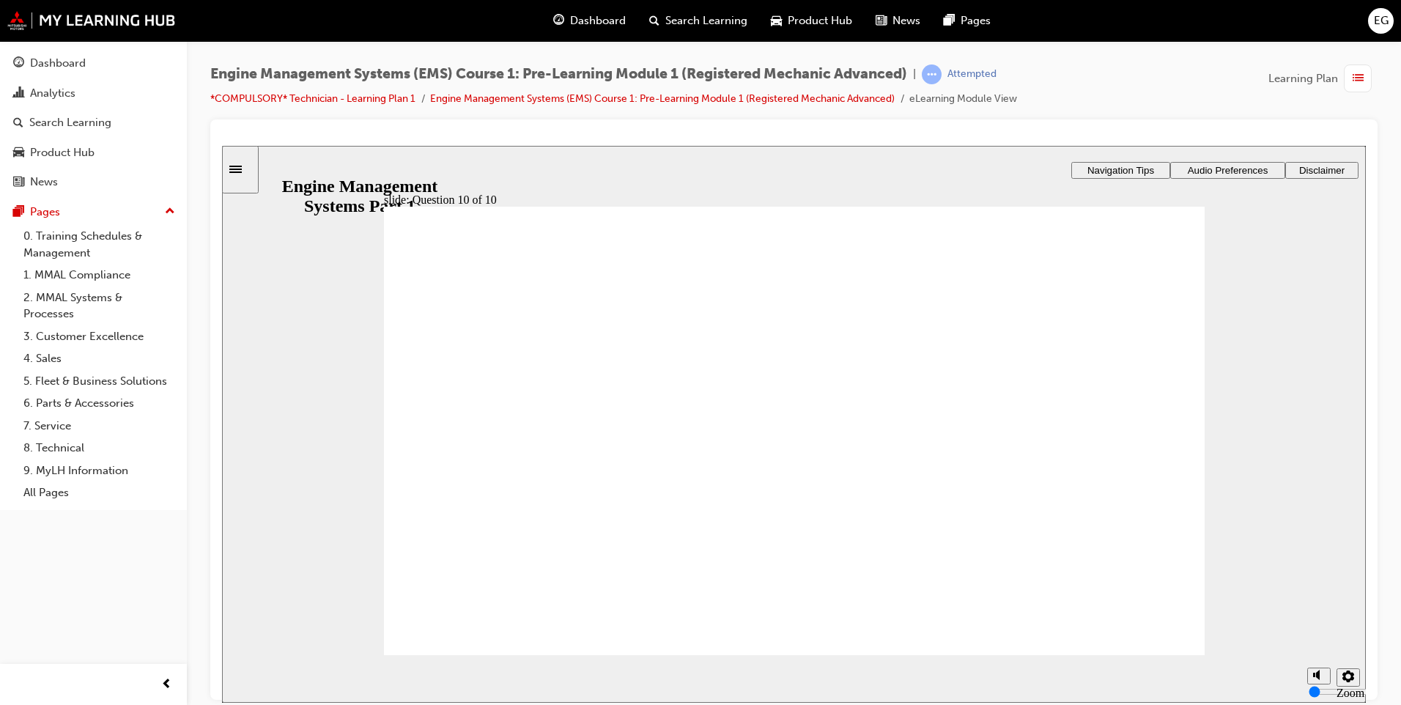
drag, startPoint x: 877, startPoint y: 371, endPoint x: 595, endPoint y: 442, distance: 290.8
drag, startPoint x: 1043, startPoint y: 410, endPoint x: 1039, endPoint y: 453, distance: 42.7
drag, startPoint x: 533, startPoint y: 368, endPoint x: 863, endPoint y: 501, distance: 355.6
drag, startPoint x: 854, startPoint y: 531, endPoint x: 831, endPoint y: 486, distance: 51.1
drag, startPoint x: 700, startPoint y: 365, endPoint x: 872, endPoint y: 514, distance: 228.5
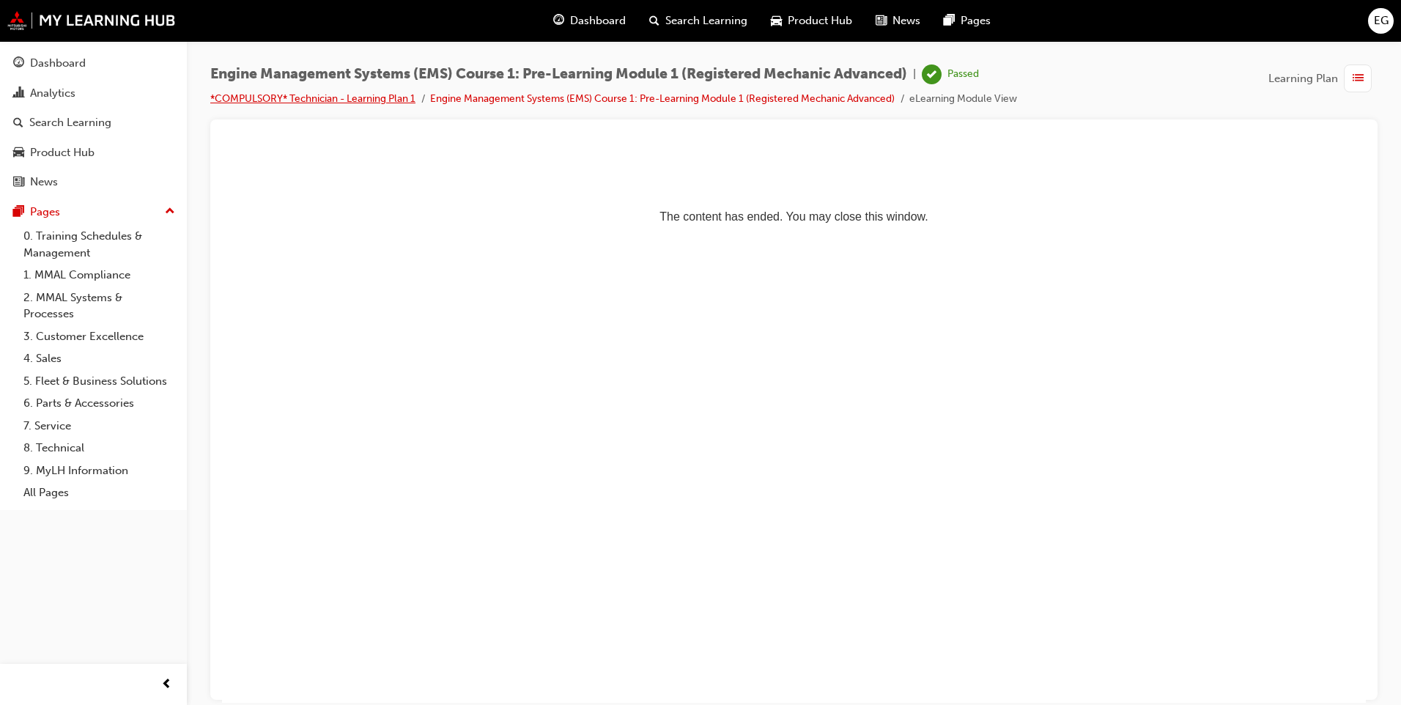
click at [357, 103] on link "*COMPULSORY* Technician - Learning Plan 1" at bounding box center [312, 98] width 205 height 12
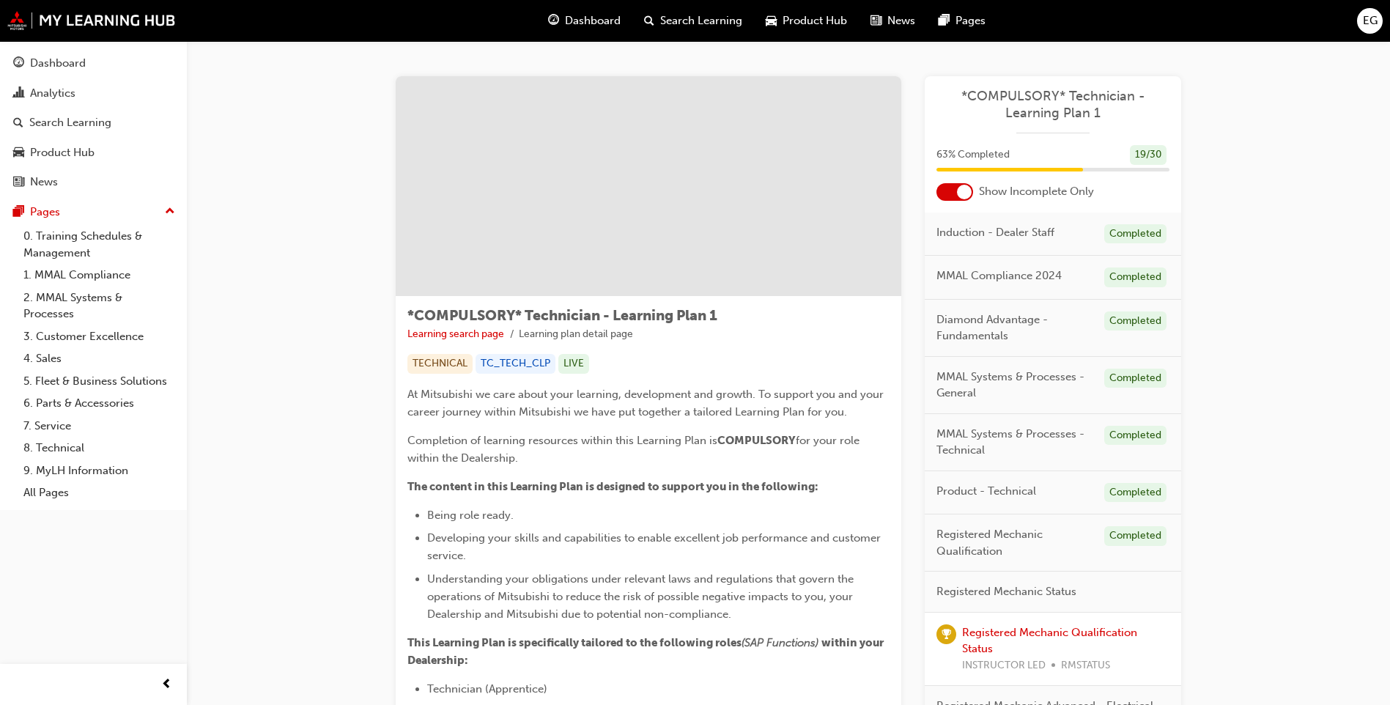
click at [943, 188] on div at bounding box center [954, 192] width 37 height 18
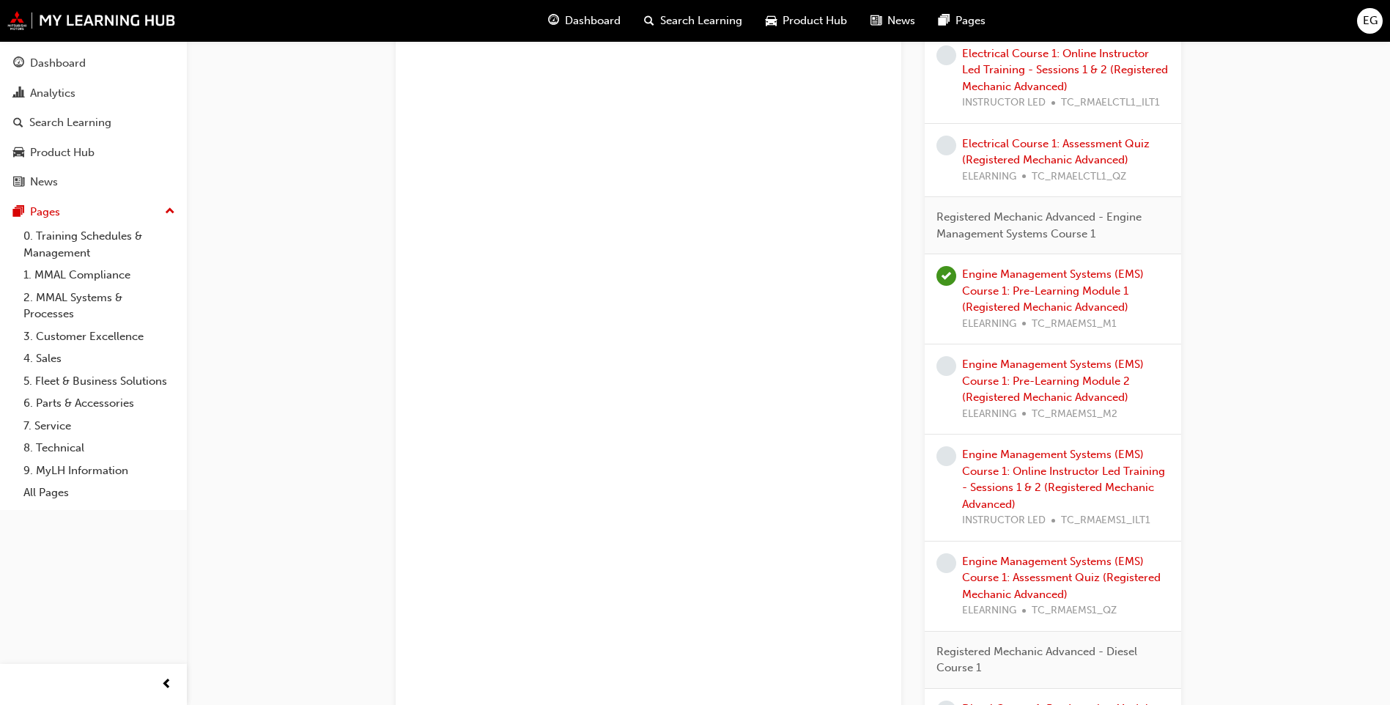
scroll to position [2051, 0]
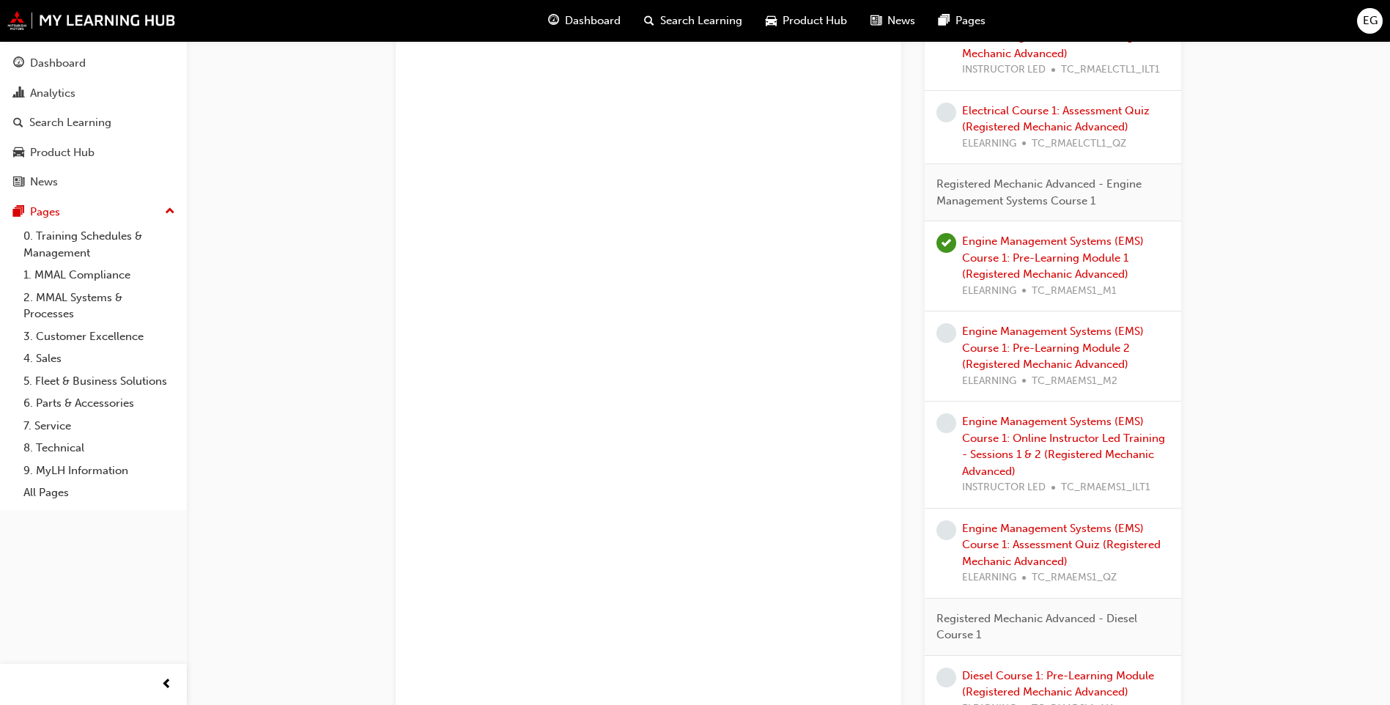
click at [1365, 13] on span "EG" at bounding box center [1369, 20] width 15 height 17
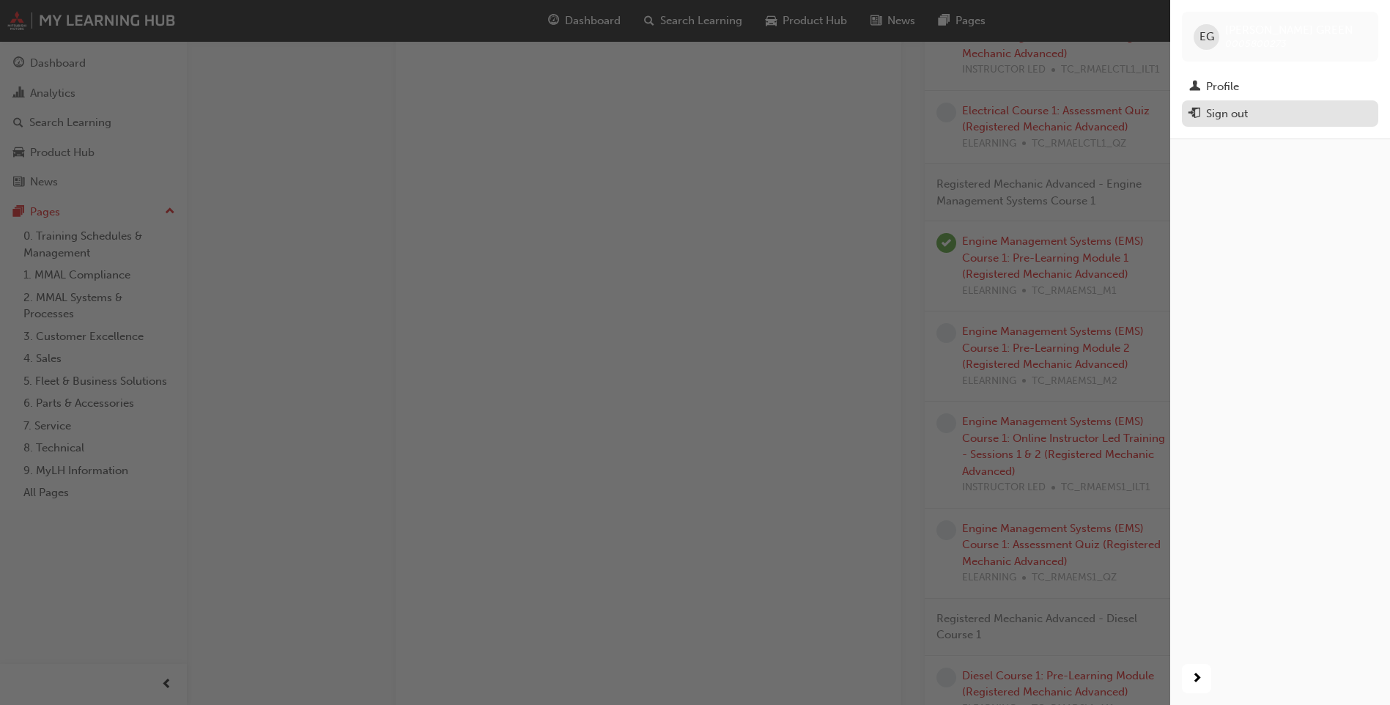
click at [1237, 113] on div "Sign out" at bounding box center [1227, 113] width 42 height 17
